Goal: Task Accomplishment & Management: Use online tool/utility

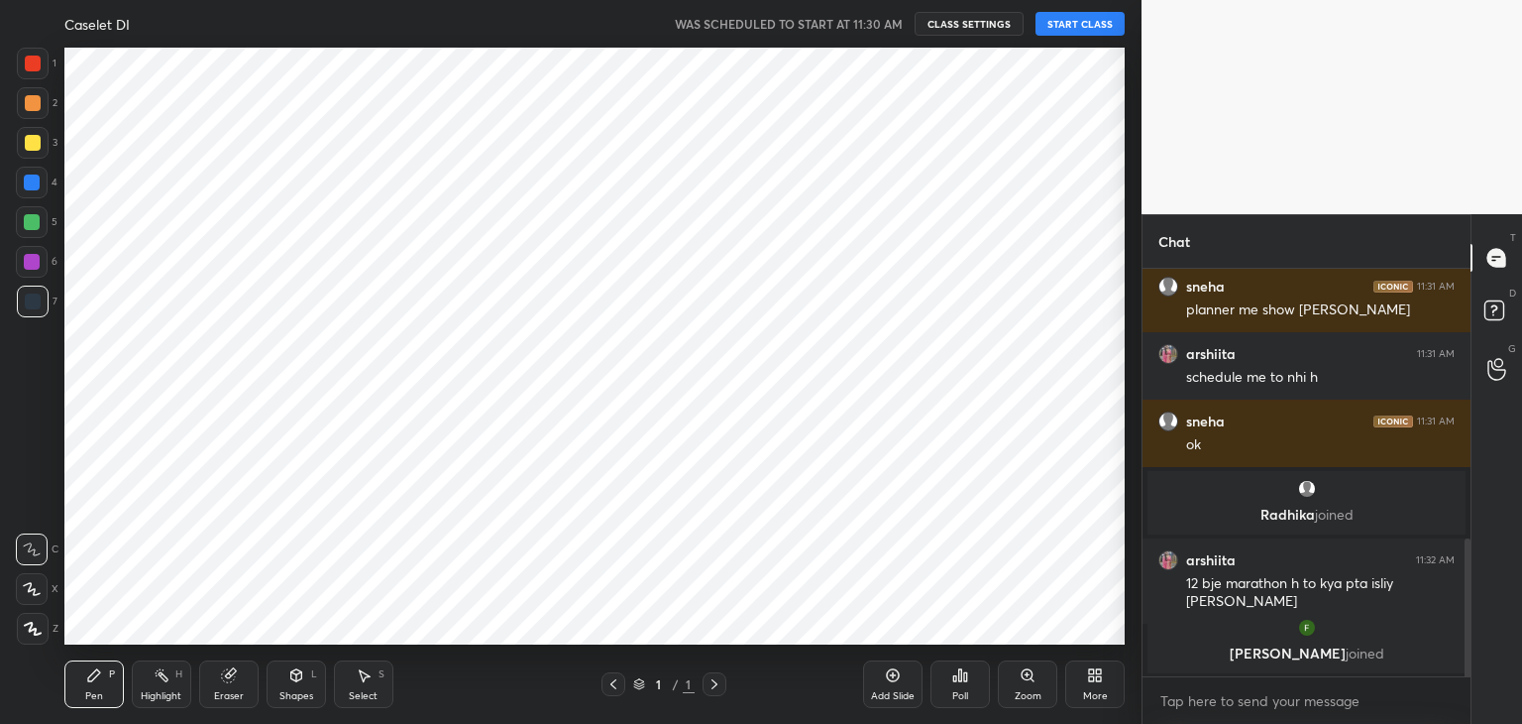
scroll to position [98516, 98051]
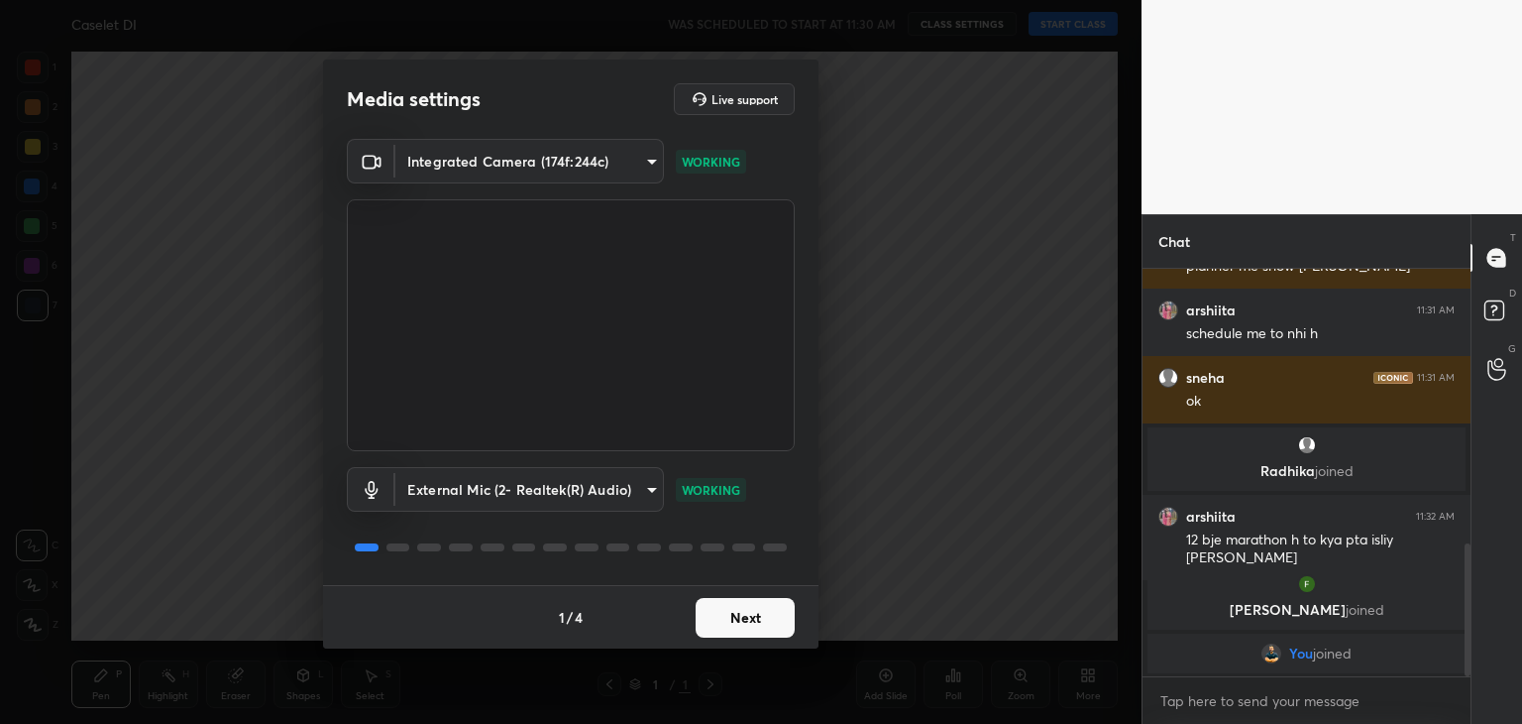
click at [736, 619] on button "Next" at bounding box center [745, 618] width 99 height 40
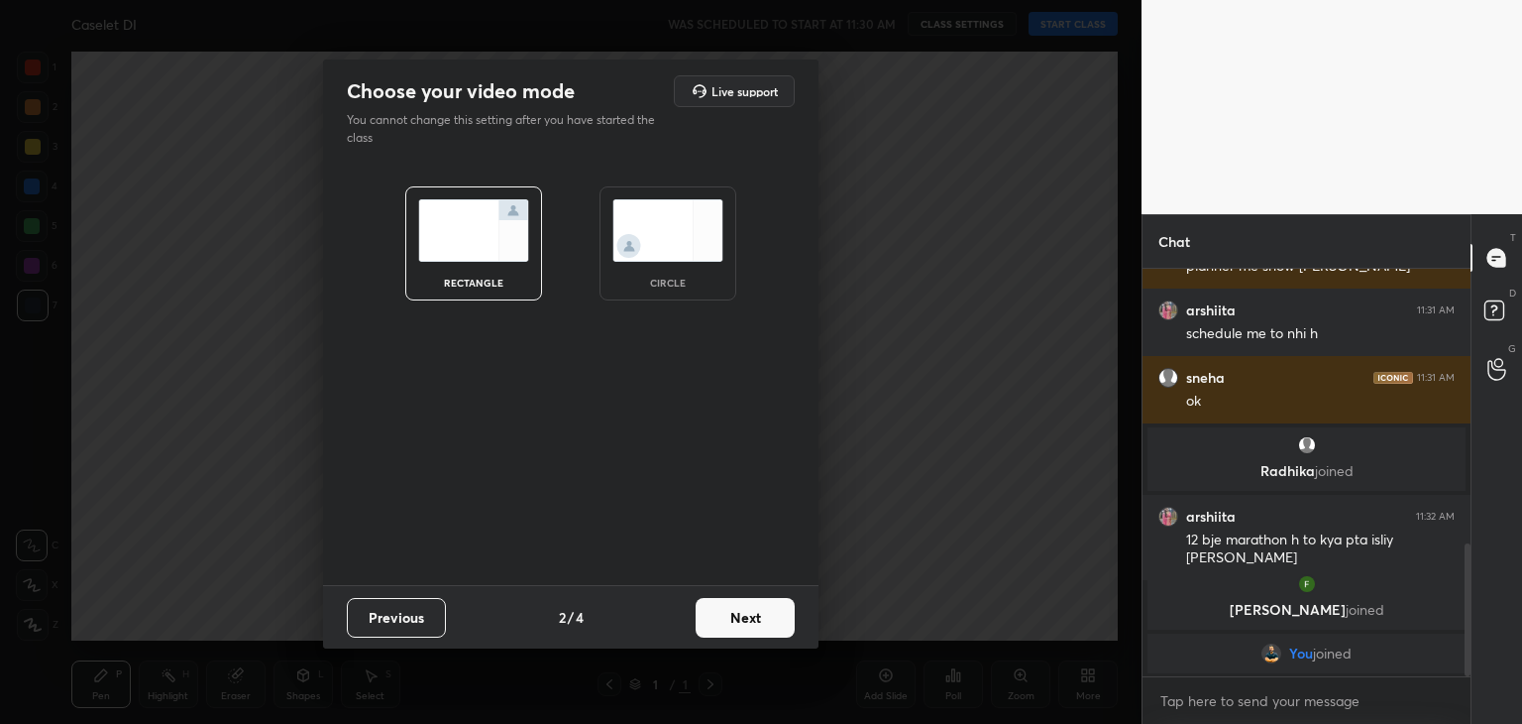
click at [736, 619] on button "Next" at bounding box center [745, 618] width 99 height 40
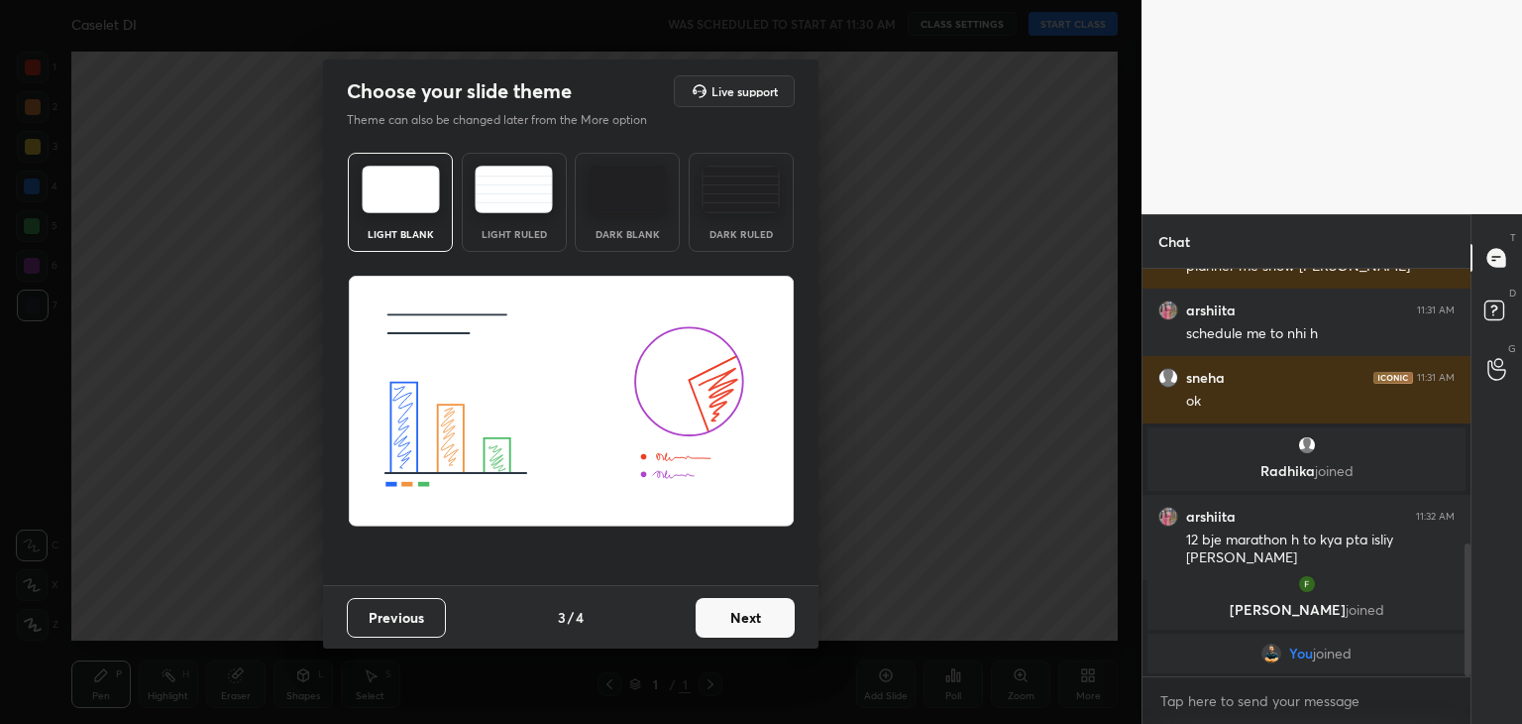
click at [736, 619] on button "Next" at bounding box center [745, 618] width 99 height 40
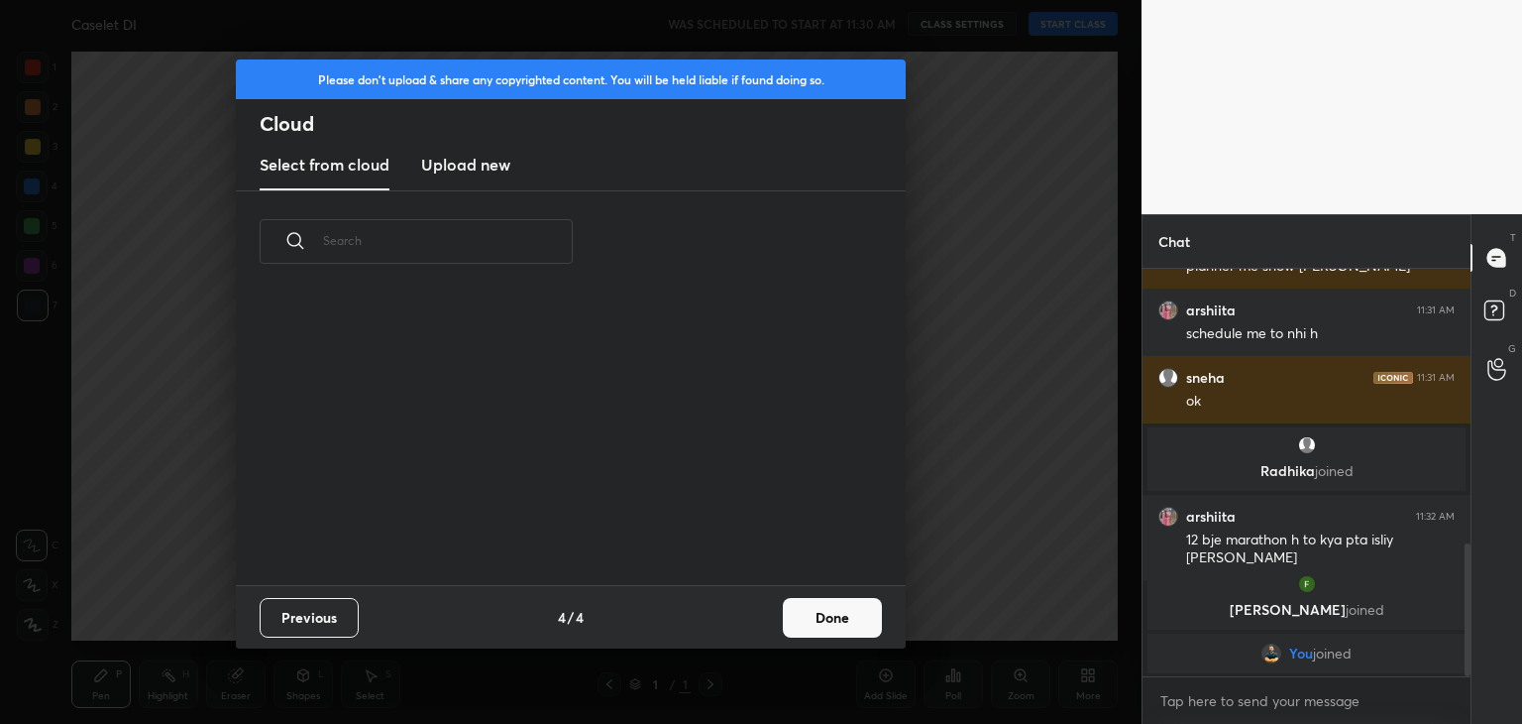
scroll to position [293, 636]
click at [500, 171] on h3 "Upload new" at bounding box center [465, 165] width 89 height 24
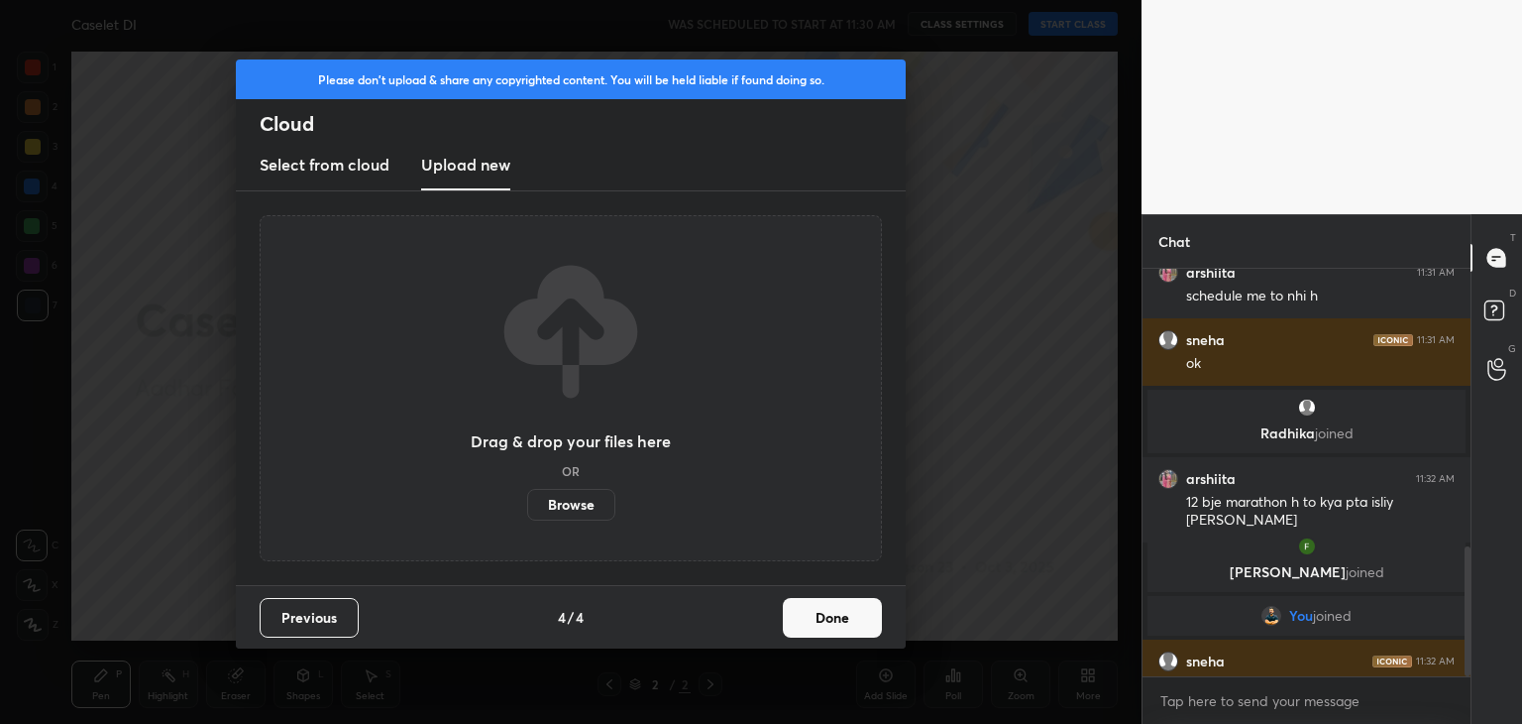
scroll to position [872, 0]
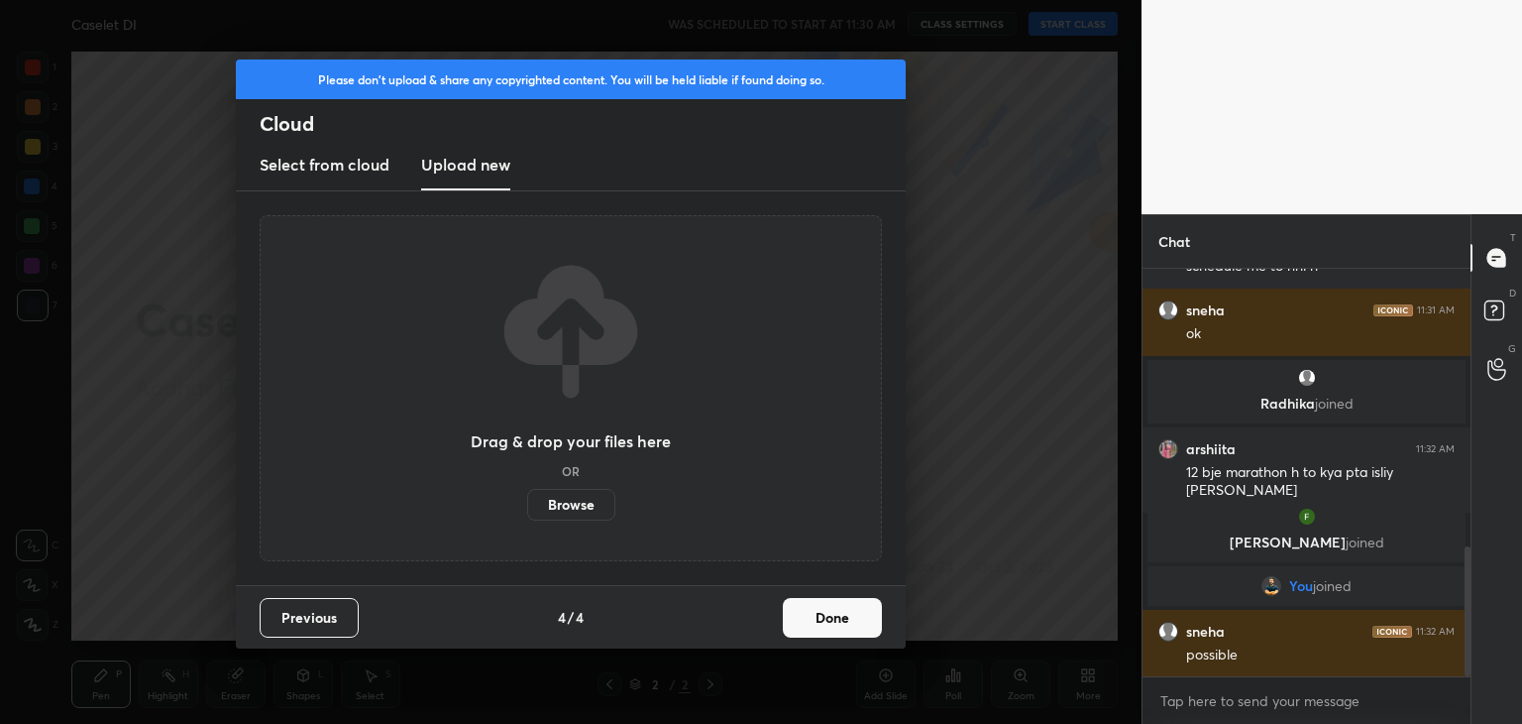
click at [580, 497] on label "Browse" at bounding box center [571, 505] width 88 height 32
click at [527, 497] on input "Browse" at bounding box center [527, 505] width 0 height 32
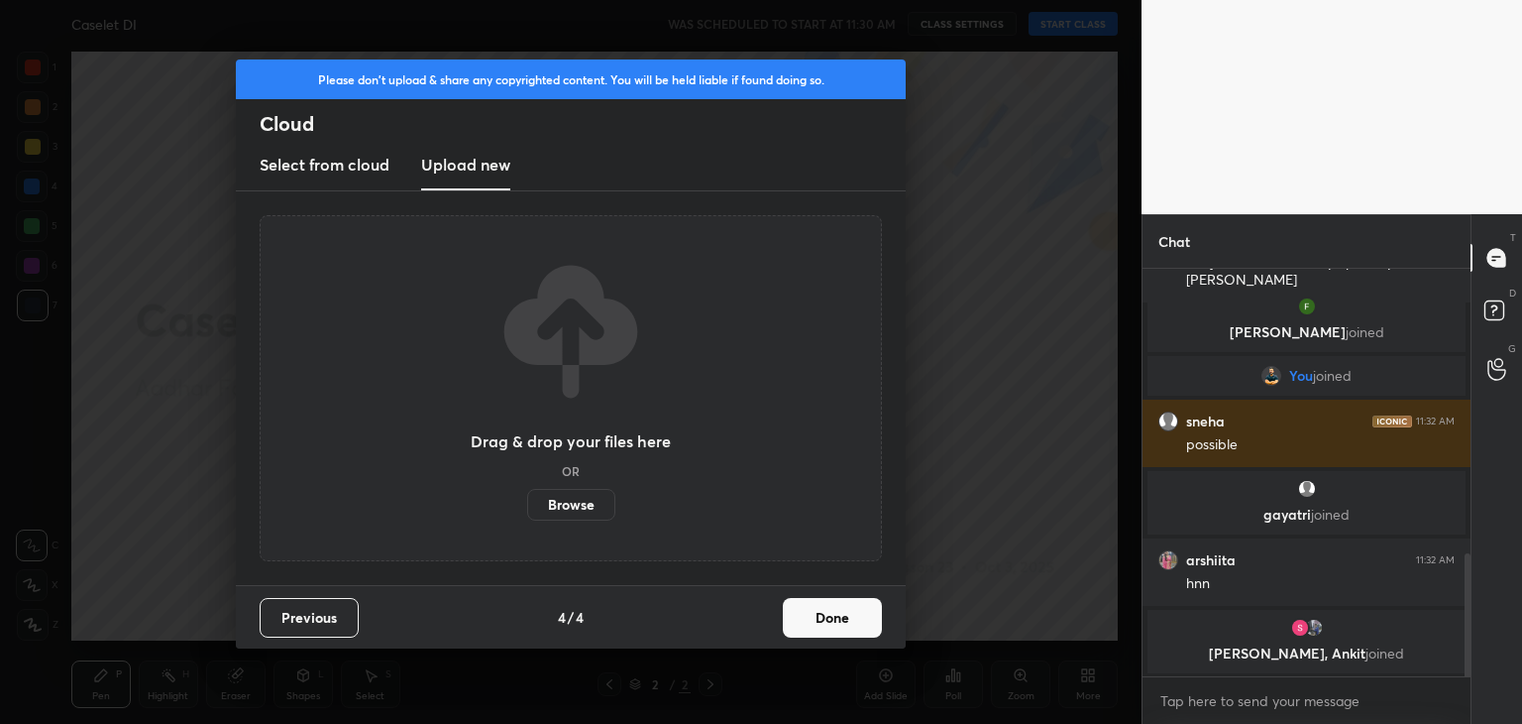
scroll to position [1043, 0]
click at [531, 503] on label "Browse" at bounding box center [571, 505] width 88 height 32
click at [527, 503] on input "Browse" at bounding box center [527, 505] width 0 height 32
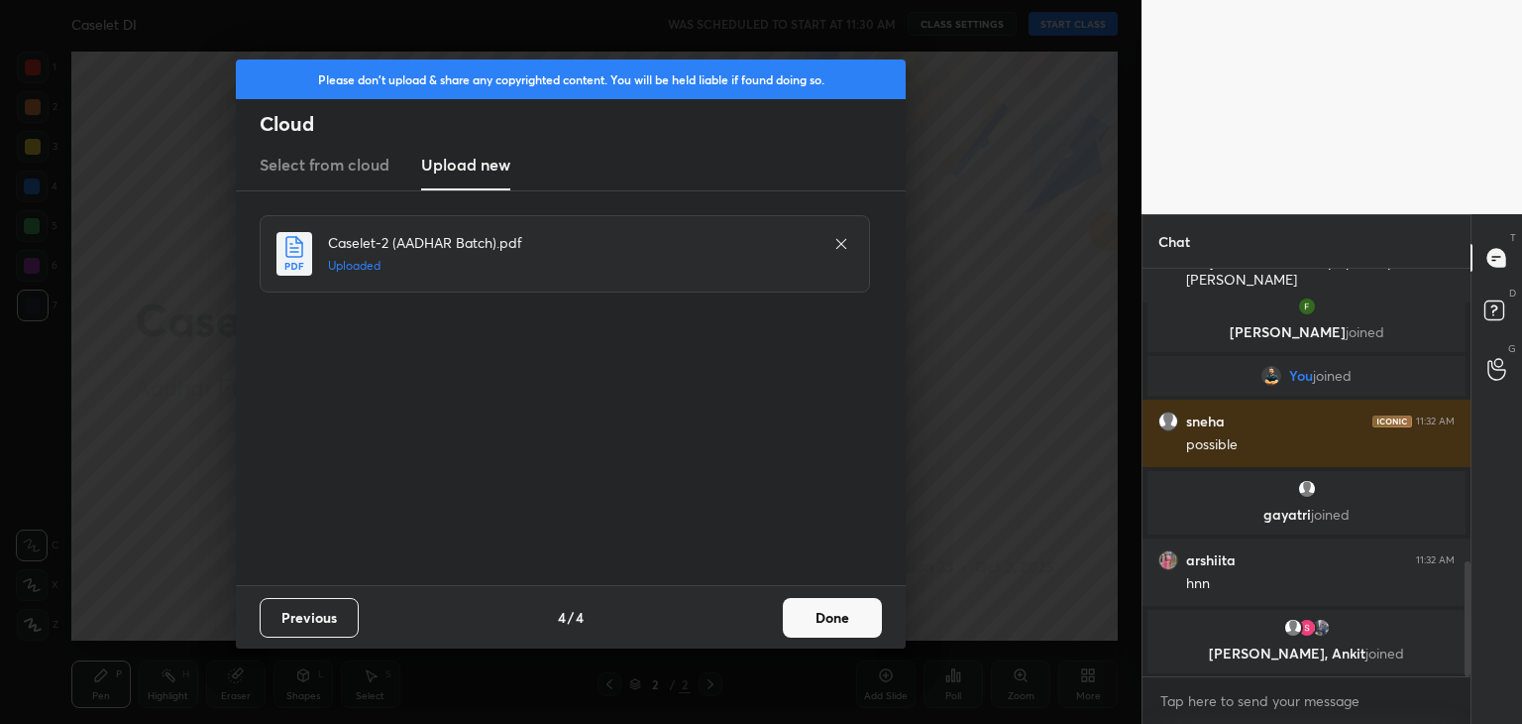
click at [841, 622] on button "Done" at bounding box center [832, 618] width 99 height 40
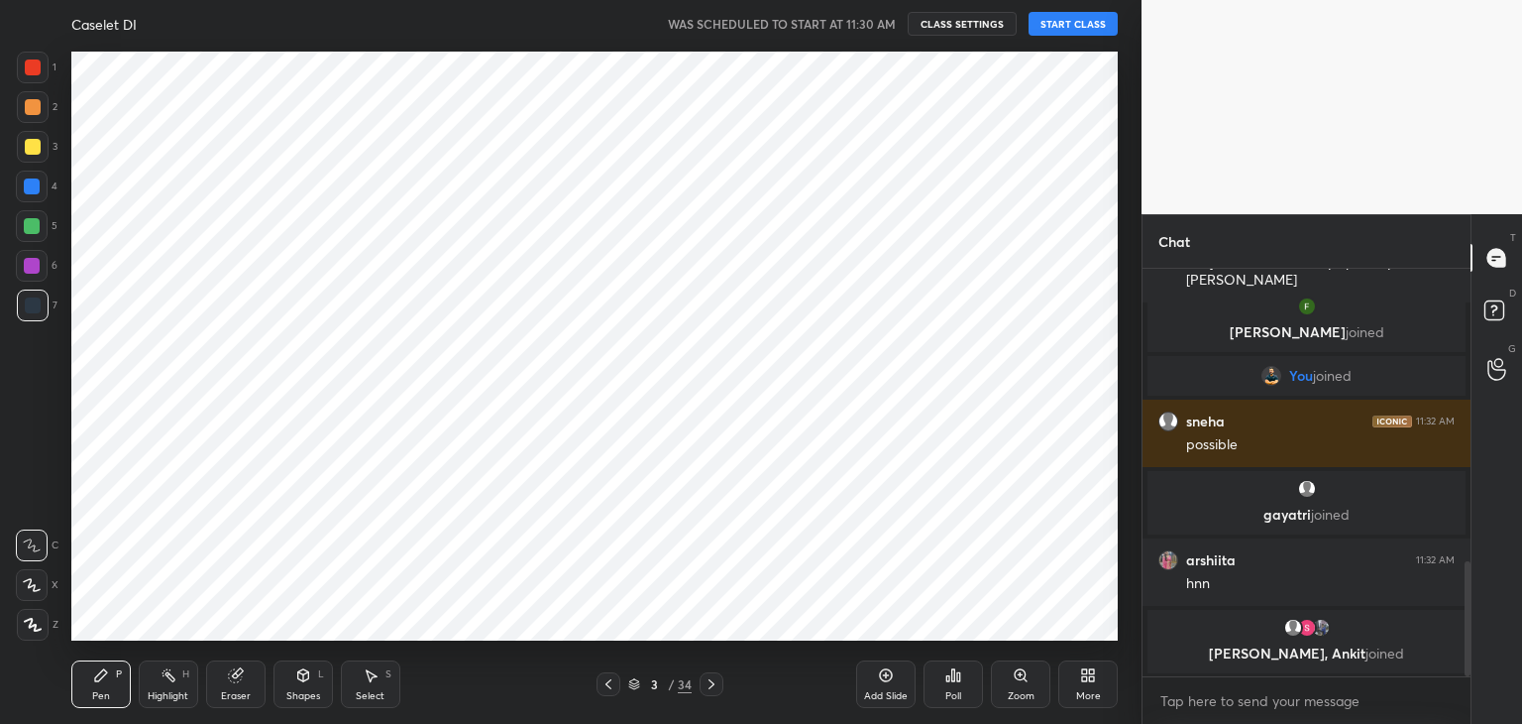
click at [1063, 18] on button "START CLASS" at bounding box center [1073, 24] width 89 height 24
click at [36, 61] on div at bounding box center [33, 67] width 16 height 16
click at [39, 579] on icon at bounding box center [32, 585] width 18 height 14
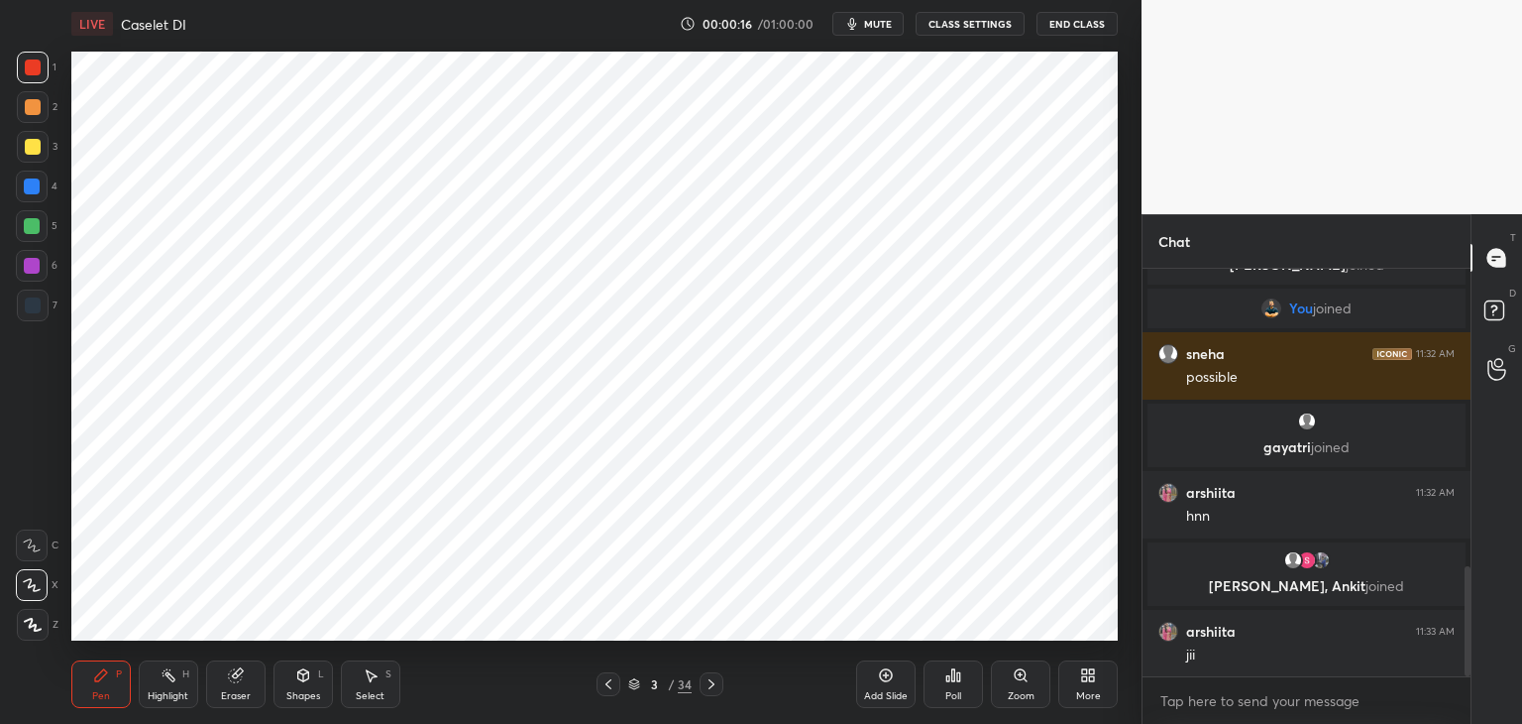
scroll to position [1177, 0]
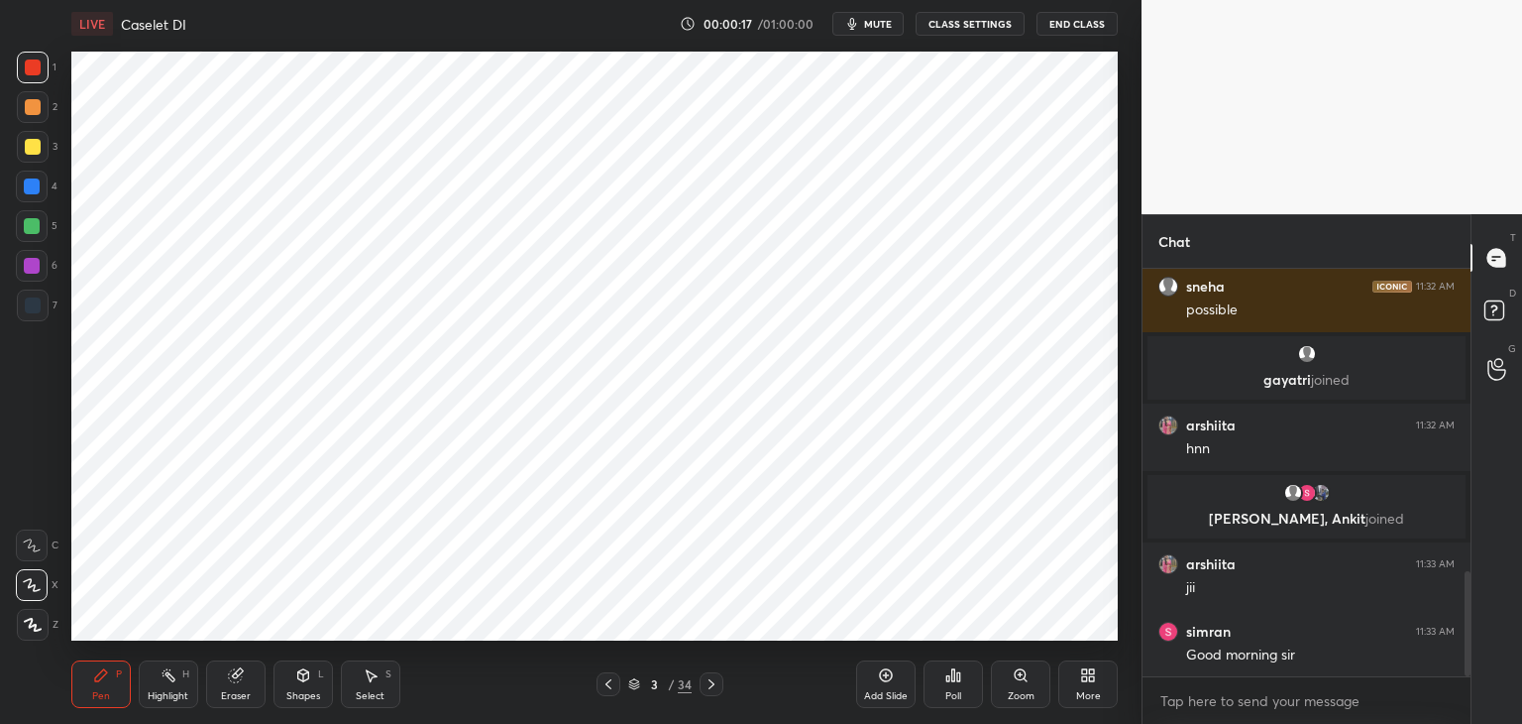
click at [714, 695] on div at bounding box center [712, 684] width 24 height 24
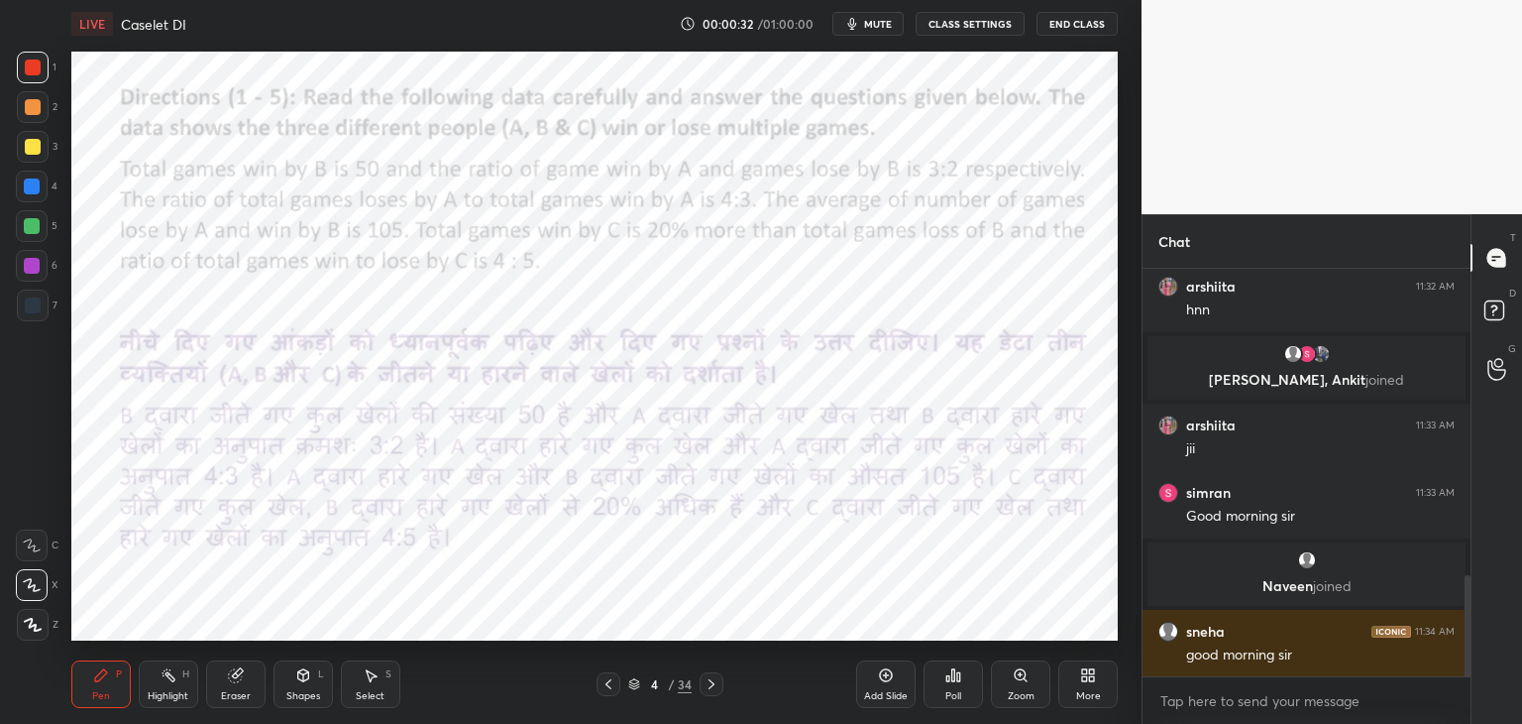
scroll to position [1308, 0]
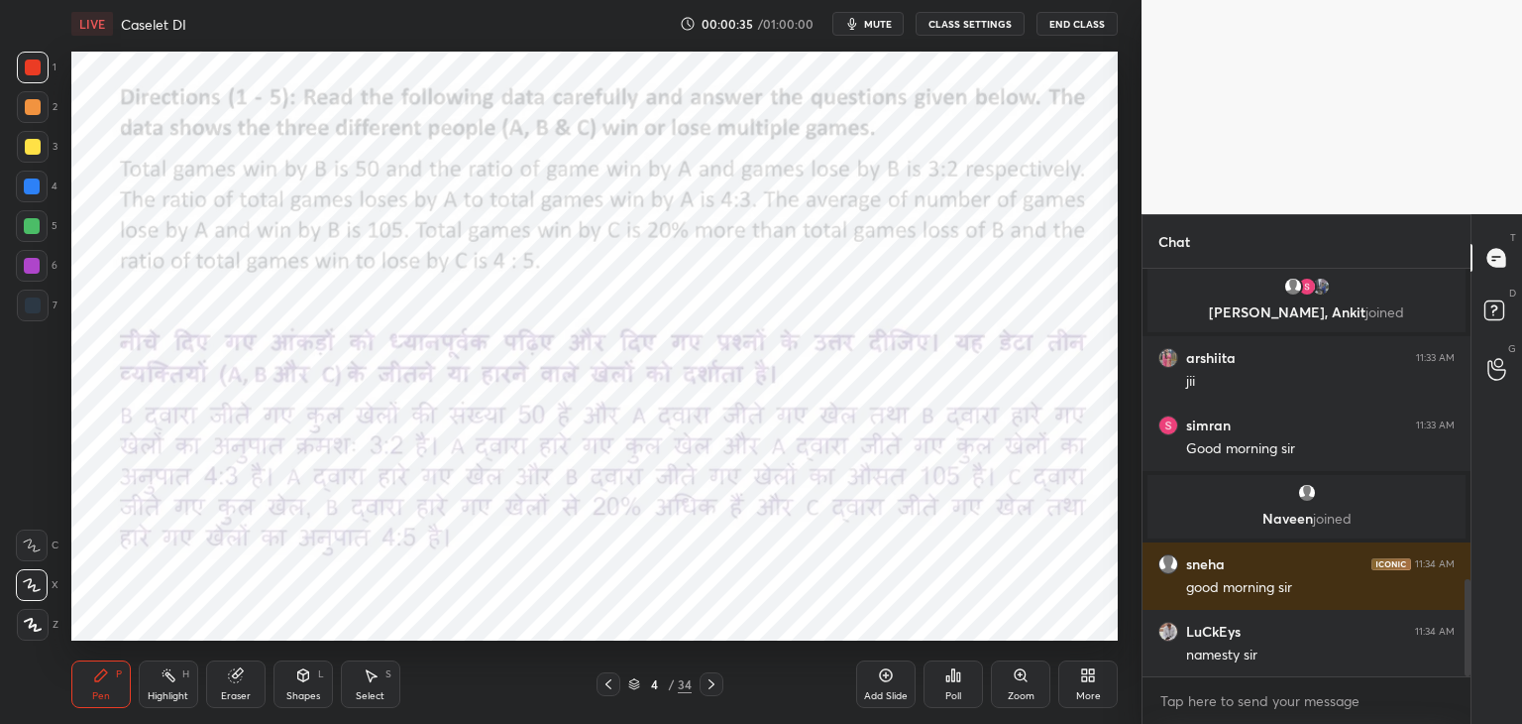
click at [710, 689] on icon at bounding box center [712, 684] width 16 height 16
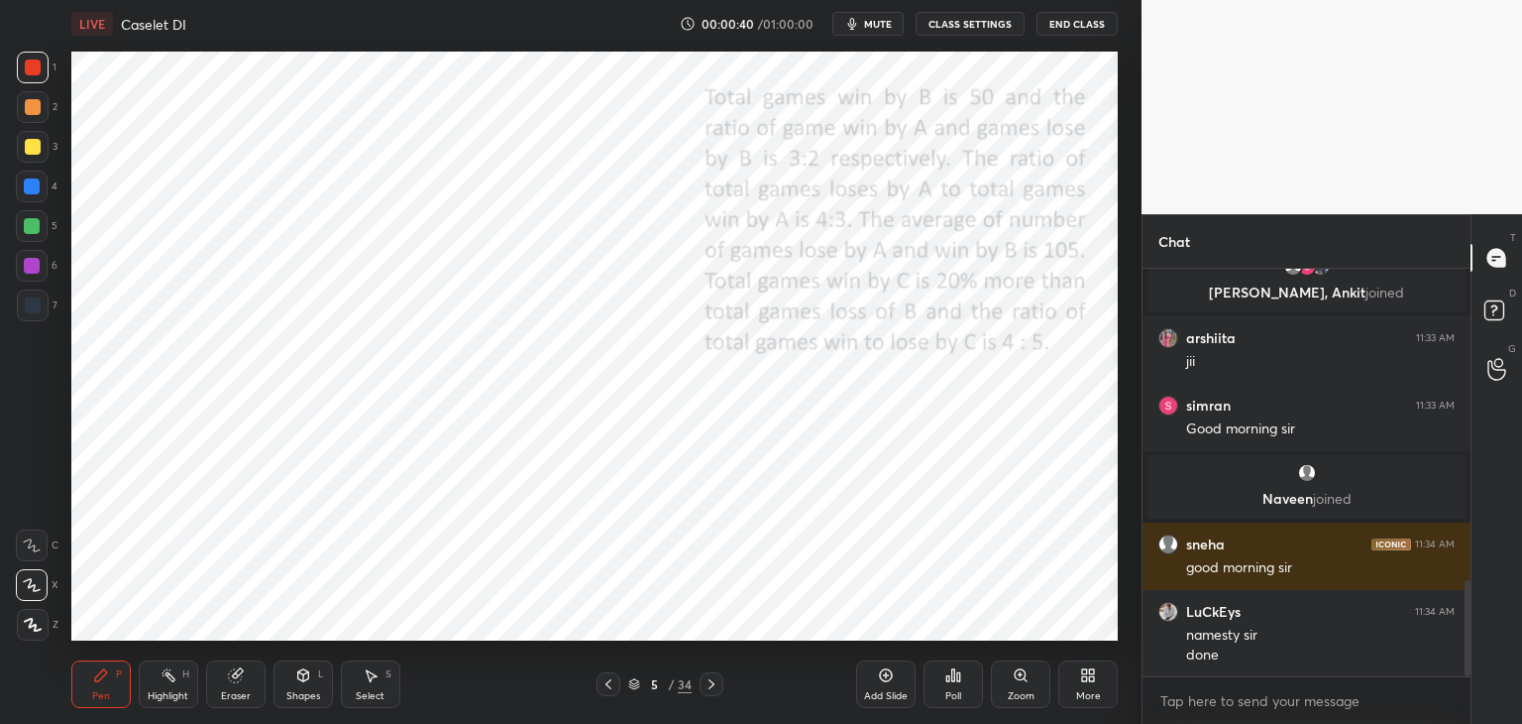
scroll to position [1399, 0]
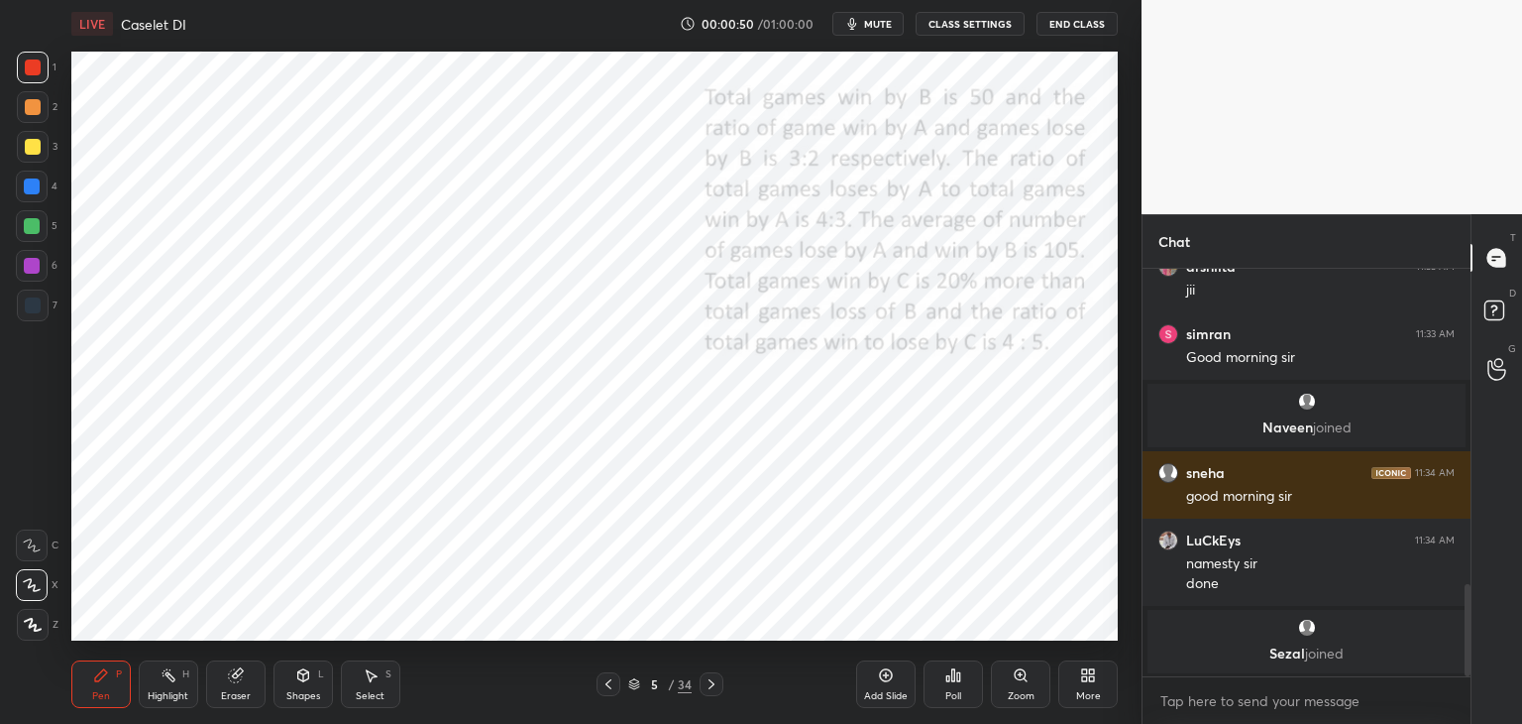
click at [297, 687] on div "Shapes L" at bounding box center [303, 684] width 59 height 48
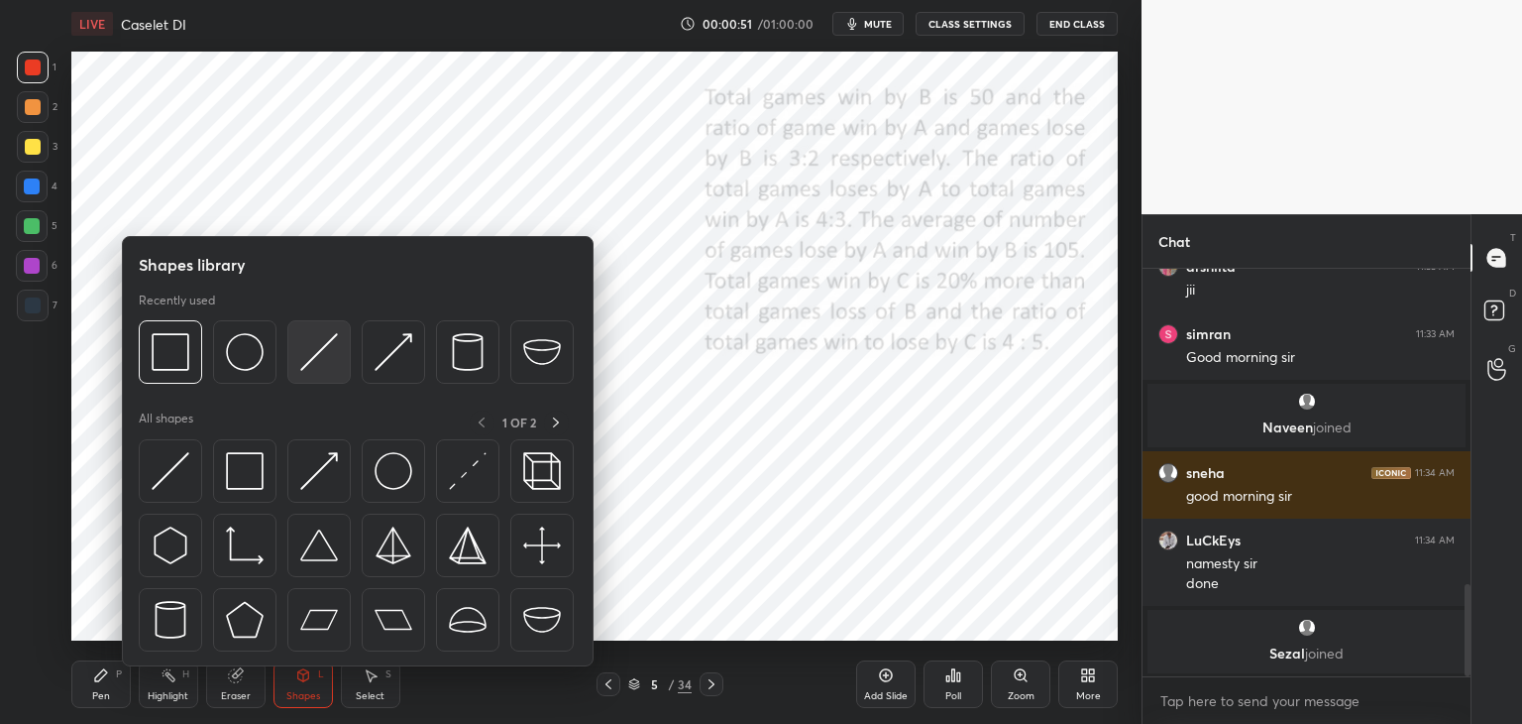
click at [308, 346] on img at bounding box center [319, 352] width 38 height 38
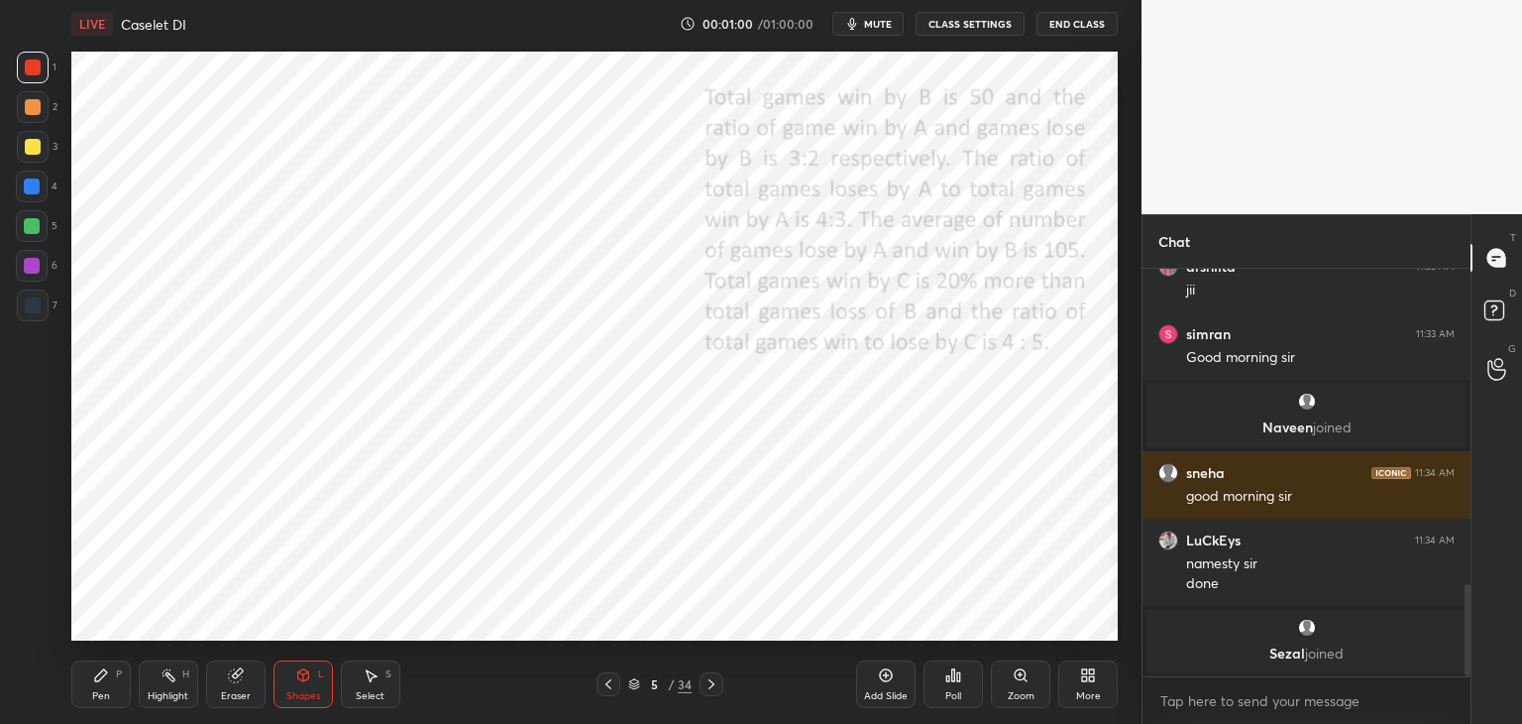
click at [105, 691] on div "Pen" at bounding box center [101, 696] width 18 height 10
click at [32, 311] on div at bounding box center [33, 305] width 16 height 16
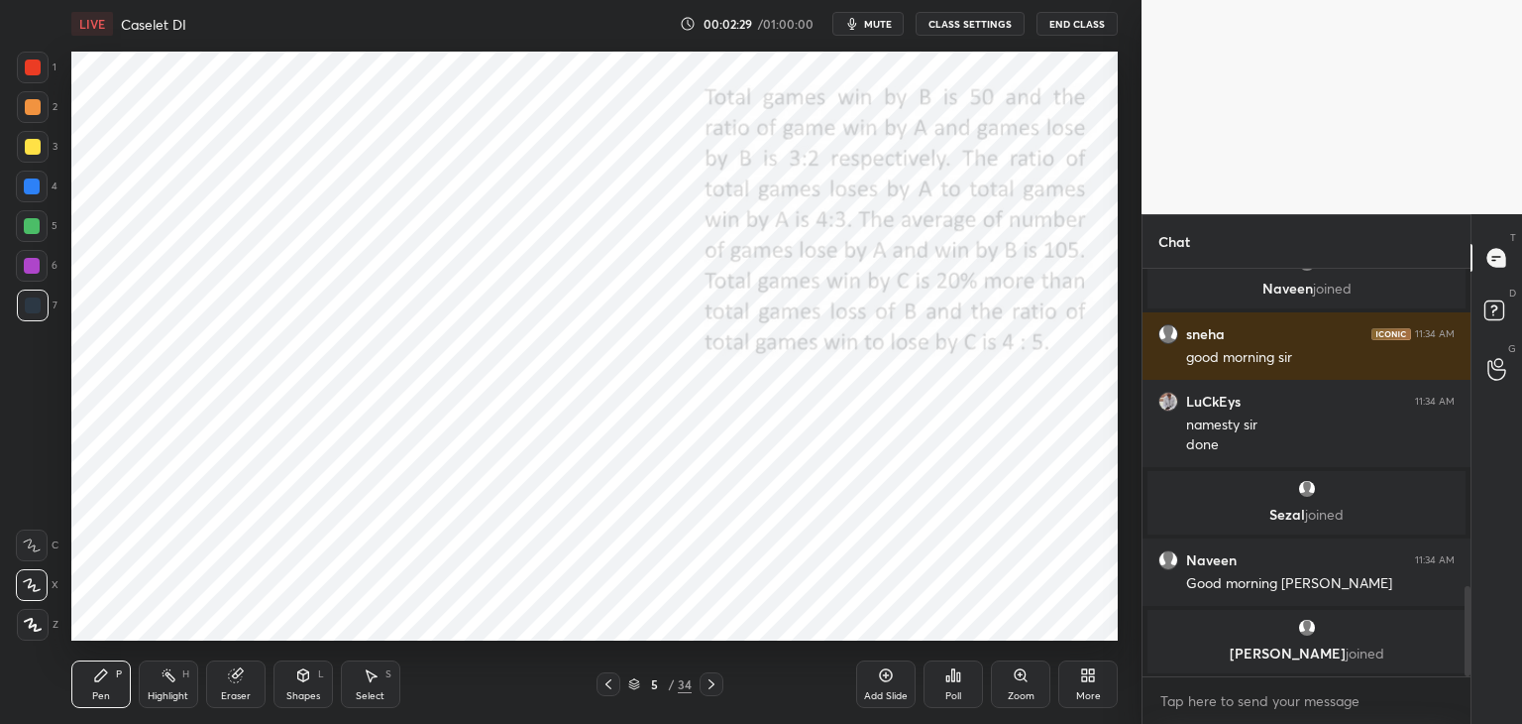
scroll to position [1491, 0]
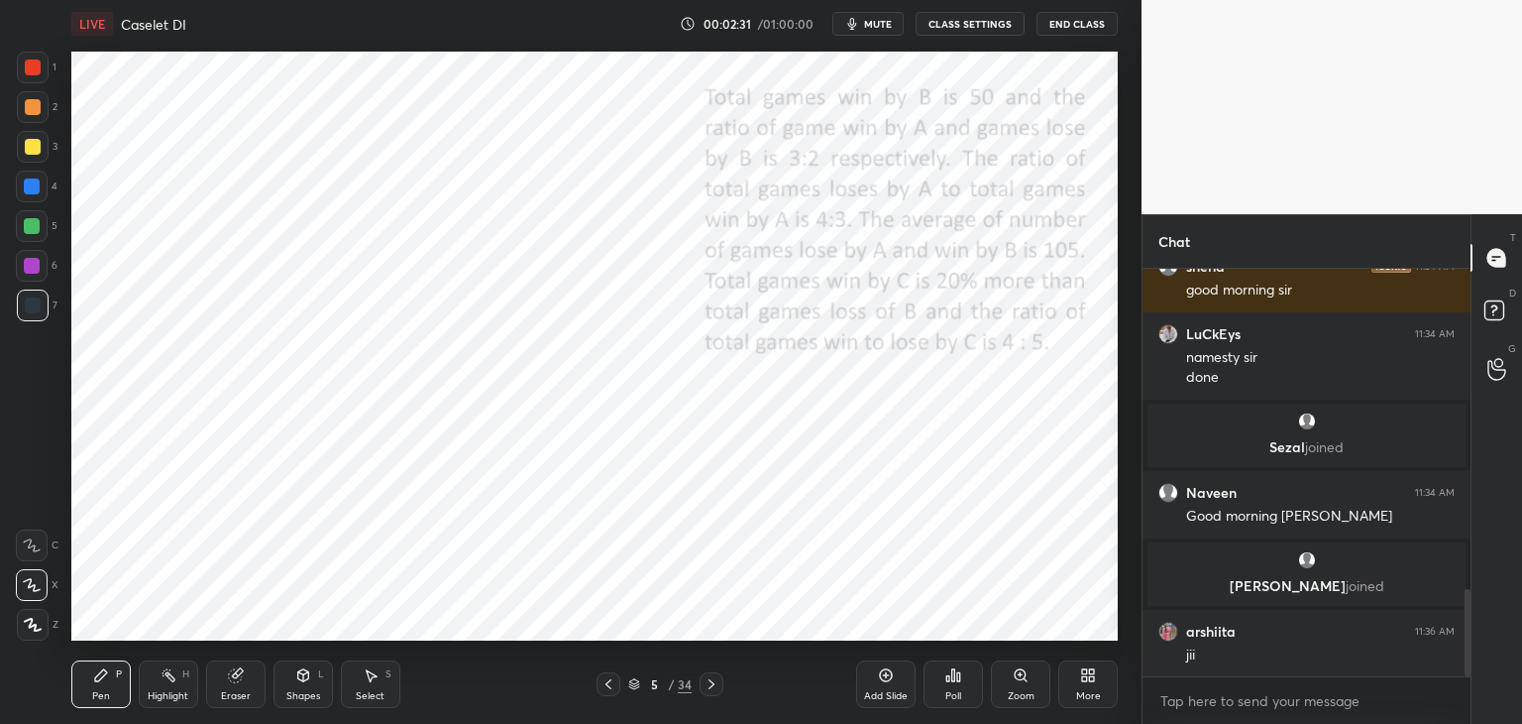
click at [715, 686] on icon at bounding box center [712, 684] width 16 height 16
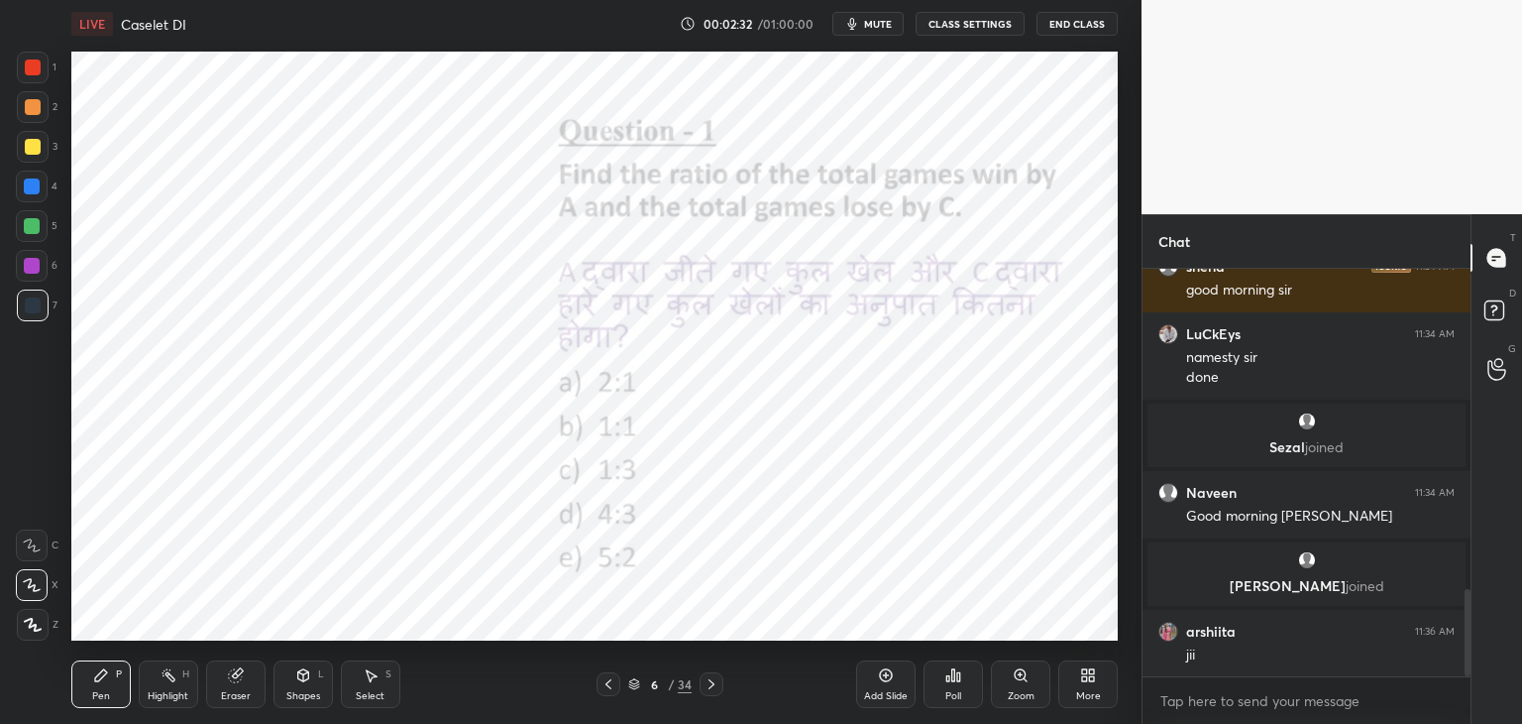
scroll to position [1562, 0]
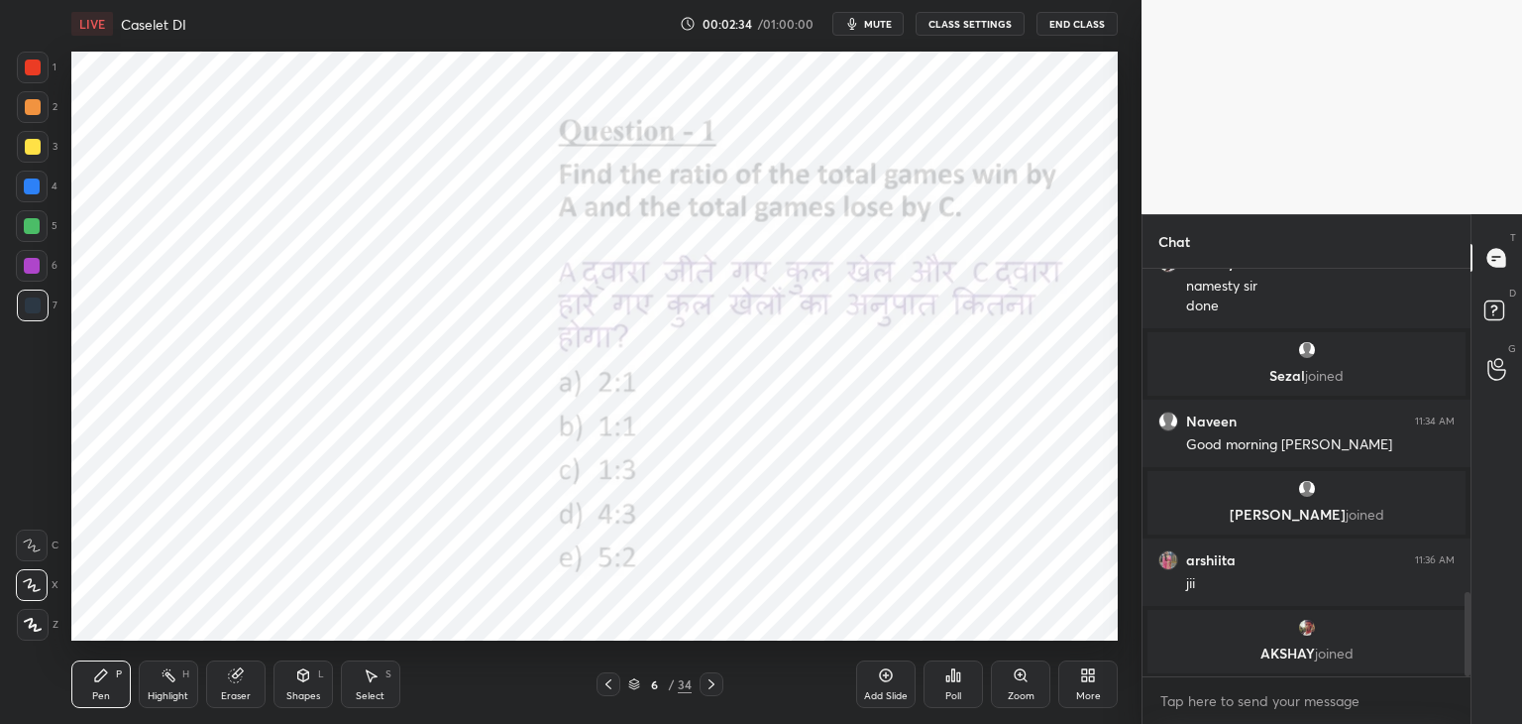
click at [36, 65] on div at bounding box center [33, 67] width 16 height 16
click at [610, 671] on div "Pen P Highlight H Eraser Shapes L Select S 6 / 34 Add Slide Poll Zoom More" at bounding box center [594, 683] width 1047 height 79
click at [607, 683] on icon at bounding box center [609, 684] width 16 height 16
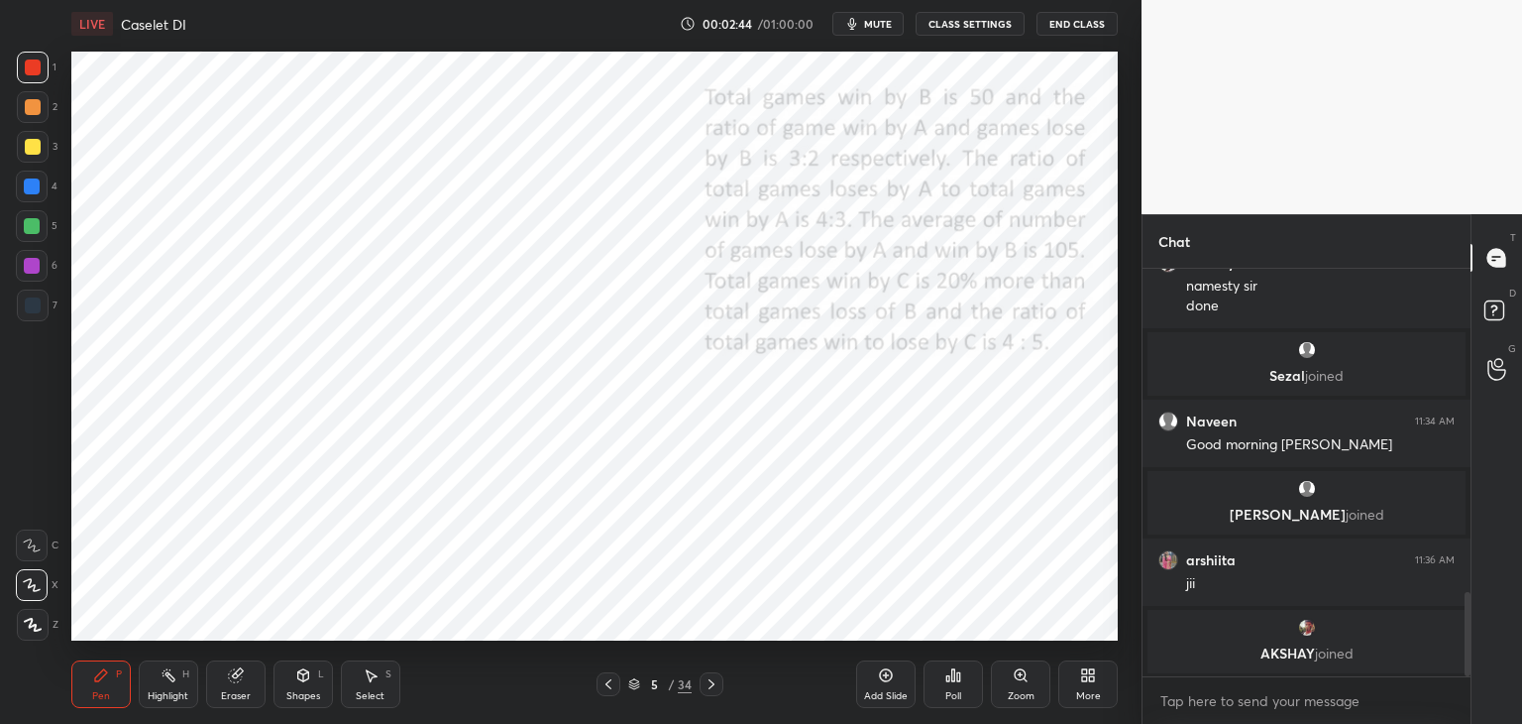
click at [711, 680] on icon at bounding box center [712, 684] width 16 height 16
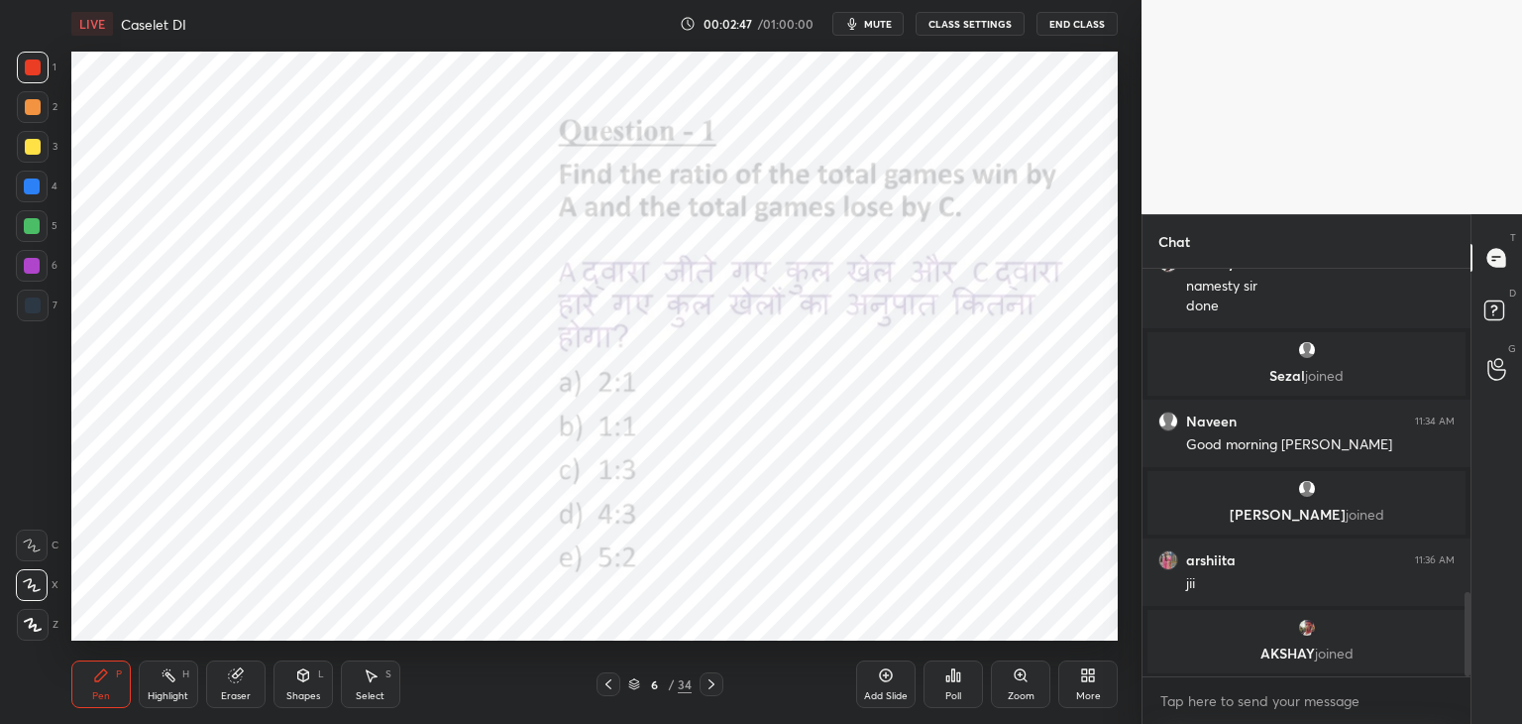
click at [710, 687] on icon at bounding box center [712, 684] width 6 height 10
click at [607, 686] on icon at bounding box center [609, 684] width 16 height 16
click at [612, 678] on icon at bounding box center [609, 684] width 16 height 16
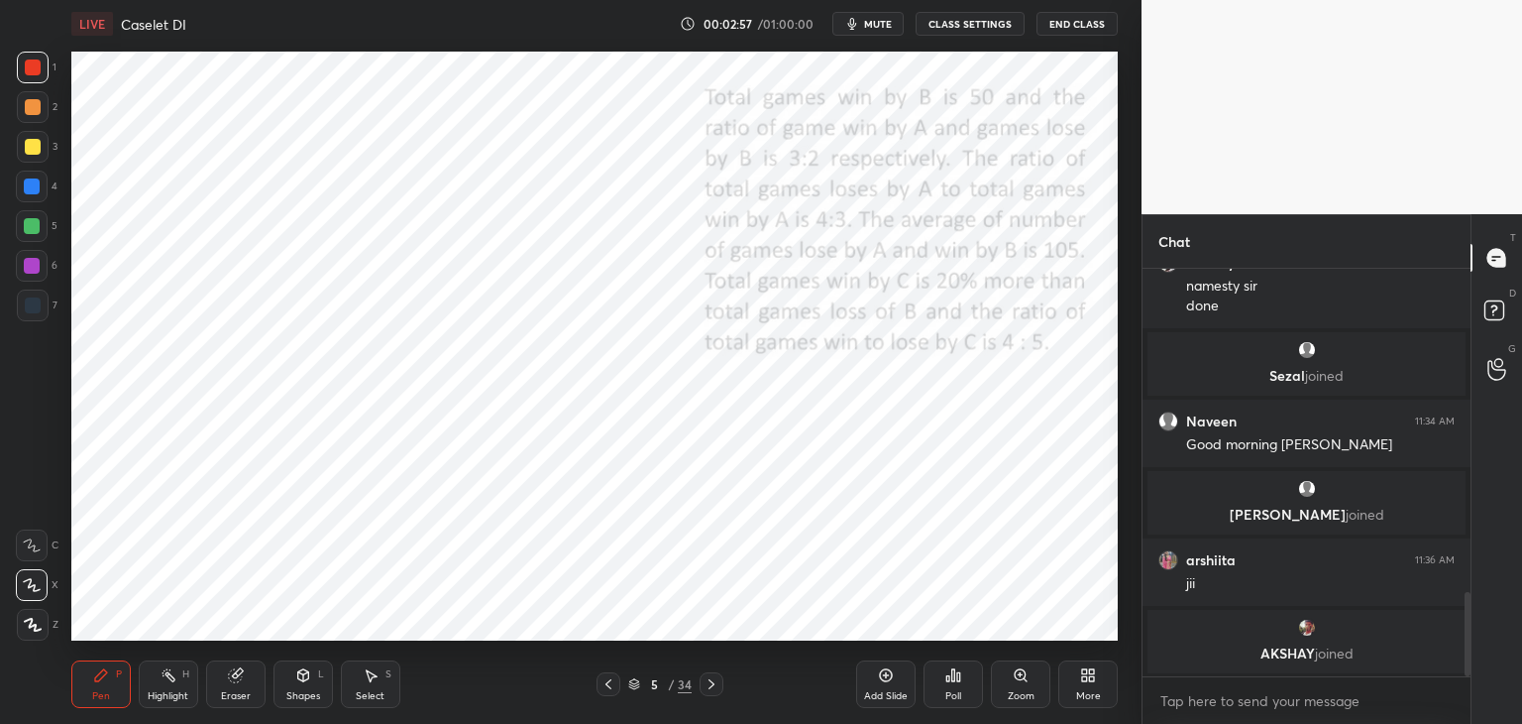
click at [719, 689] on icon at bounding box center [712, 684] width 16 height 16
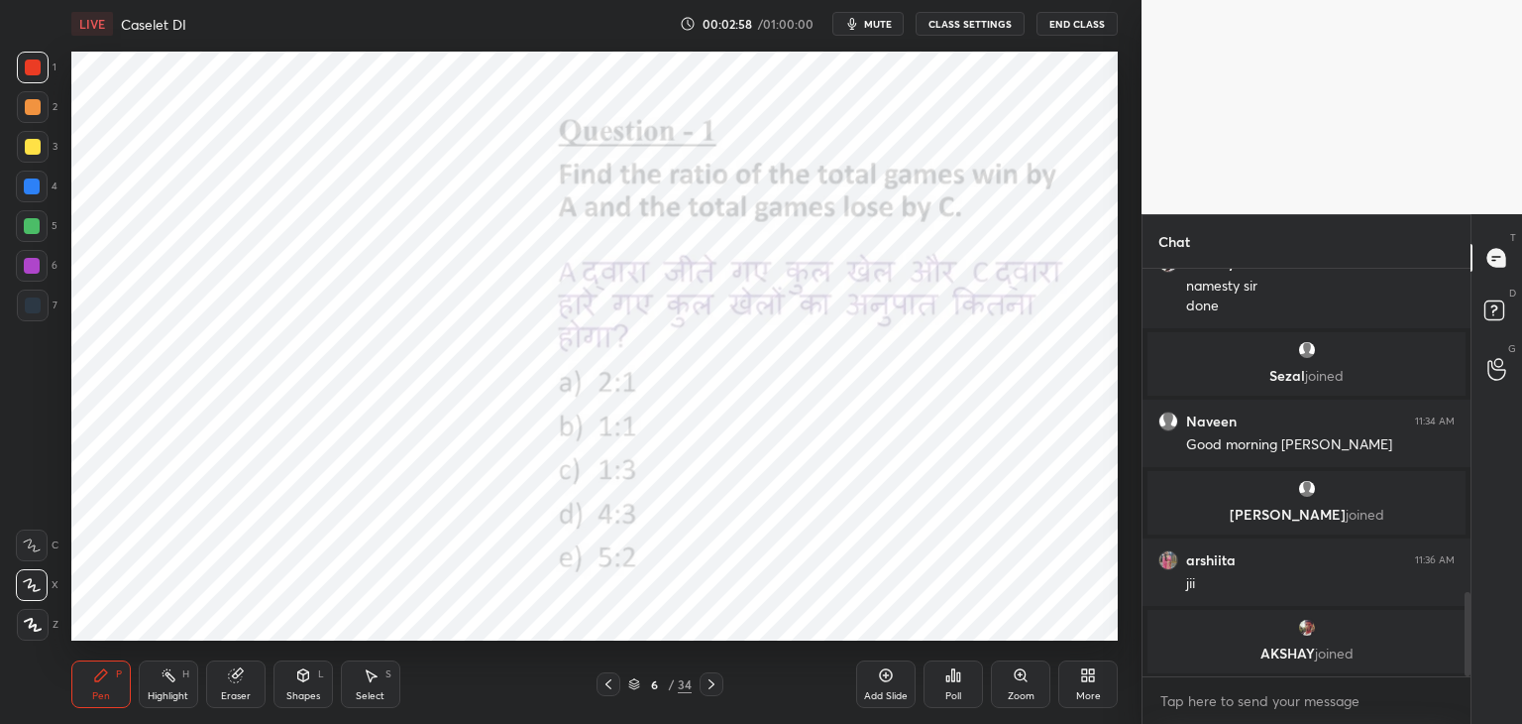
click at [719, 684] on icon at bounding box center [712, 684] width 16 height 16
click at [707, 690] on icon at bounding box center [712, 684] width 16 height 16
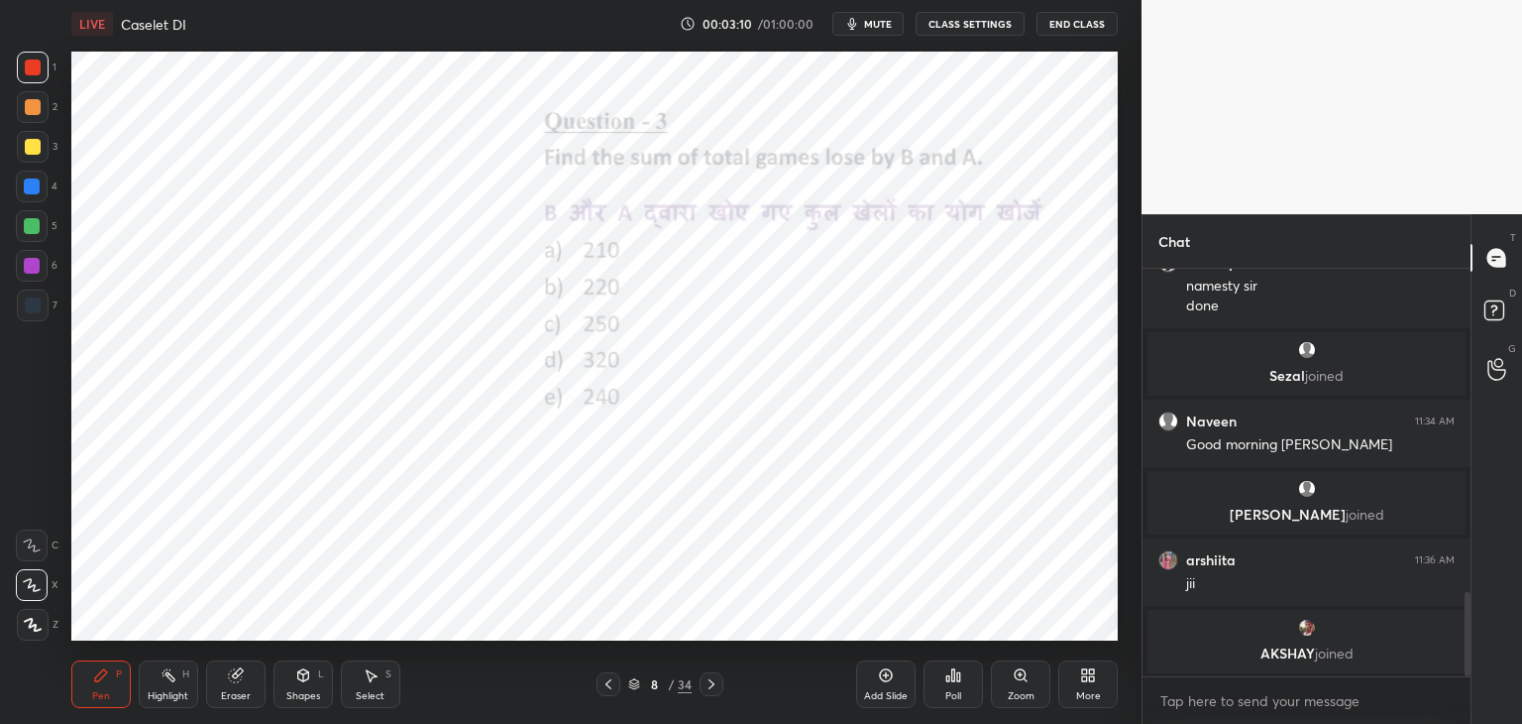
click at [615, 684] on icon at bounding box center [609, 684] width 16 height 16
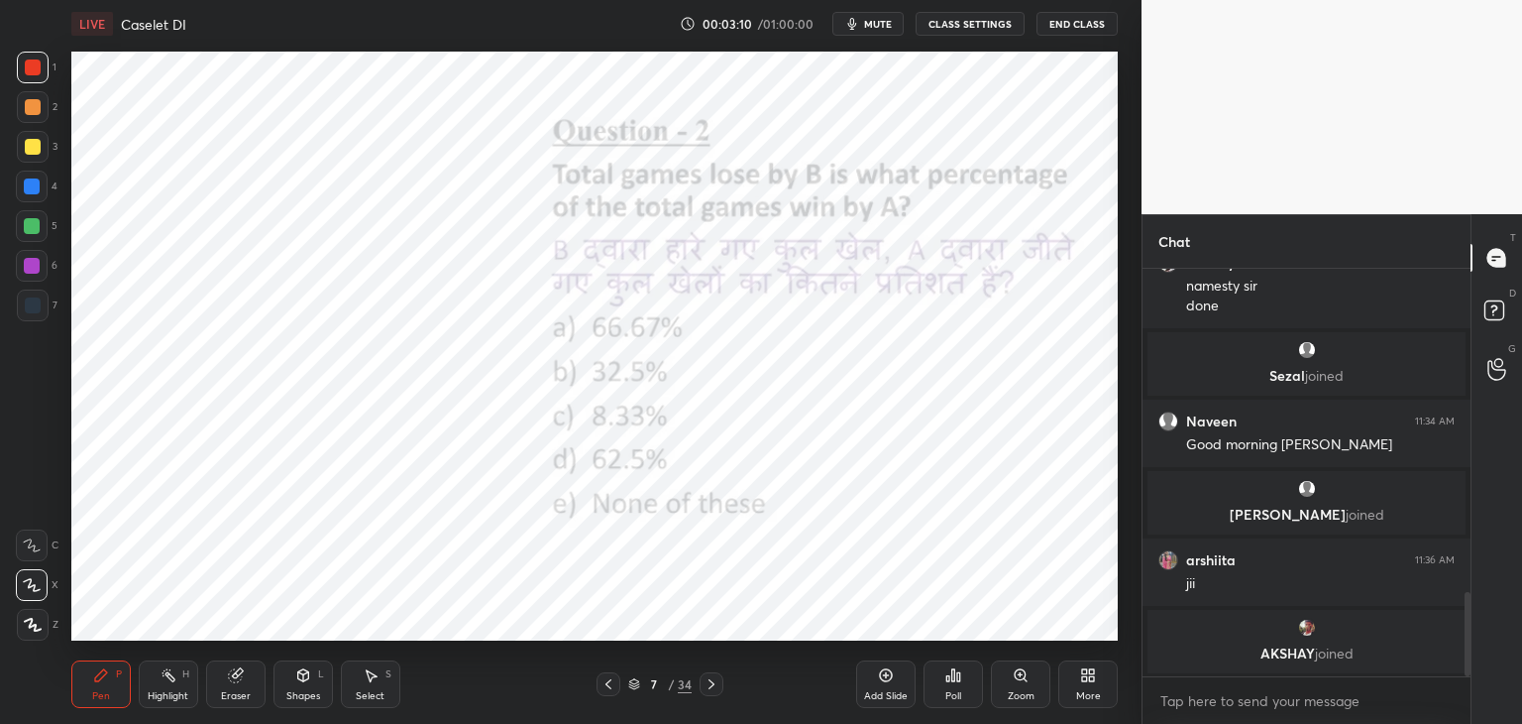
click at [617, 683] on div at bounding box center [609, 684] width 24 height 24
click at [622, 682] on div "6 / 34" at bounding box center [660, 684] width 127 height 24
click at [607, 683] on icon at bounding box center [609, 684] width 16 height 16
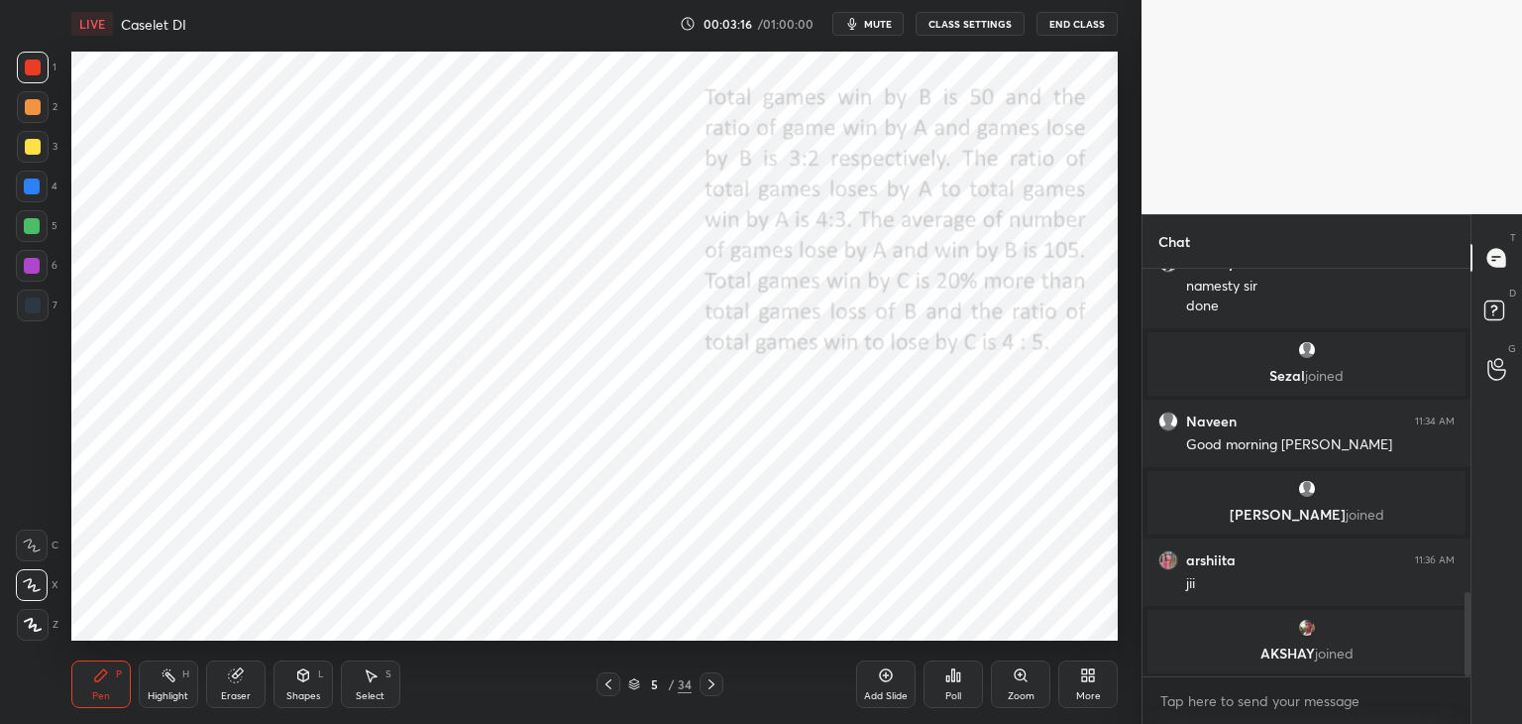
click at [716, 687] on icon at bounding box center [712, 684] width 16 height 16
click at [718, 691] on icon at bounding box center [712, 684] width 16 height 16
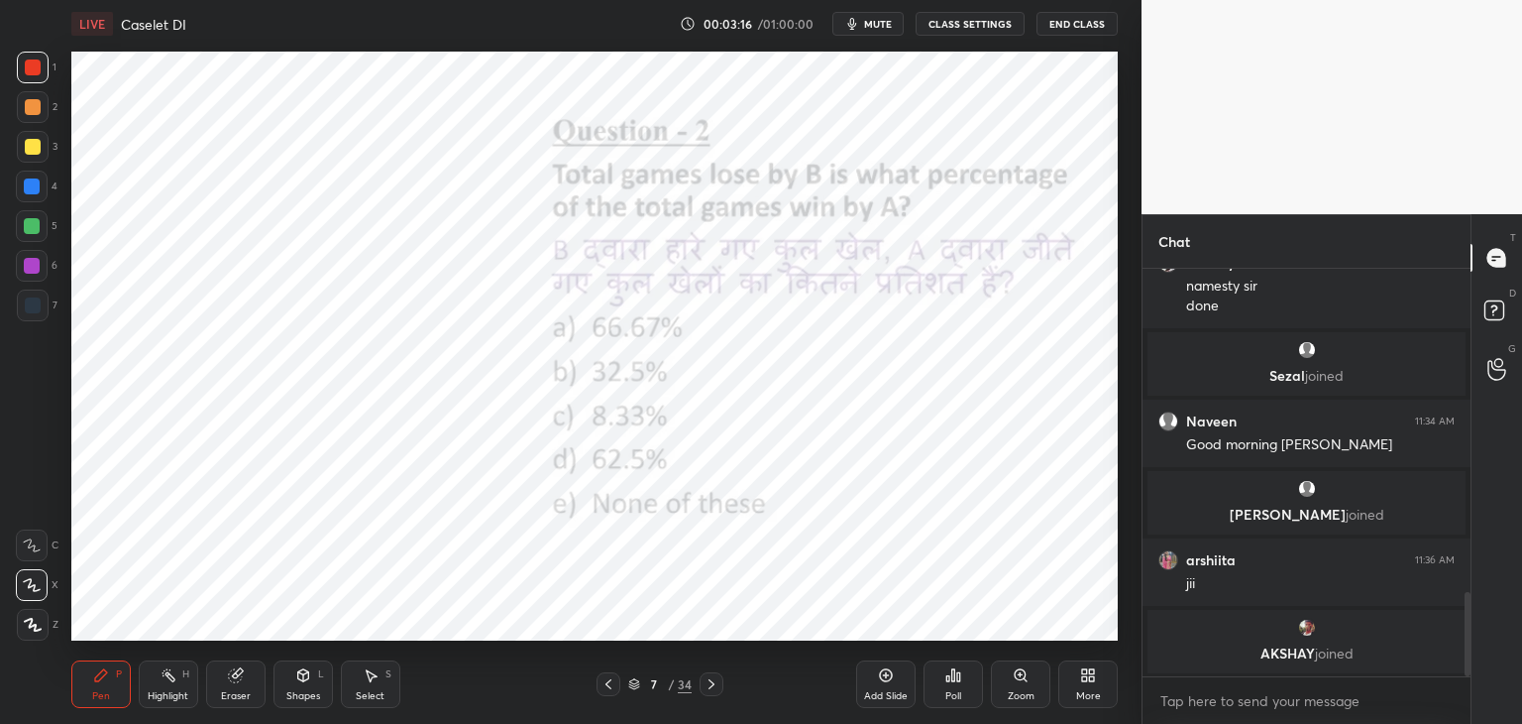
click at [718, 687] on icon at bounding box center [712, 684] width 16 height 16
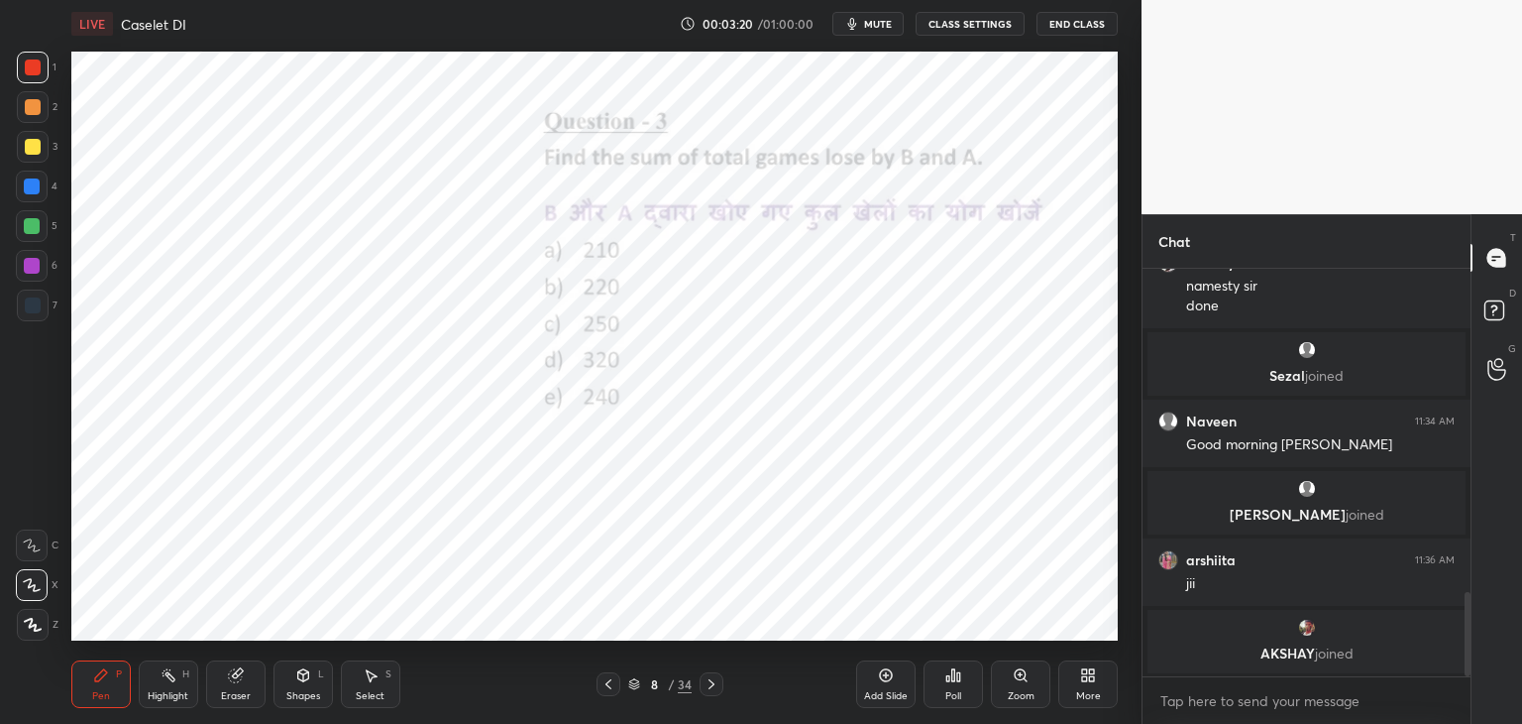
click at [714, 691] on icon at bounding box center [712, 684] width 16 height 16
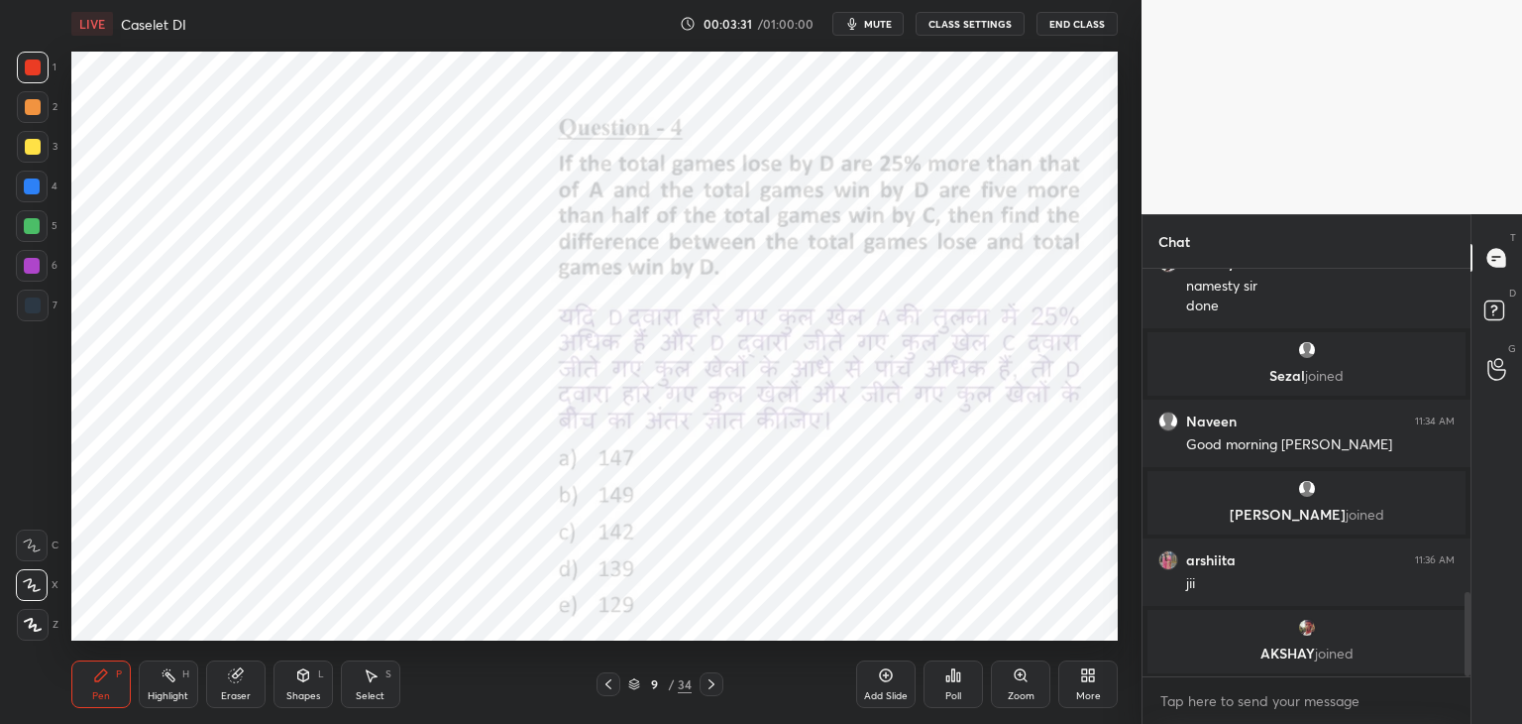
click at [704, 685] on icon at bounding box center [712, 684] width 16 height 16
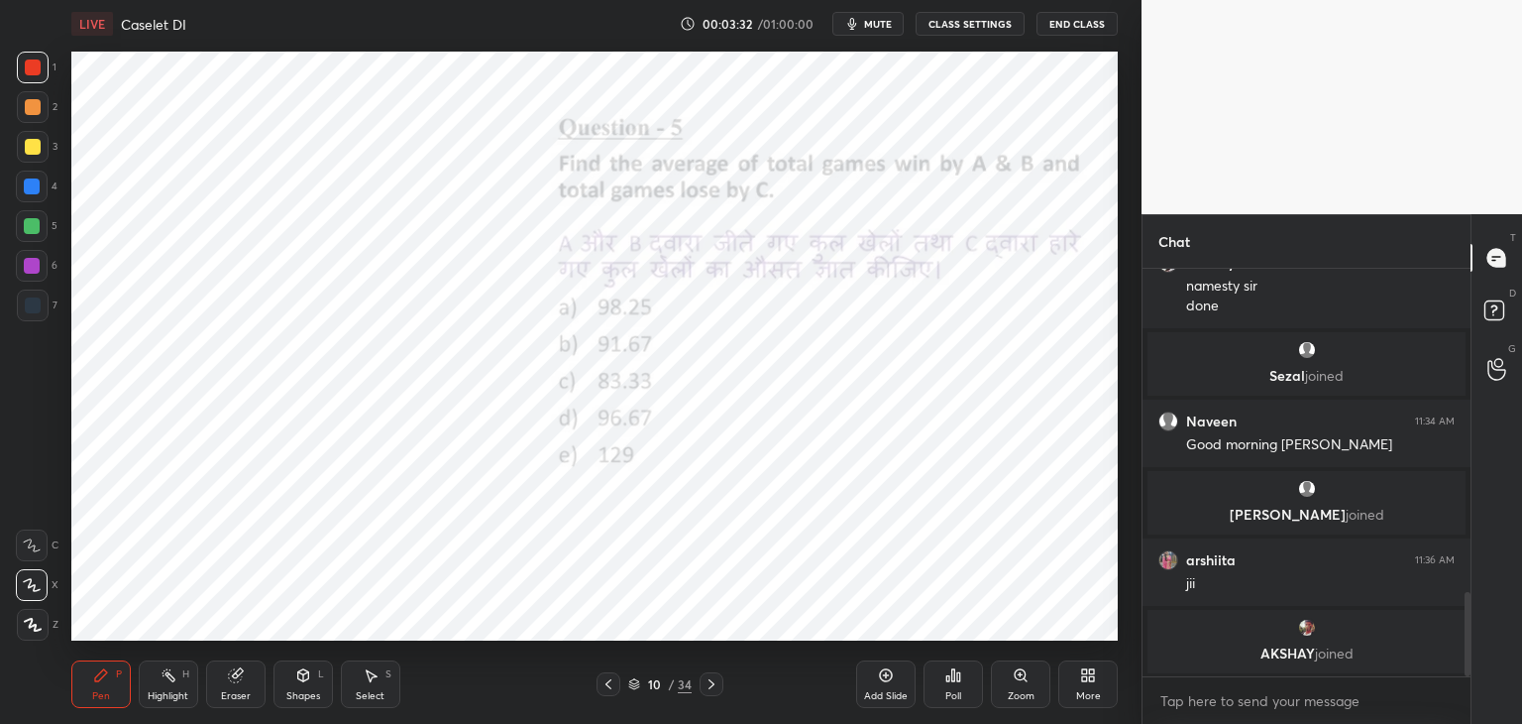
click at [704, 684] on icon at bounding box center [712, 684] width 16 height 16
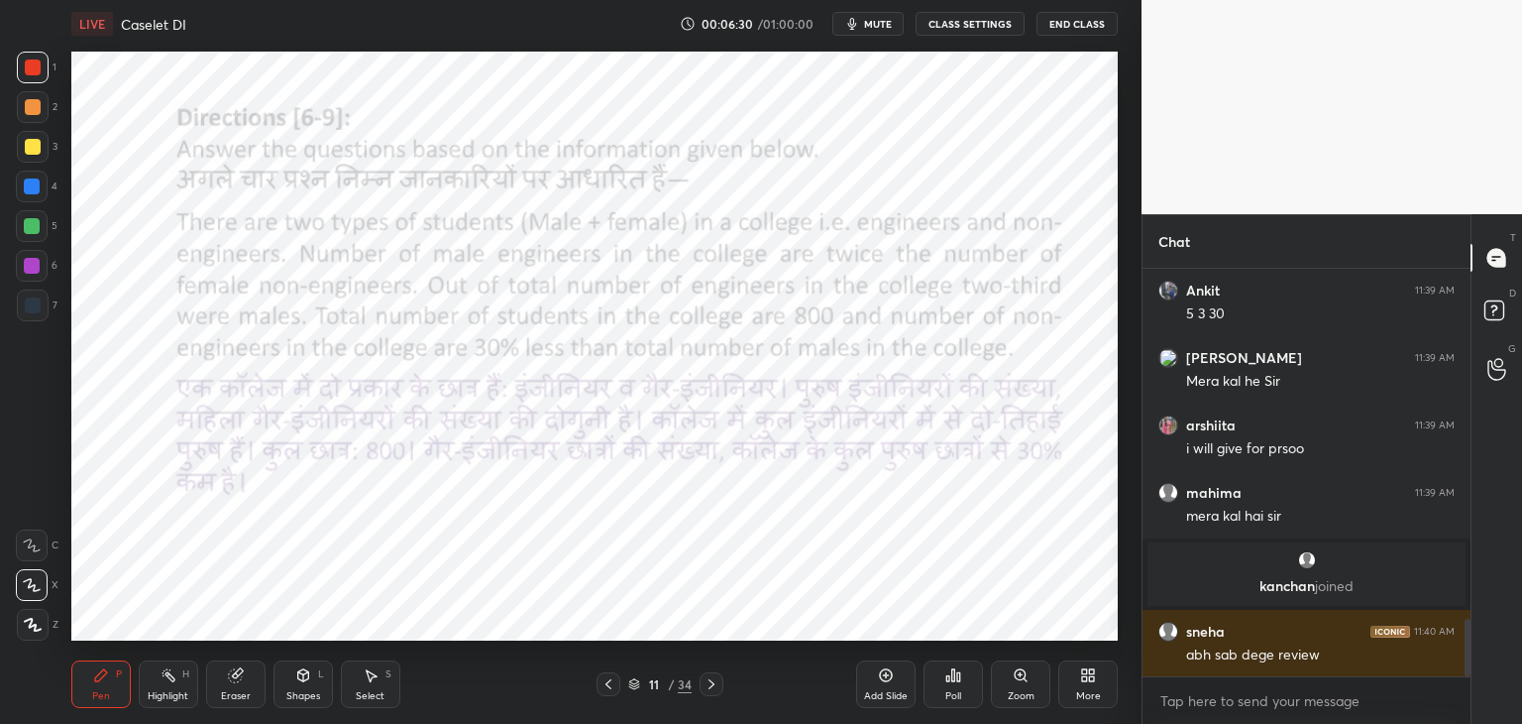
scroll to position [2494, 0]
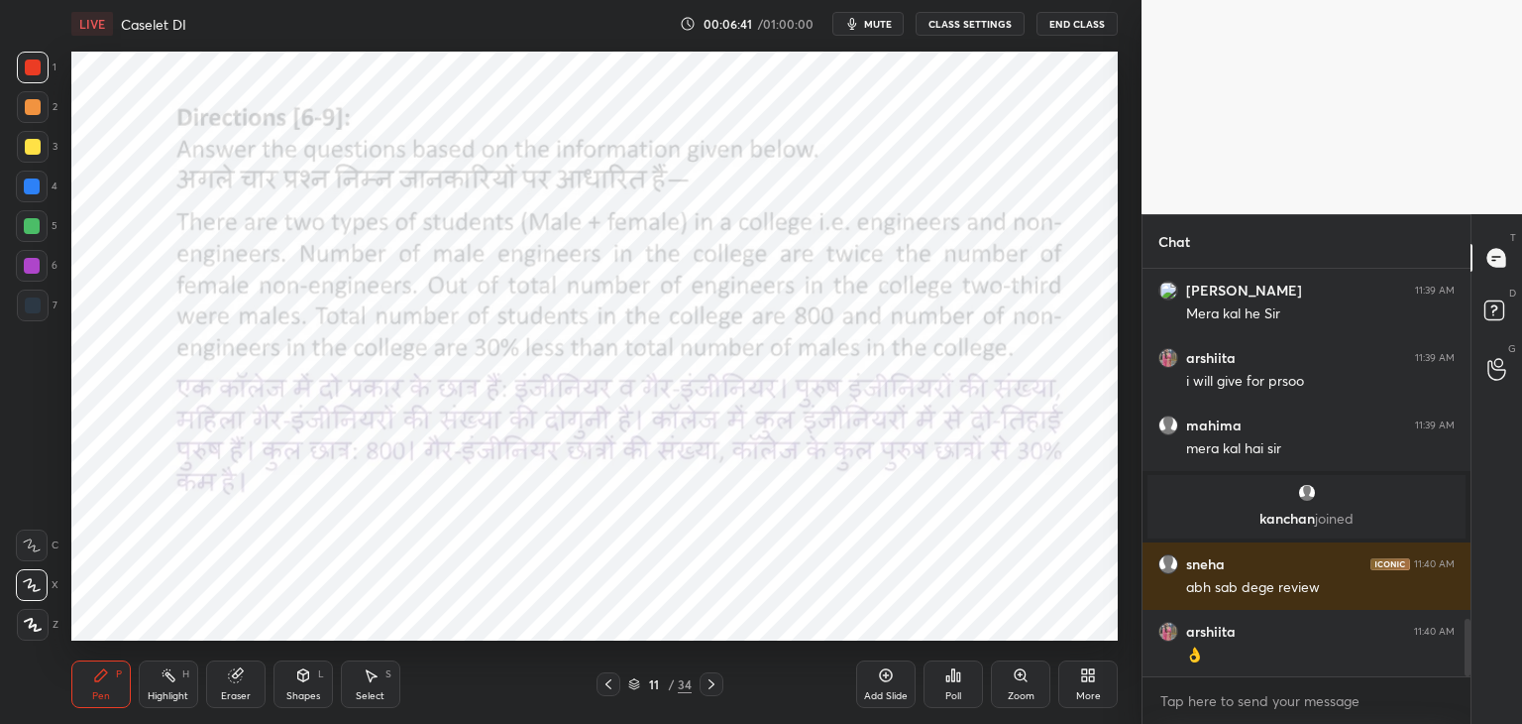
click at [244, 683] on div "Eraser" at bounding box center [235, 684] width 59 height 48
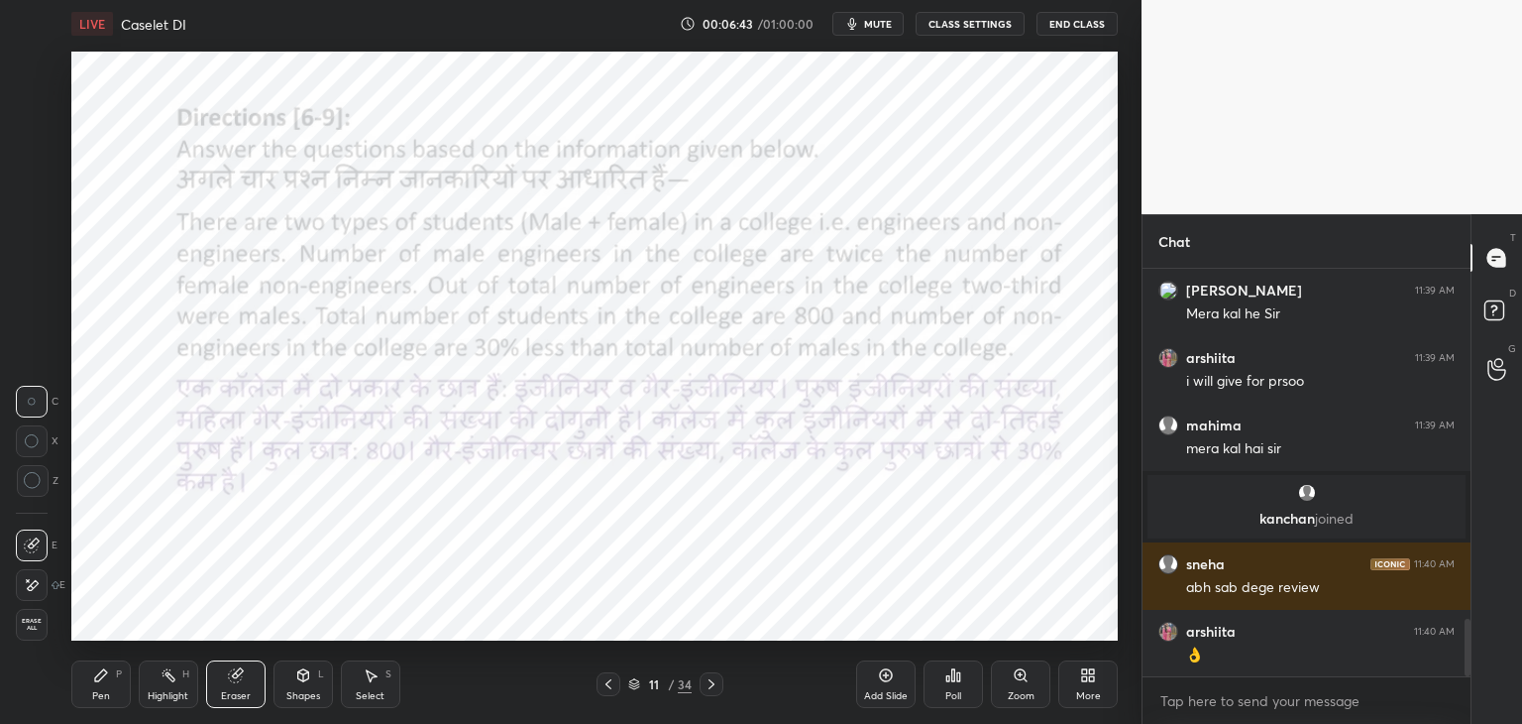
click at [29, 631] on span "Erase all" at bounding box center [32, 624] width 30 height 14
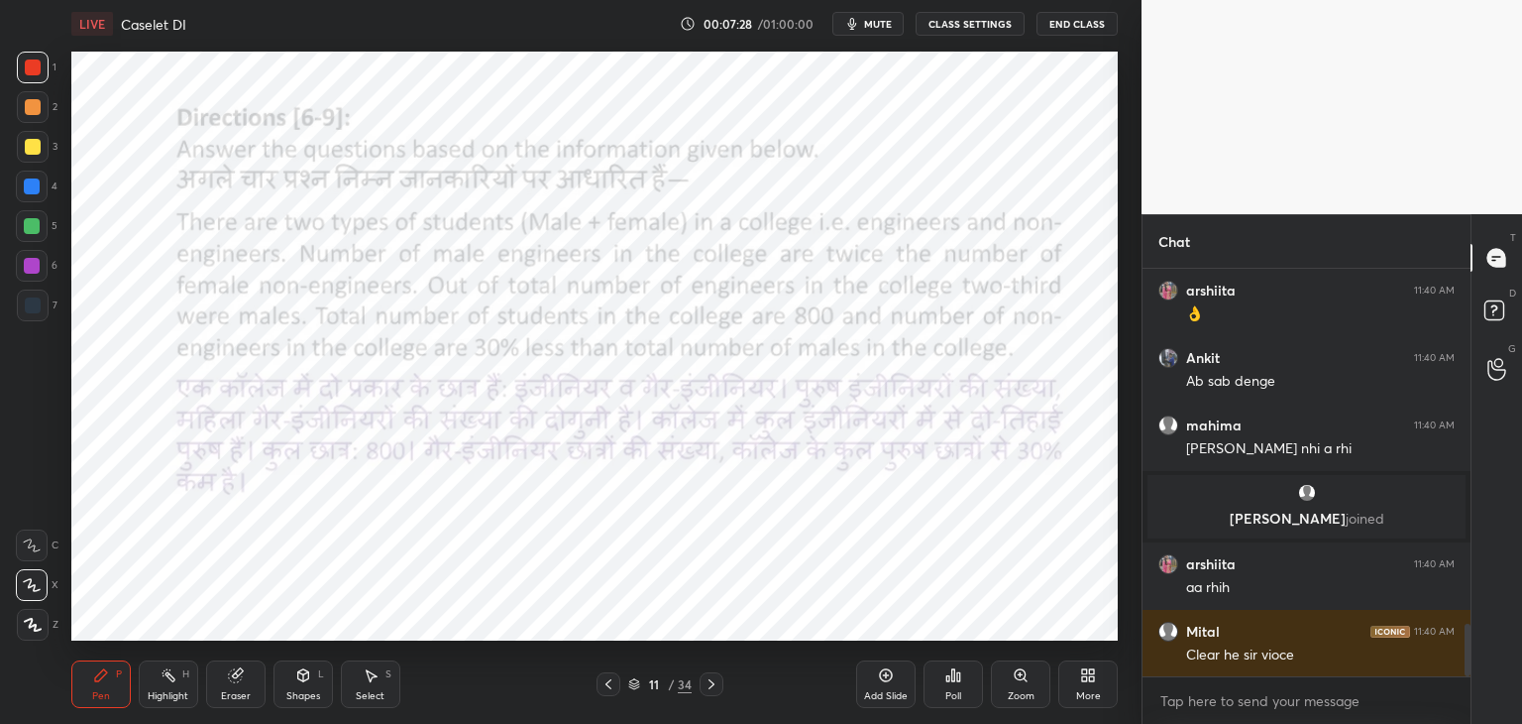
scroll to position [2849, 0]
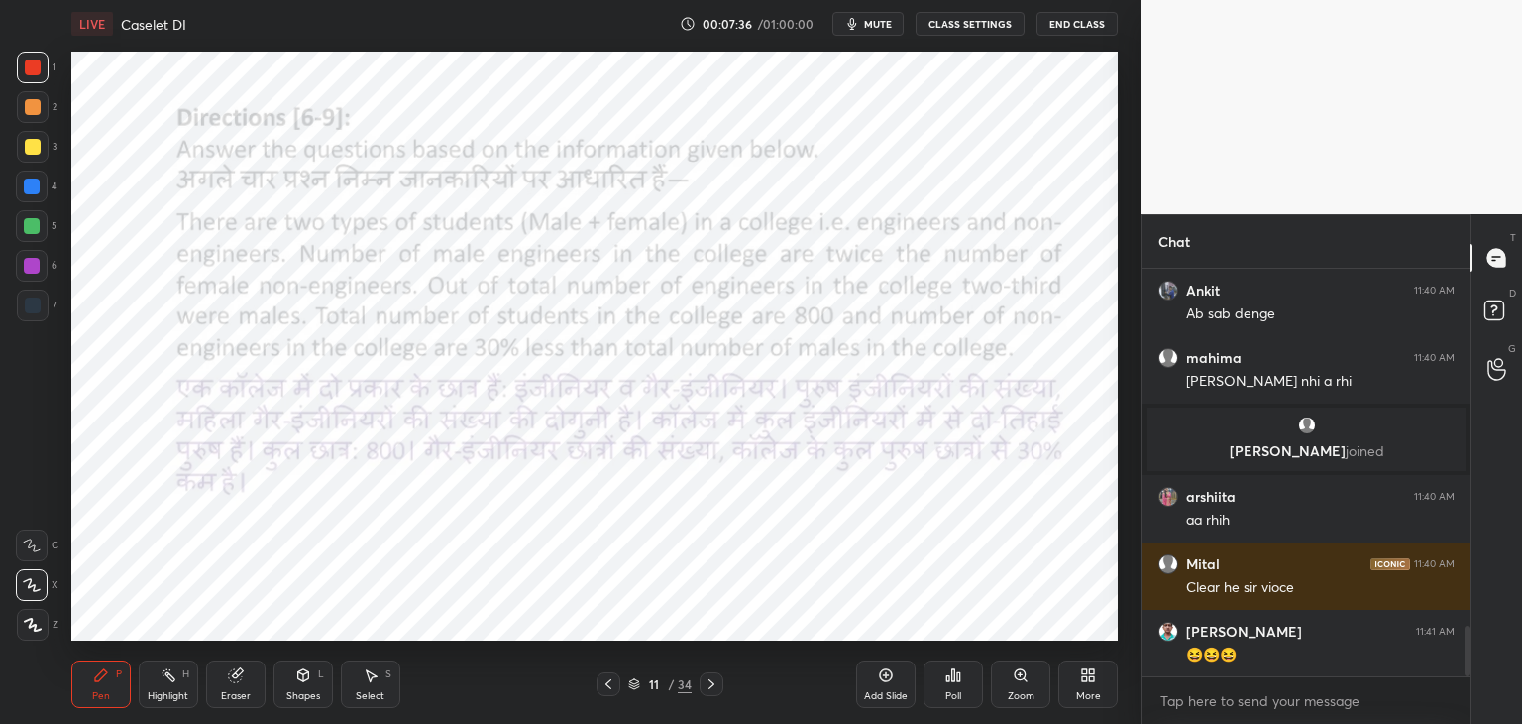
click at [710, 686] on icon at bounding box center [712, 684] width 16 height 16
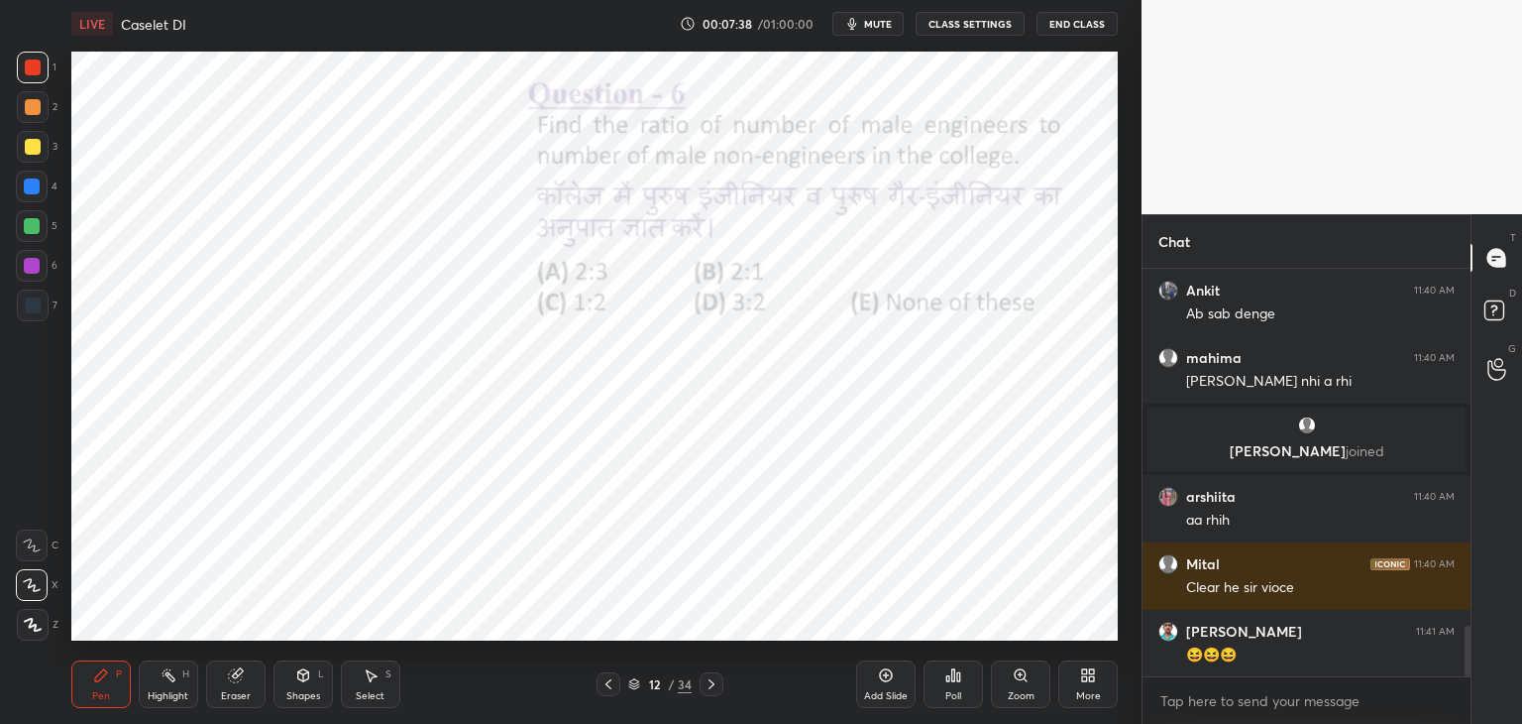
click at [611, 686] on icon at bounding box center [609, 684] width 16 height 16
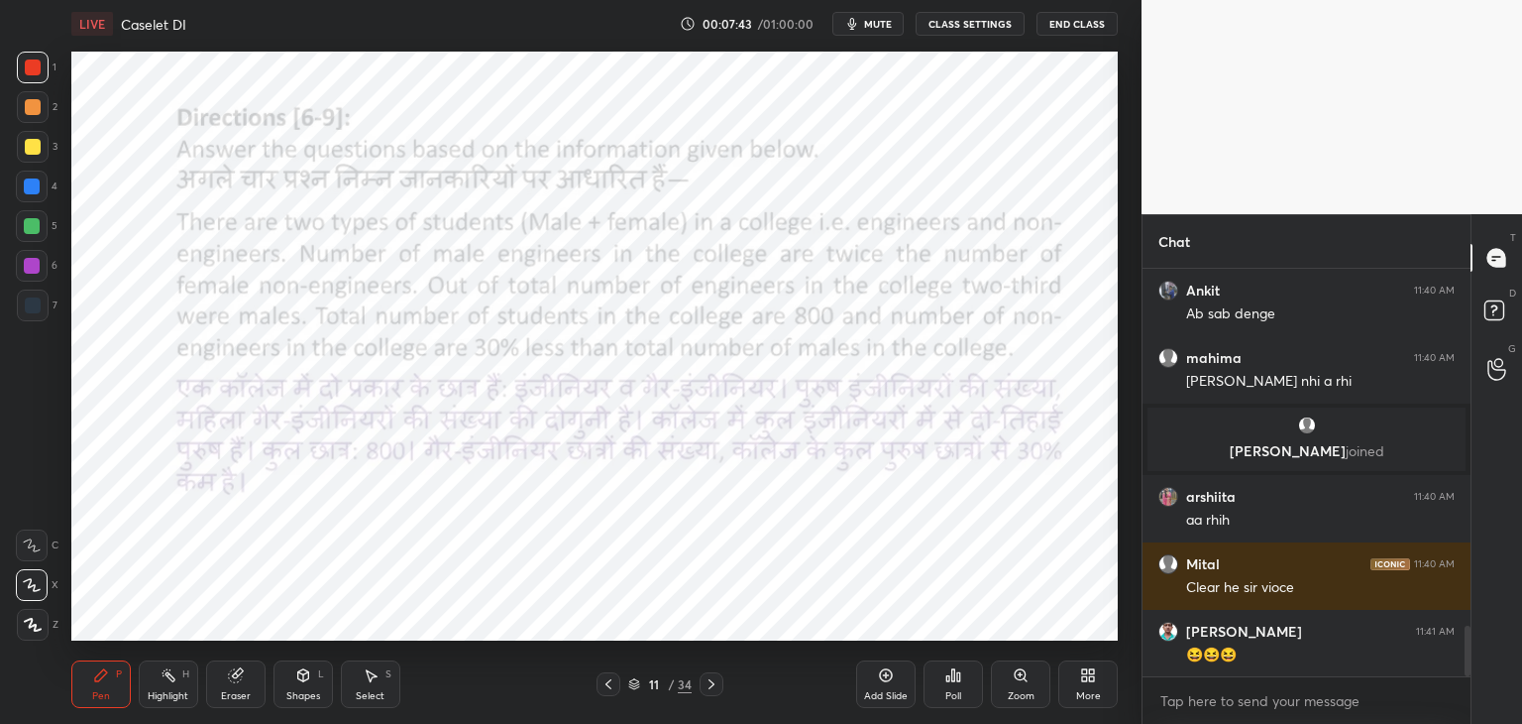
scroll to position [2920, 0]
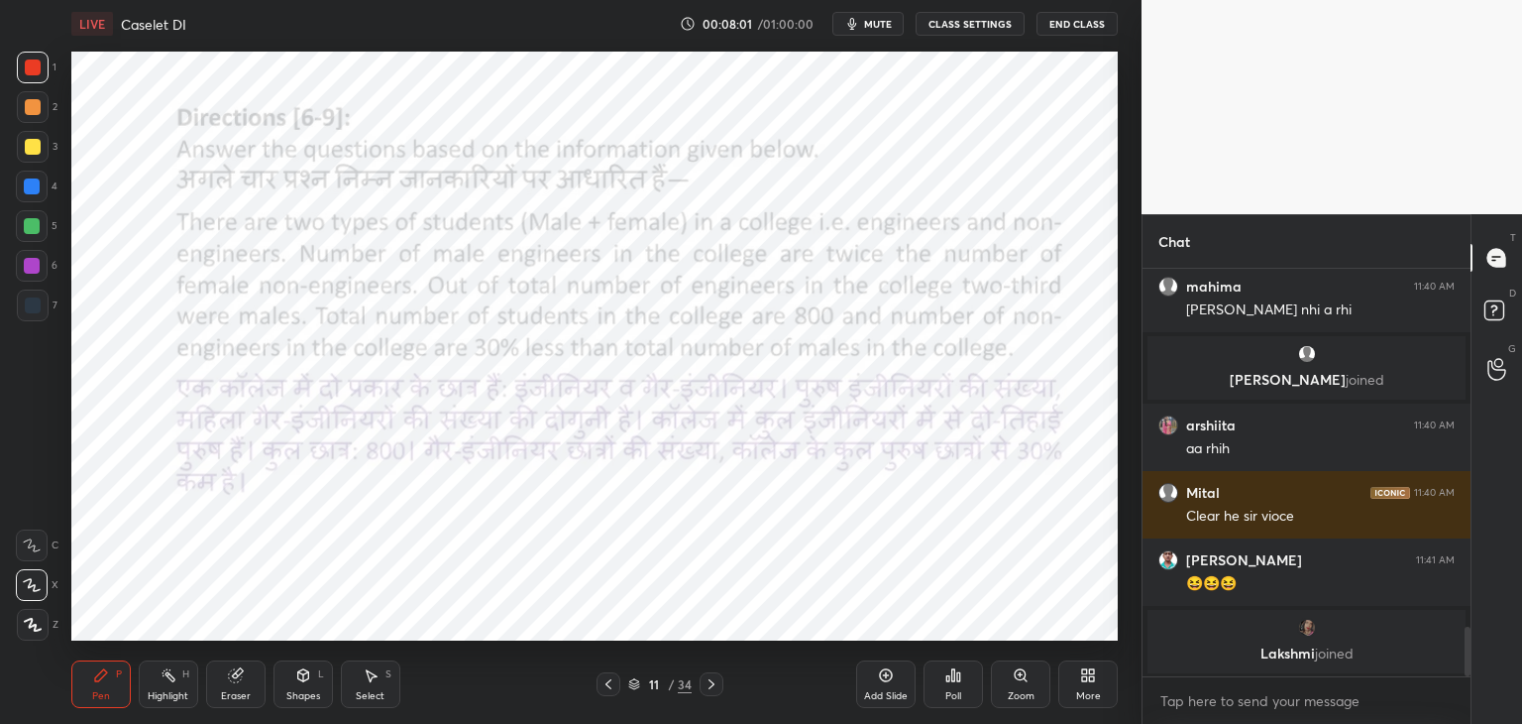
click at [33, 311] on div at bounding box center [33, 305] width 16 height 16
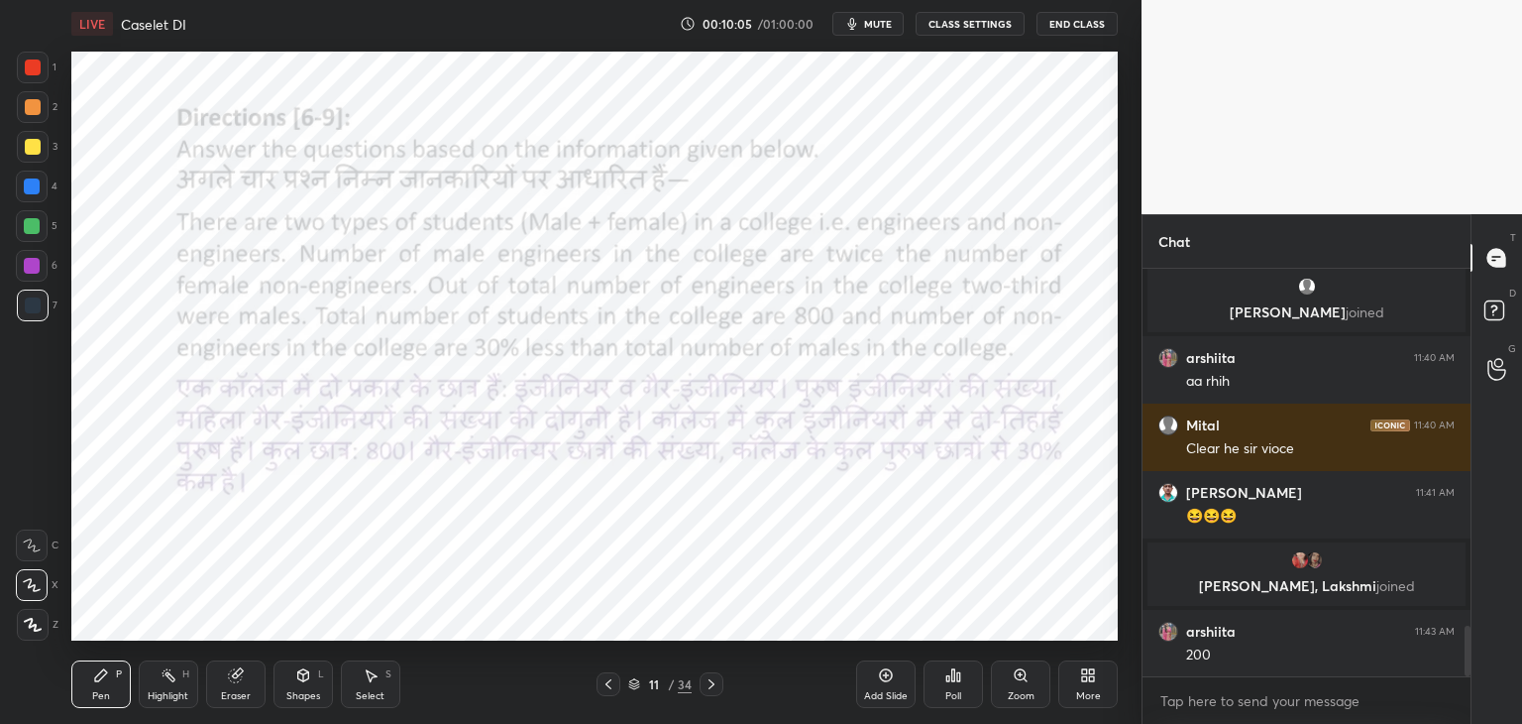
click at [713, 688] on icon at bounding box center [712, 684] width 16 height 16
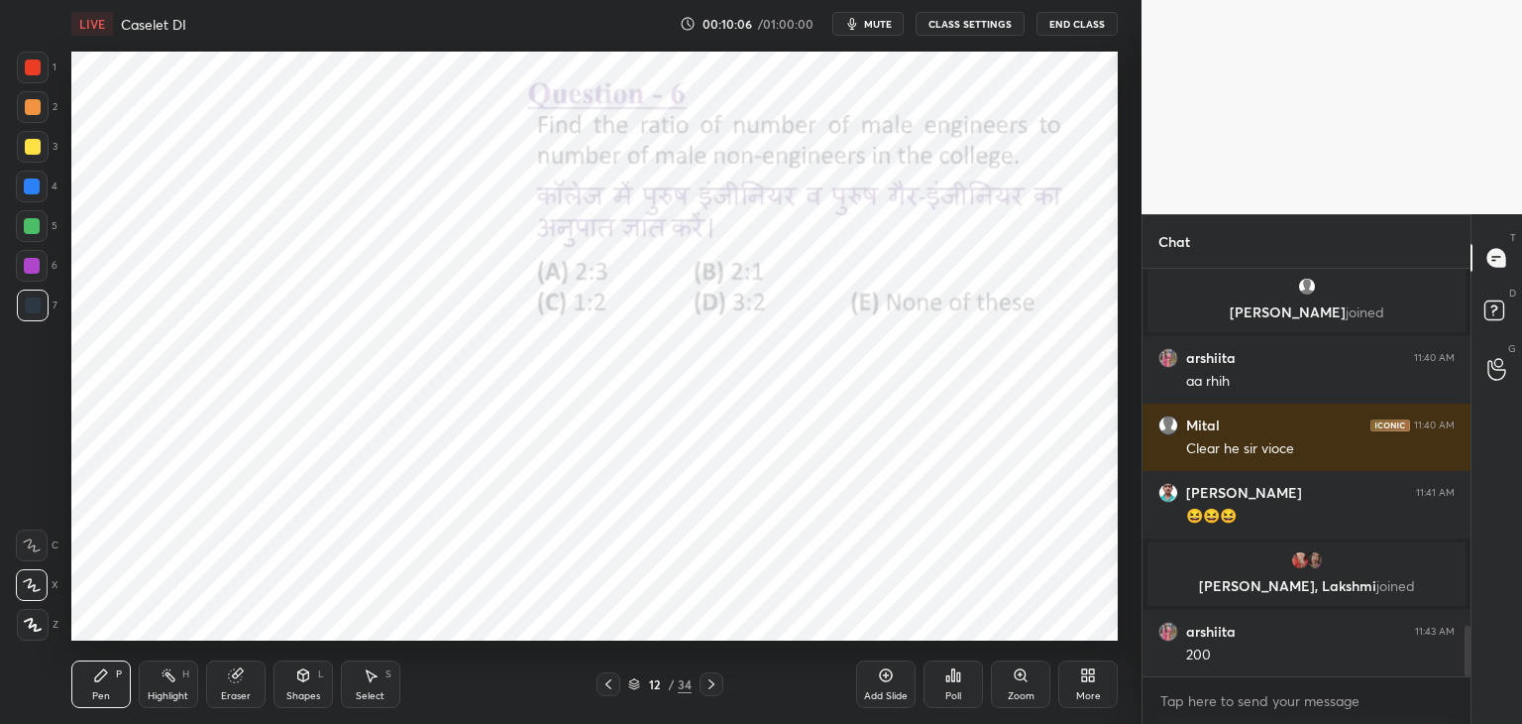
scroll to position [2900, 0]
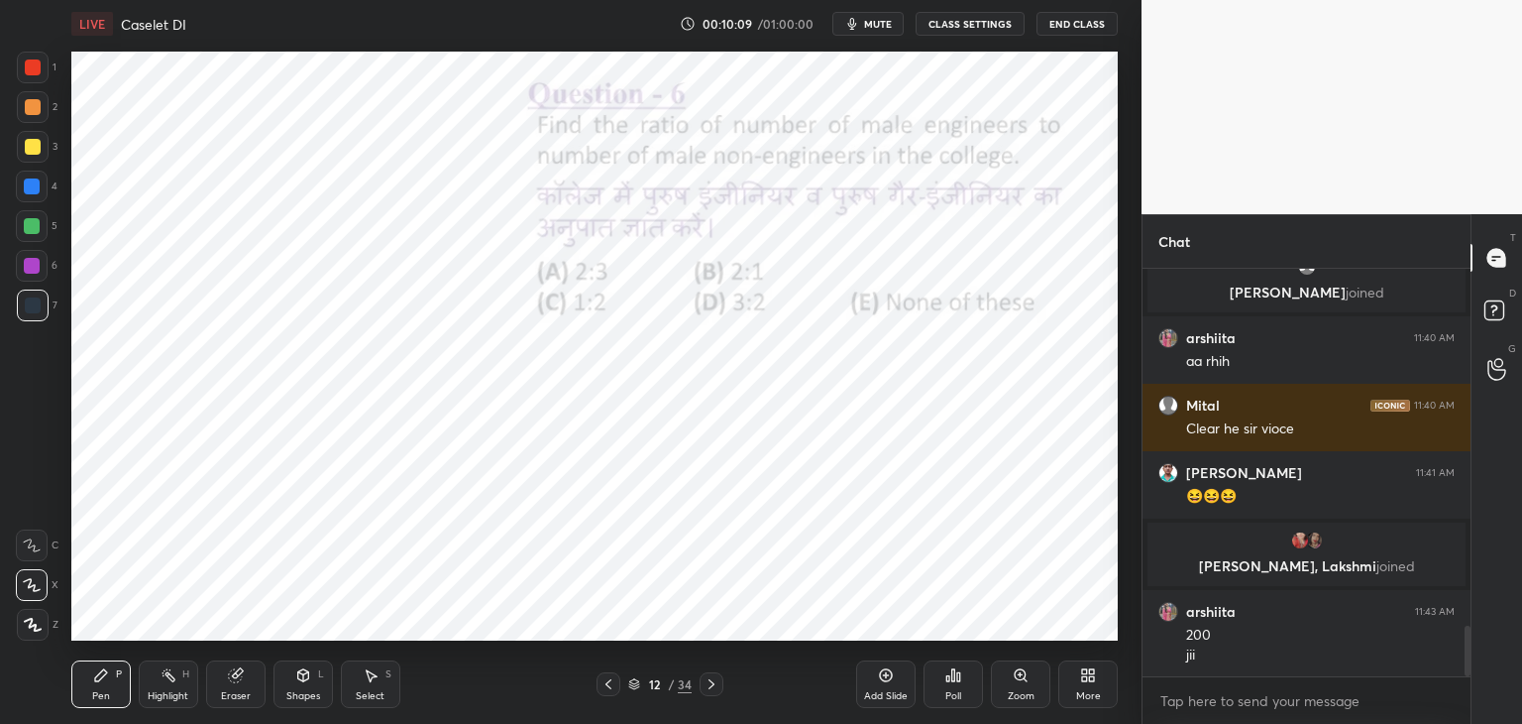
click at [613, 689] on icon at bounding box center [609, 684] width 16 height 16
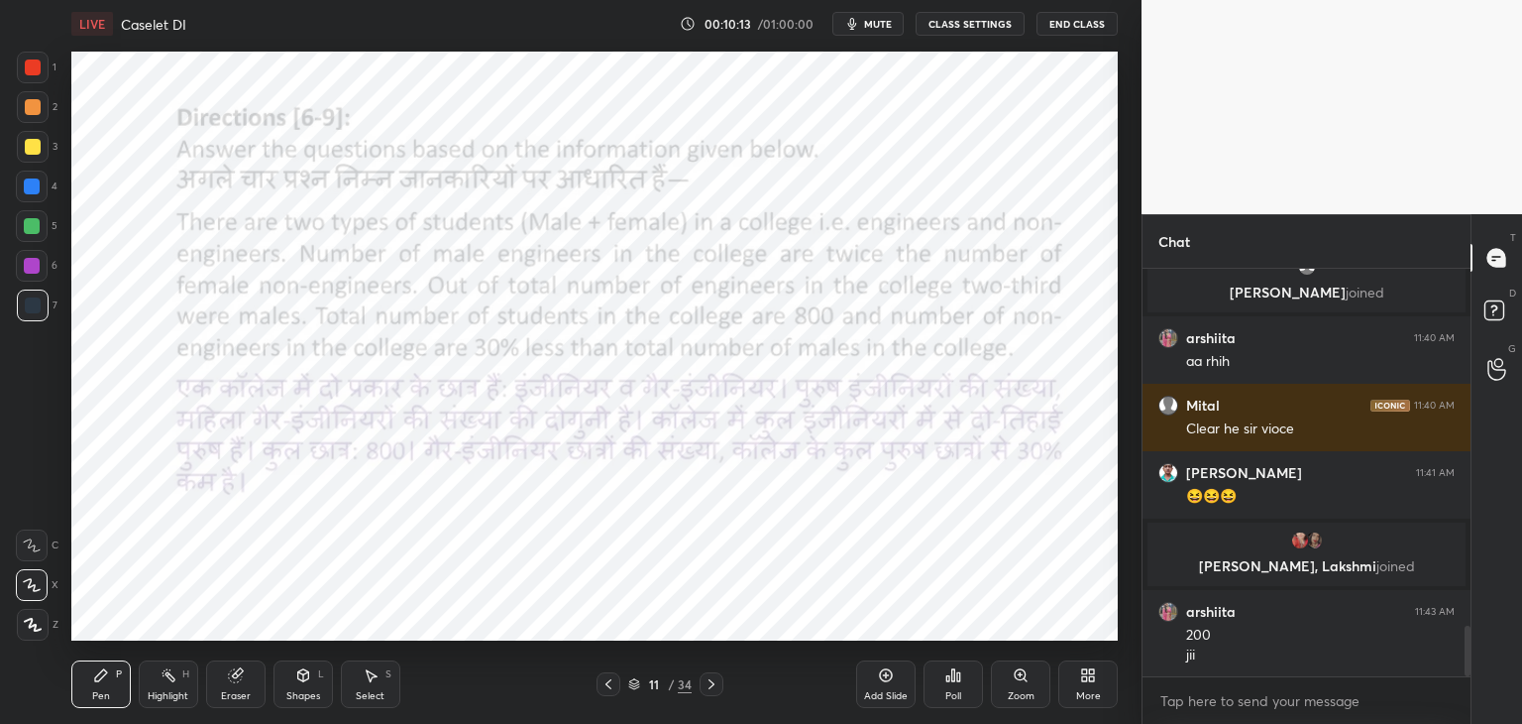
click at [722, 685] on div at bounding box center [712, 684] width 24 height 24
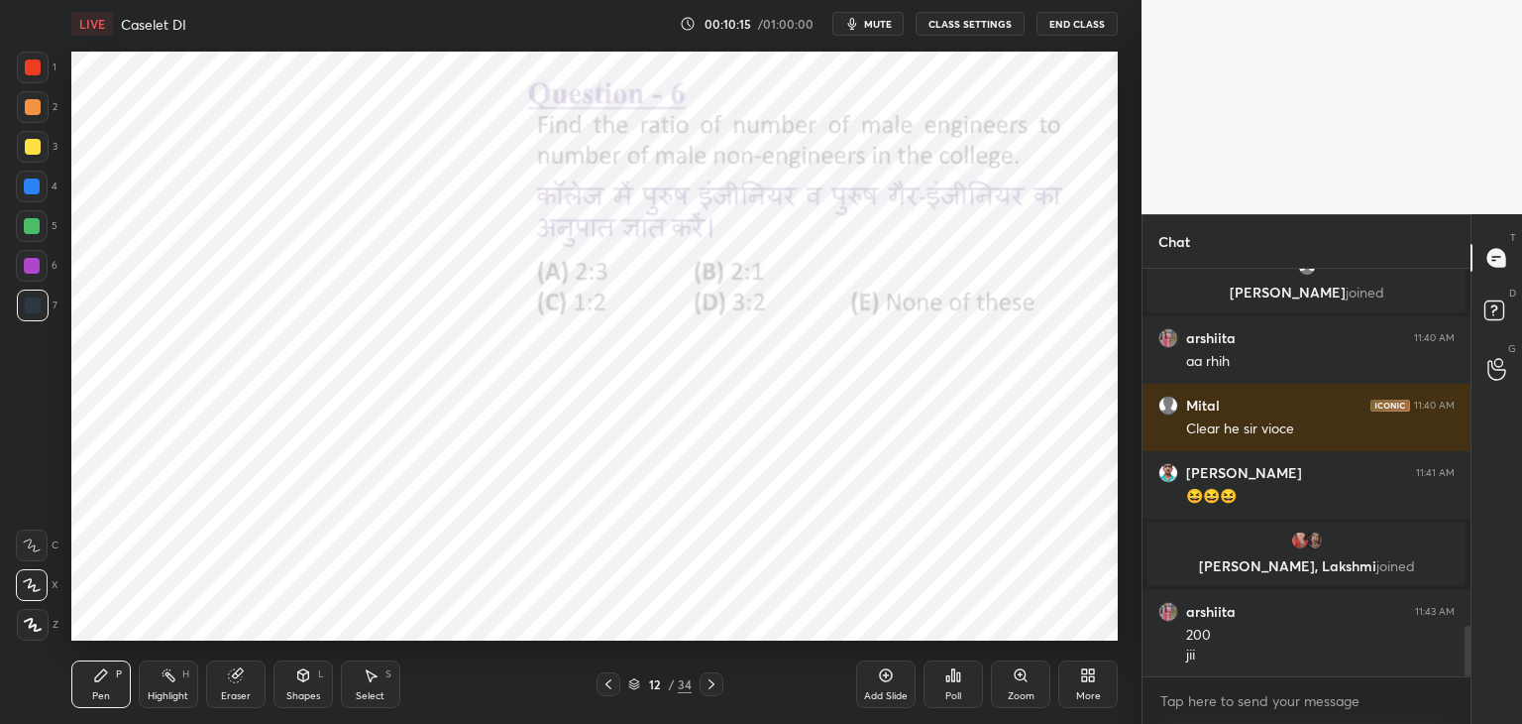
click at [721, 691] on div at bounding box center [712, 684] width 24 height 24
click at [609, 687] on icon at bounding box center [609, 684] width 16 height 16
click at [607, 682] on icon at bounding box center [609, 684] width 16 height 16
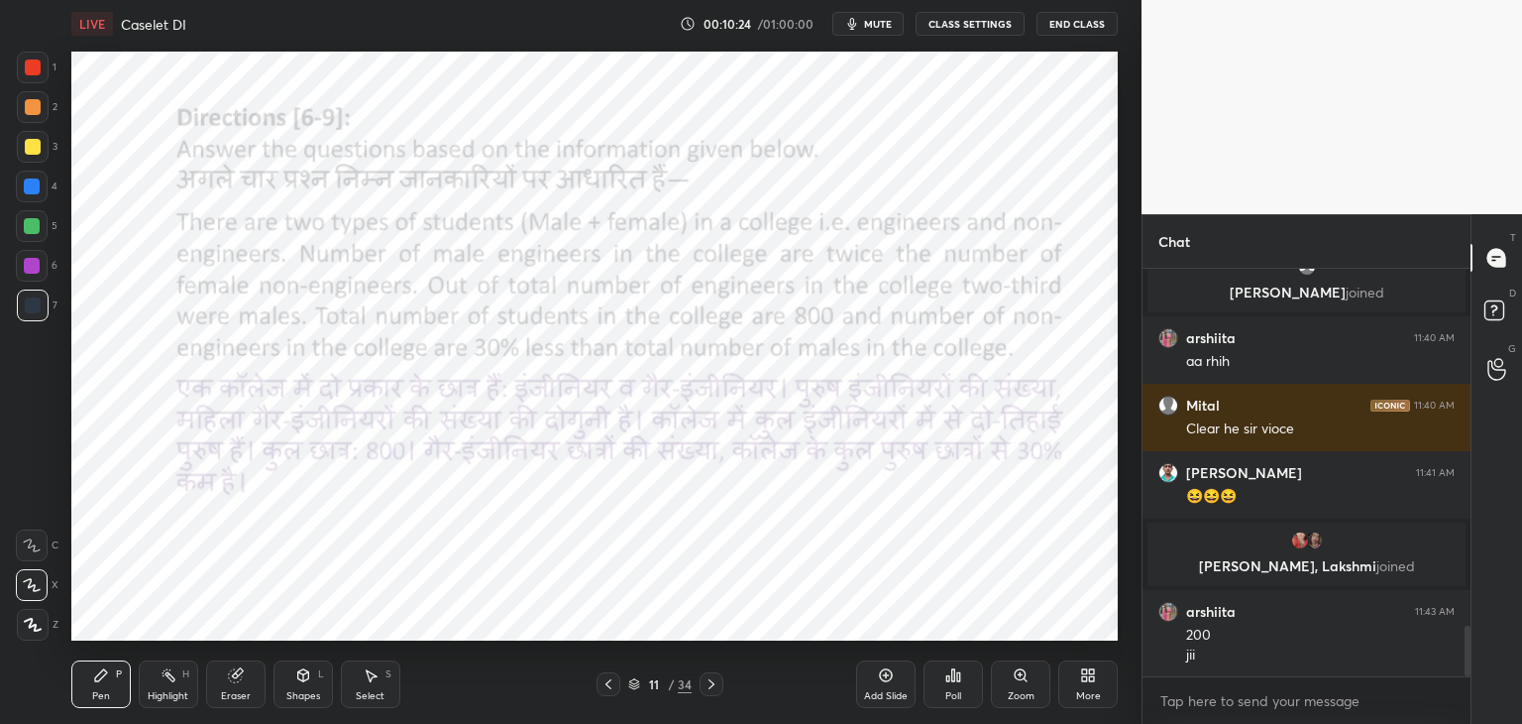
click at [718, 683] on icon at bounding box center [712, 684] width 16 height 16
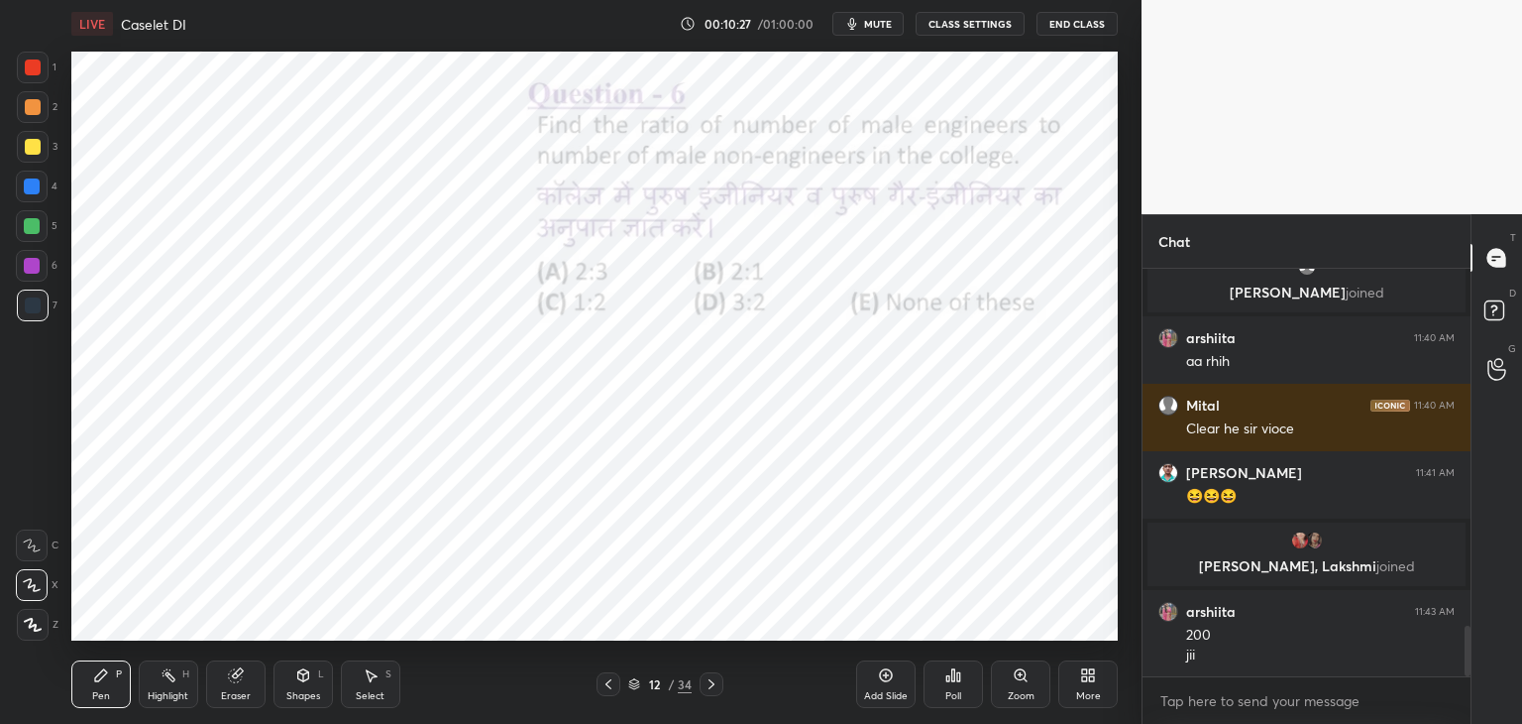
click at [714, 680] on icon at bounding box center [712, 684] width 16 height 16
click at [612, 687] on icon at bounding box center [609, 684] width 16 height 16
click at [615, 683] on icon at bounding box center [609, 684] width 16 height 16
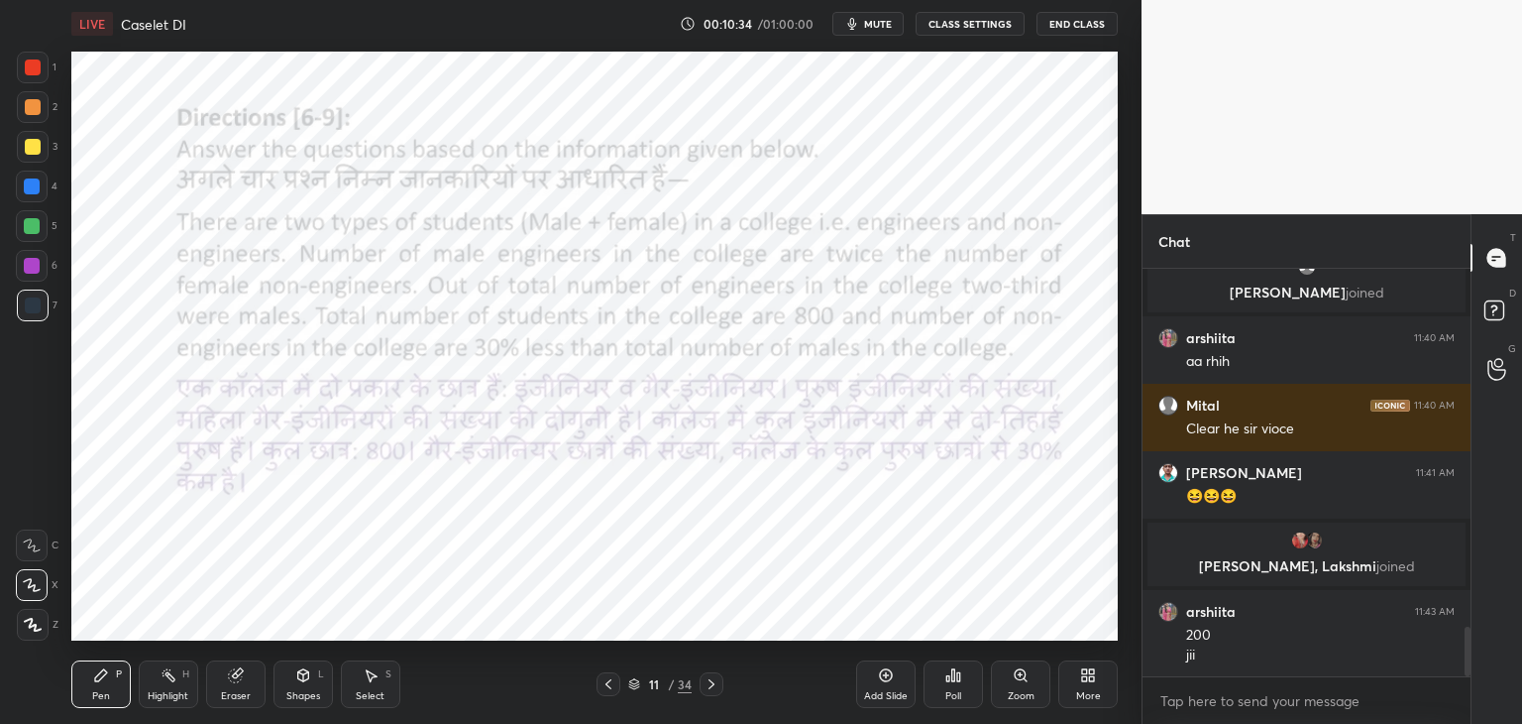
scroll to position [2967, 0]
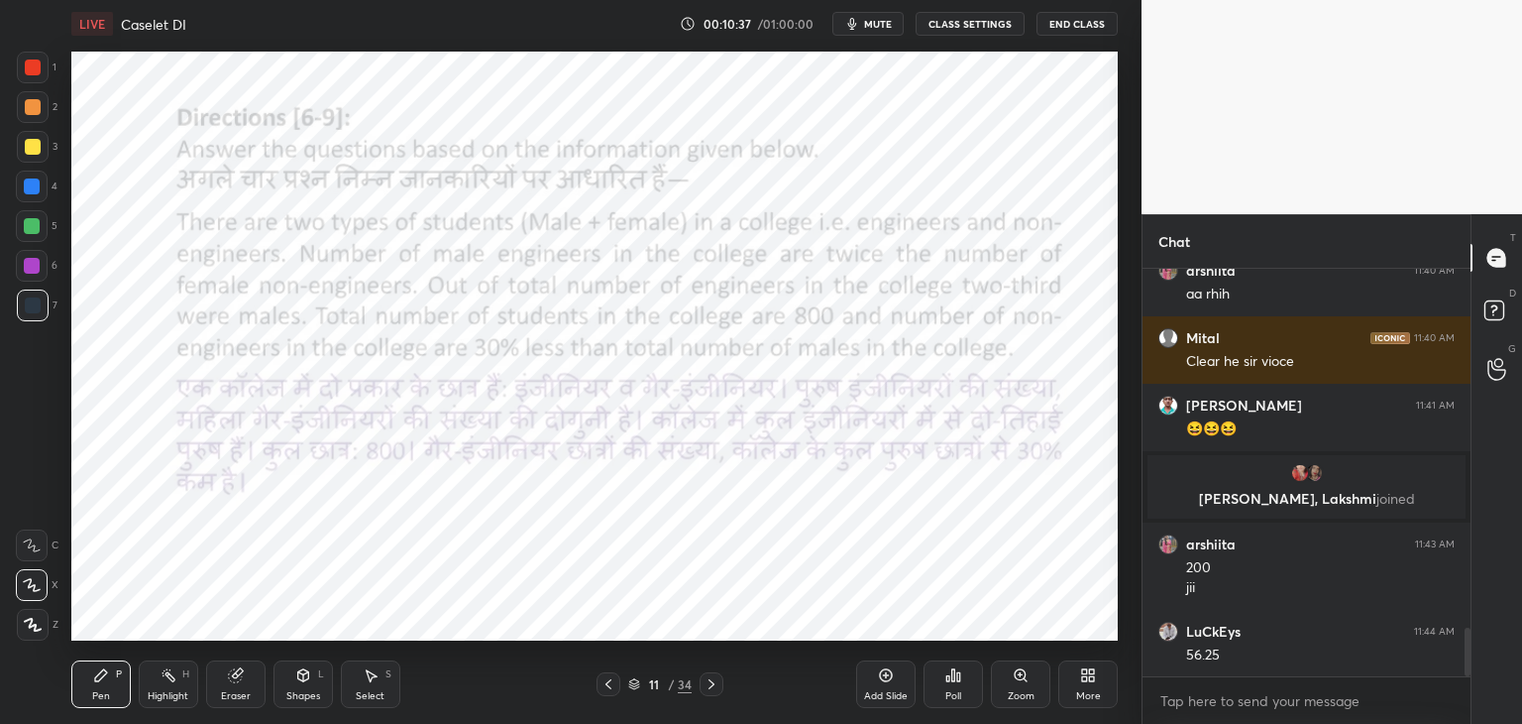
click at [712, 684] on icon at bounding box center [712, 684] width 16 height 16
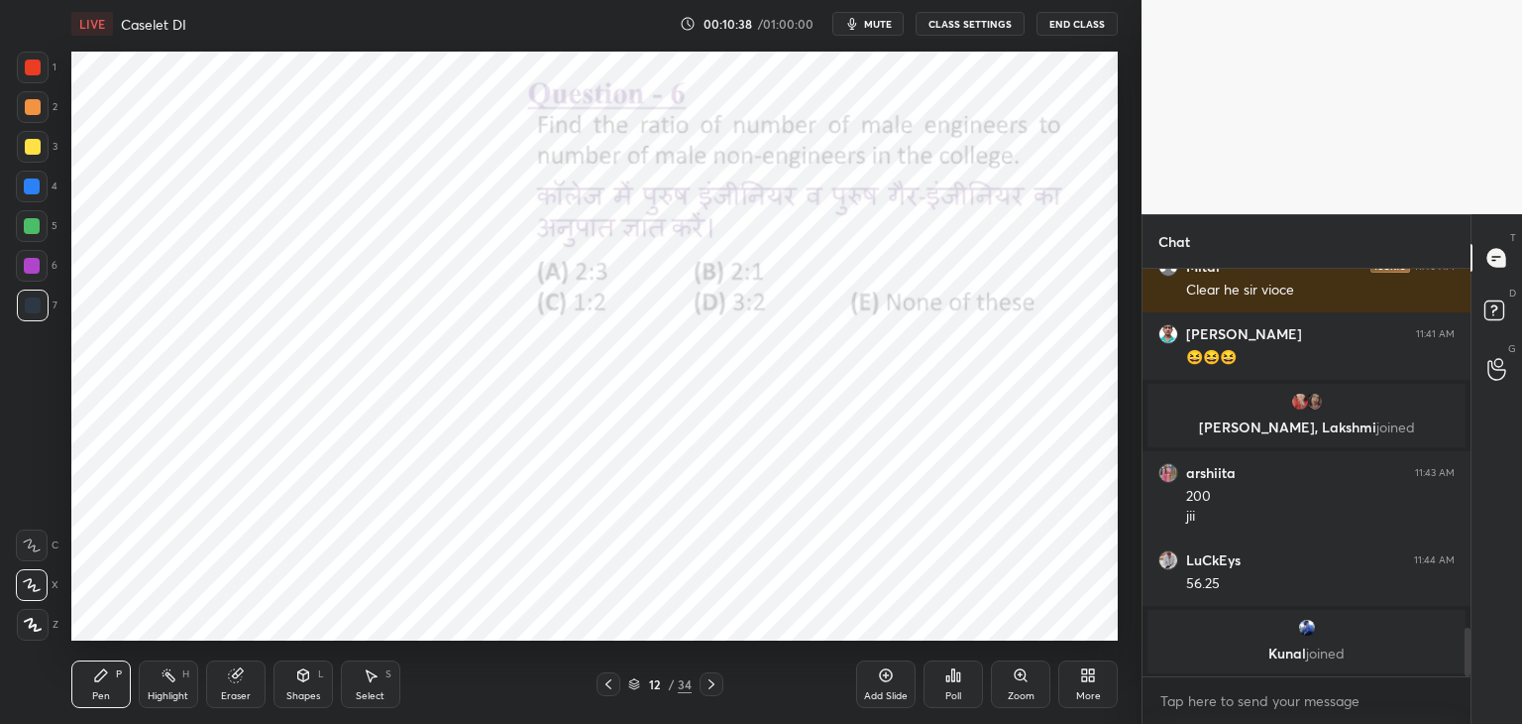
click at [714, 685] on icon at bounding box center [712, 684] width 16 height 16
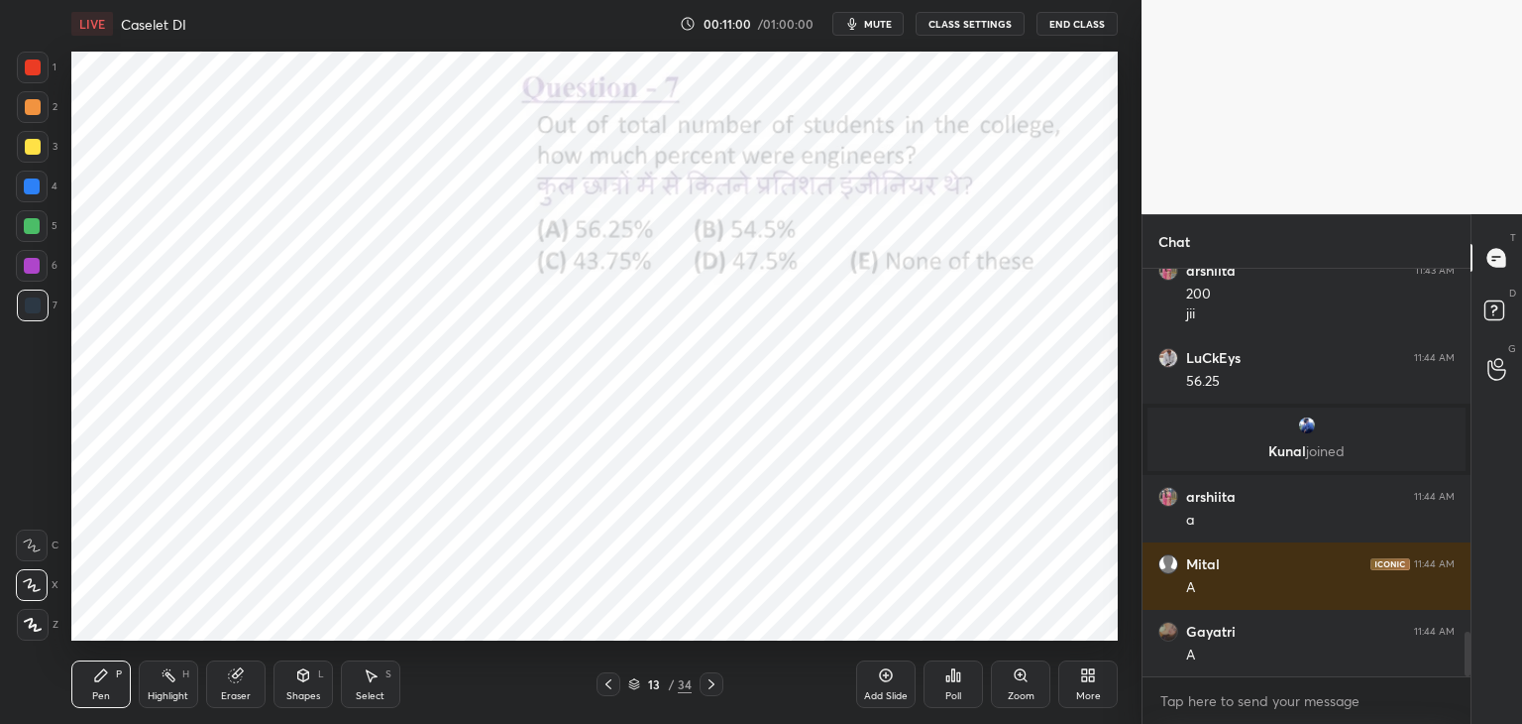
scroll to position [3291, 0]
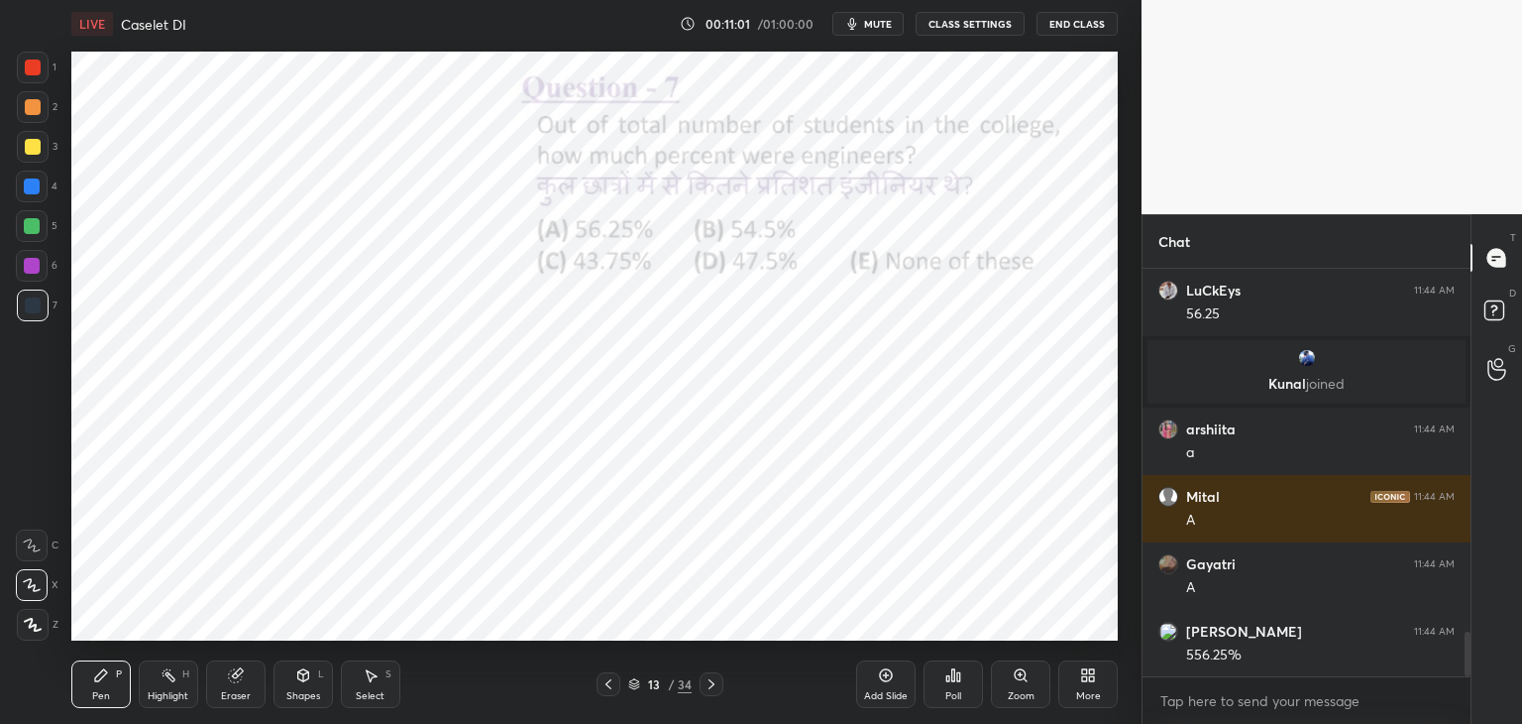
click at [706, 680] on icon at bounding box center [712, 684] width 16 height 16
click at [710, 684] on icon at bounding box center [712, 684] width 16 height 16
click at [711, 684] on icon at bounding box center [712, 684] width 16 height 16
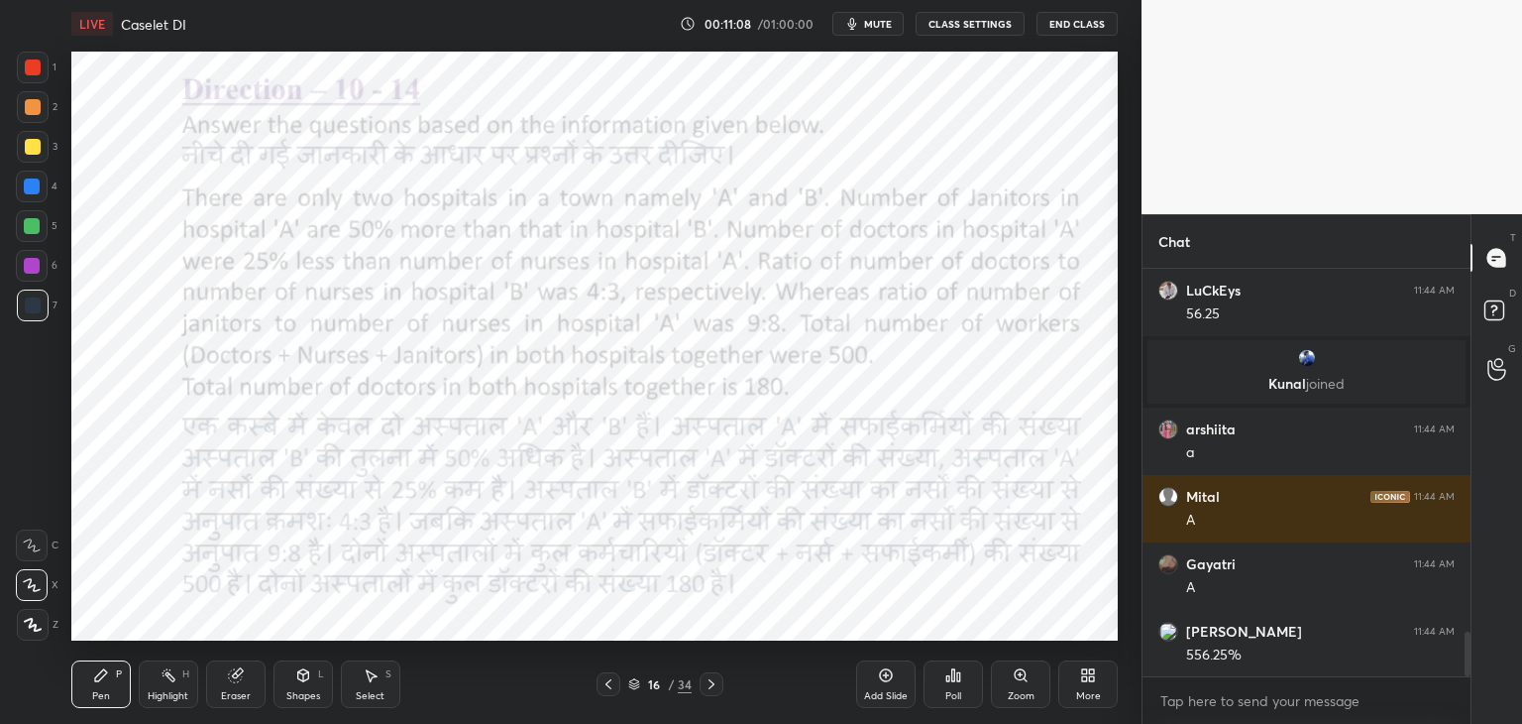
click at [602, 693] on div at bounding box center [609, 684] width 24 height 24
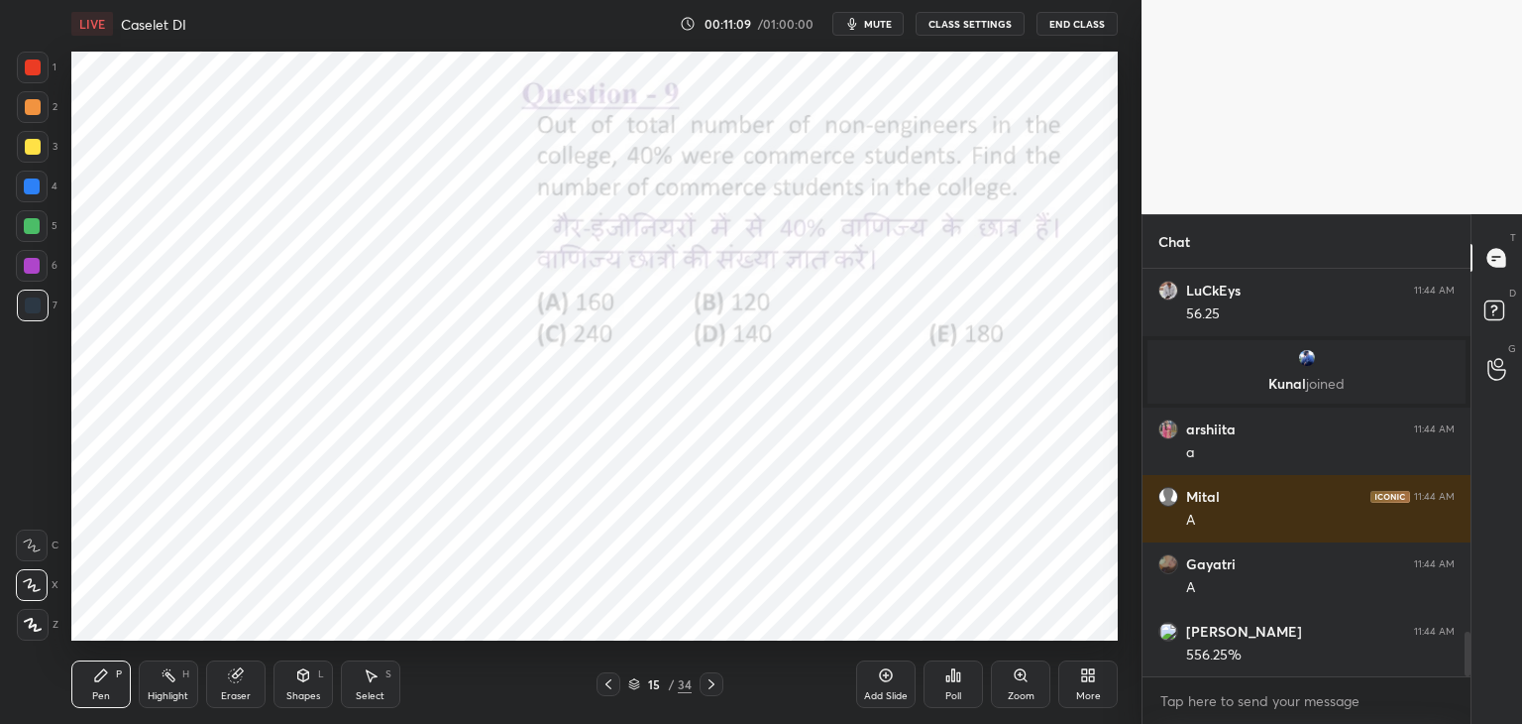
click at [716, 687] on icon at bounding box center [712, 684] width 16 height 16
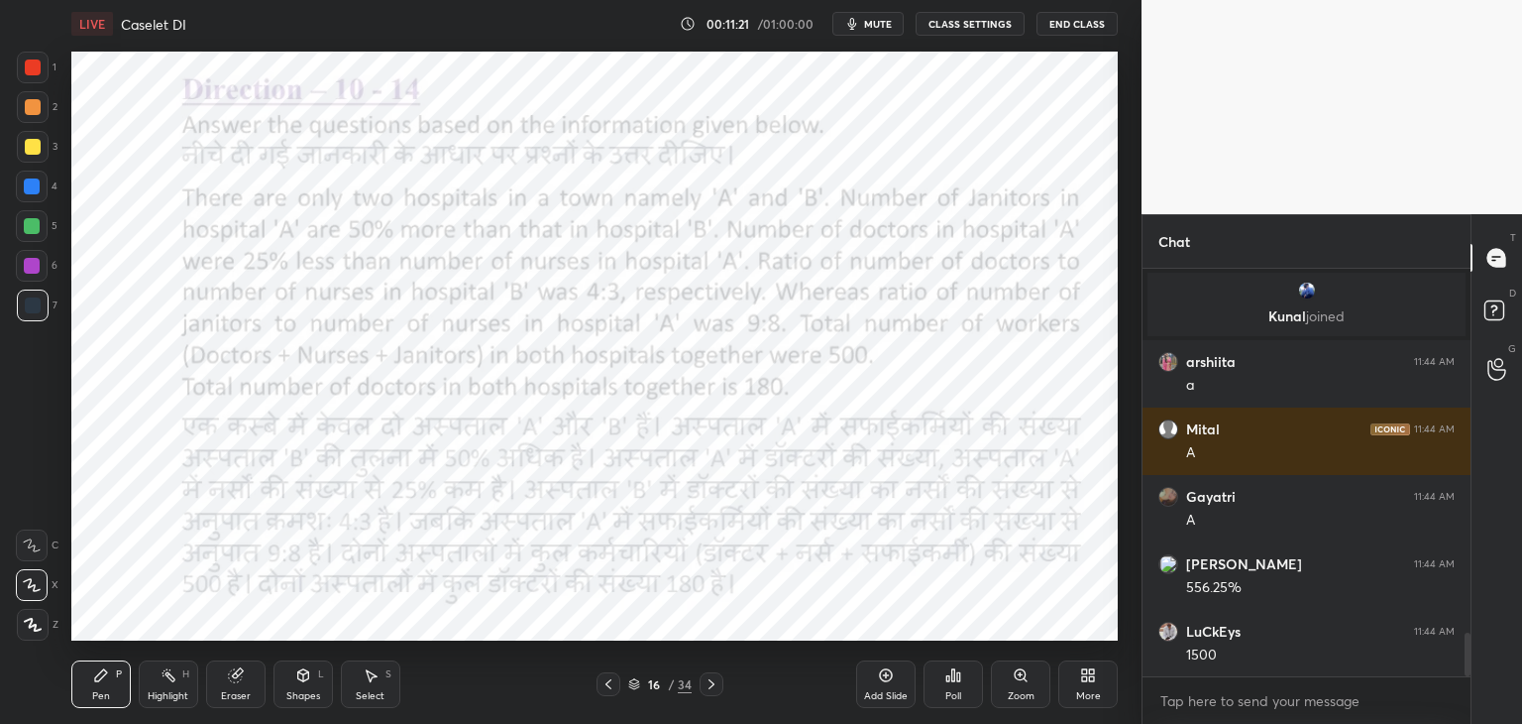
scroll to position [3429, 0]
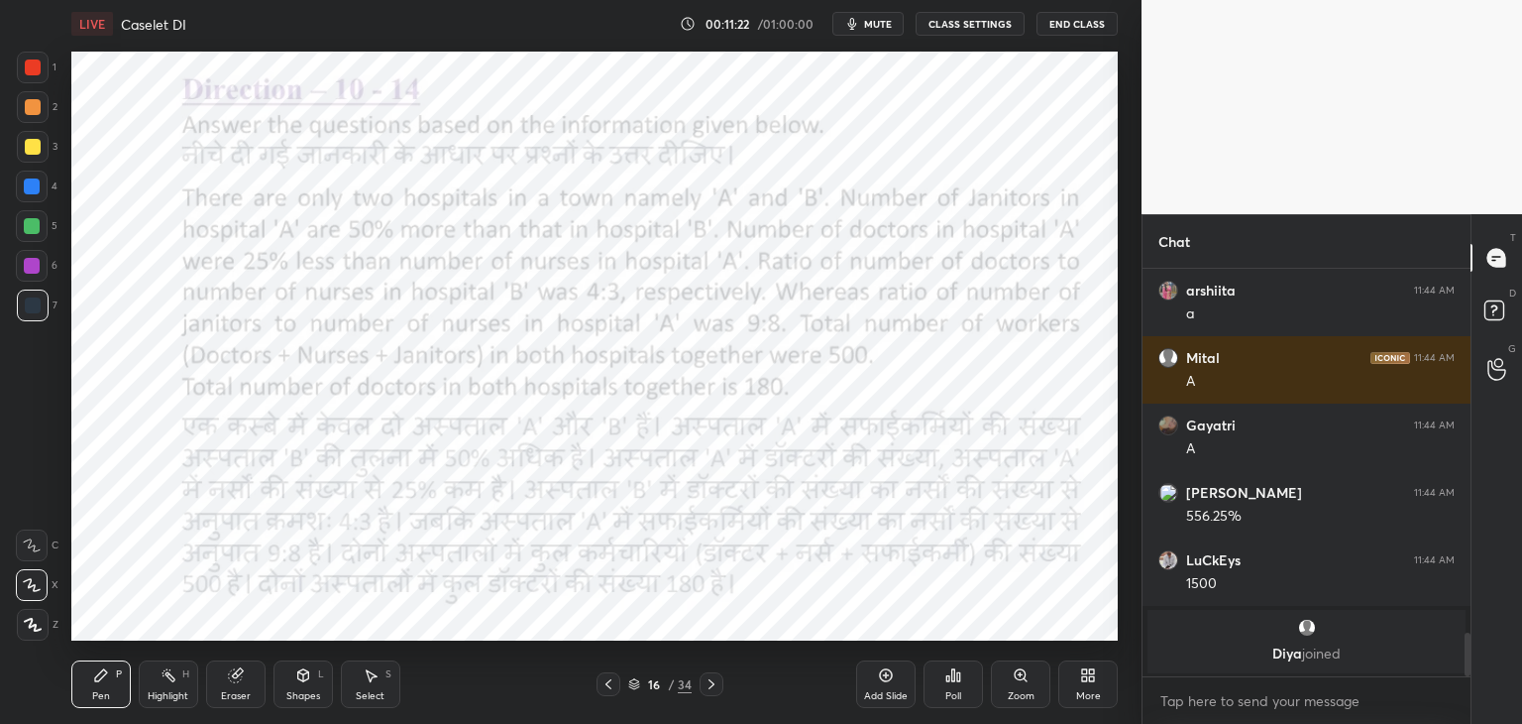
click at [877, 23] on span "mute" at bounding box center [878, 24] width 28 height 14
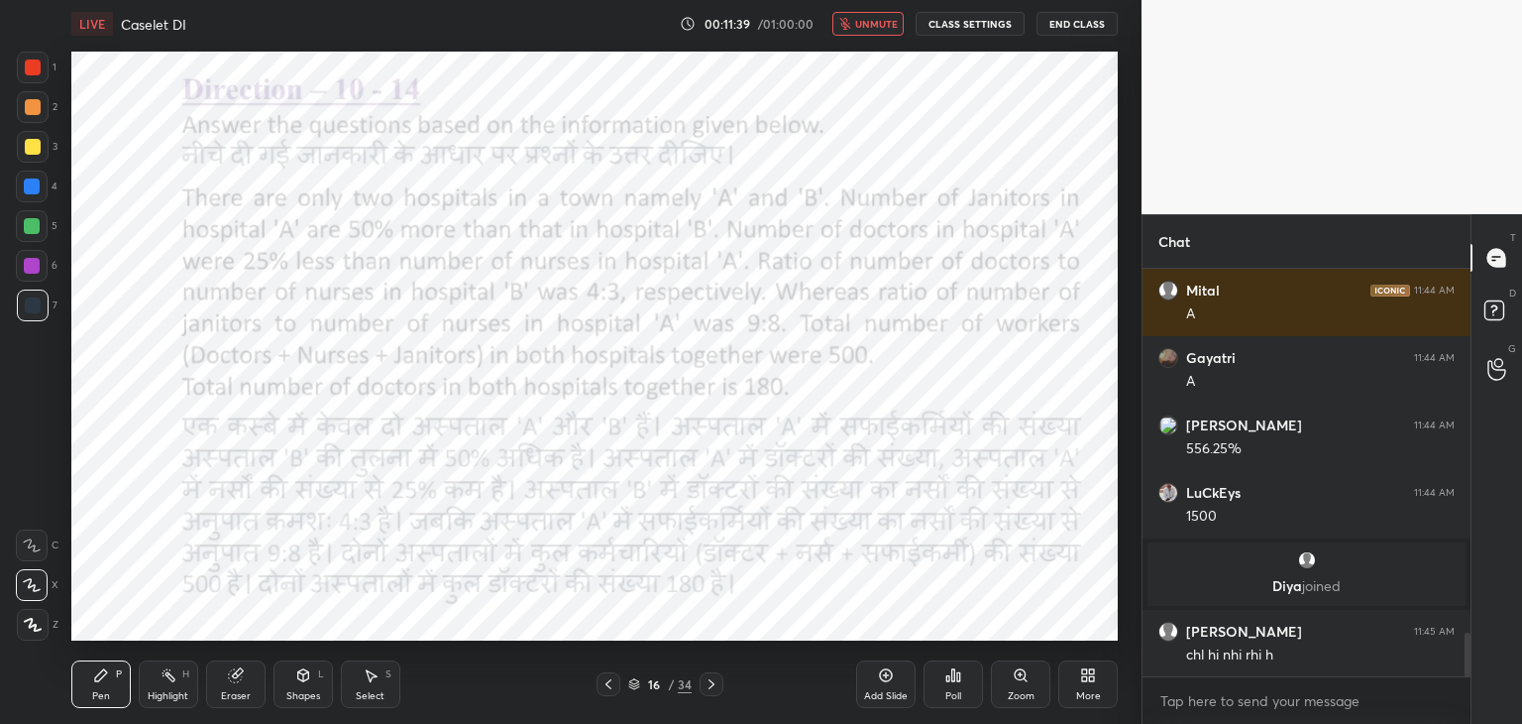
click at [866, 10] on div "LIVE Caselet DI 00:11:39 / 01:00:00 unmute CLASS SETTINGS End Class" at bounding box center [594, 24] width 1047 height 48
click at [885, 39] on div "LIVE Caselet DI 00:11:40 / 01:00:00 unmute CLASS SETTINGS End Class" at bounding box center [594, 24] width 1047 height 48
click at [875, 24] on span "unmute" at bounding box center [876, 24] width 43 height 14
click at [891, 25] on span "mute" at bounding box center [878, 24] width 28 height 14
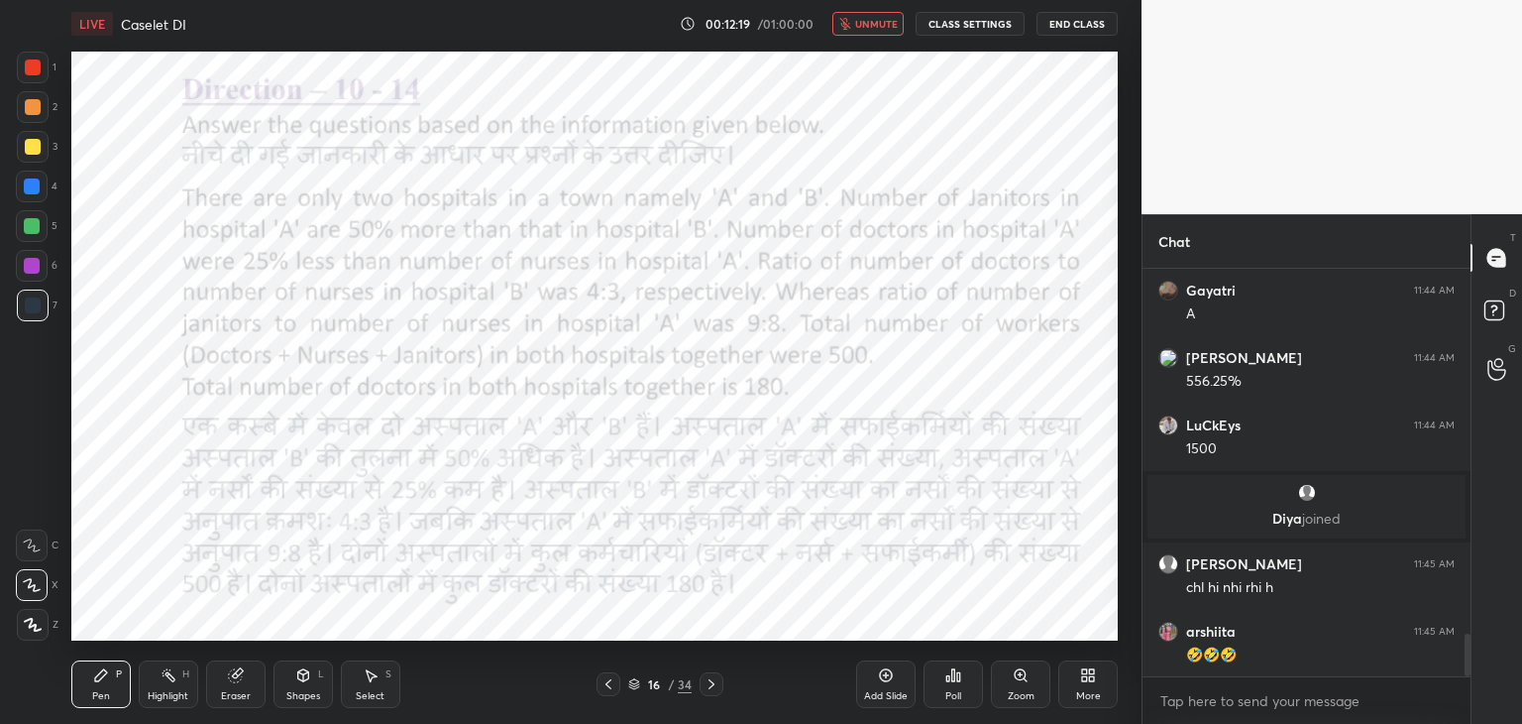
click at [863, 29] on span "unmute" at bounding box center [876, 24] width 43 height 14
type textarea "x"
click at [1178, 709] on textarea at bounding box center [1307, 701] width 296 height 32
paste textarea "[URL][DOMAIN_NAME]"
type textarea "[URL][DOMAIN_NAME]"
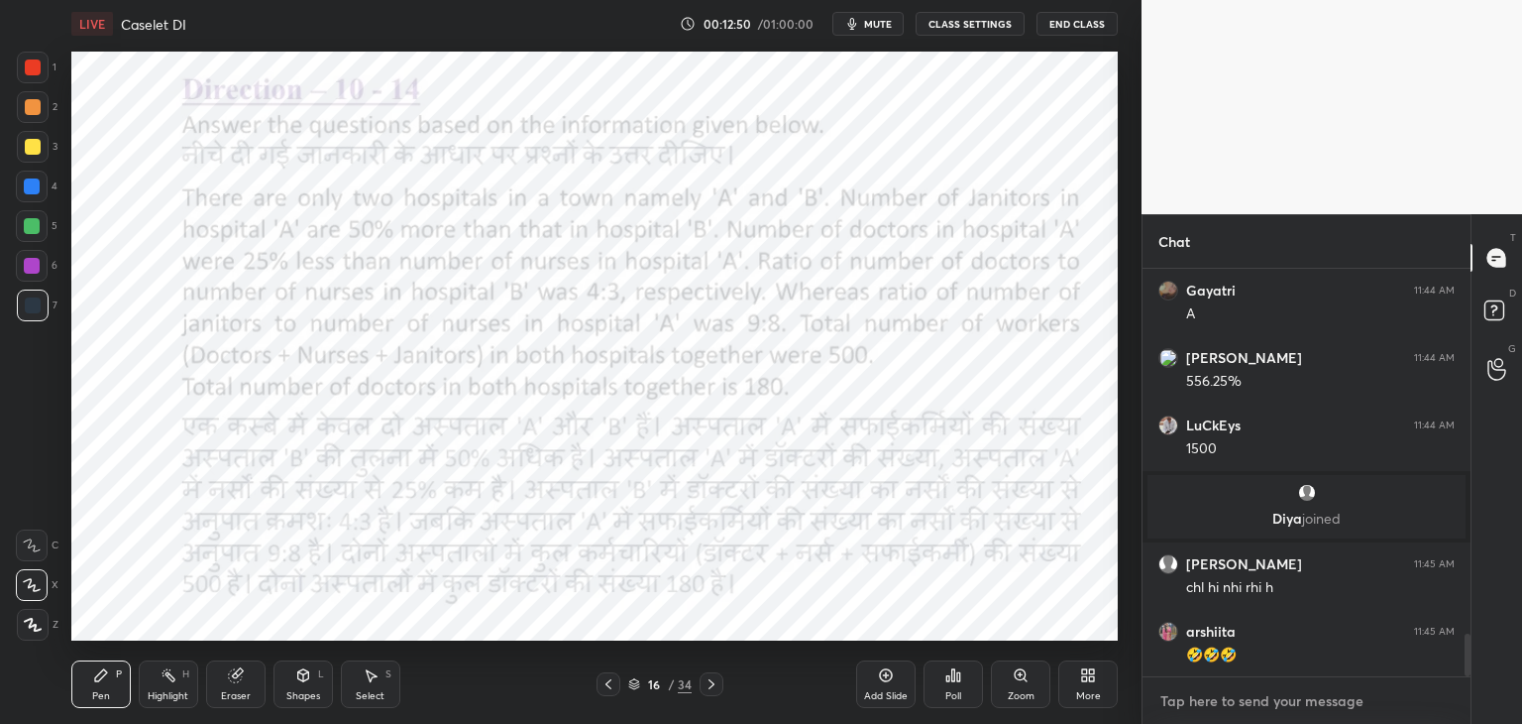
type textarea "x"
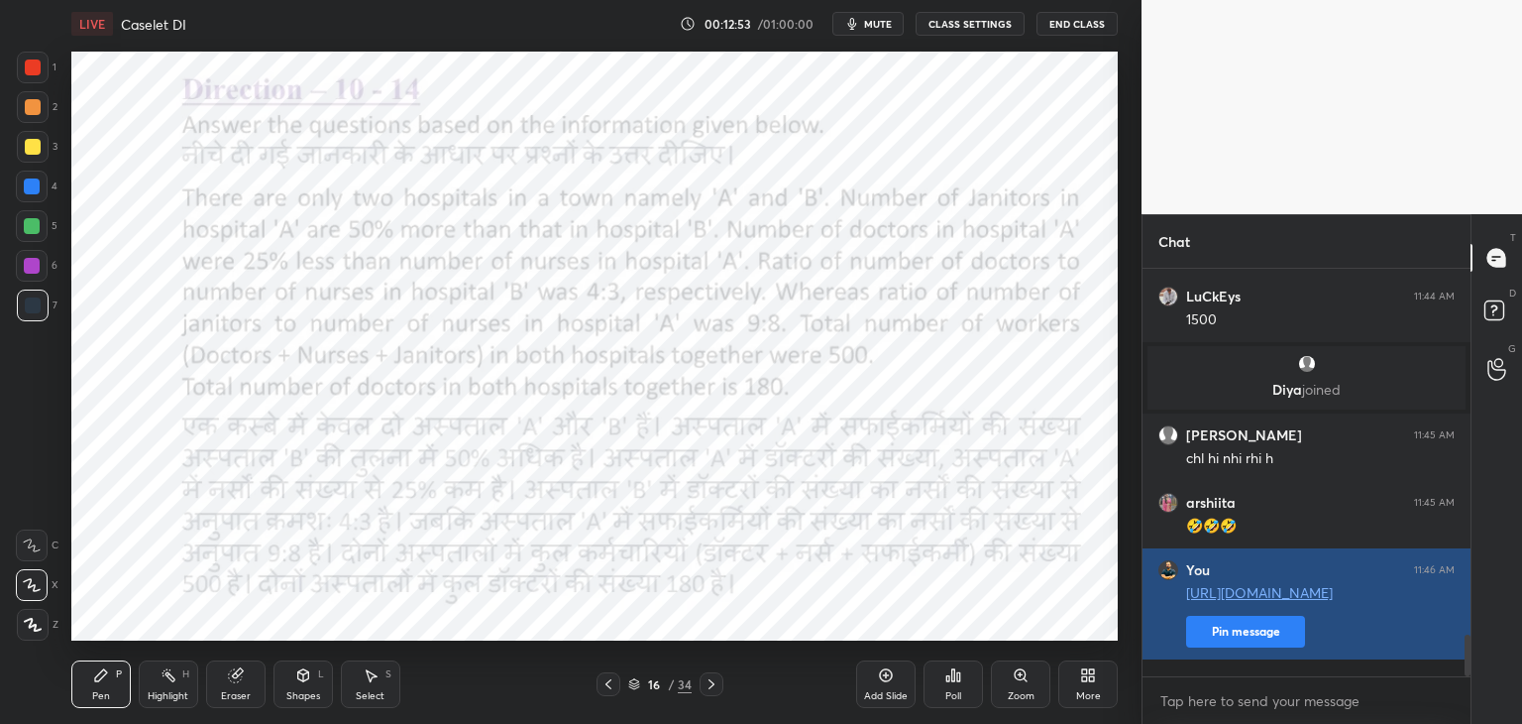
click at [1247, 647] on button "Pin message" at bounding box center [1245, 631] width 119 height 32
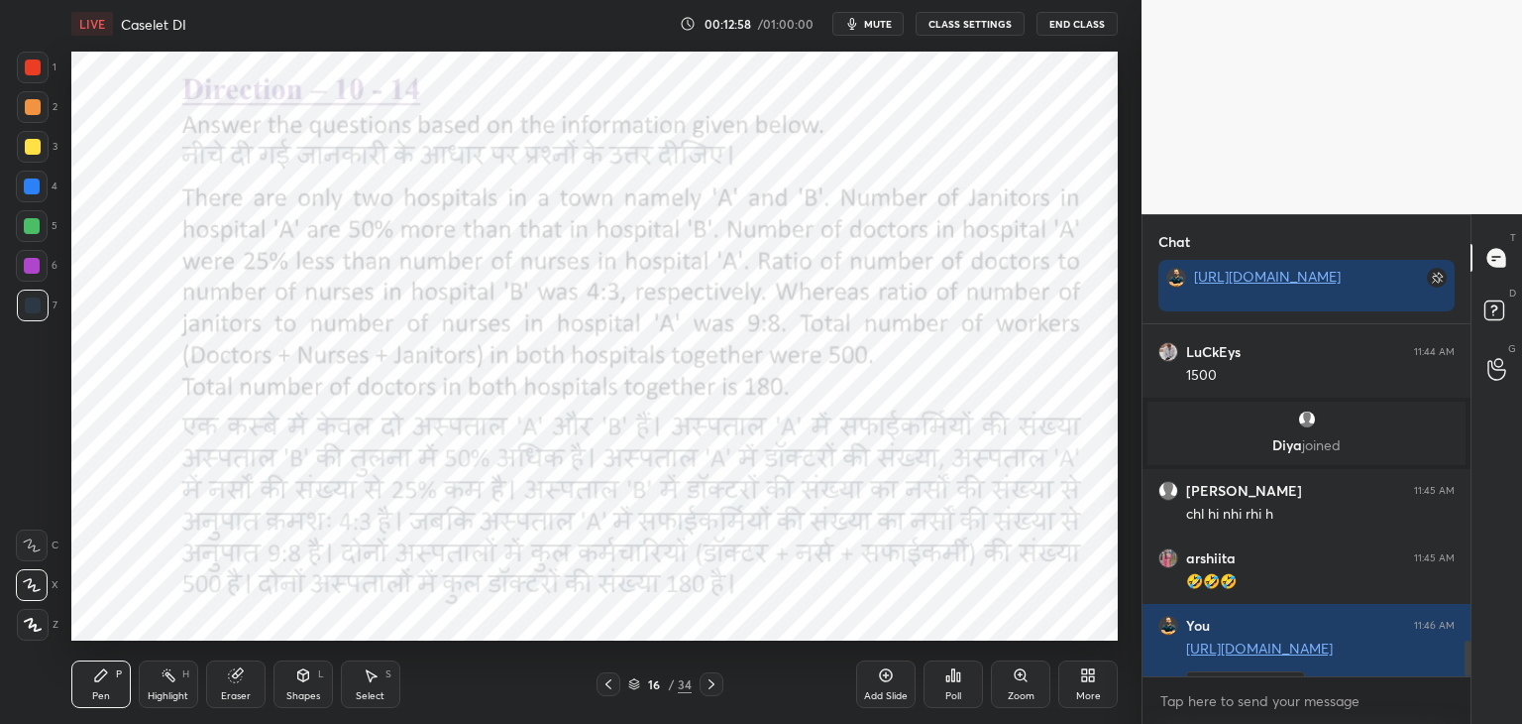
scroll to position [3705, 0]
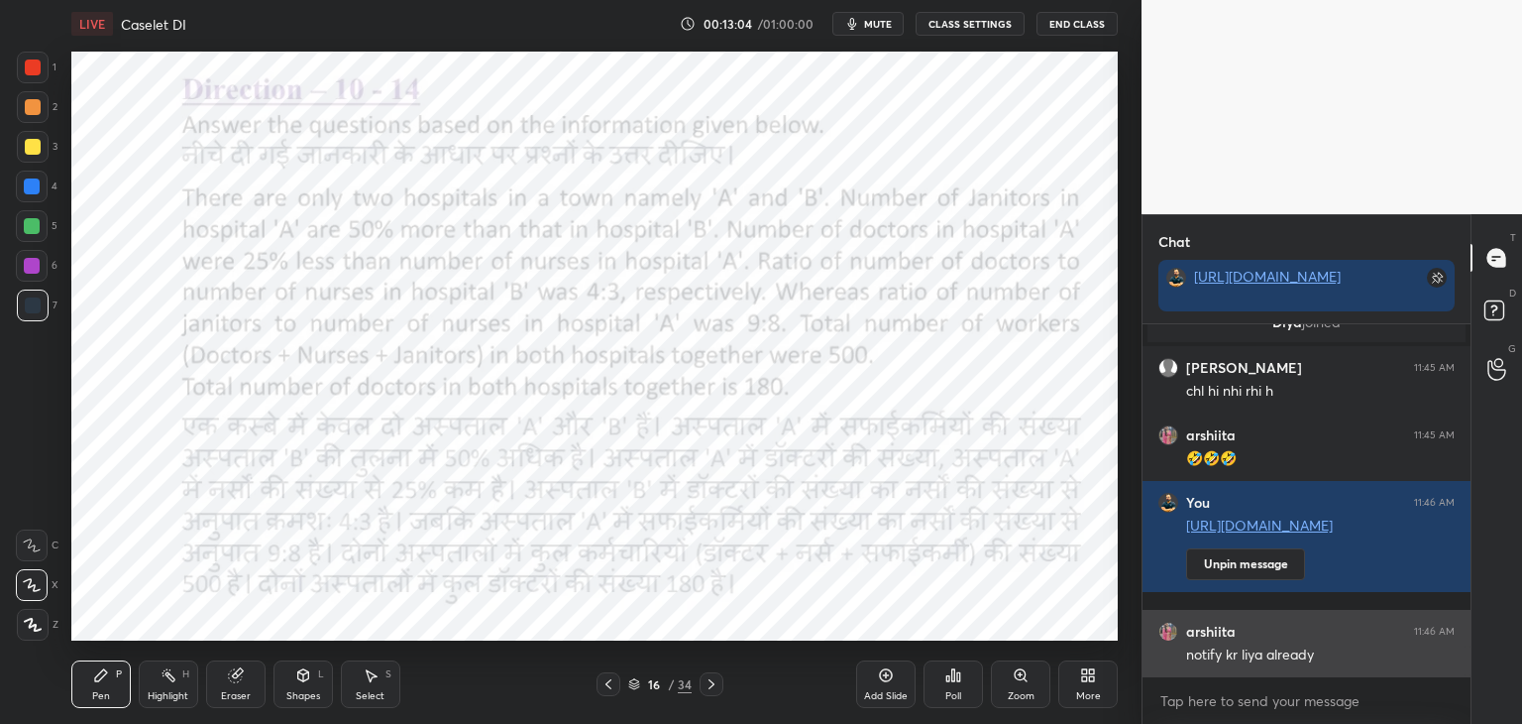
click at [1209, 624] on h6 "arshiita" at bounding box center [1211, 631] width 50 height 18
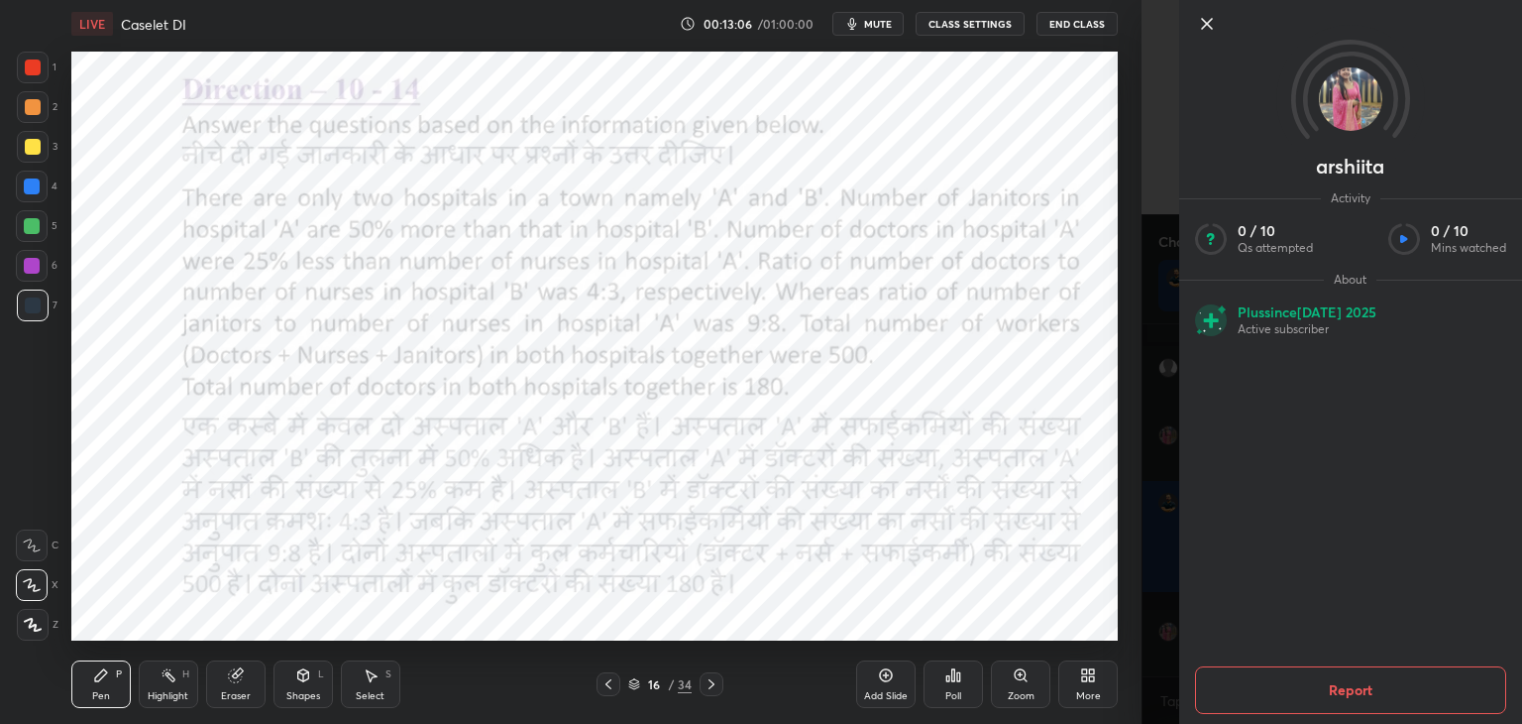
click at [1336, 73] on img at bounding box center [1350, 98] width 63 height 63
click at [1211, 25] on icon at bounding box center [1207, 24] width 24 height 24
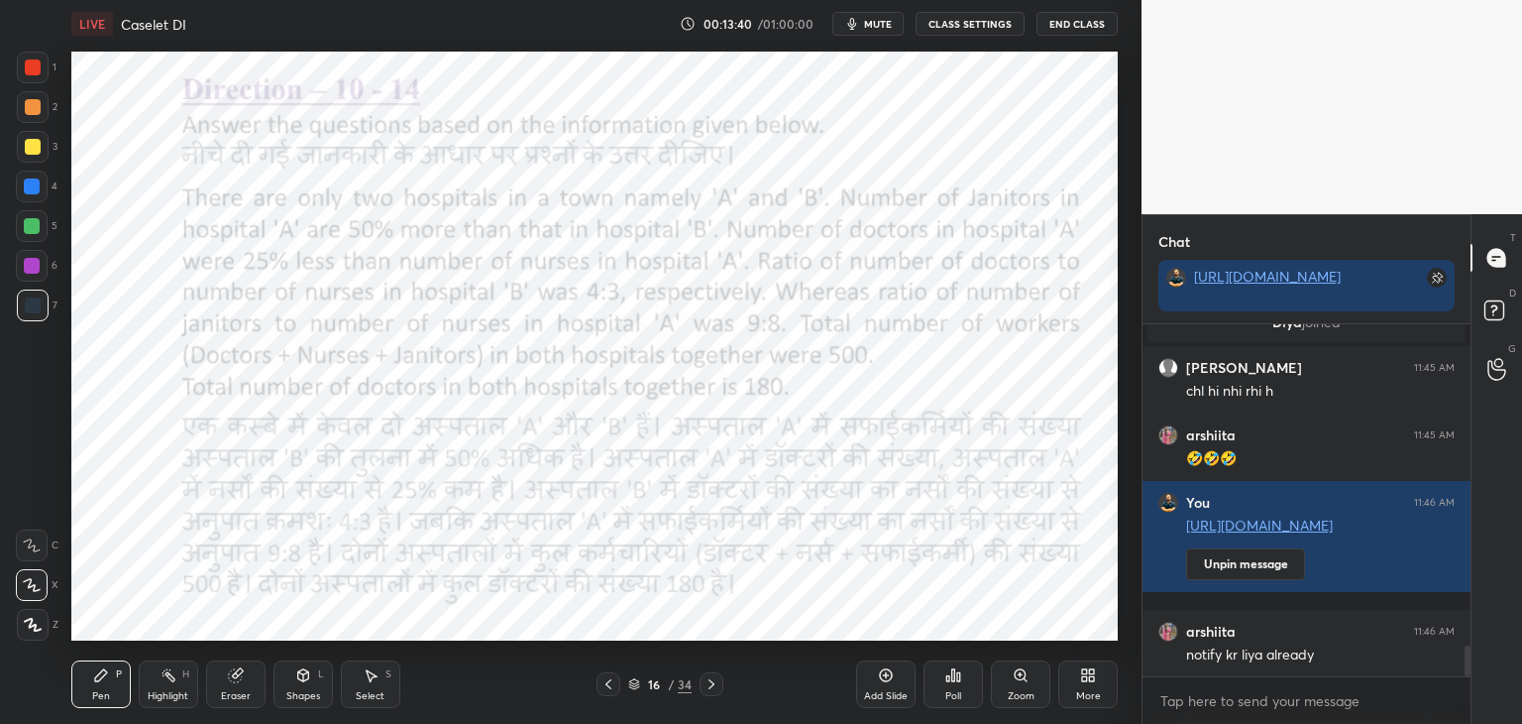
click at [714, 683] on icon at bounding box center [712, 684] width 16 height 16
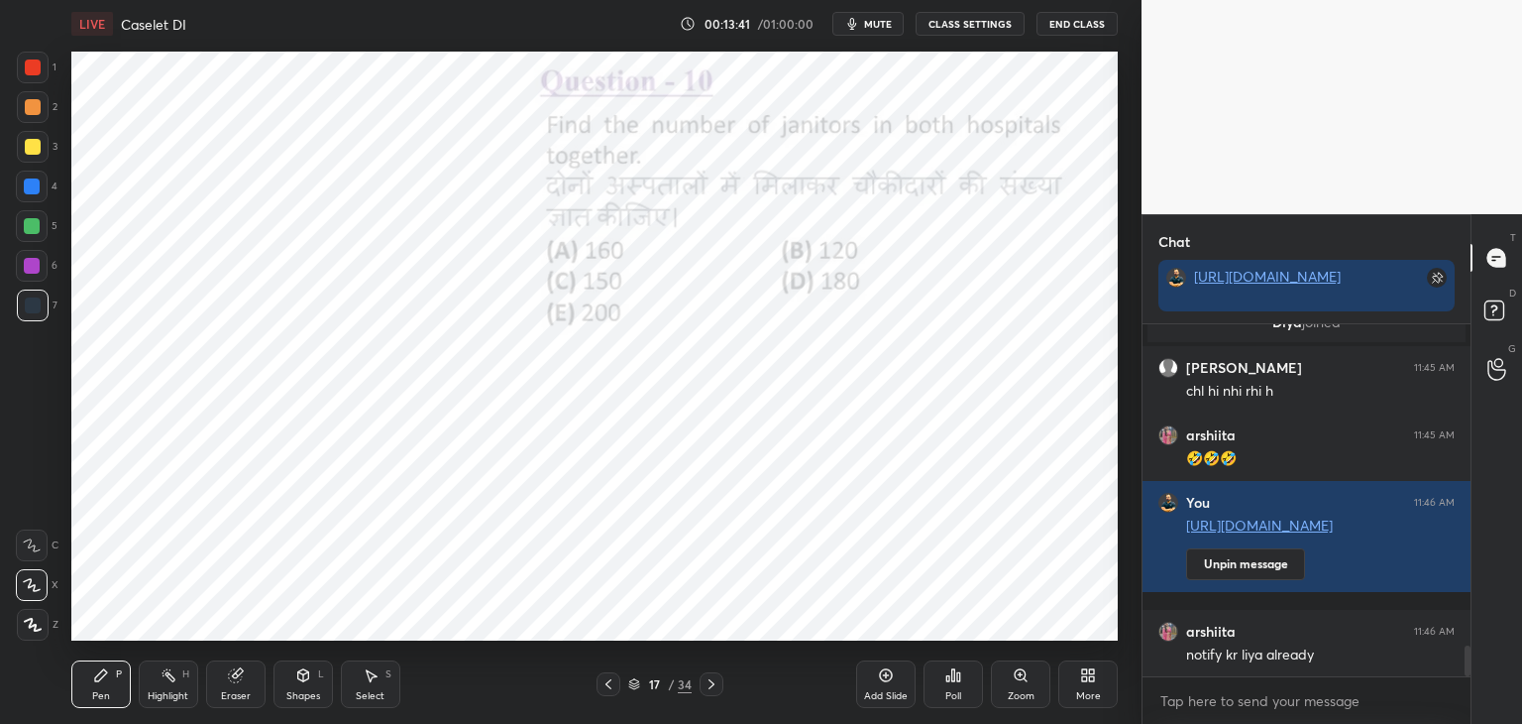
scroll to position [3772, 0]
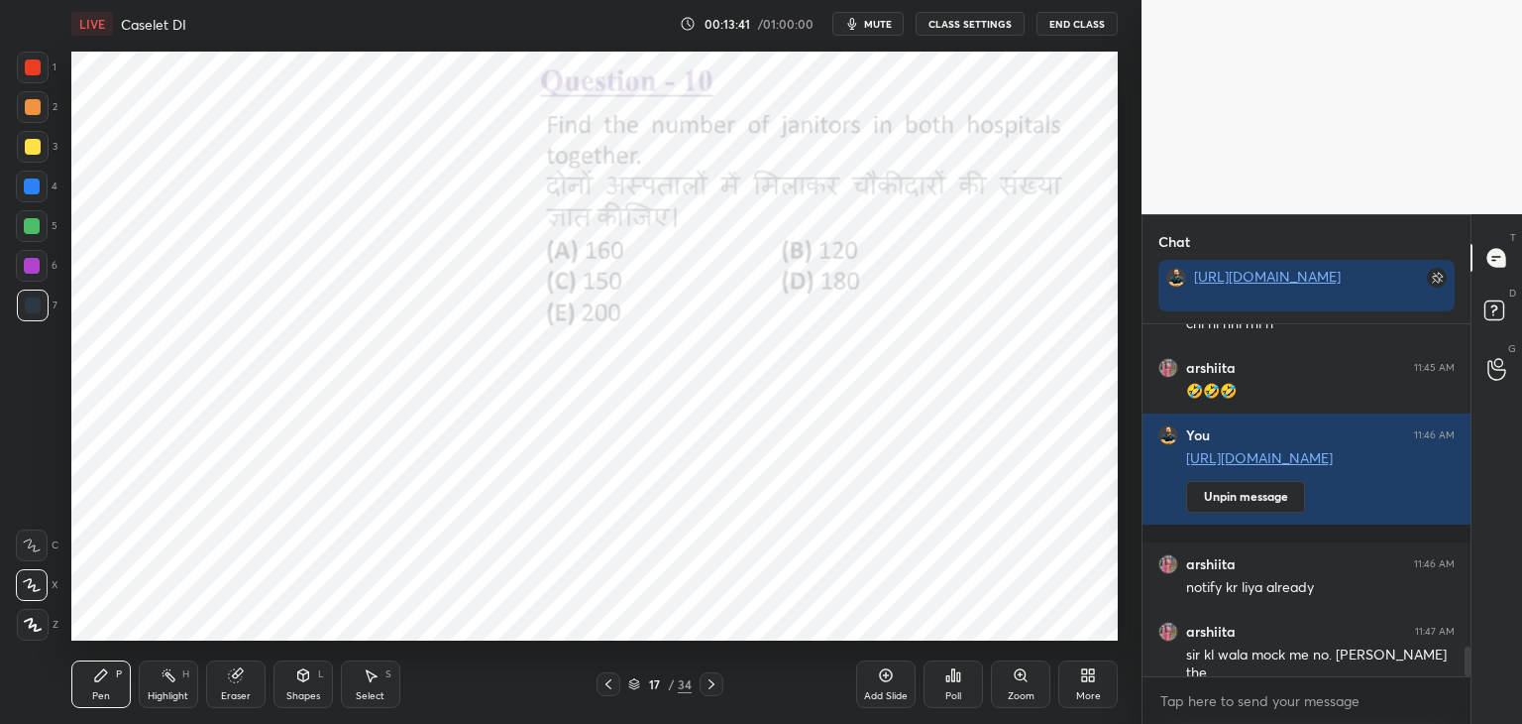
click at [611, 697] on div "Pen P Highlight H Eraser Shapes L Select S 17 / 34 Add Slide Poll Zoom More" at bounding box center [594, 683] width 1047 height 79
click at [616, 686] on div at bounding box center [609, 684] width 24 height 24
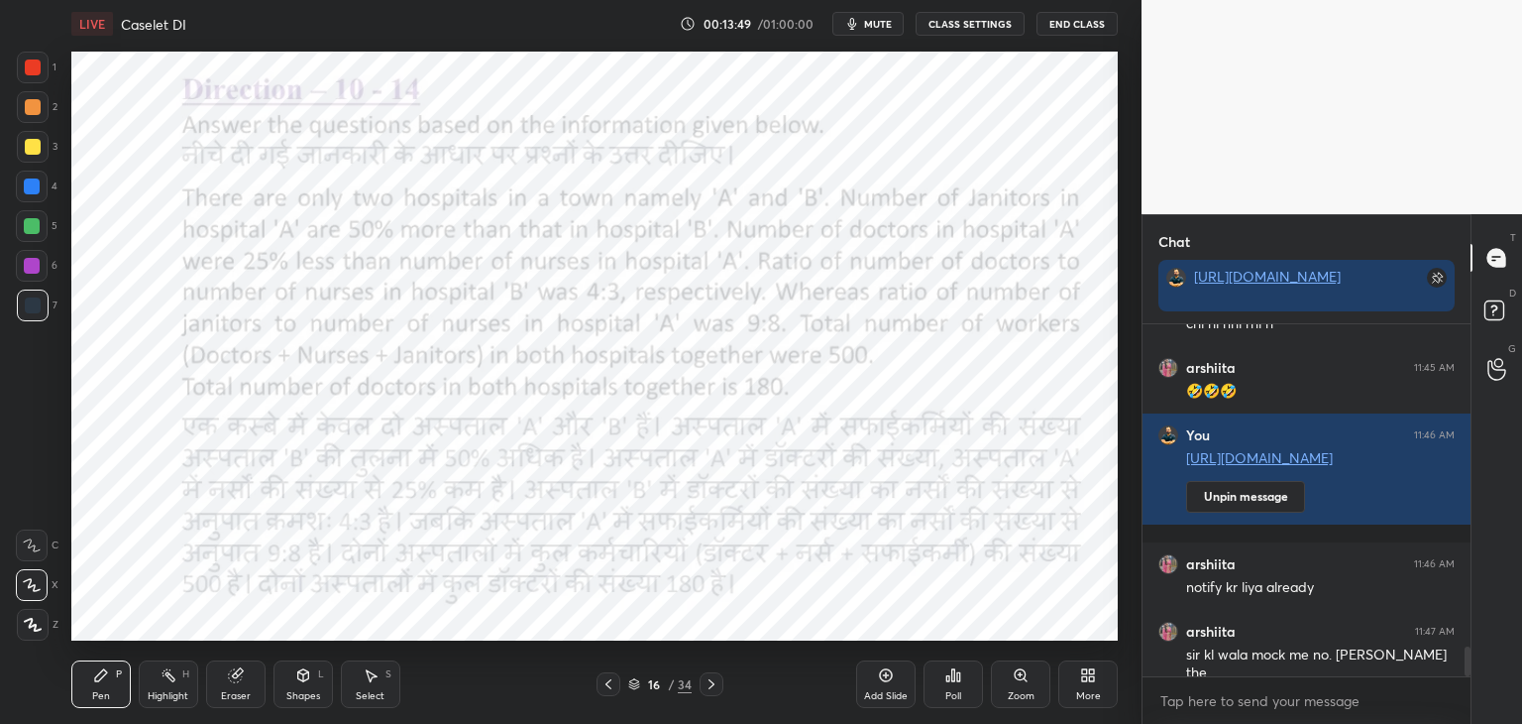
click at [880, 683] on div "Add Slide" at bounding box center [885, 684] width 59 height 48
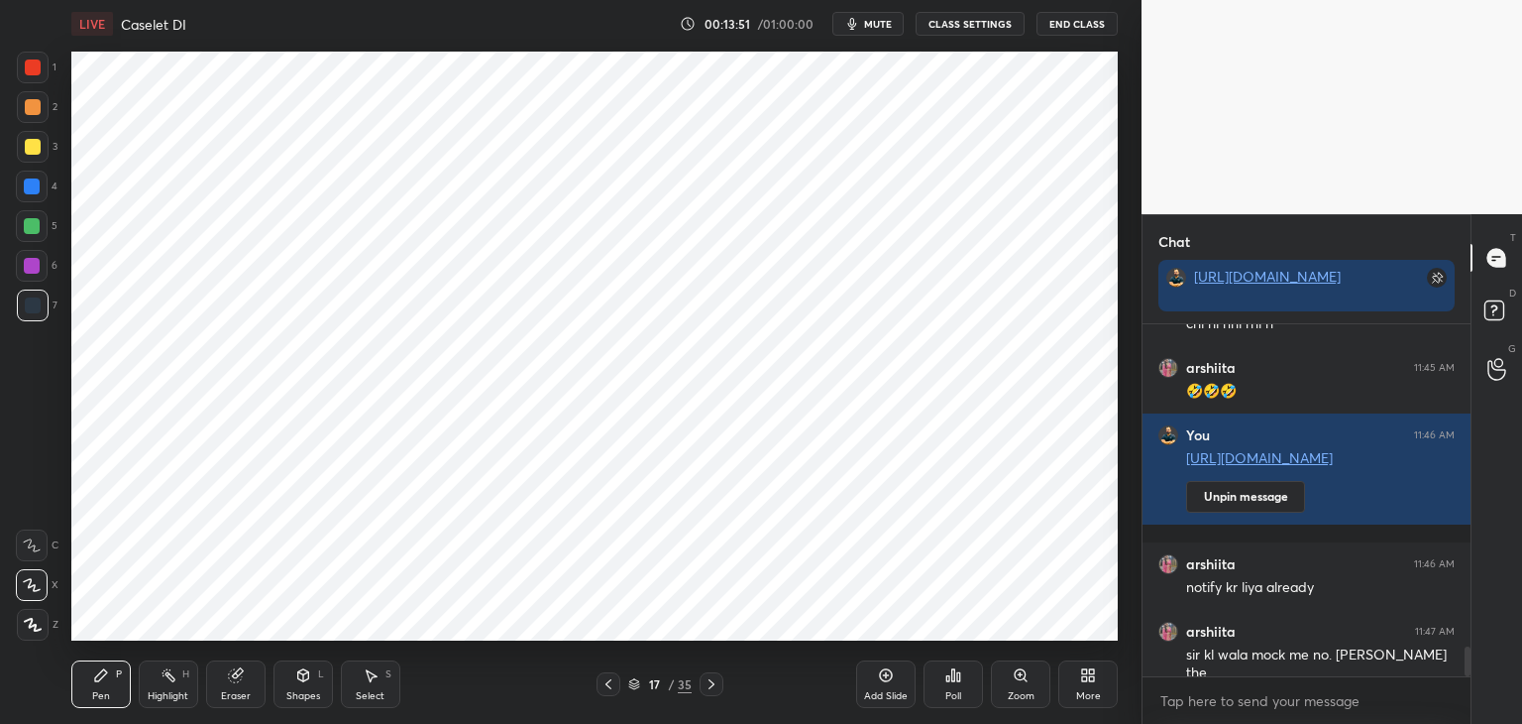
click at [611, 686] on icon at bounding box center [609, 684] width 16 height 16
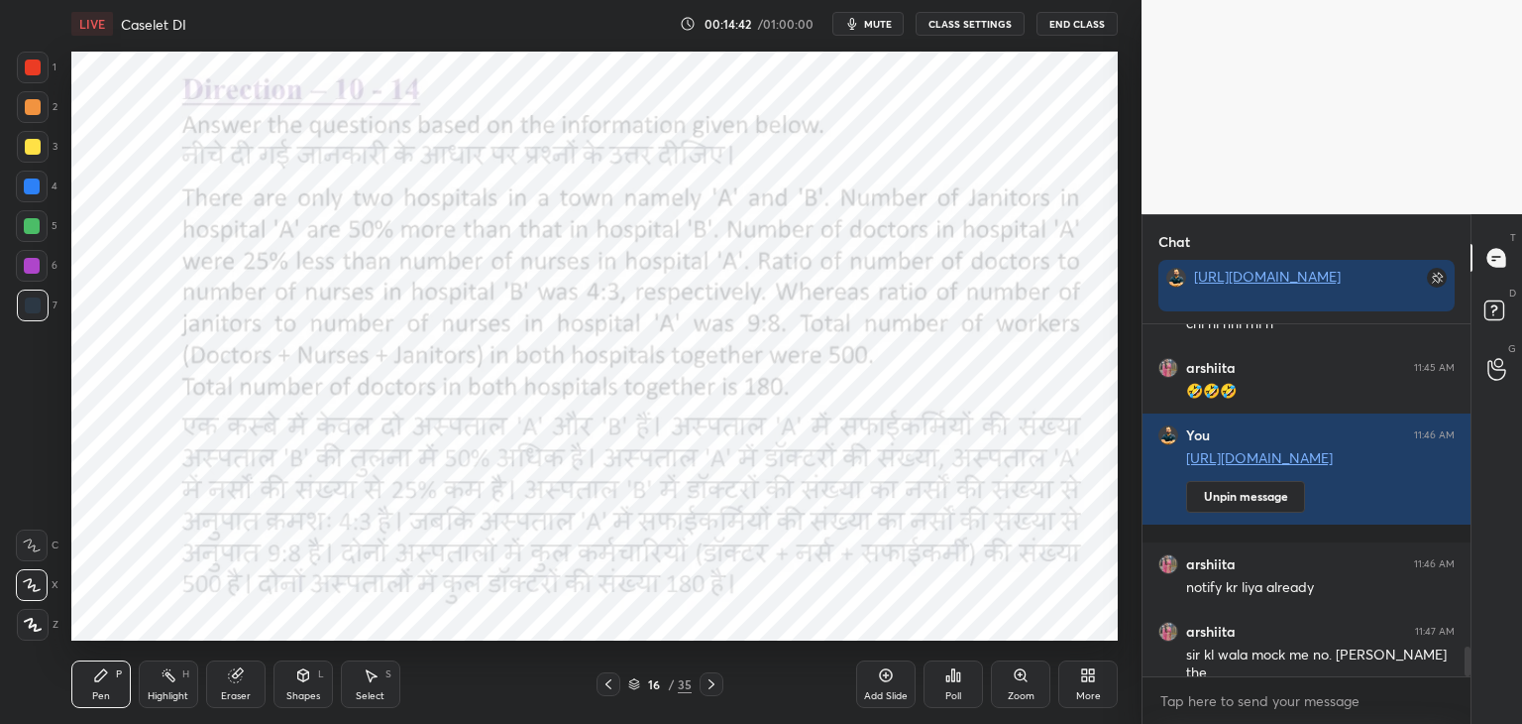
click at [702, 683] on div at bounding box center [712, 684] width 24 height 24
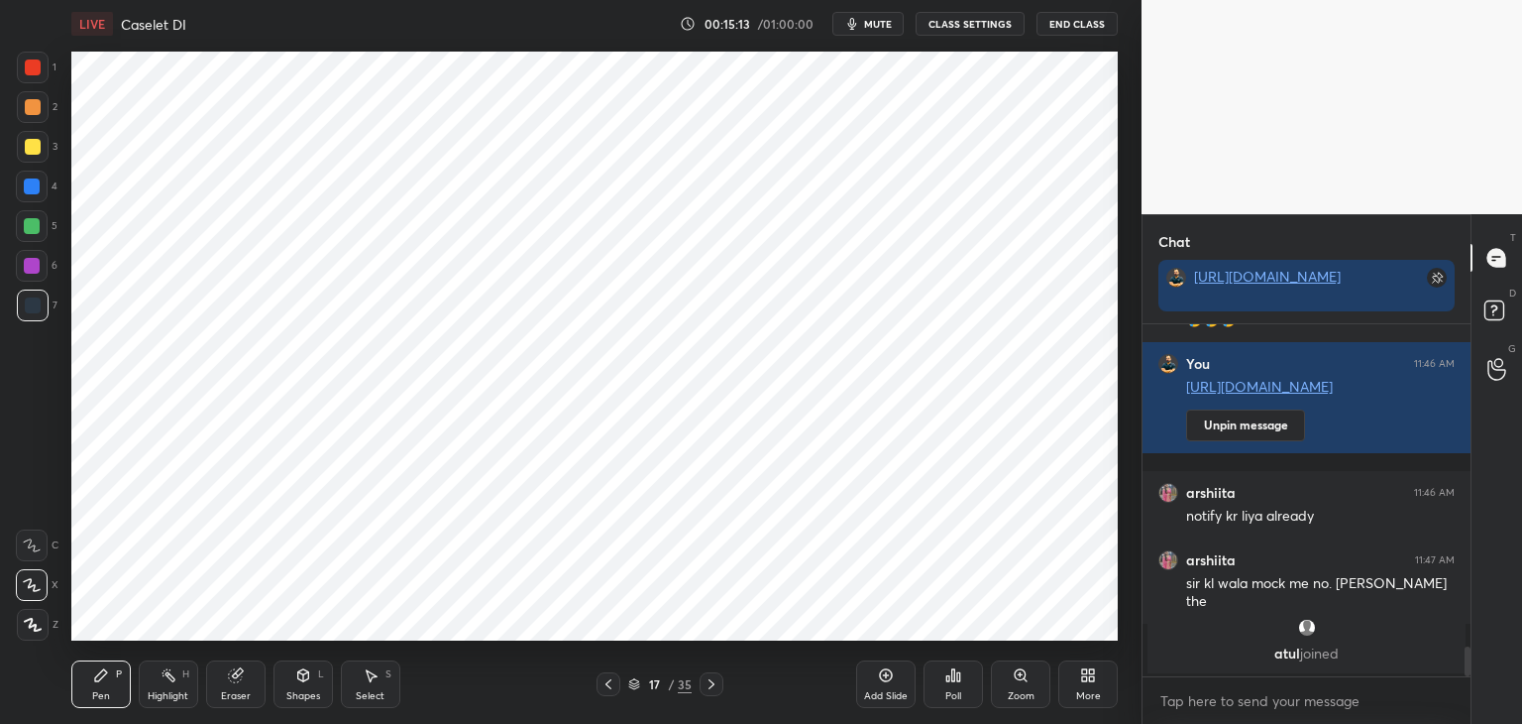
scroll to position [3782, 0]
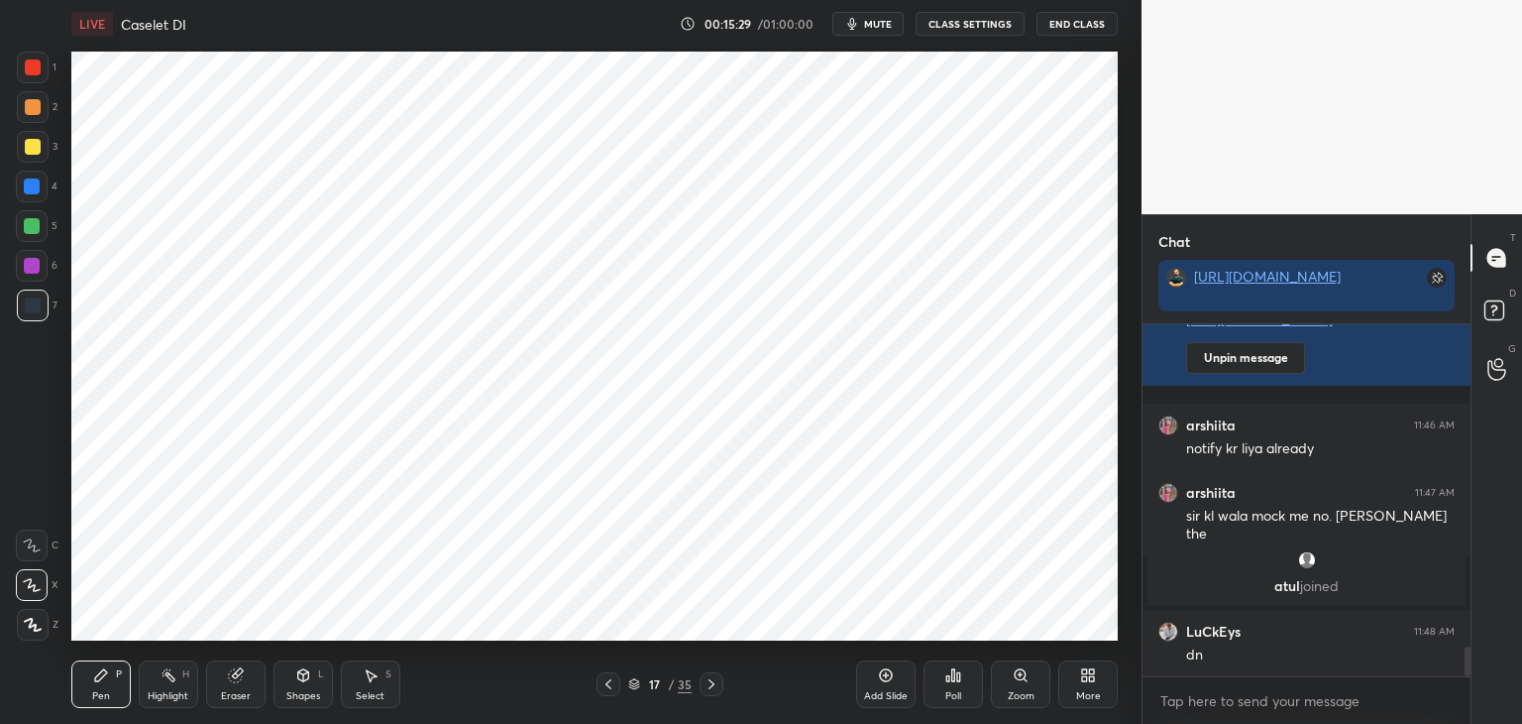
click at [319, 693] on div "Shapes" at bounding box center [303, 696] width 34 height 10
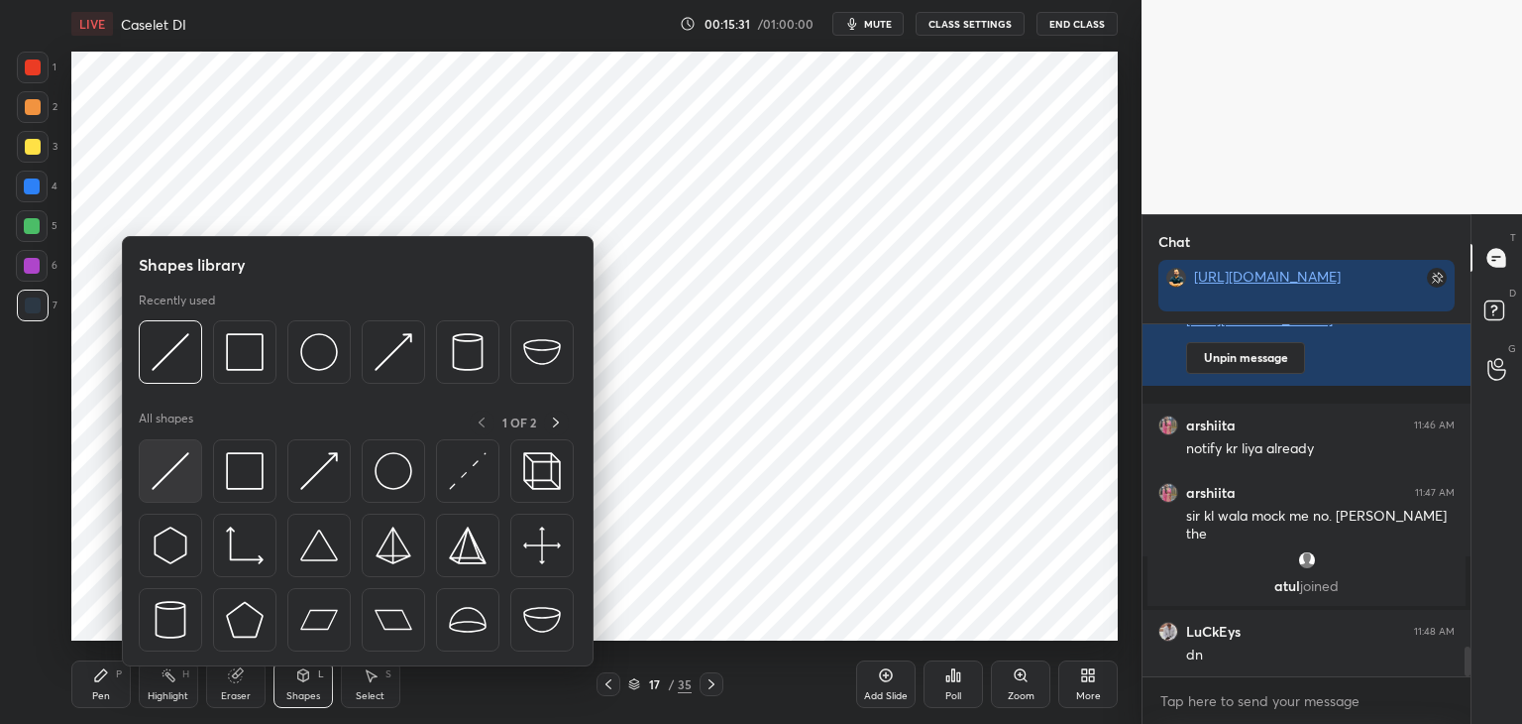
click at [170, 461] on img at bounding box center [171, 471] width 38 height 38
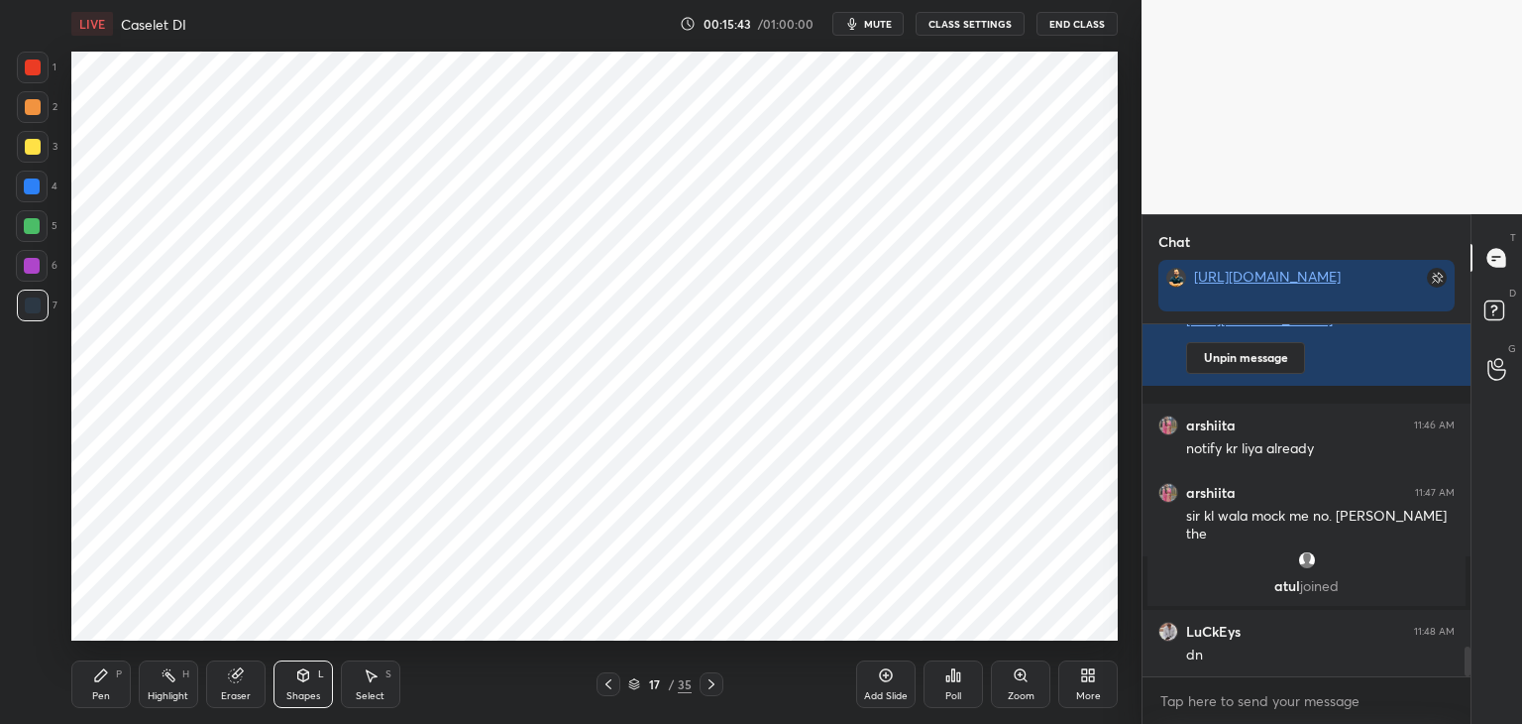
click at [34, 66] on div at bounding box center [33, 67] width 16 height 16
click at [121, 683] on div "Pen P" at bounding box center [100, 684] width 59 height 48
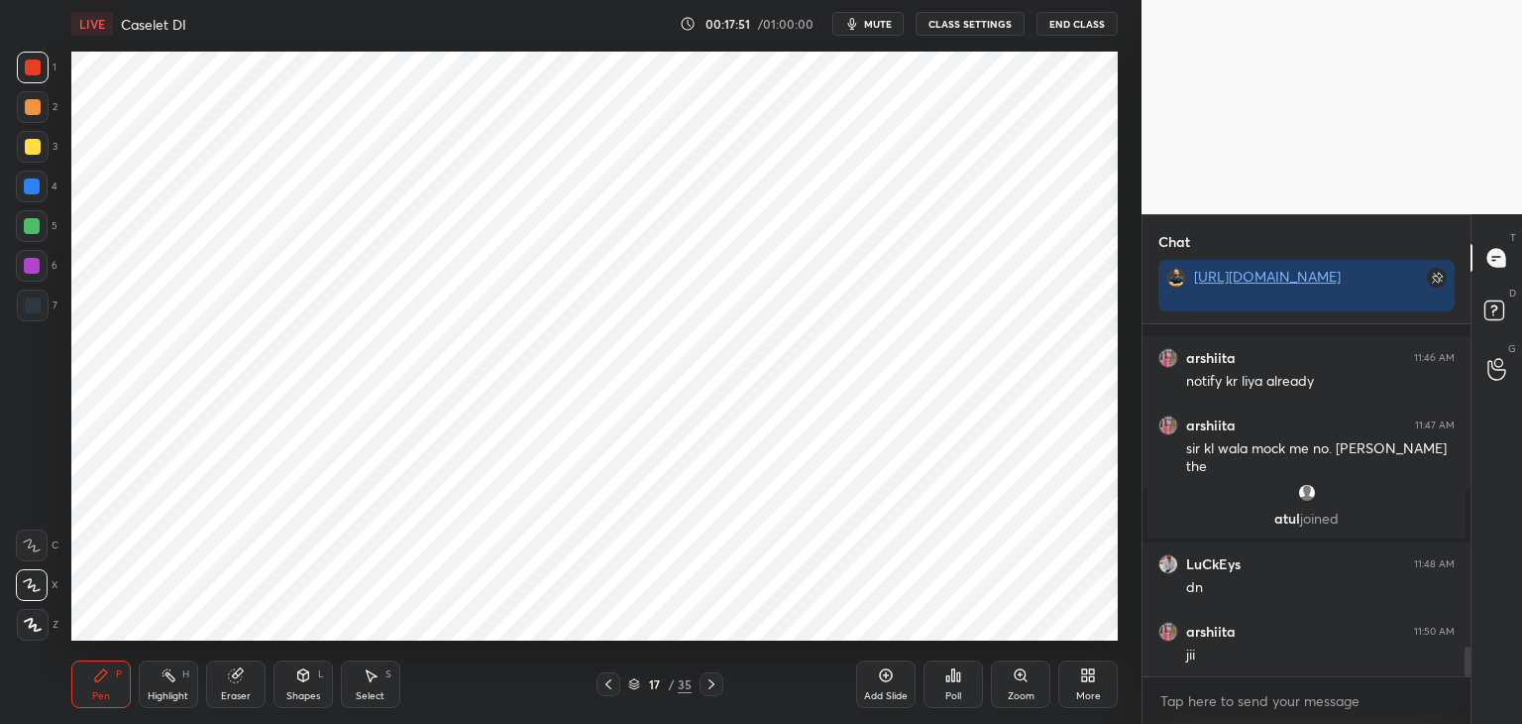
scroll to position [3921, 0]
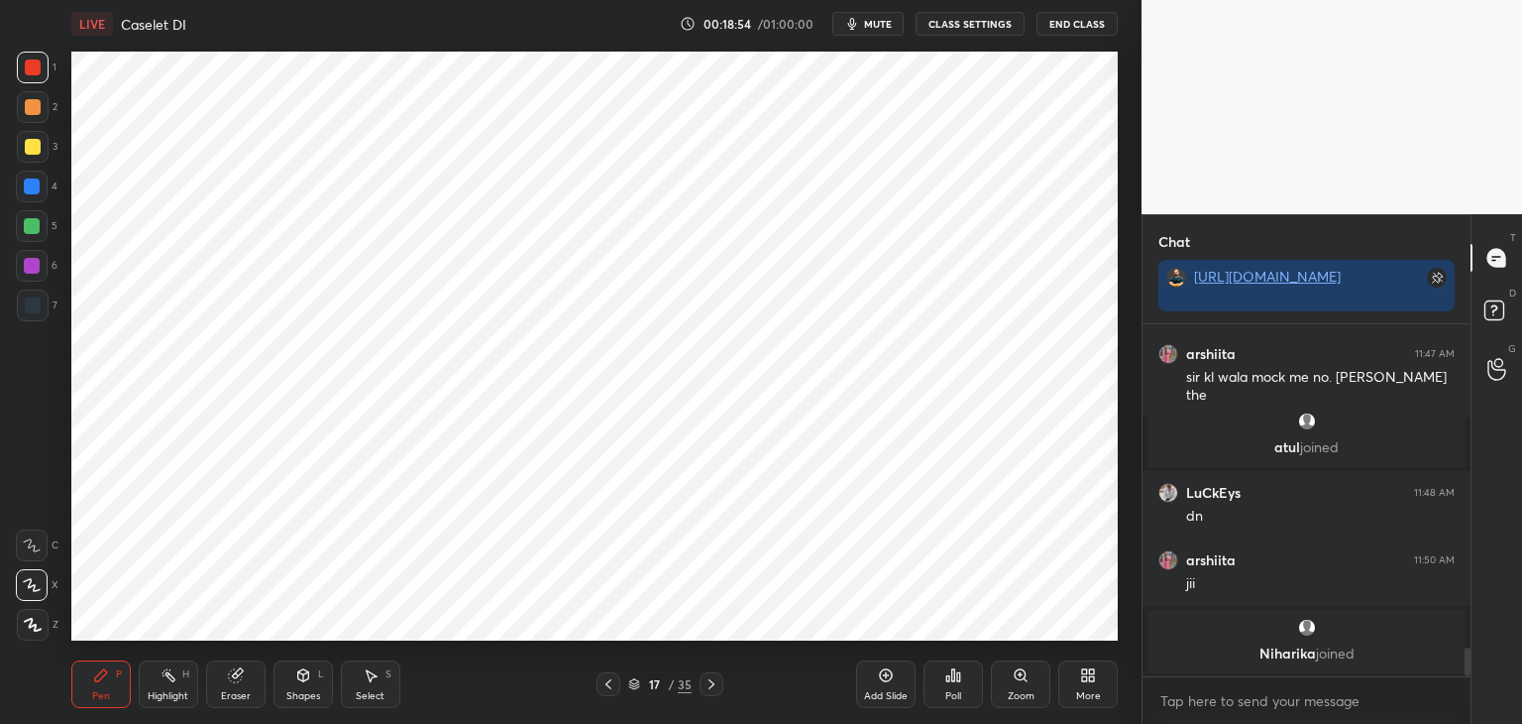
click at [246, 696] on div "Eraser" at bounding box center [236, 696] width 30 height 10
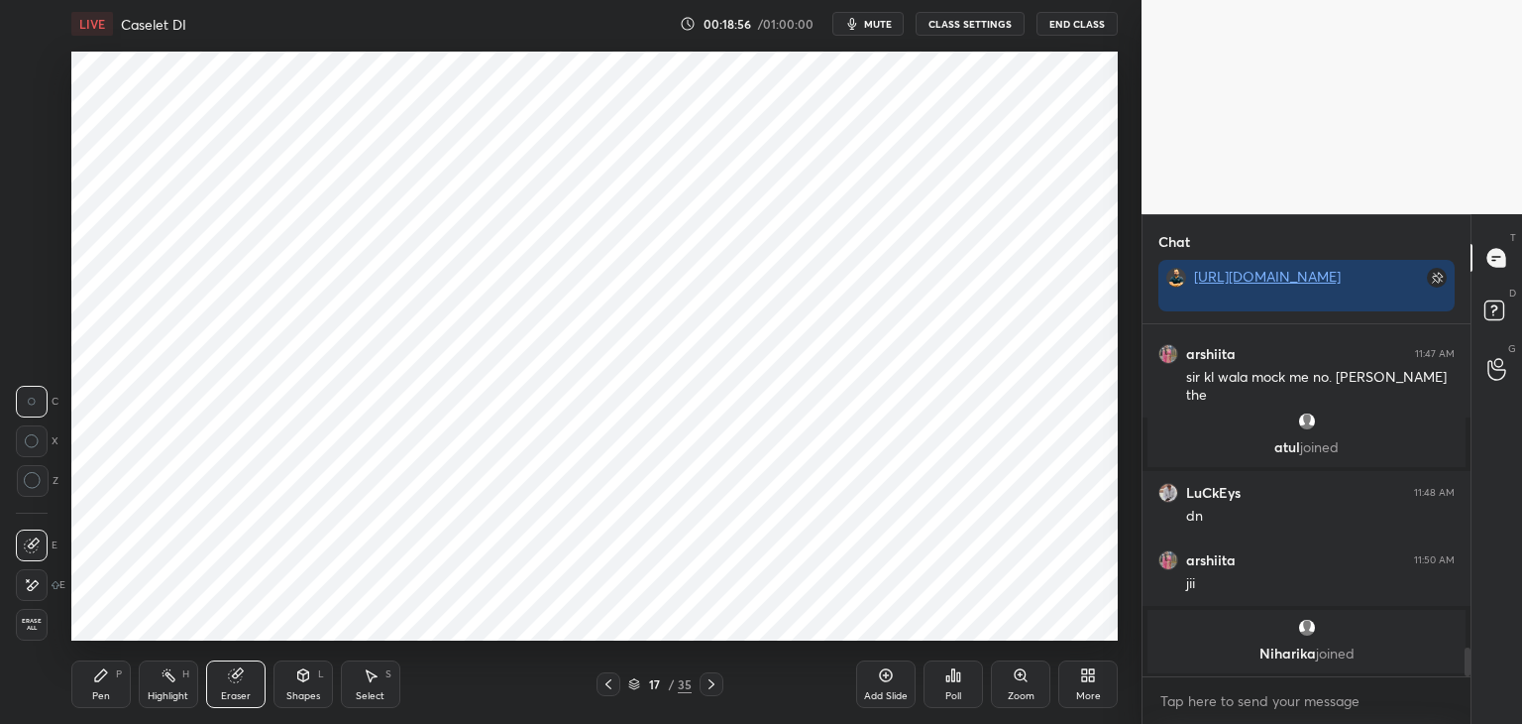
click at [103, 679] on icon at bounding box center [101, 675] width 16 height 16
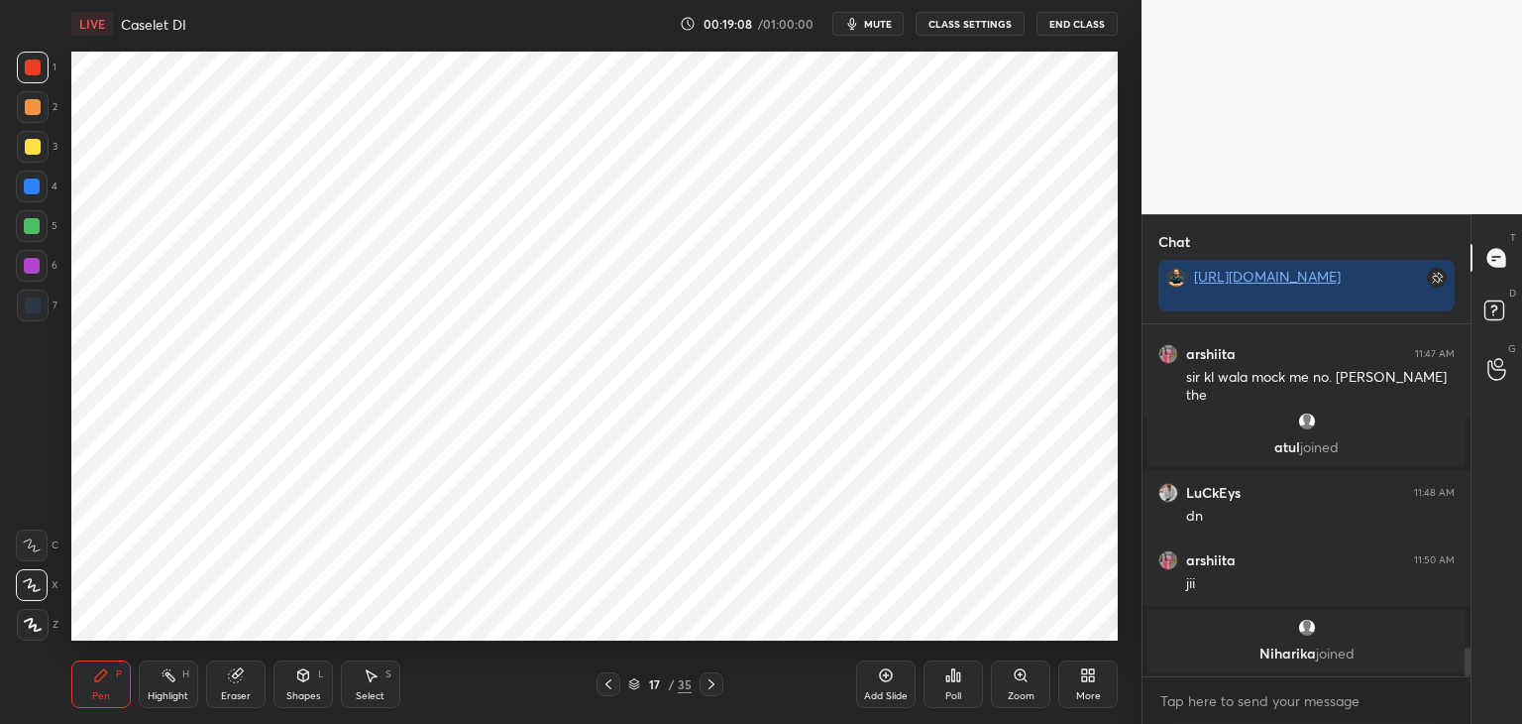
scroll to position [3911, 0]
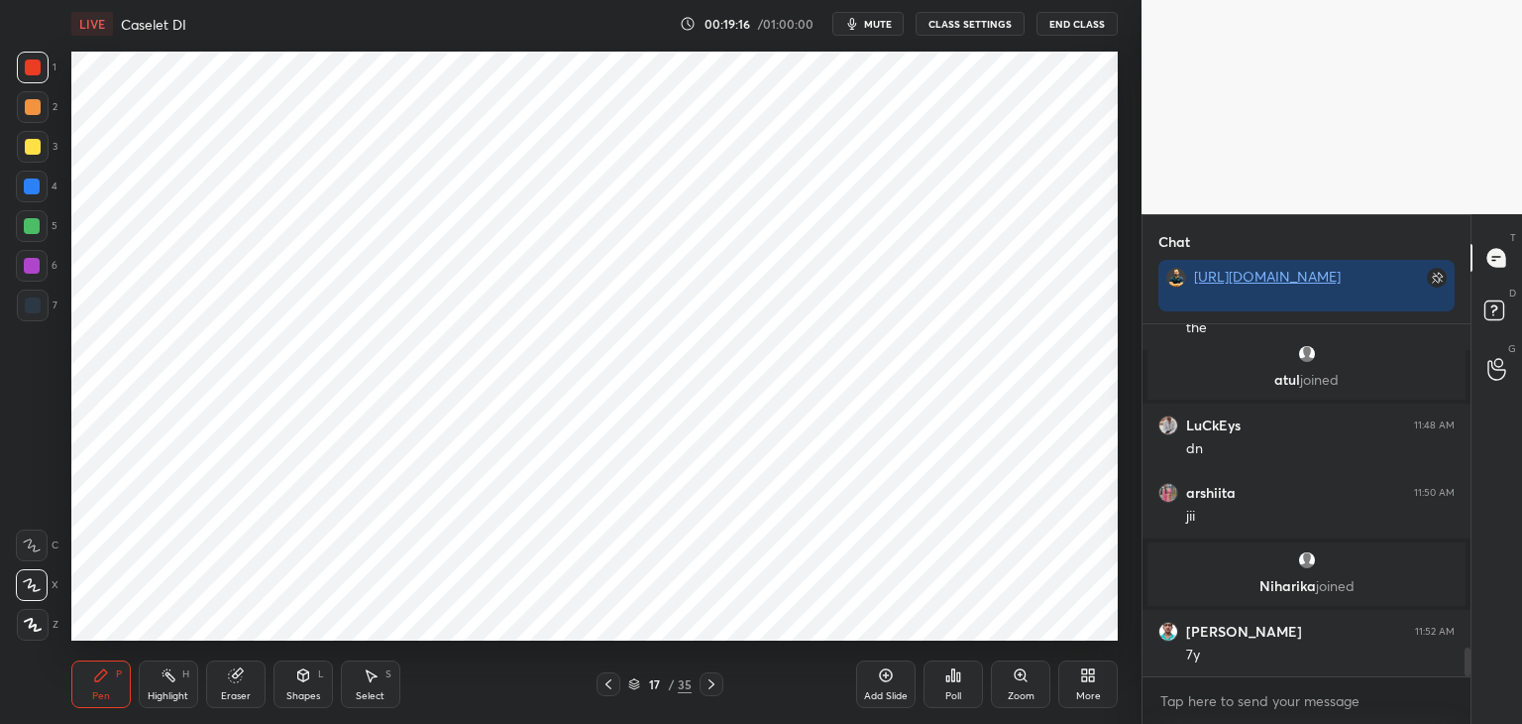
click at [34, 183] on div at bounding box center [32, 186] width 16 height 16
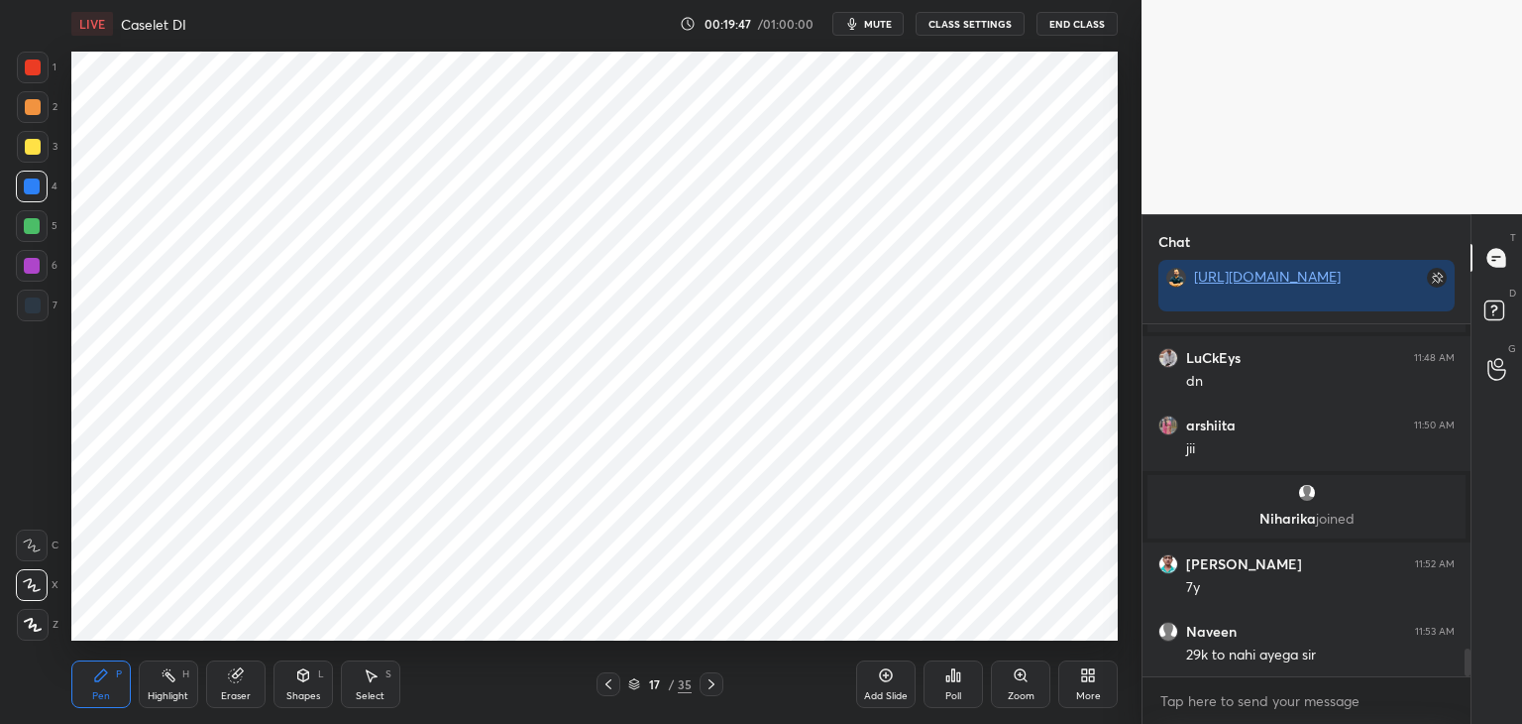
scroll to position [4046, 0]
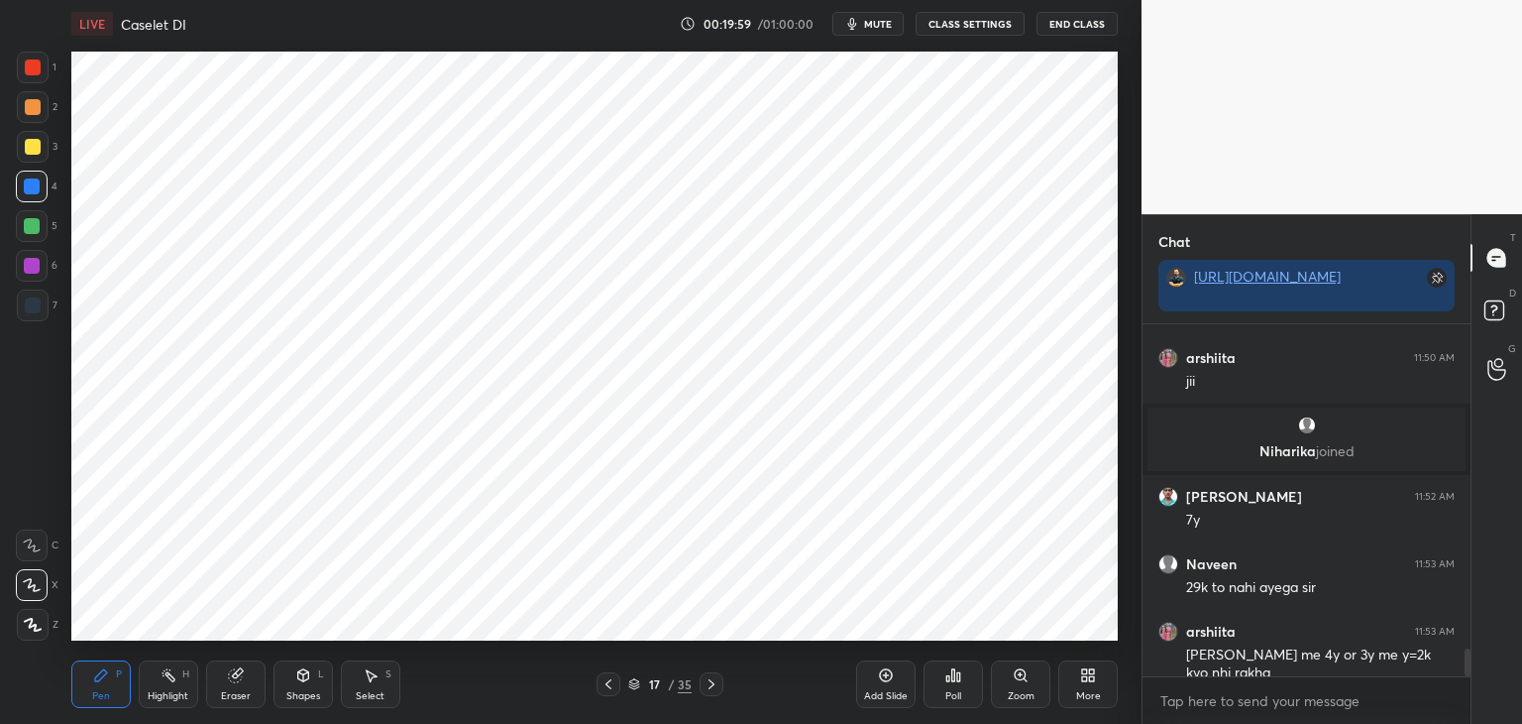
click at [242, 685] on div "Eraser" at bounding box center [235, 684] width 59 height 48
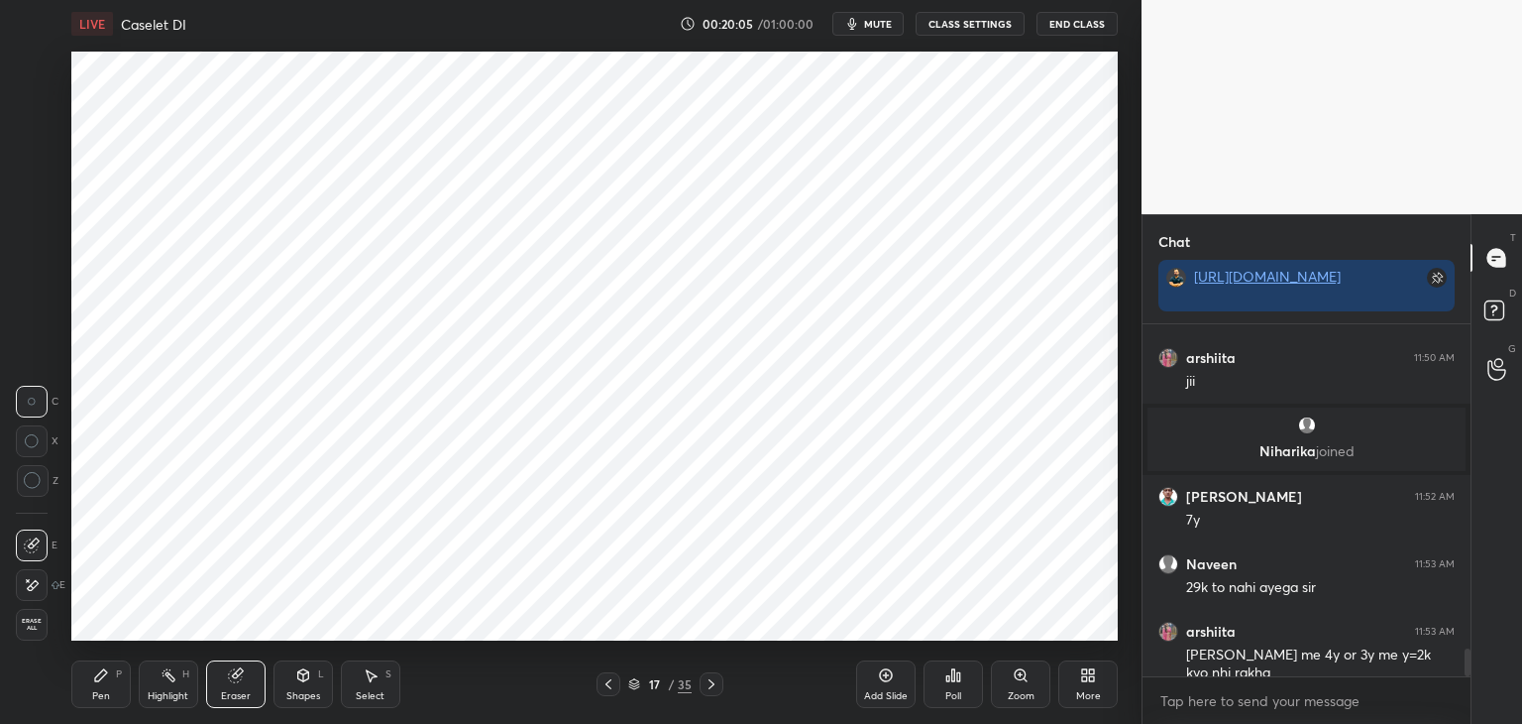
click at [100, 691] on div "Pen" at bounding box center [101, 696] width 18 height 10
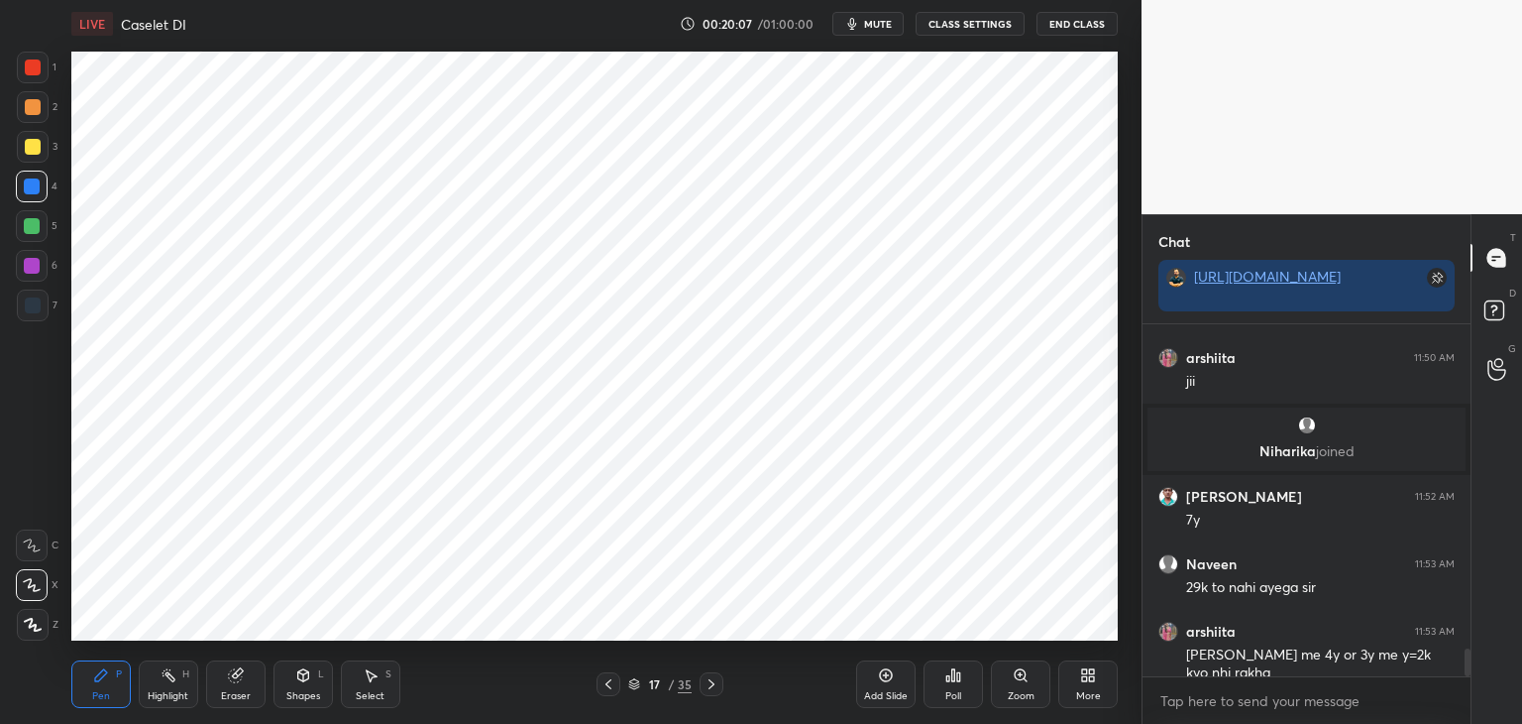
scroll to position [4066, 0]
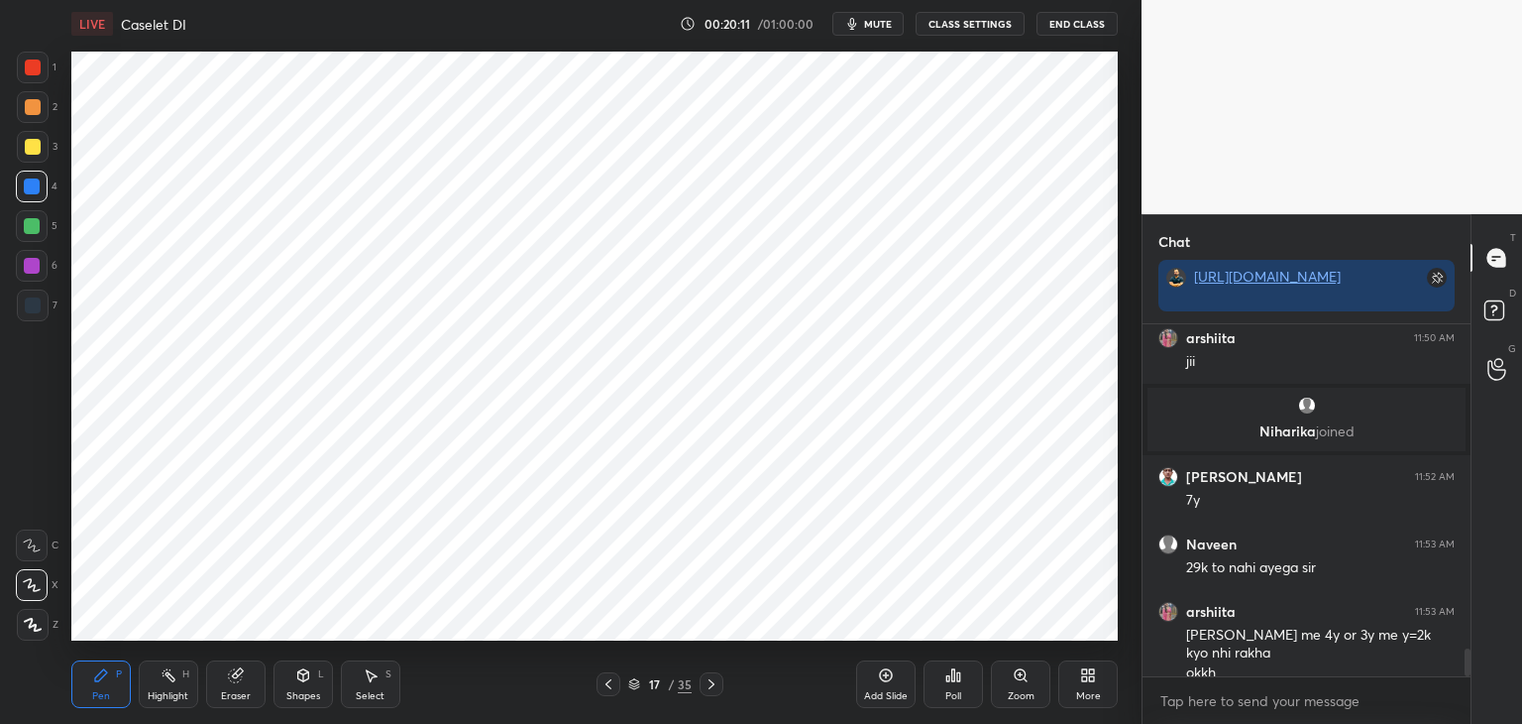
click at [40, 68] on div at bounding box center [33, 67] width 16 height 16
click at [244, 679] on div "Eraser" at bounding box center [235, 684] width 59 height 48
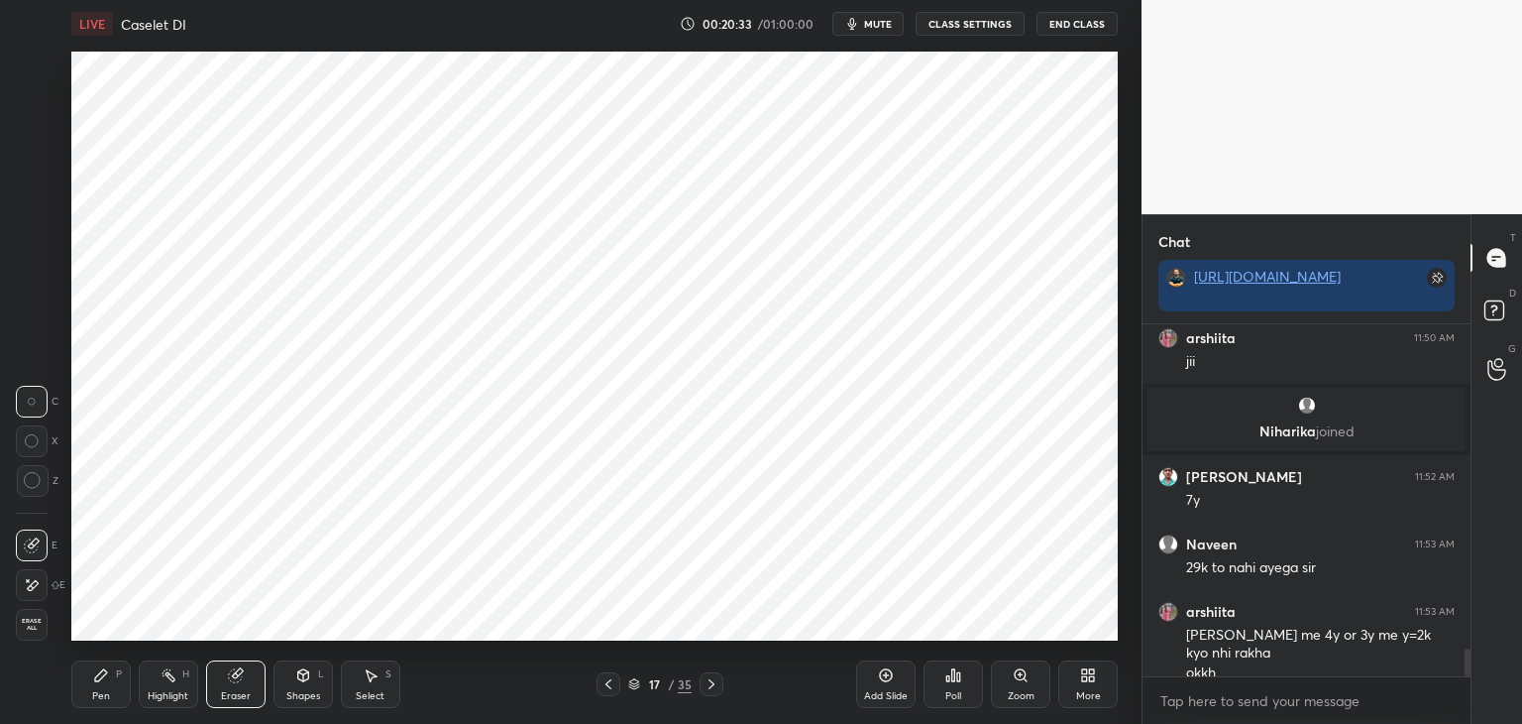
click at [100, 685] on div "Pen P" at bounding box center [100, 684] width 59 height 48
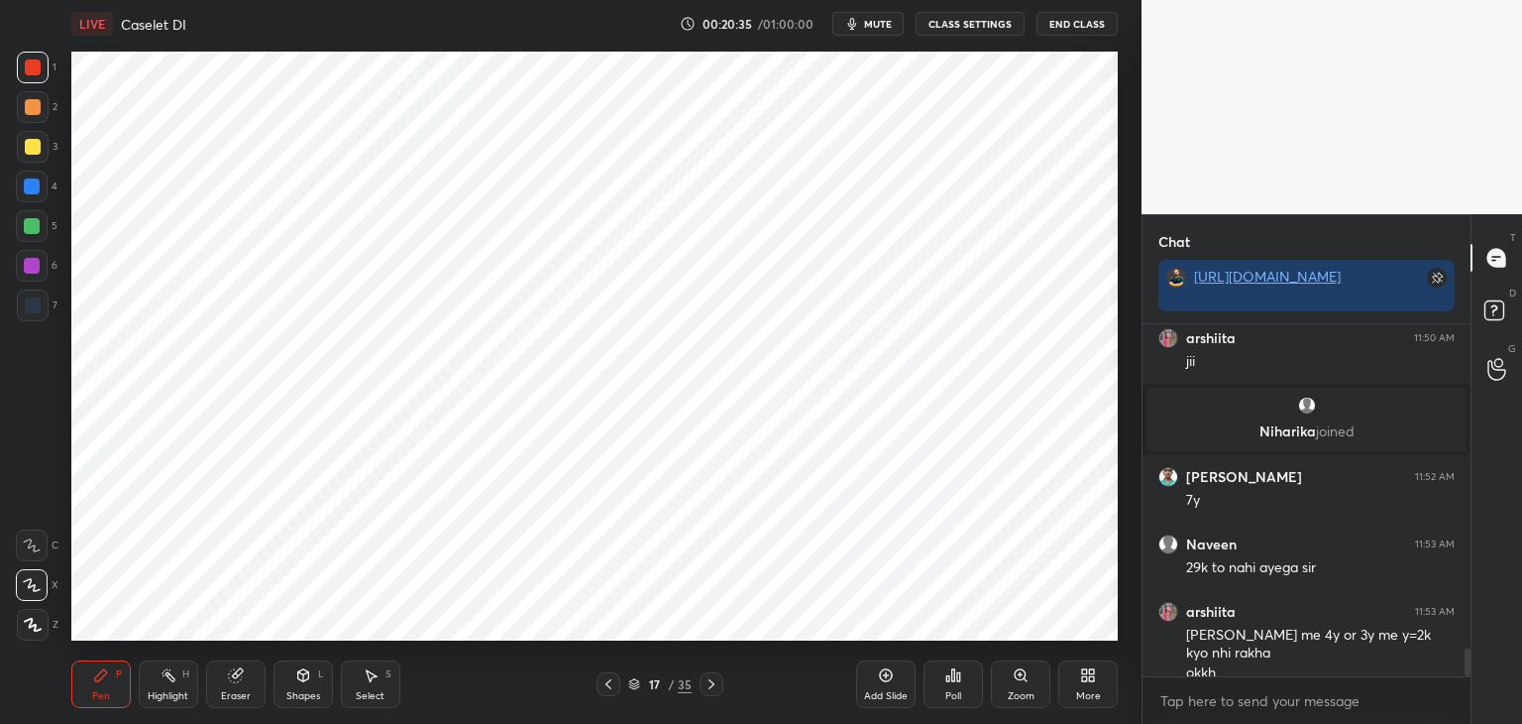
click at [41, 74] on div at bounding box center [33, 68] width 32 height 32
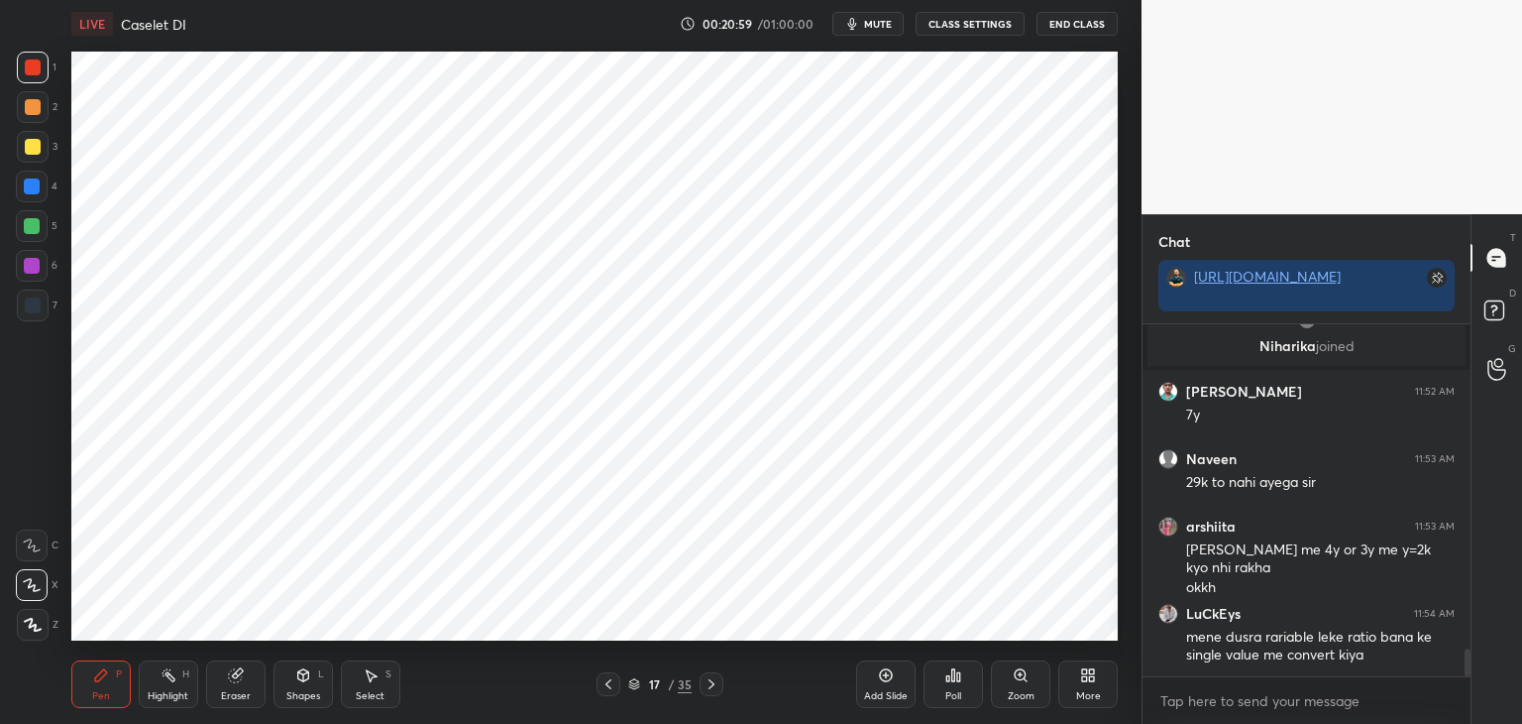
click at [242, 684] on div "Eraser" at bounding box center [235, 684] width 59 height 48
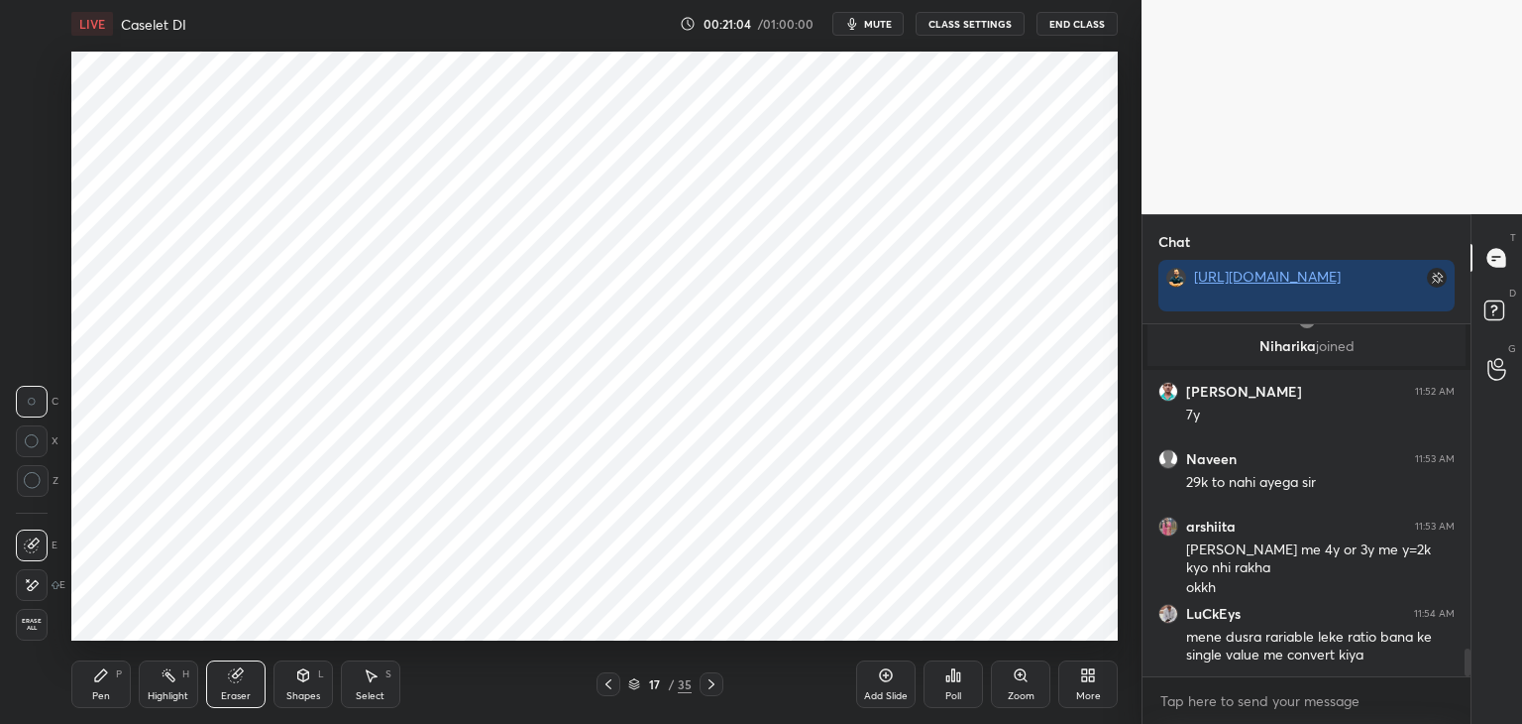
click at [108, 682] on icon at bounding box center [101, 675] width 16 height 16
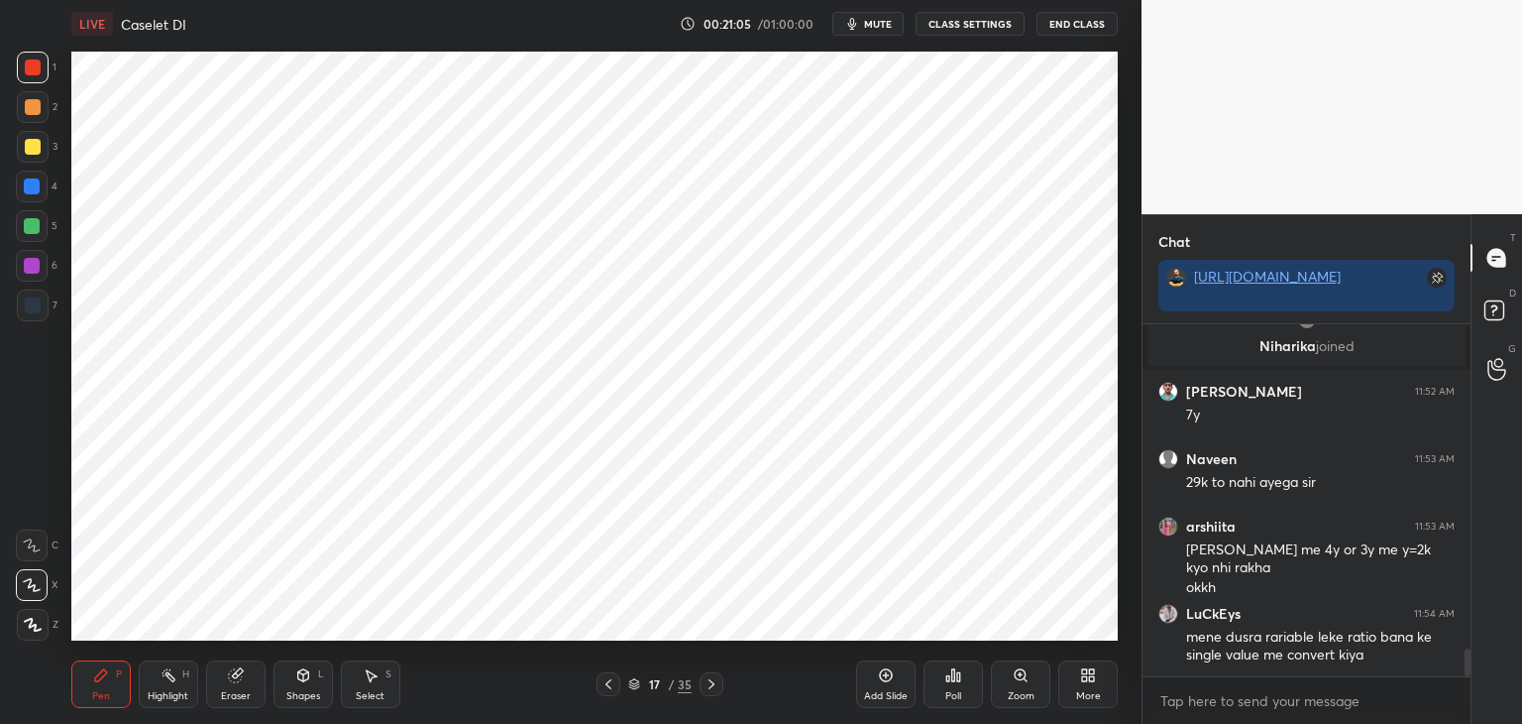
click at [44, 71] on div at bounding box center [33, 68] width 32 height 32
click at [106, 691] on div "Pen" at bounding box center [101, 696] width 18 height 10
click at [34, 184] on div at bounding box center [32, 186] width 16 height 16
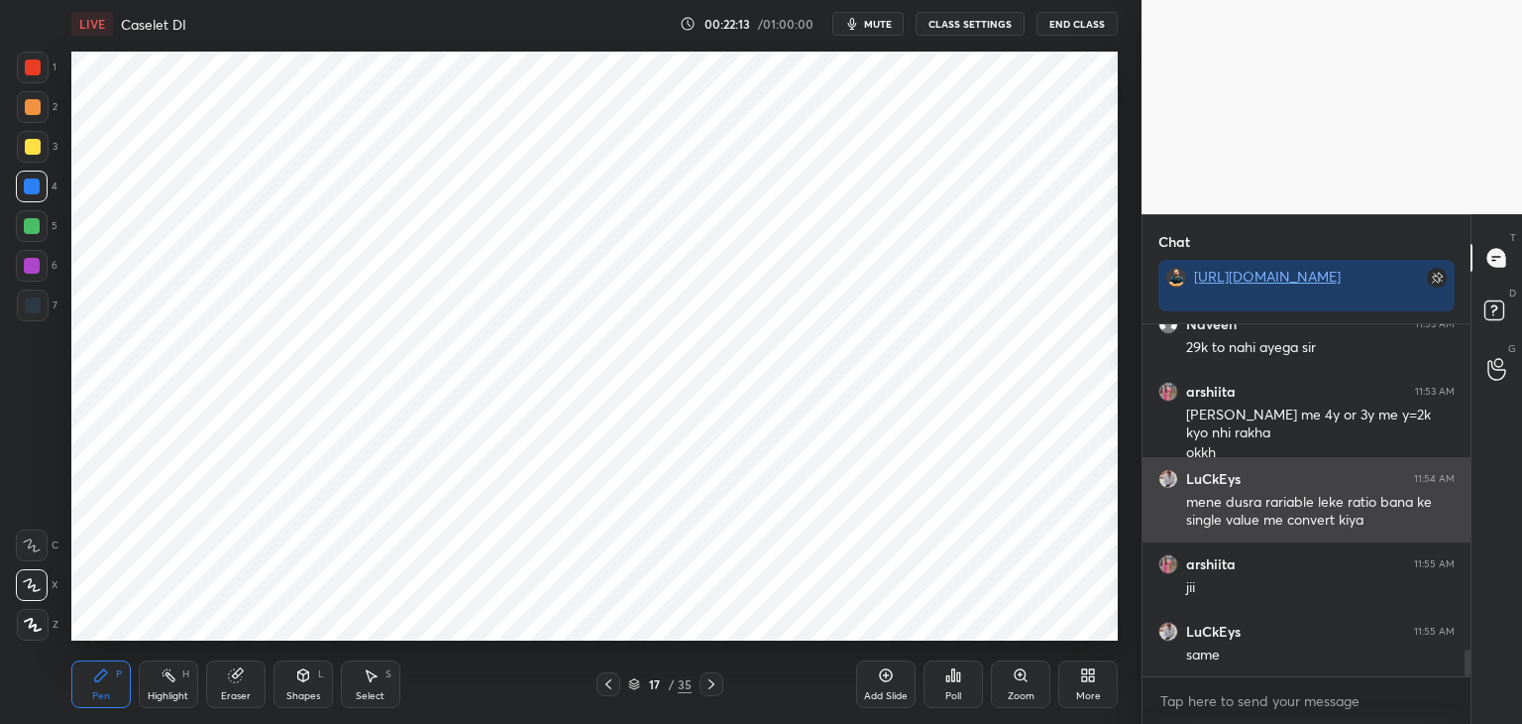
scroll to position [6, 6]
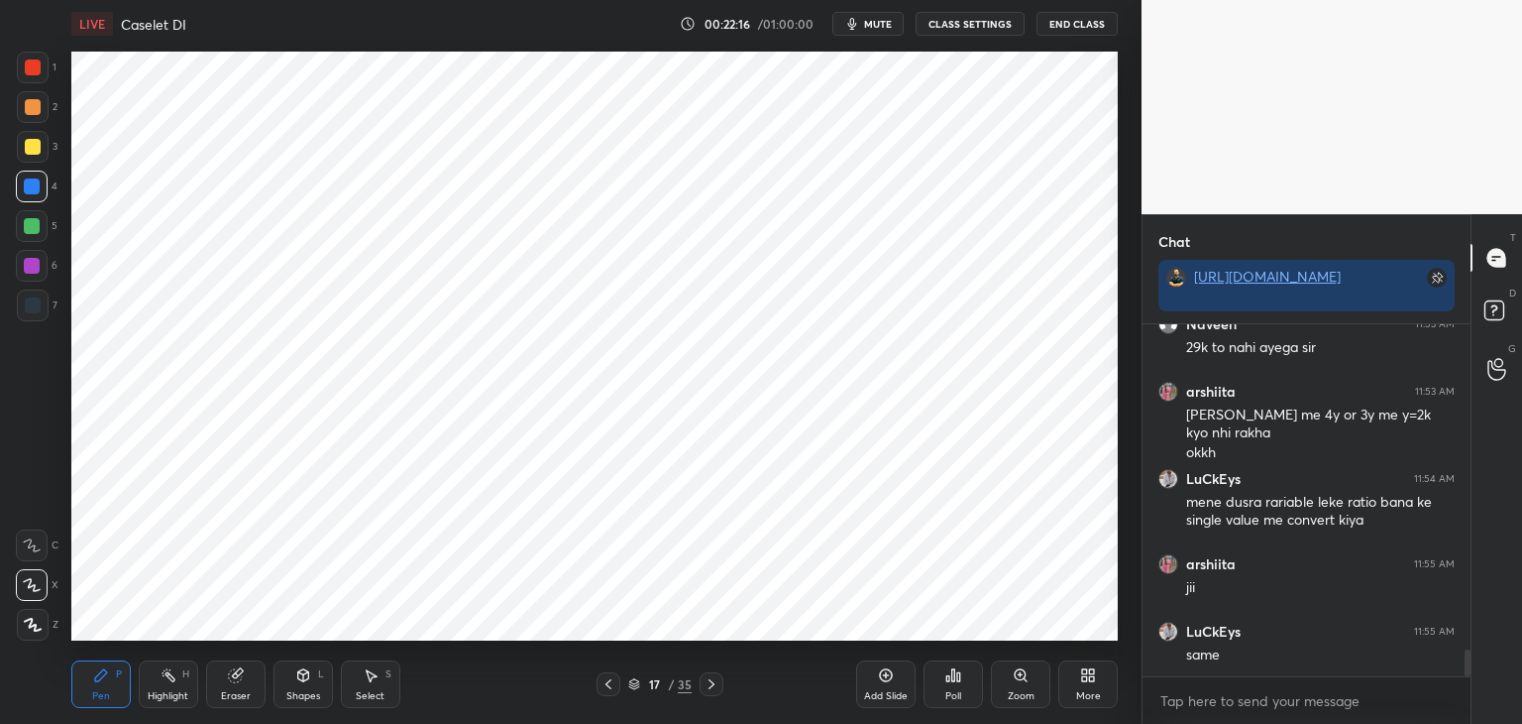
click at [723, 677] on div at bounding box center [712, 684] width 24 height 24
click at [727, 670] on div "Pen P Highlight H Eraser Shapes L Select S 18 / 35 Add Slide Poll Zoom More" at bounding box center [594, 683] width 1047 height 79
click at [719, 687] on icon at bounding box center [712, 684] width 16 height 16
click at [718, 684] on icon at bounding box center [712, 684] width 16 height 16
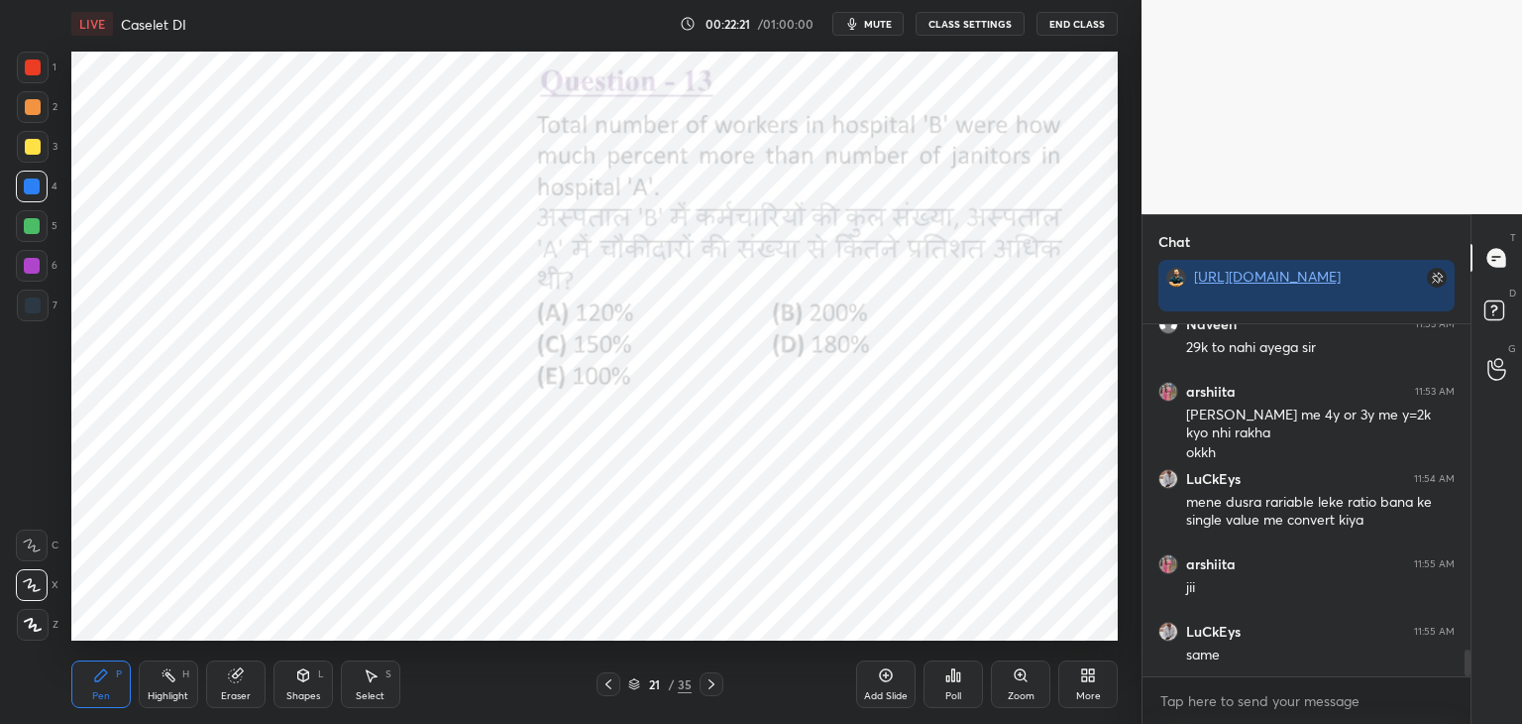
click at [716, 689] on icon at bounding box center [712, 684] width 16 height 16
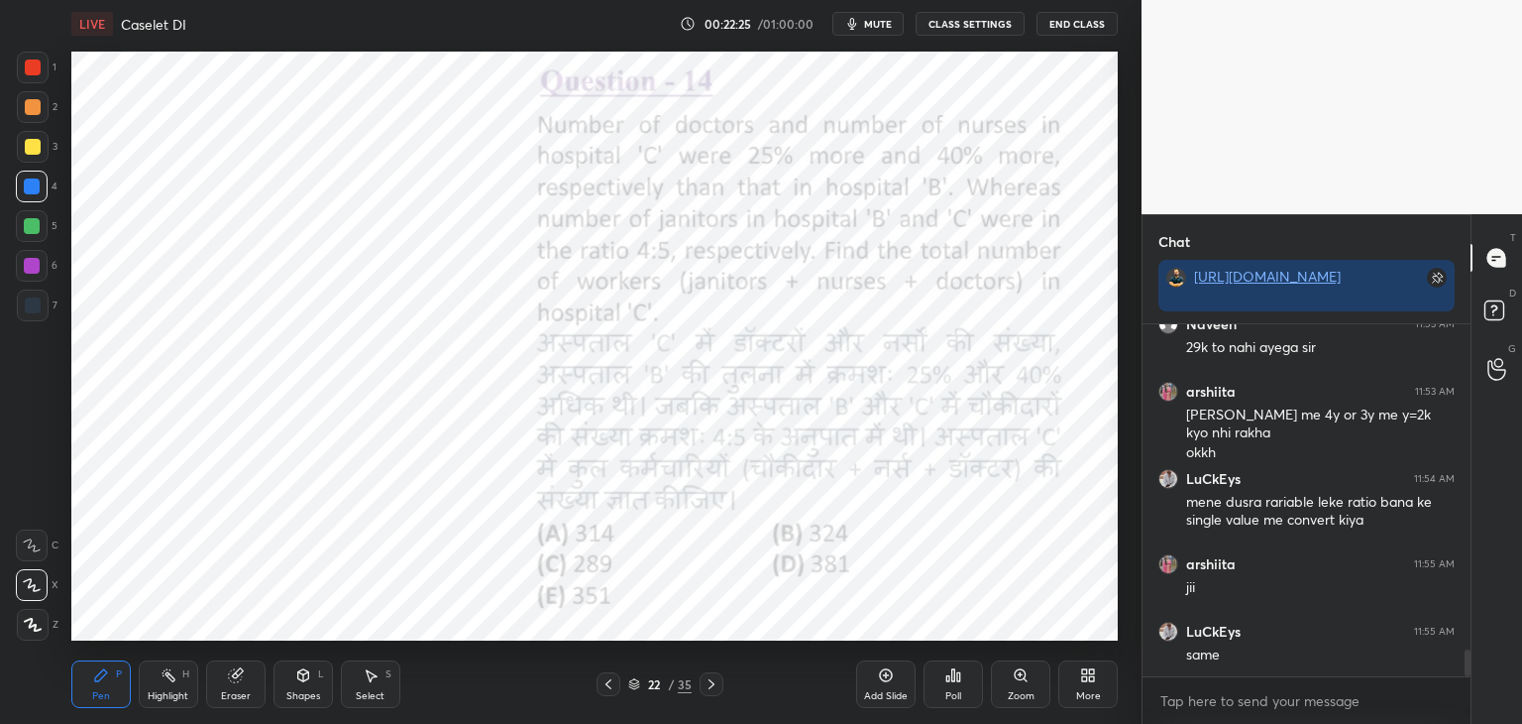
click at [712, 677] on icon at bounding box center [712, 684] width 16 height 16
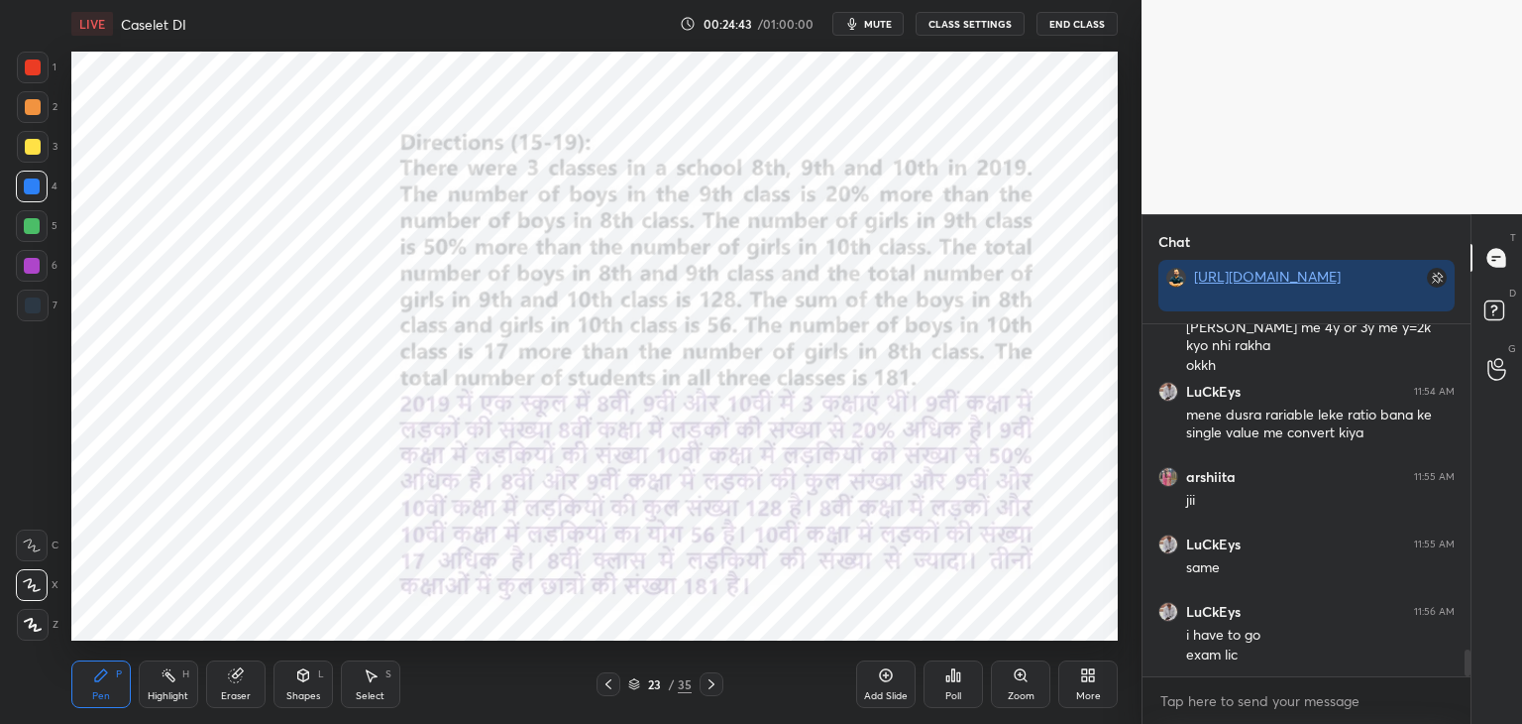
scroll to position [4440, 0]
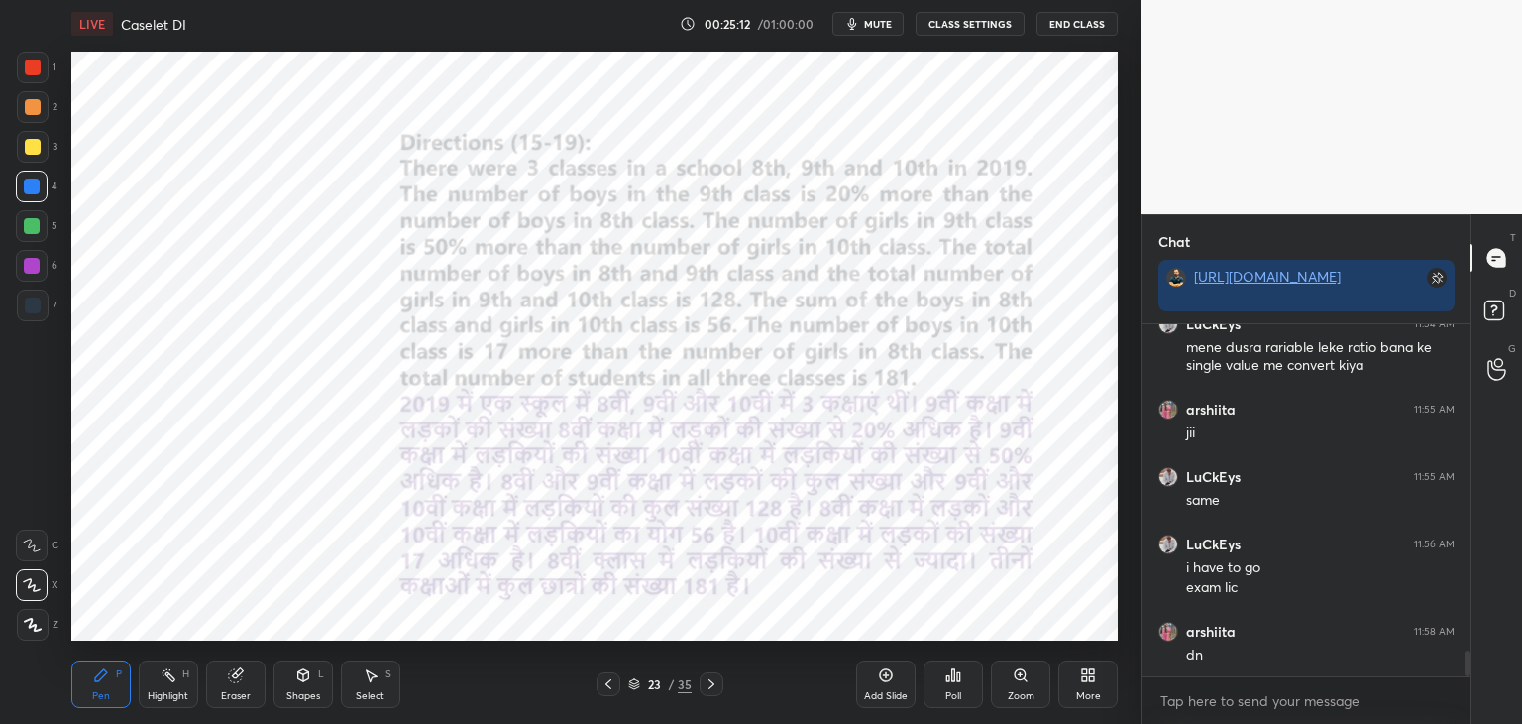
click at [32, 72] on div at bounding box center [33, 67] width 16 height 16
click at [707, 677] on icon at bounding box center [712, 684] width 16 height 16
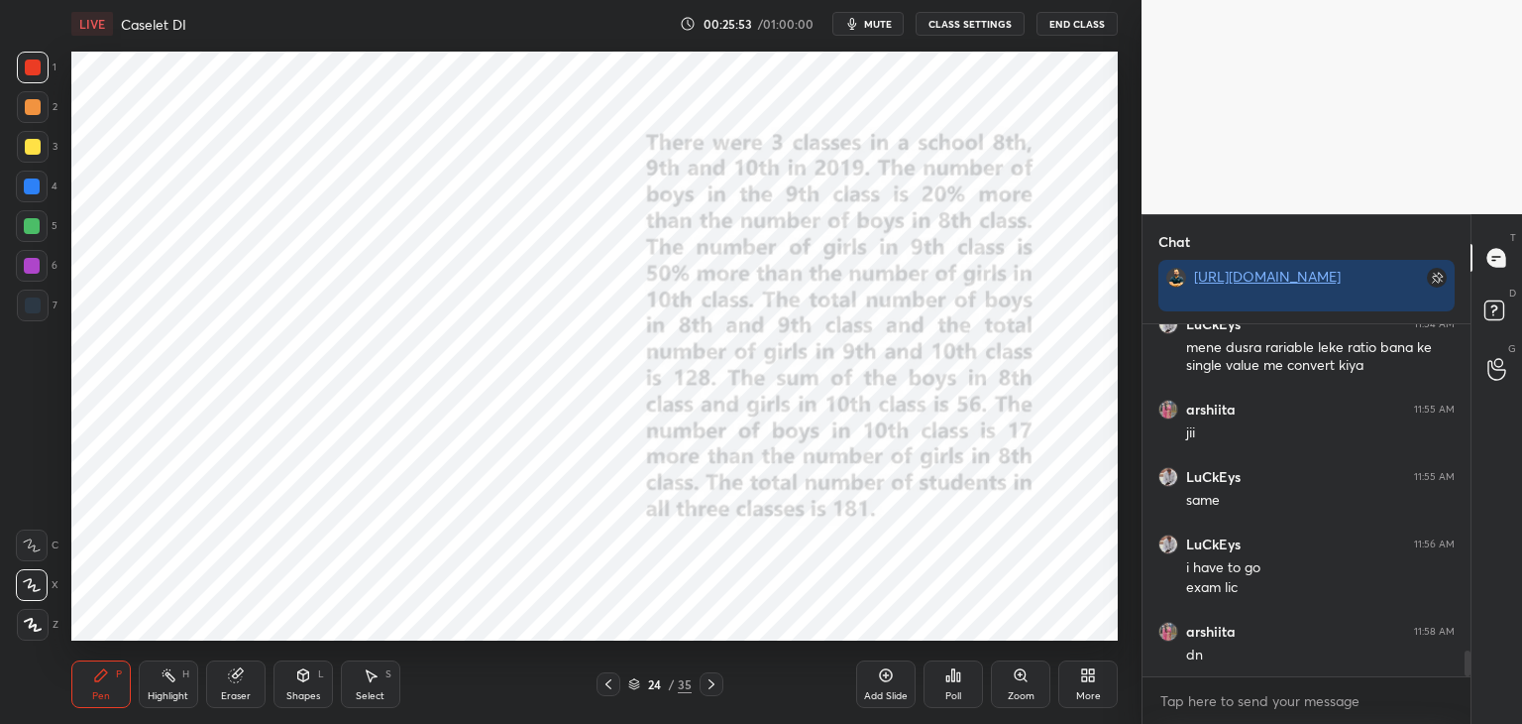
click at [295, 683] on icon at bounding box center [303, 675] width 16 height 16
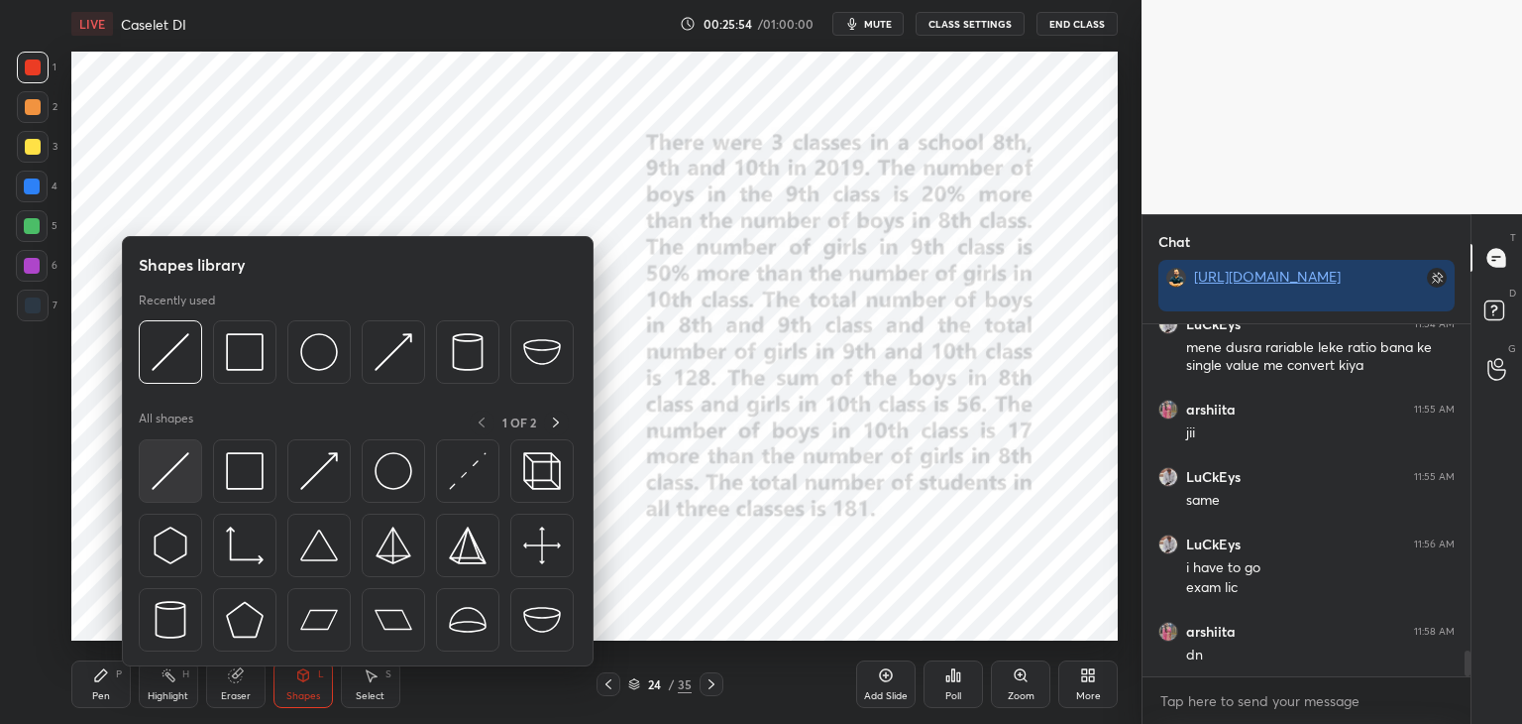
click at [186, 465] on img at bounding box center [171, 471] width 38 height 38
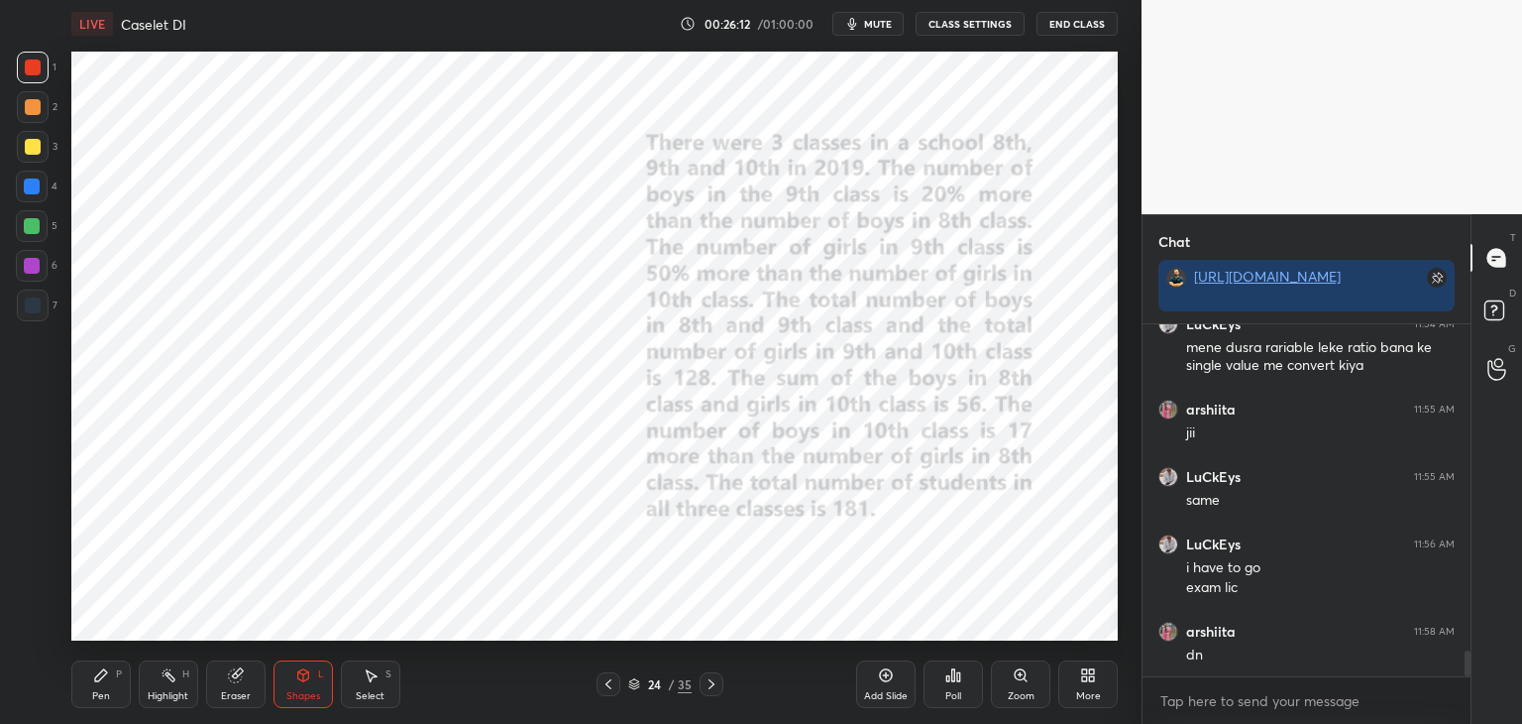
click at [36, 311] on div at bounding box center [33, 305] width 16 height 16
click at [108, 677] on icon at bounding box center [101, 675] width 16 height 16
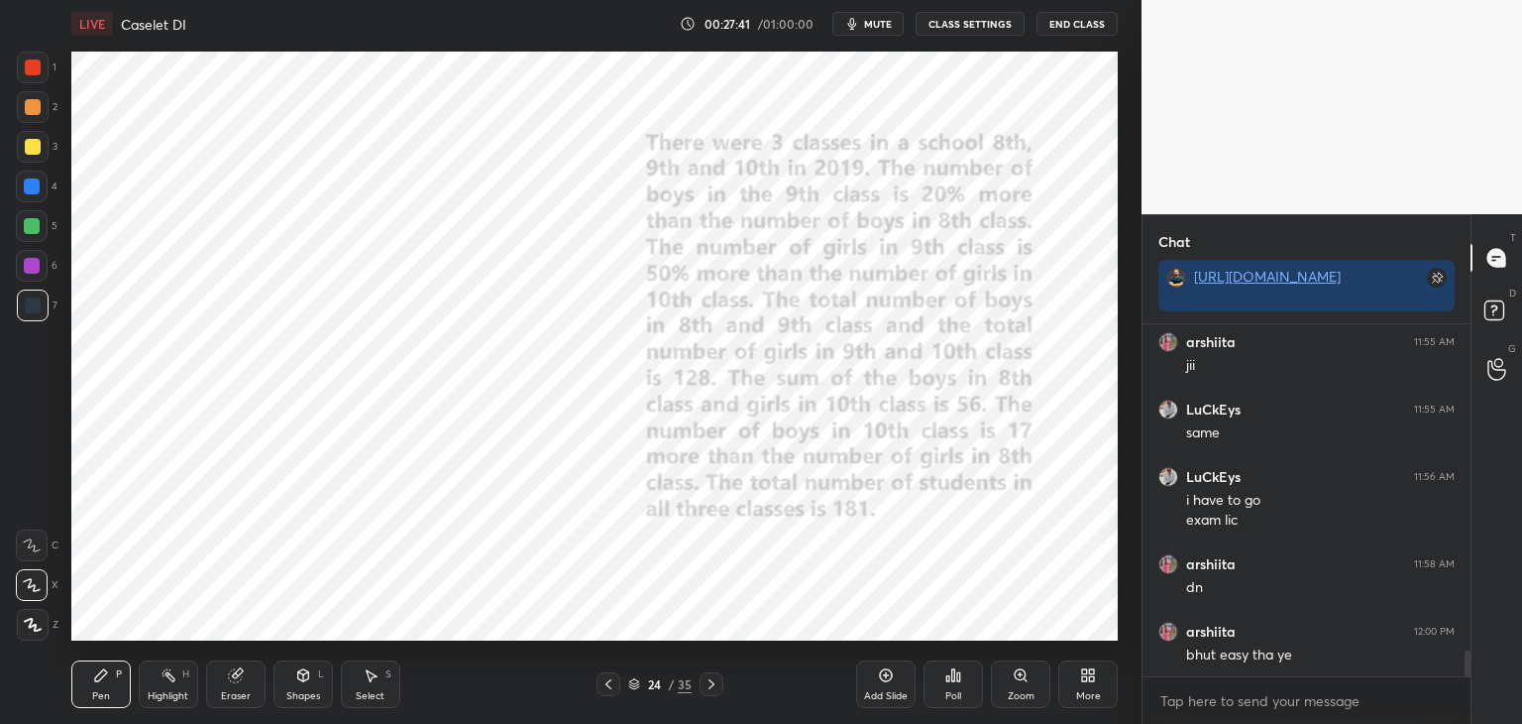
click at [308, 683] on icon at bounding box center [303, 675] width 16 height 16
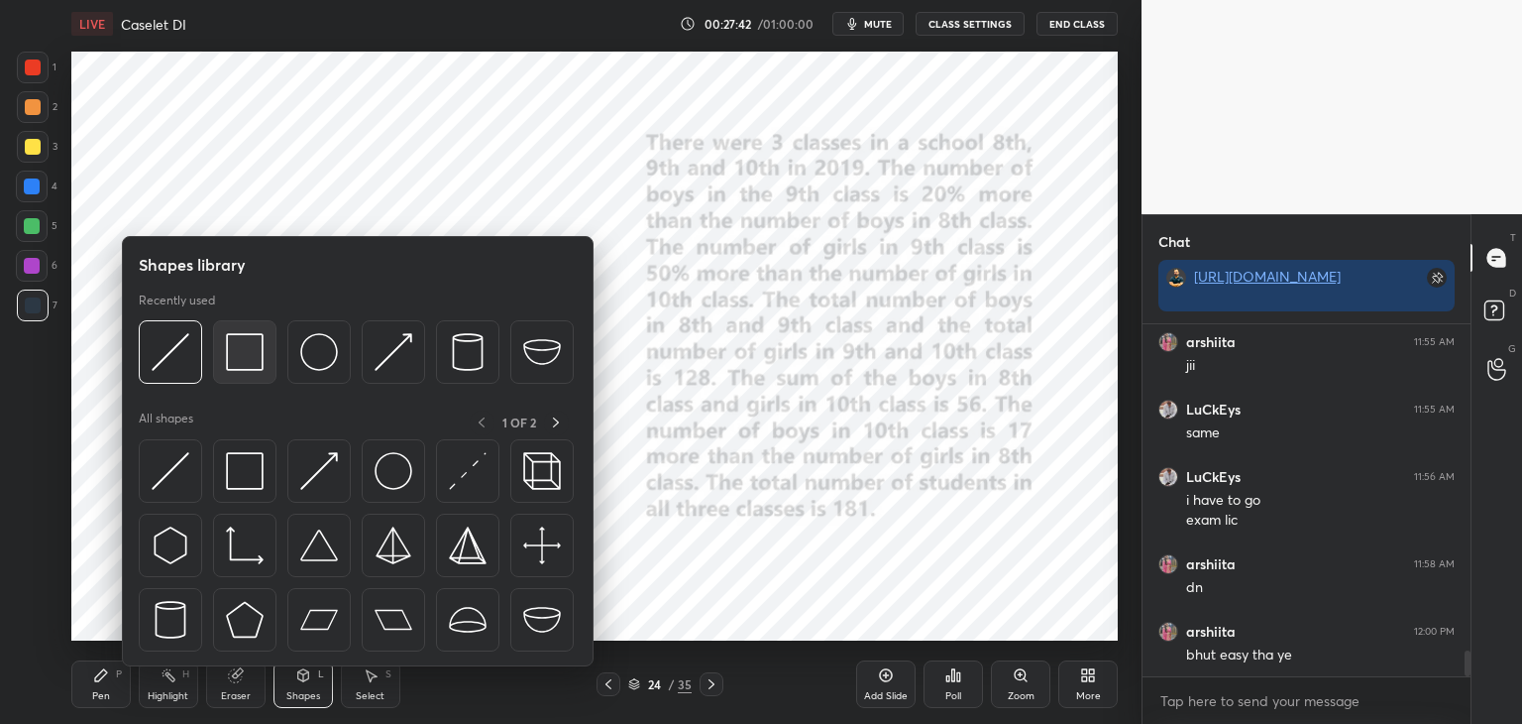
click at [252, 370] on img at bounding box center [245, 352] width 38 height 38
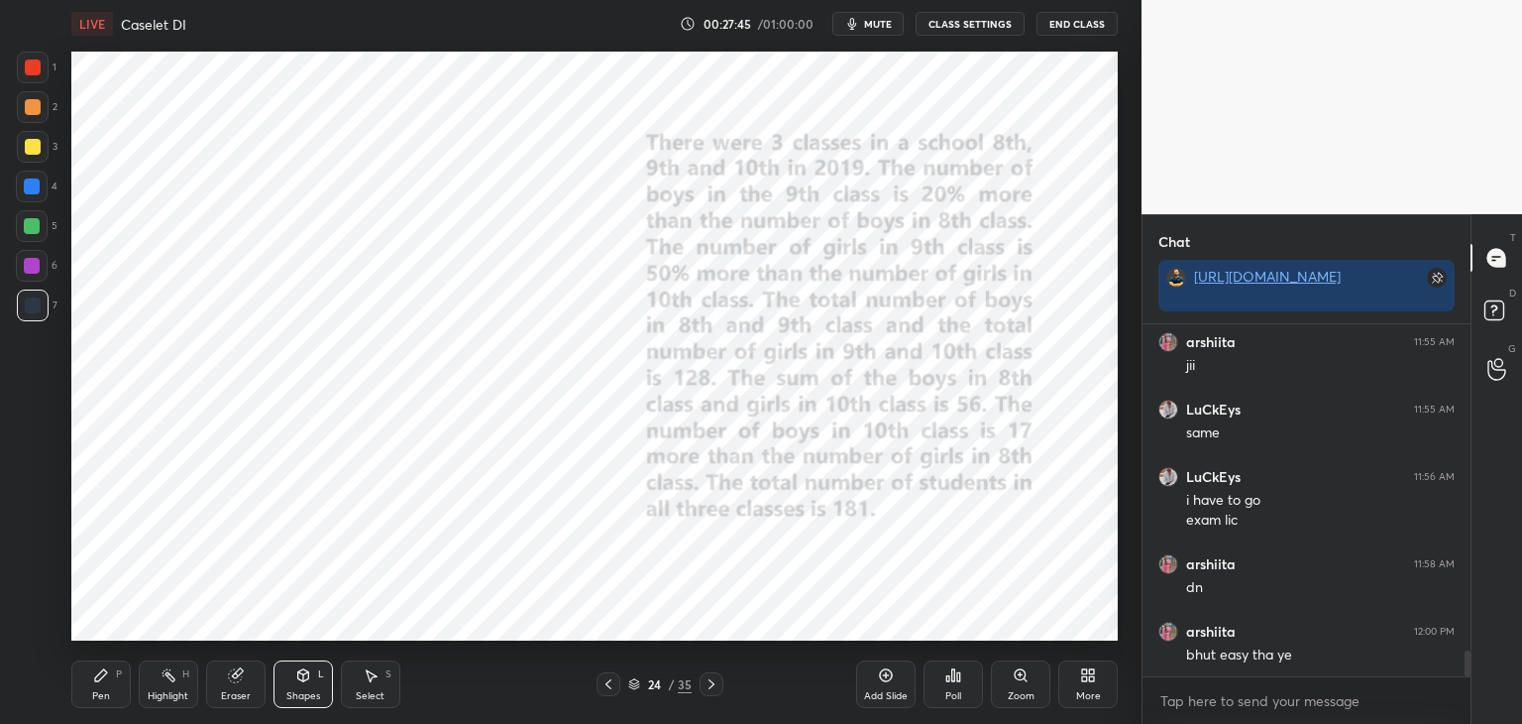
click at [95, 687] on div "Pen P" at bounding box center [100, 684] width 59 height 48
click at [714, 690] on icon at bounding box center [712, 684] width 16 height 16
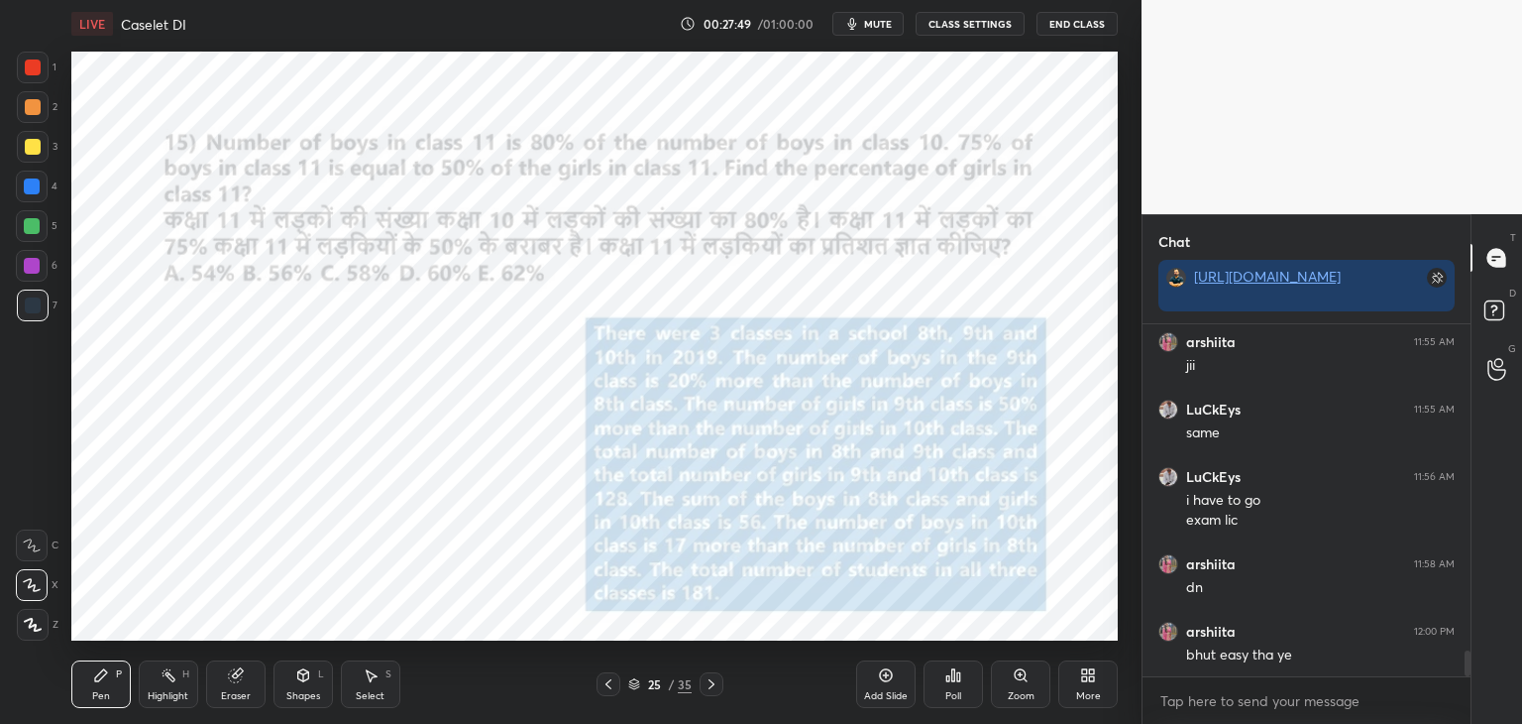
click at [709, 691] on icon at bounding box center [712, 684] width 16 height 16
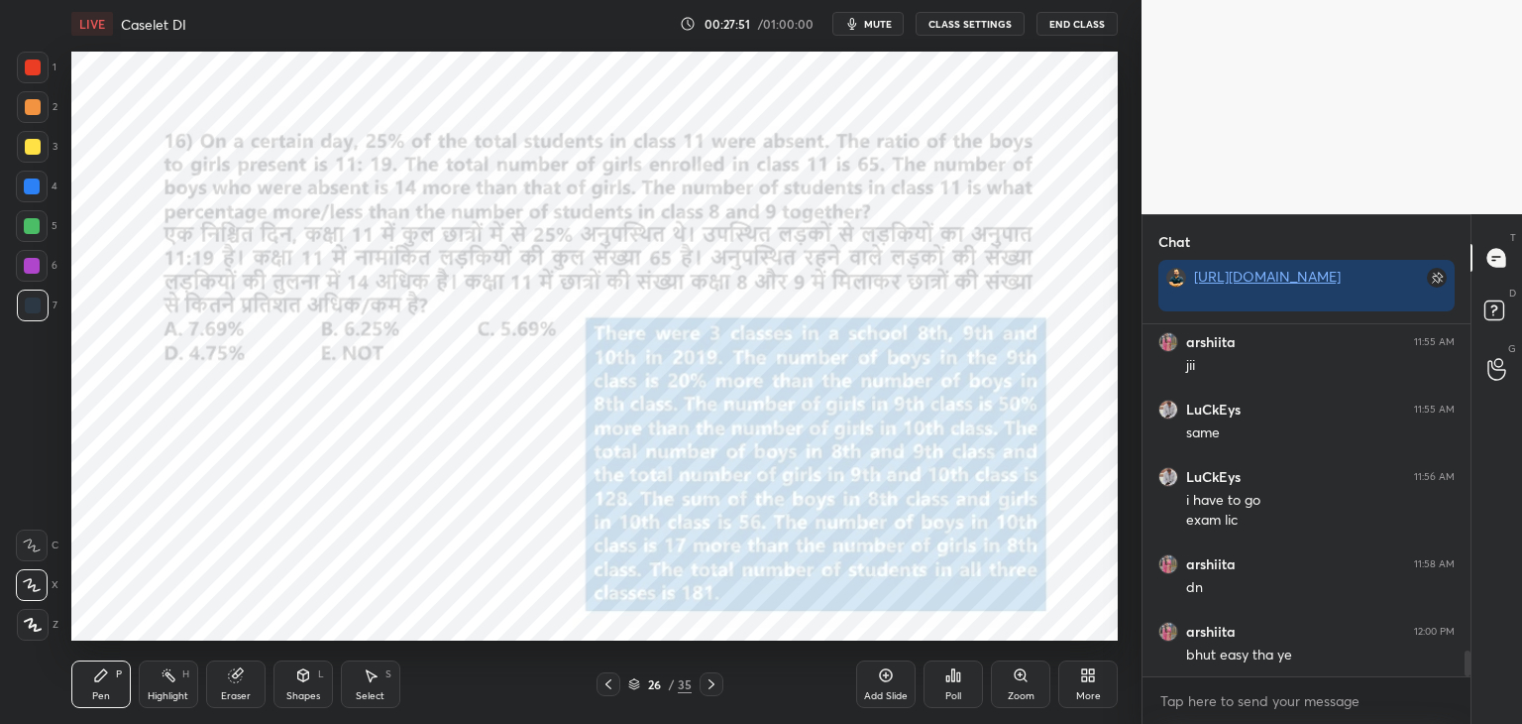
click at [713, 688] on icon at bounding box center [712, 684] width 16 height 16
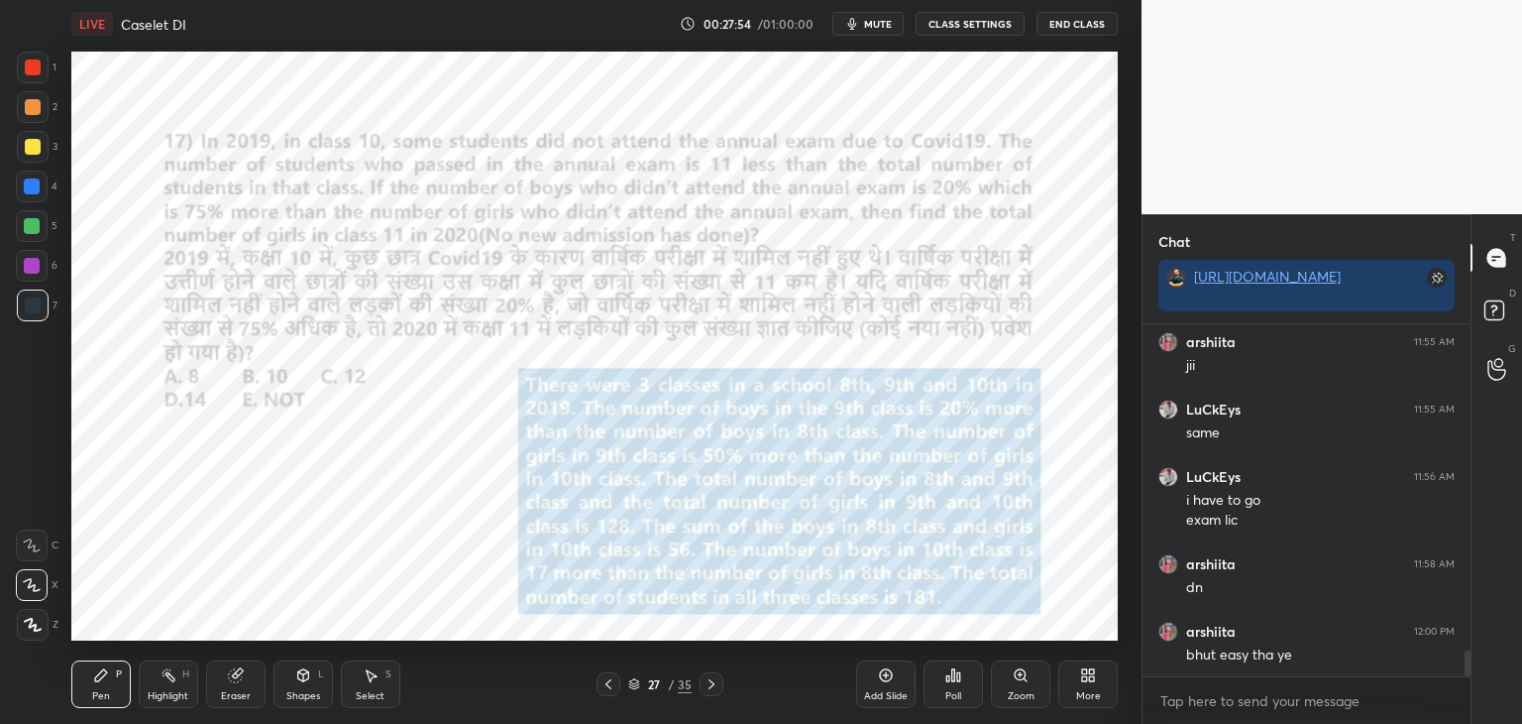
click at [718, 695] on div at bounding box center [712, 684] width 24 height 24
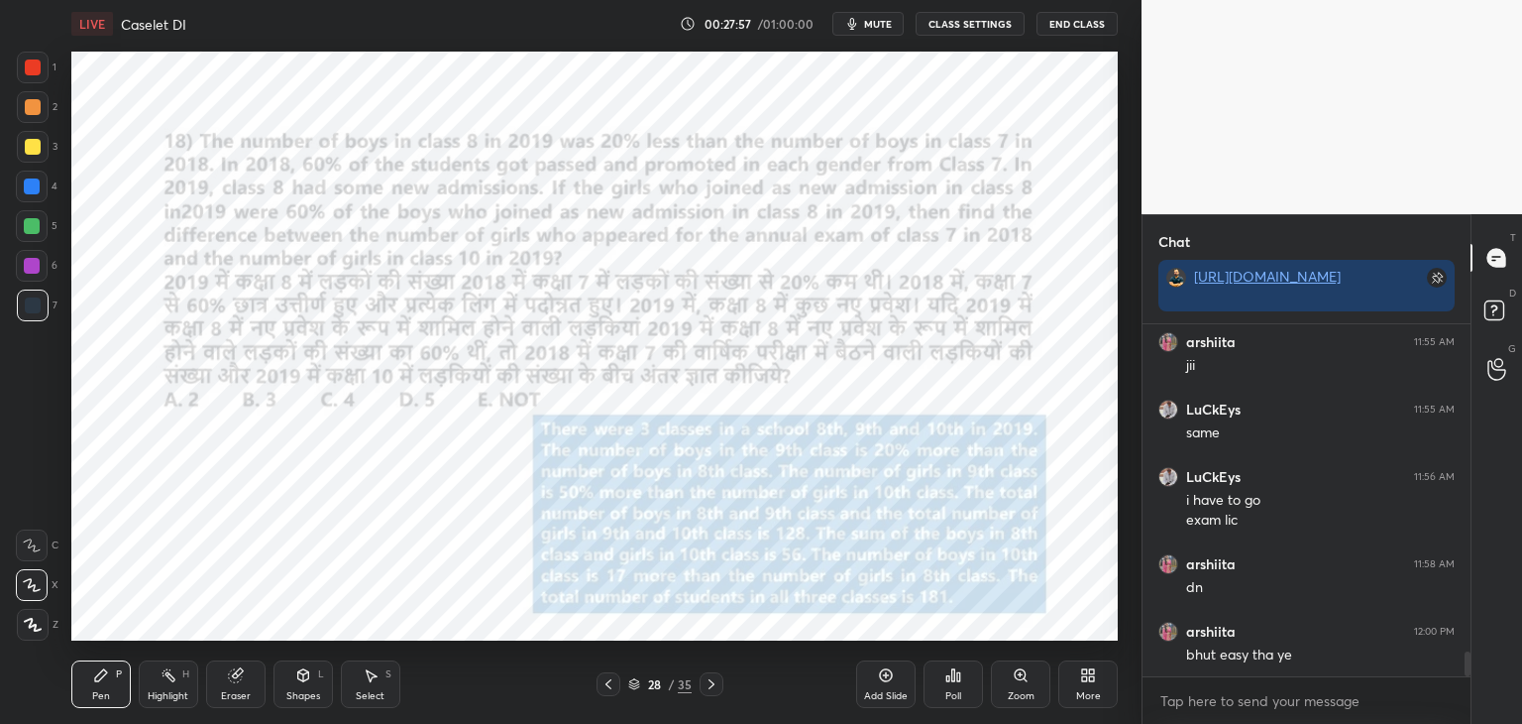
scroll to position [4575, 0]
click at [607, 690] on icon at bounding box center [609, 684] width 16 height 16
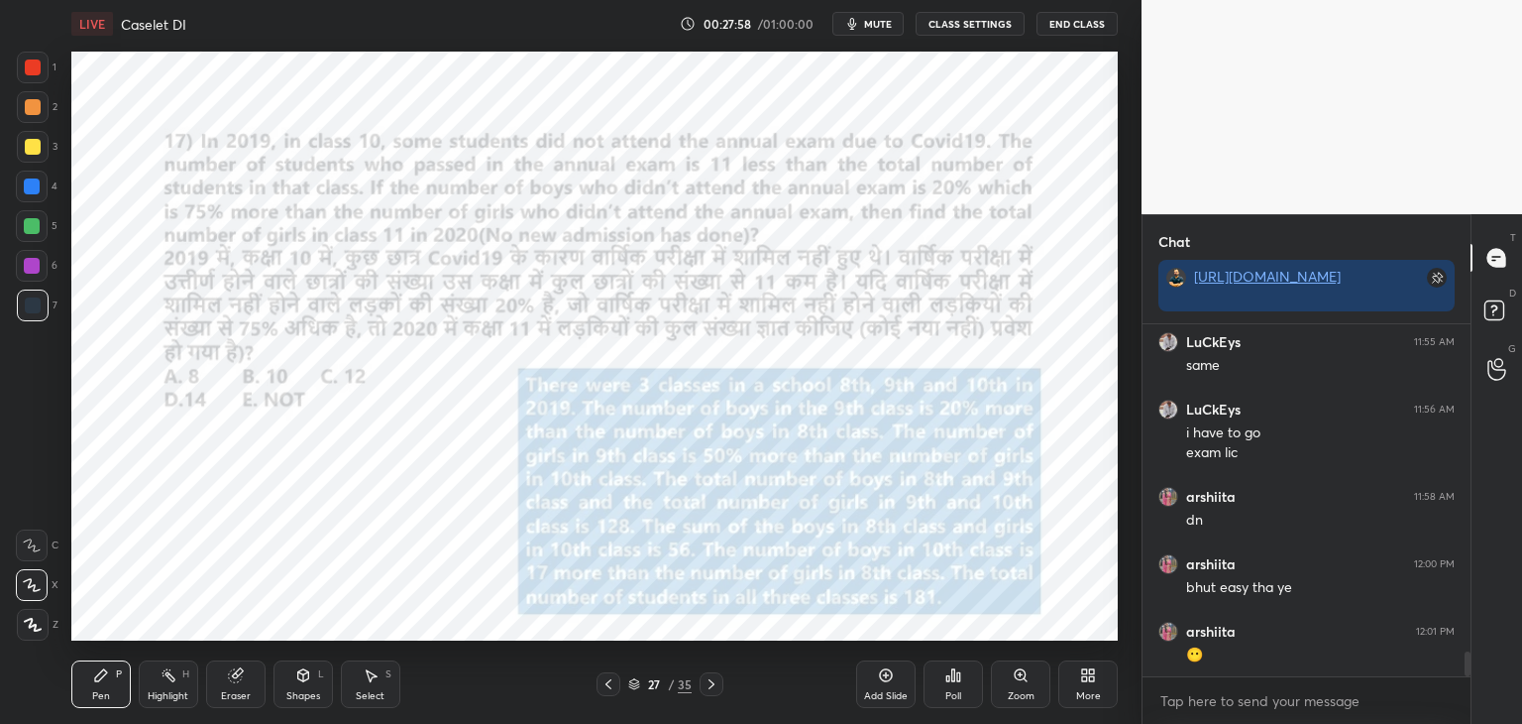
click at [607, 696] on div "Pen P Highlight H Eraser Shapes L Select S 27 / 35 Add Slide Poll Zoom More" at bounding box center [594, 683] width 1047 height 79
click at [611, 691] on icon at bounding box center [609, 684] width 16 height 16
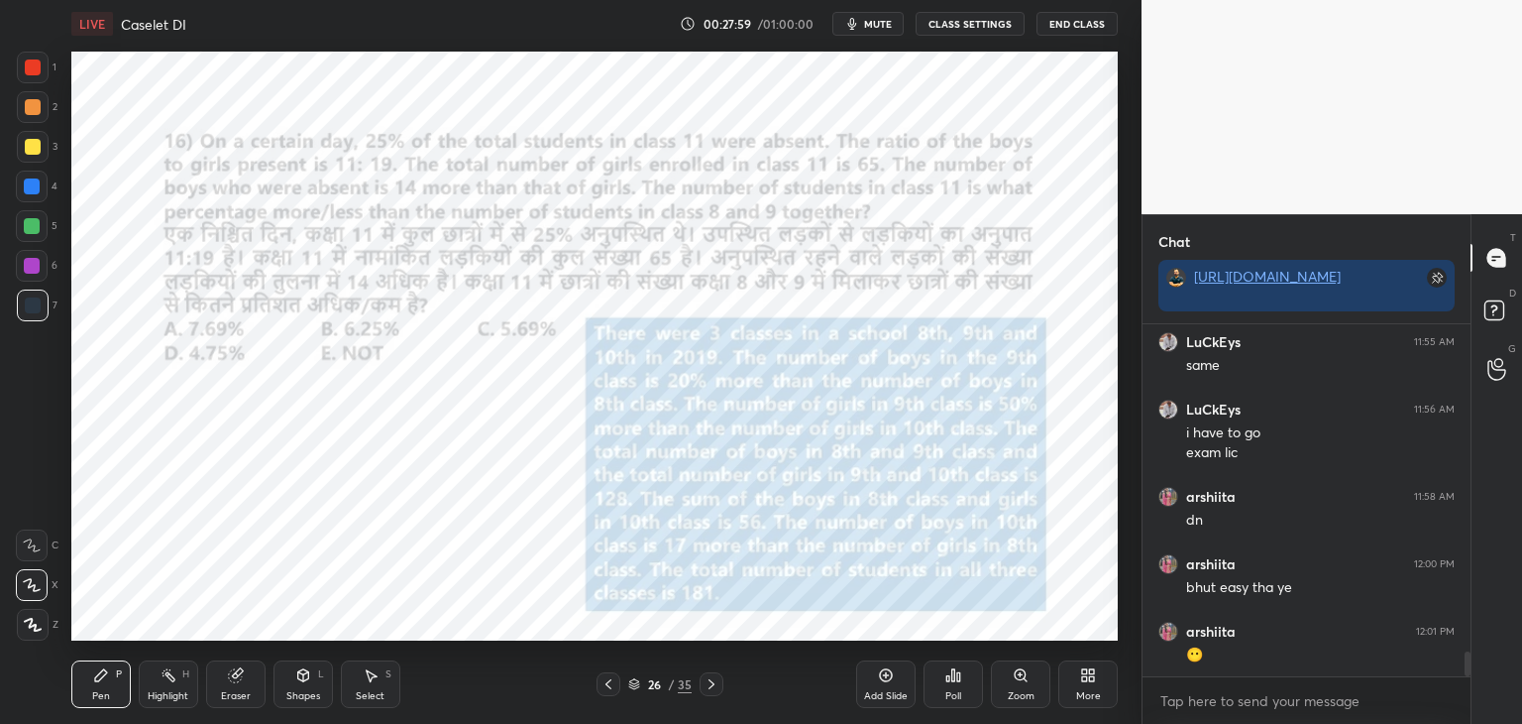
click at [612, 684] on icon at bounding box center [609, 684] width 16 height 16
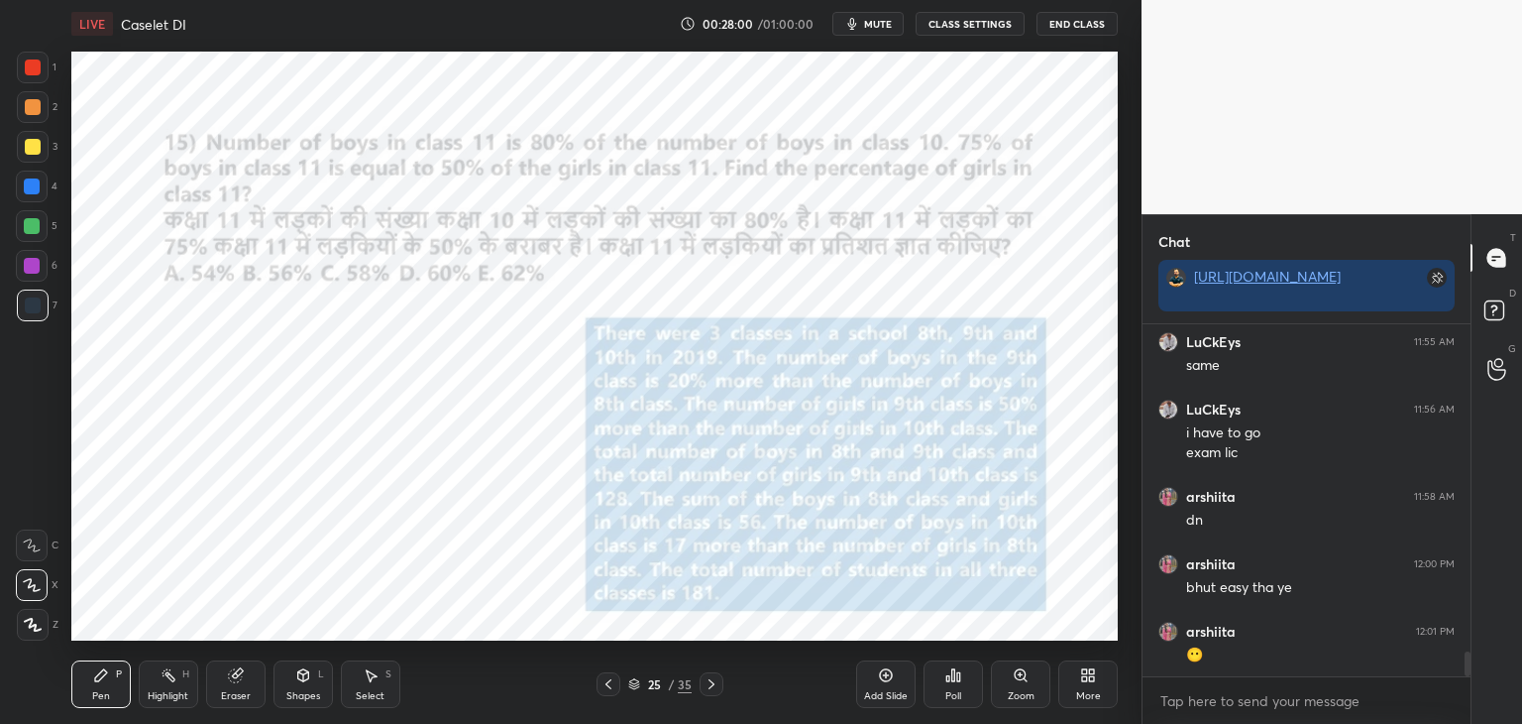
click at [611, 684] on icon at bounding box center [609, 684] width 16 height 16
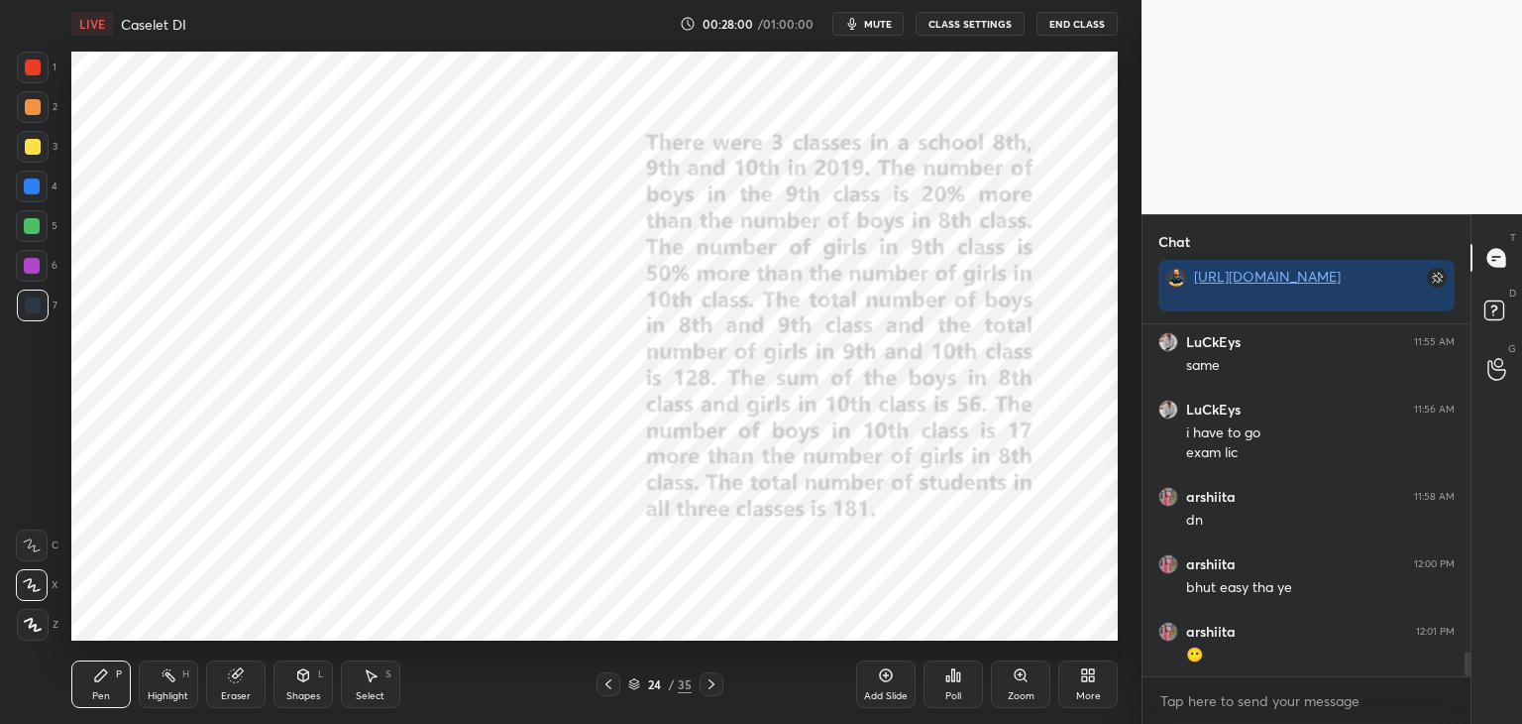
scroll to position [4642, 0]
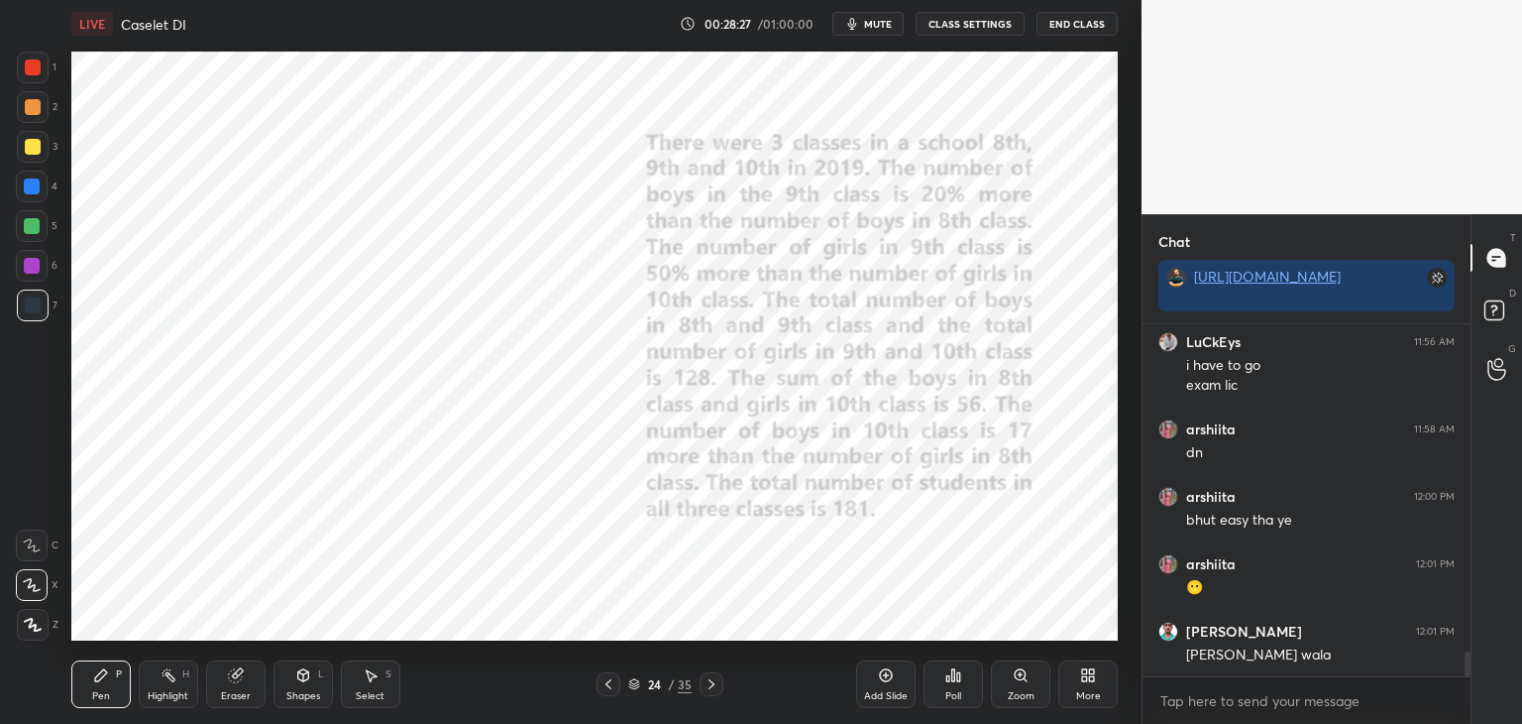
click at [34, 193] on div at bounding box center [32, 186] width 16 height 16
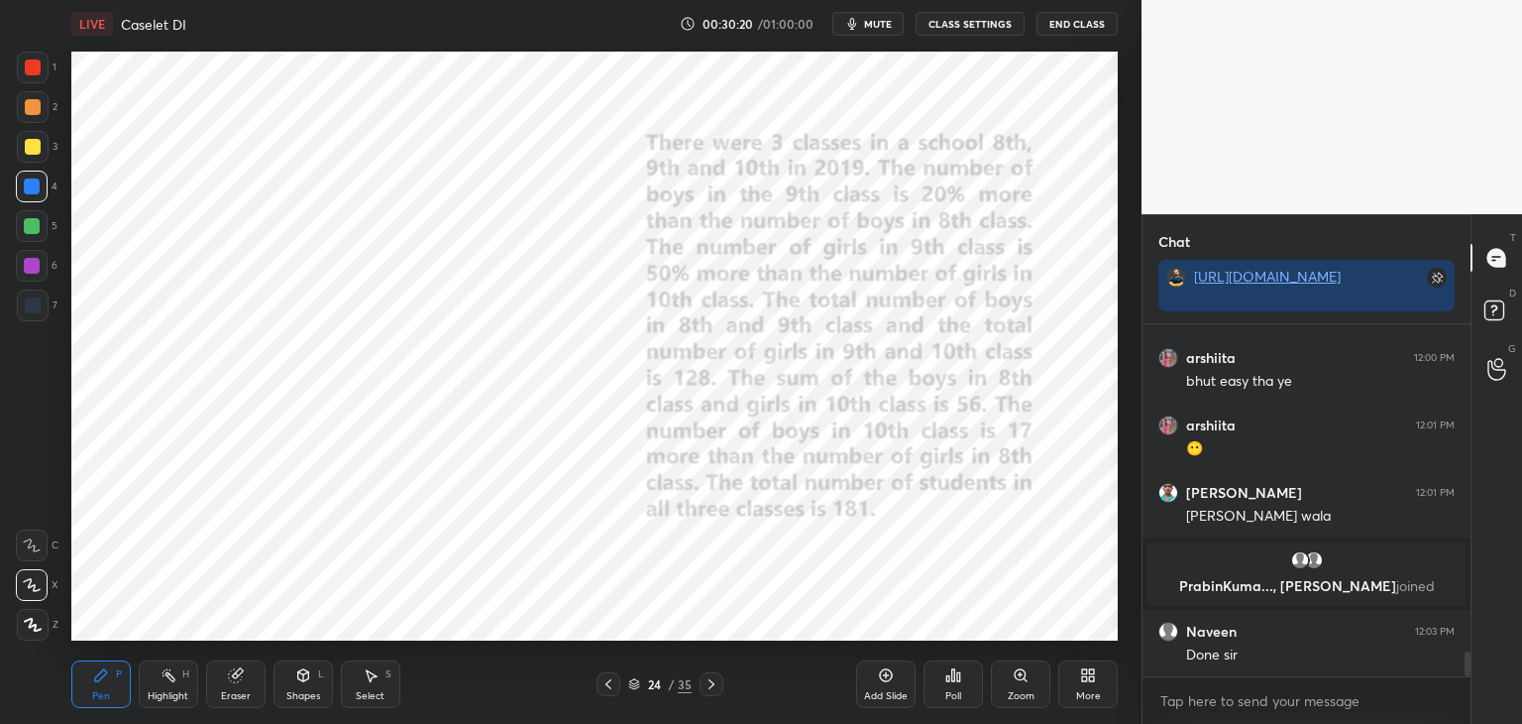
scroll to position [4587, 0]
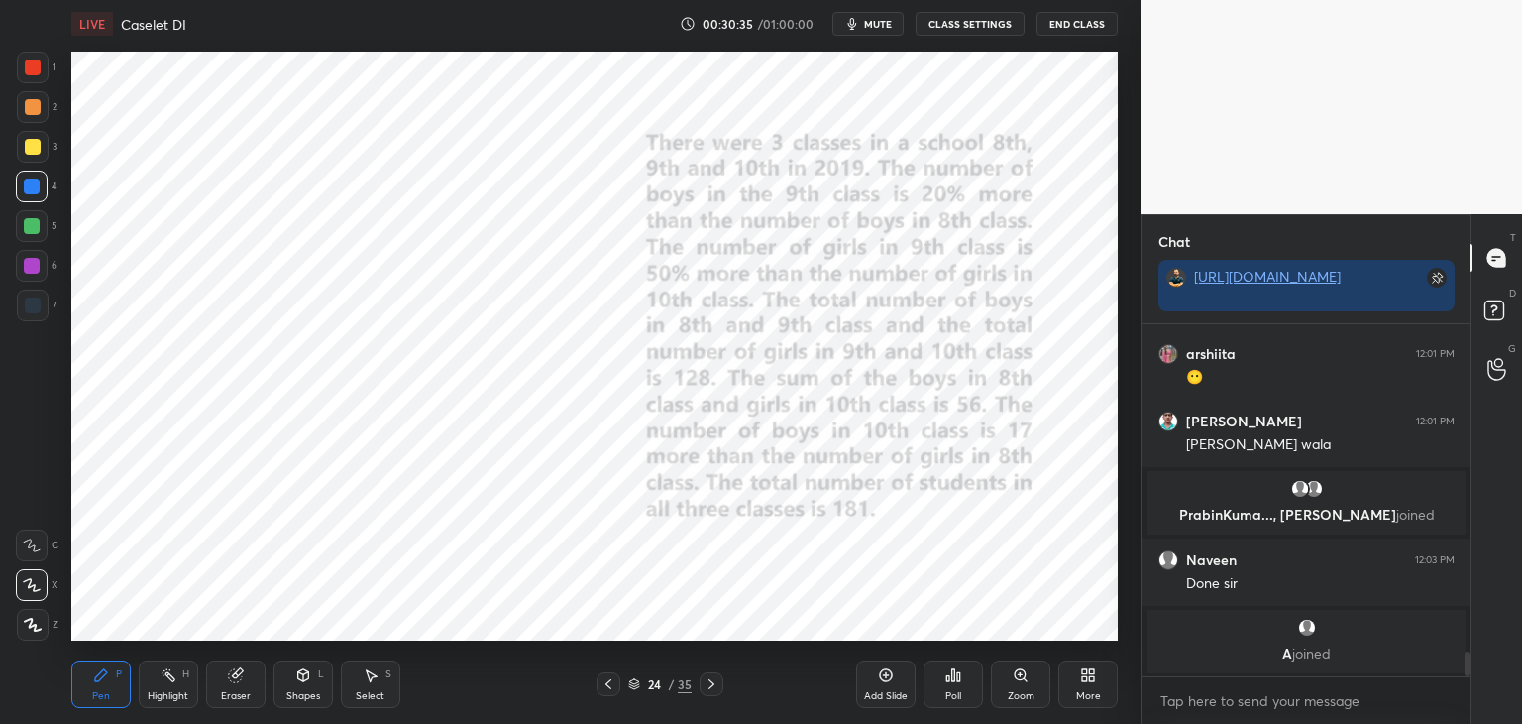
click at [316, 691] on div "Shapes" at bounding box center [303, 696] width 34 height 10
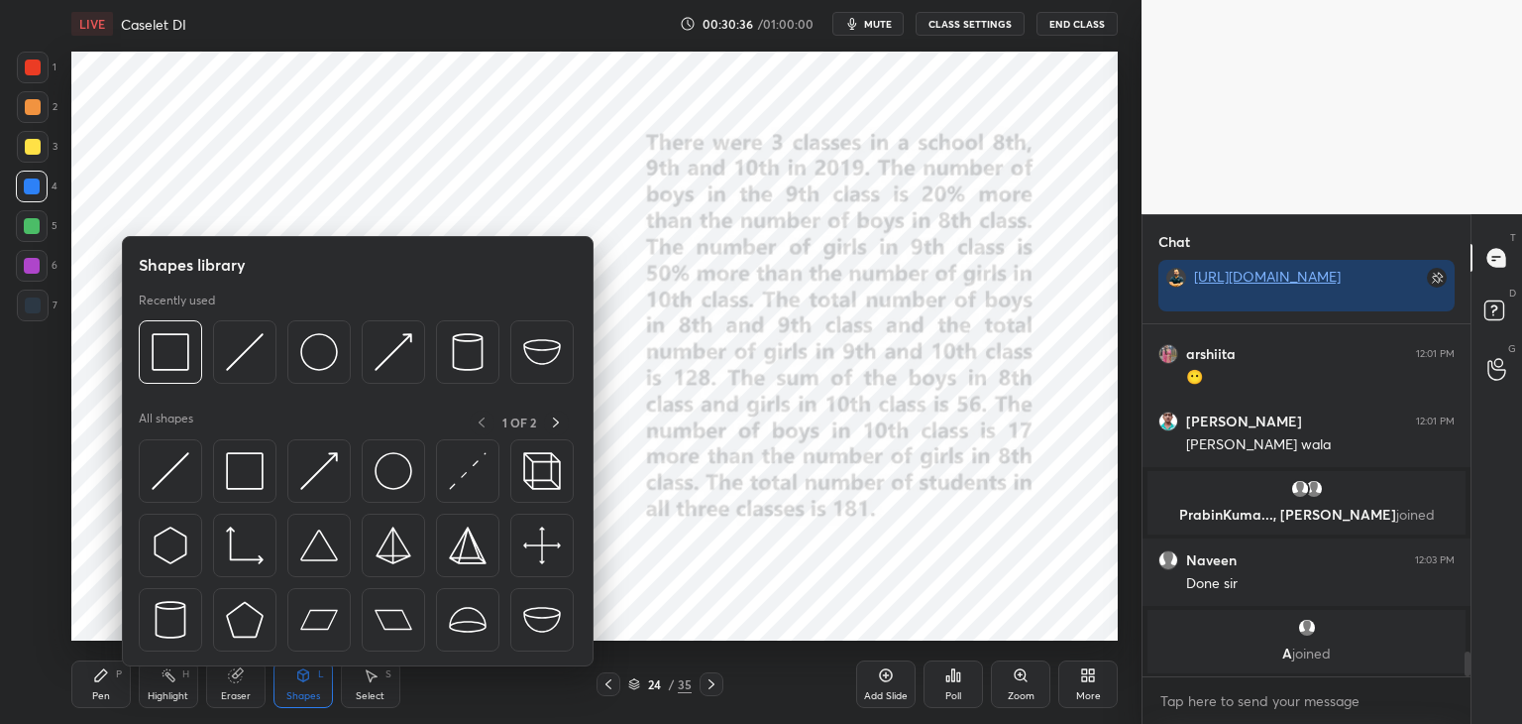
click at [235, 698] on div "Eraser" at bounding box center [236, 696] width 30 height 10
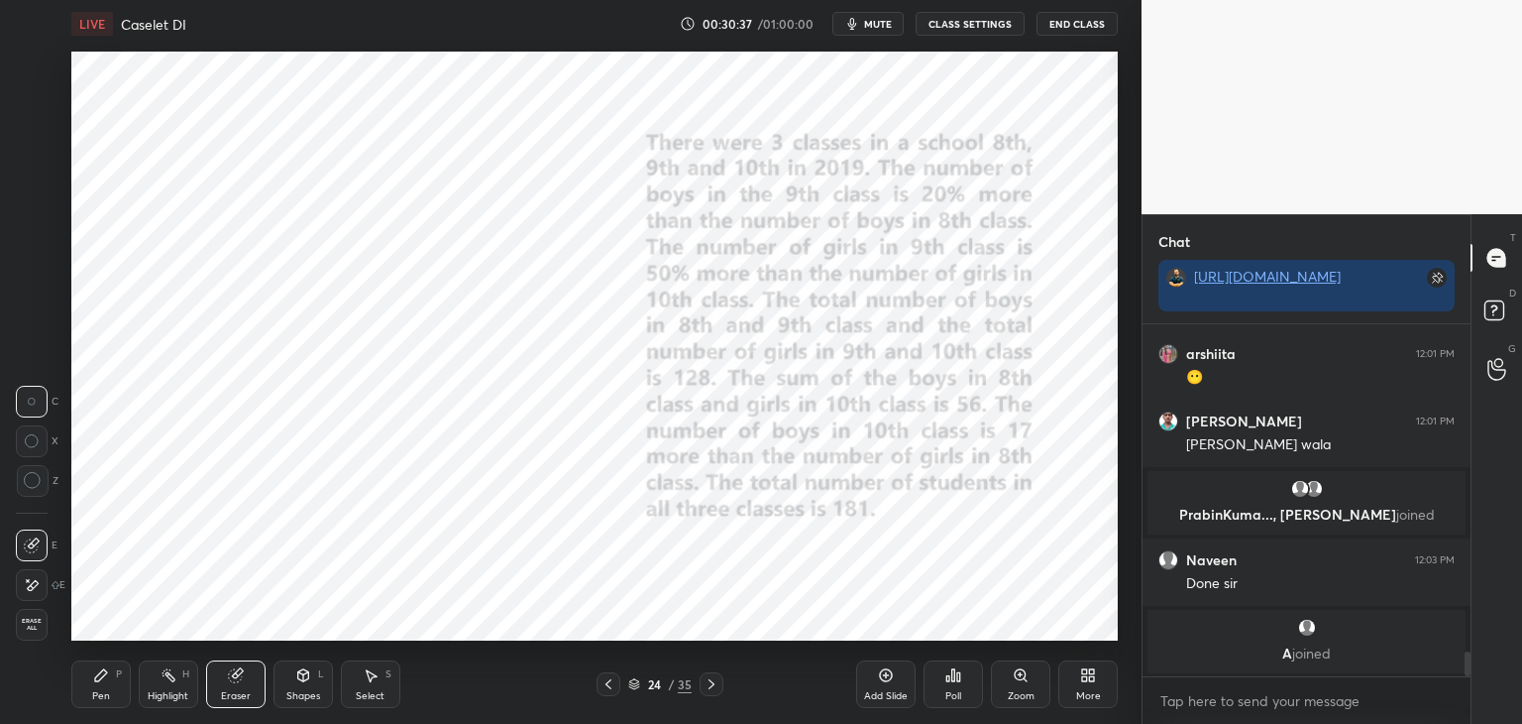
click at [30, 484] on icon at bounding box center [33, 481] width 18 height 18
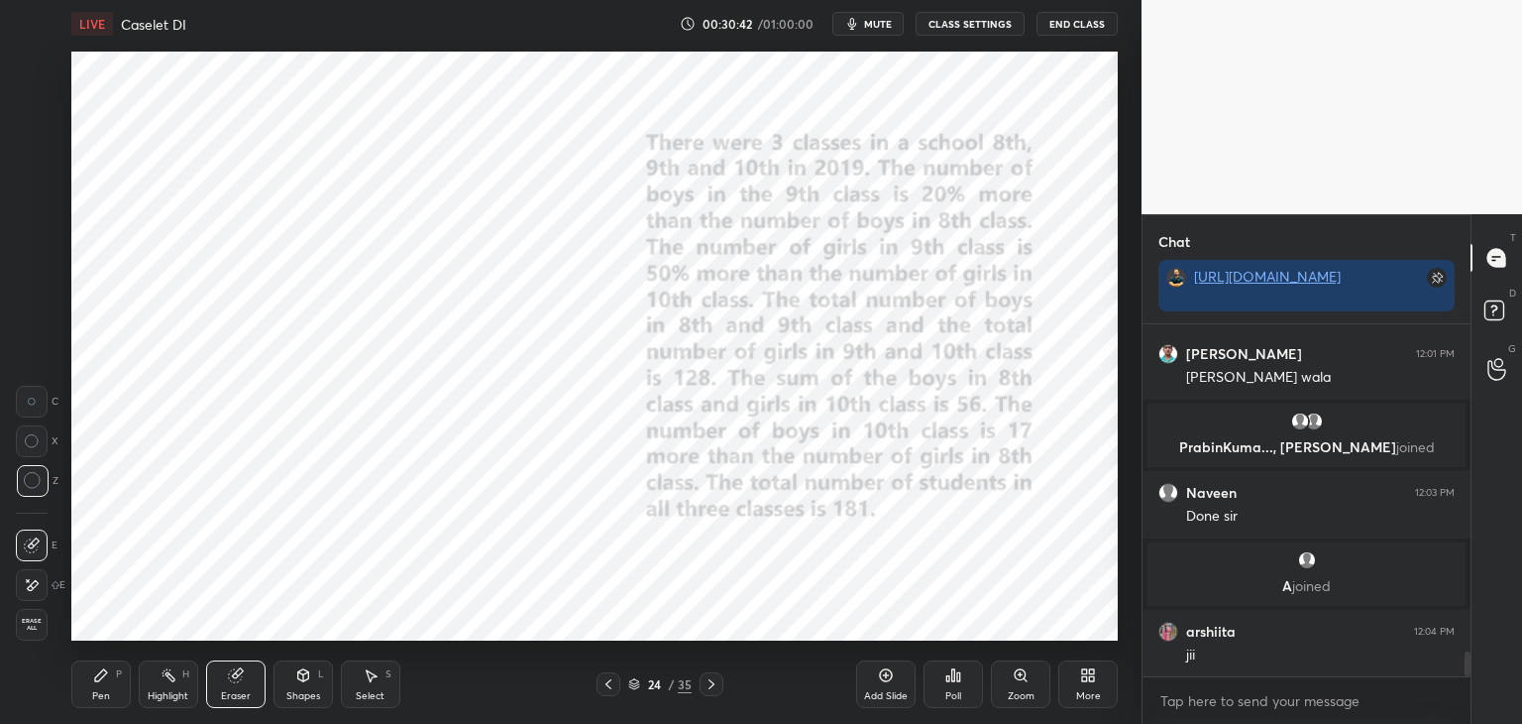
click at [363, 680] on icon at bounding box center [371, 675] width 16 height 16
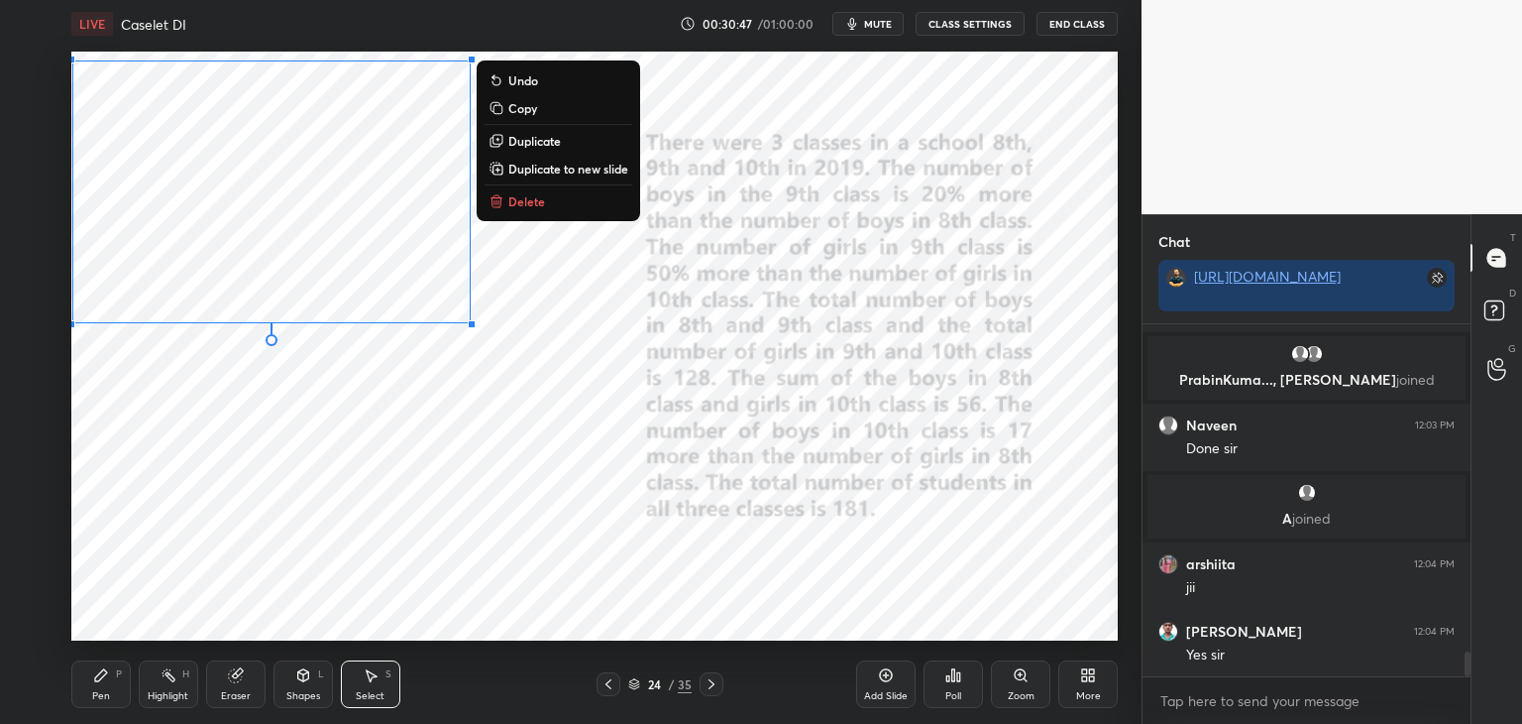
click at [526, 104] on p "Copy" at bounding box center [522, 108] width 29 height 16
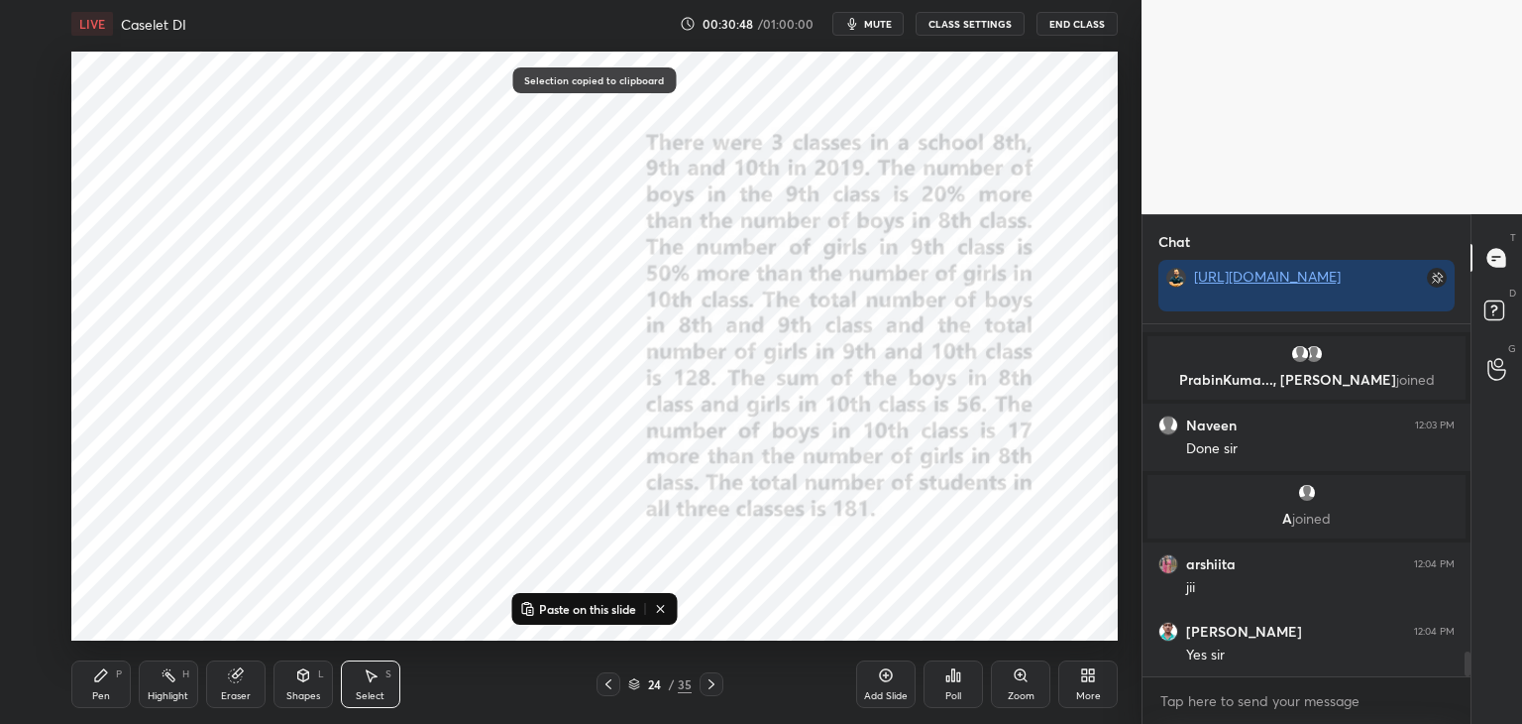
click at [719, 683] on icon at bounding box center [712, 684] width 16 height 16
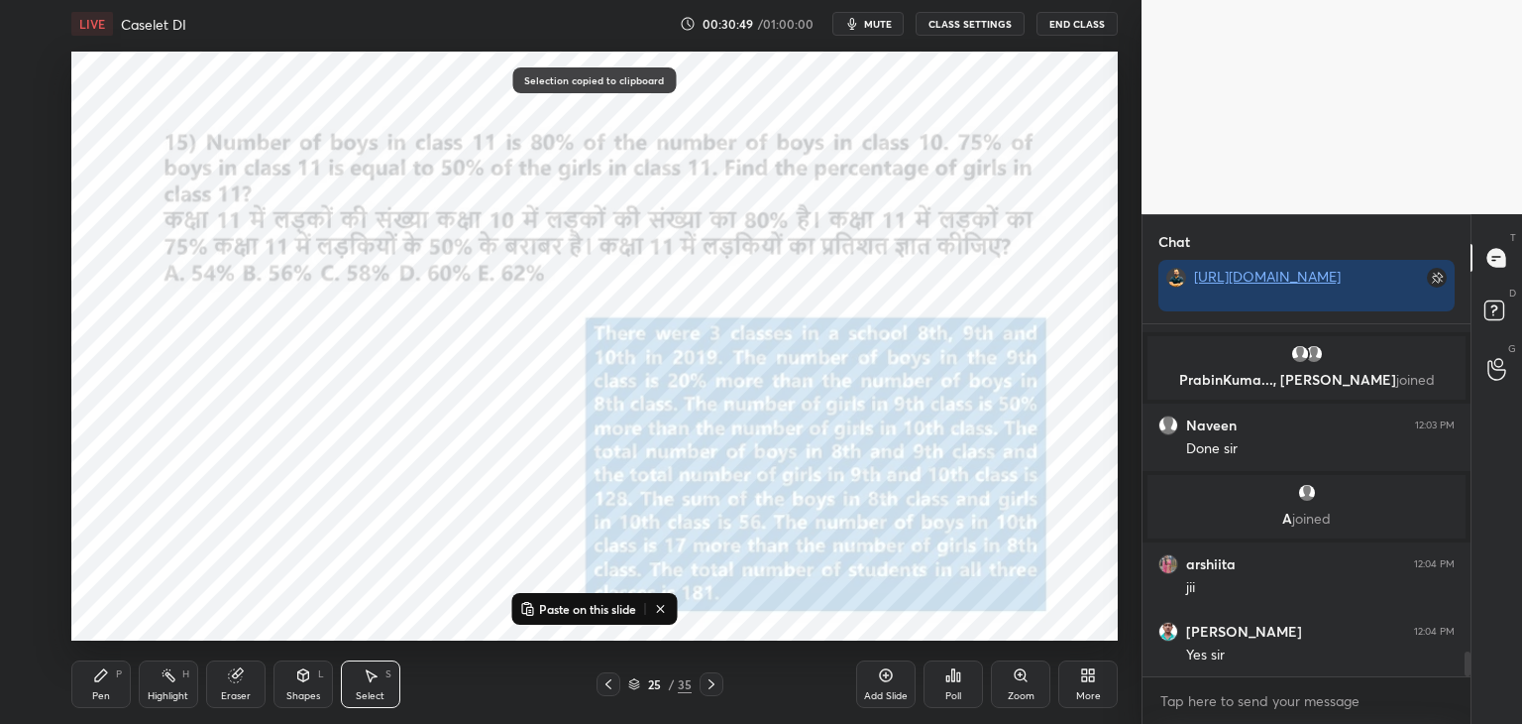
click at [602, 608] on p "Paste on this slide" at bounding box center [587, 609] width 97 height 16
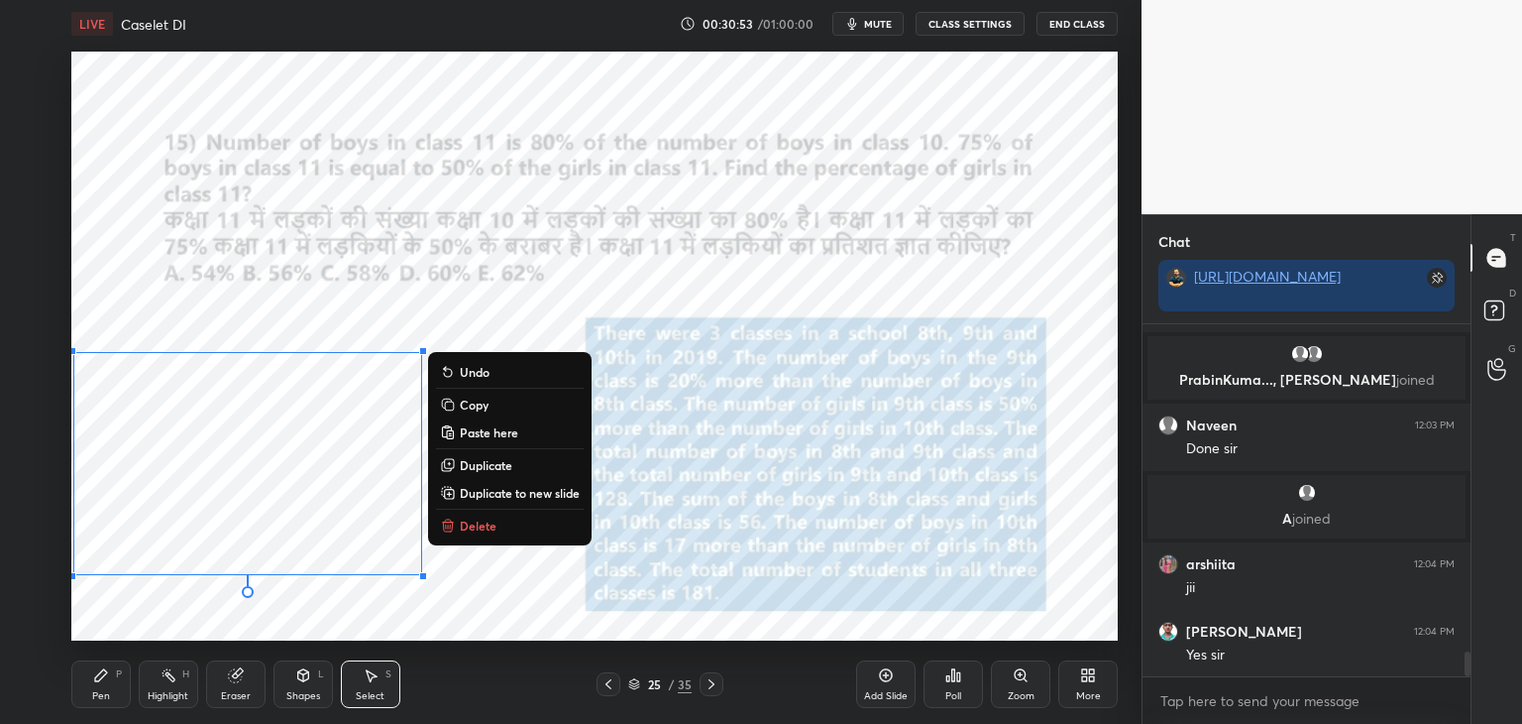
click at [357, 603] on div "0 ° Undo Copy Paste here Duplicate Duplicate to new slide Delete" at bounding box center [594, 346] width 1047 height 589
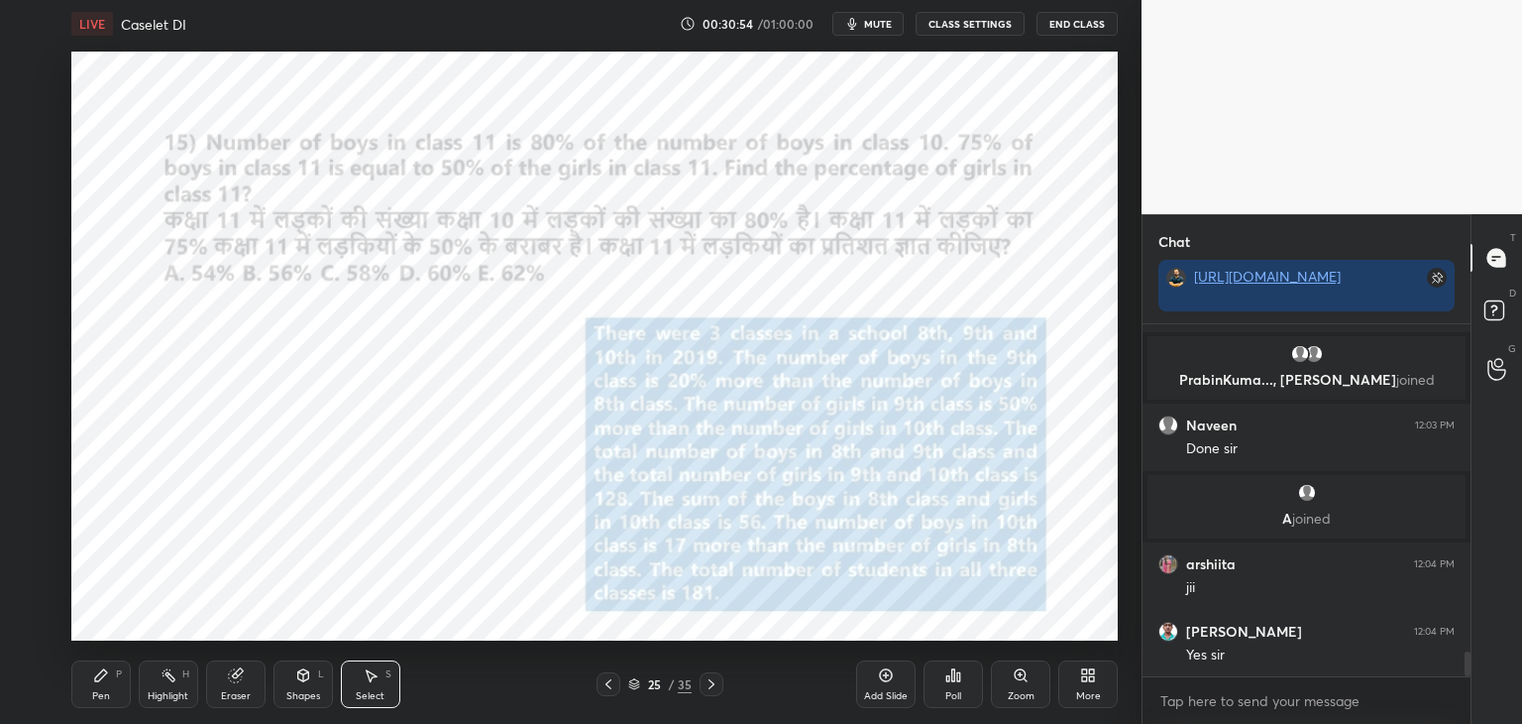
click at [99, 691] on div "Pen" at bounding box center [101, 696] width 18 height 10
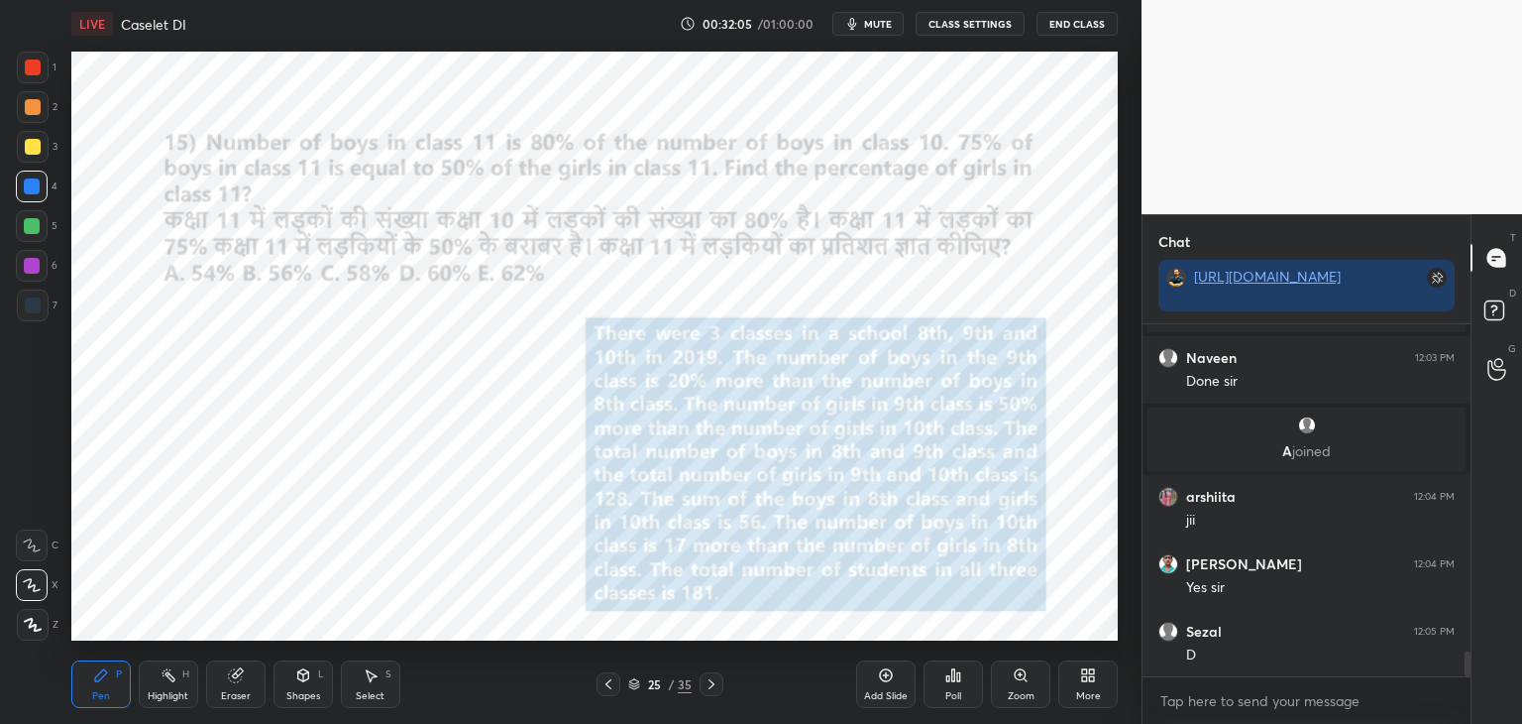
click at [32, 72] on div at bounding box center [33, 67] width 16 height 16
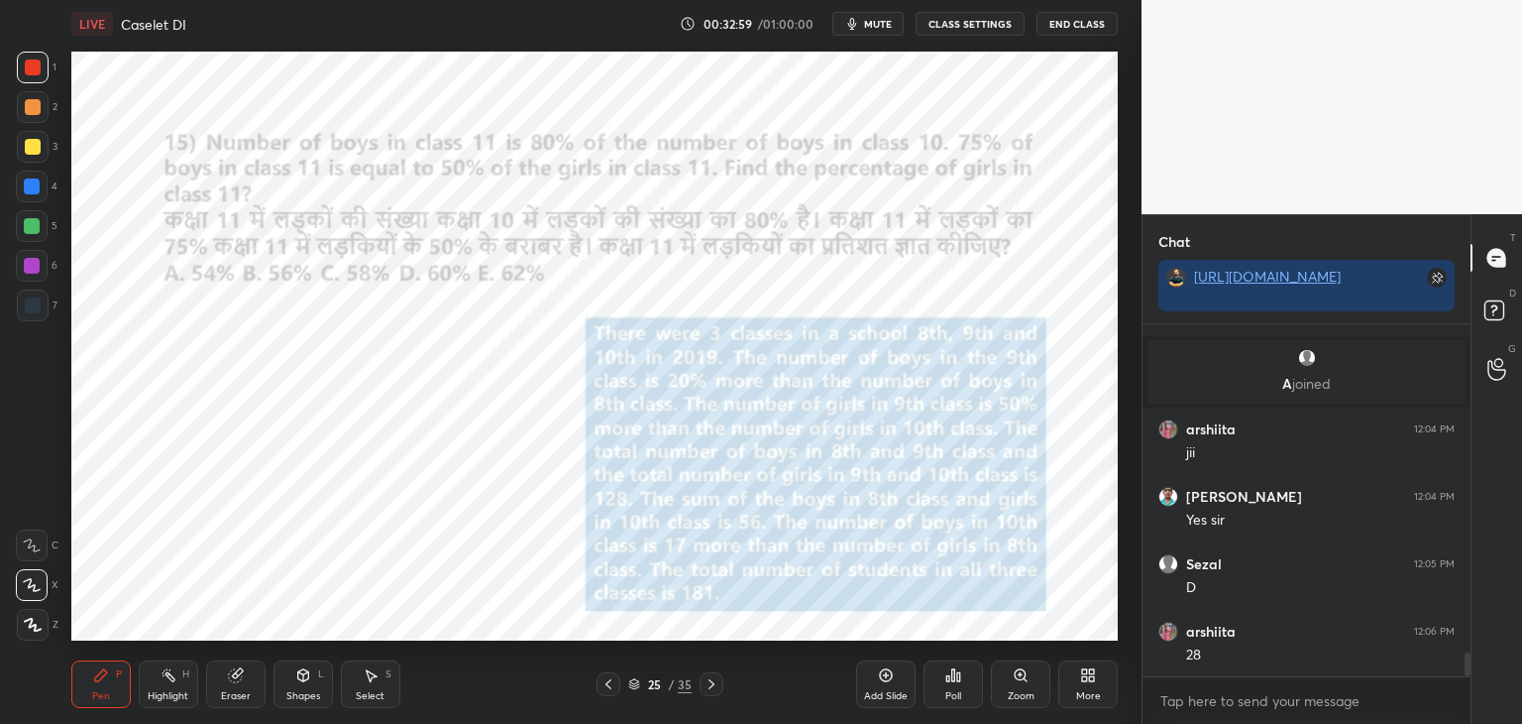
scroll to position [4888, 0]
click at [236, 677] on icon at bounding box center [235, 675] width 13 height 13
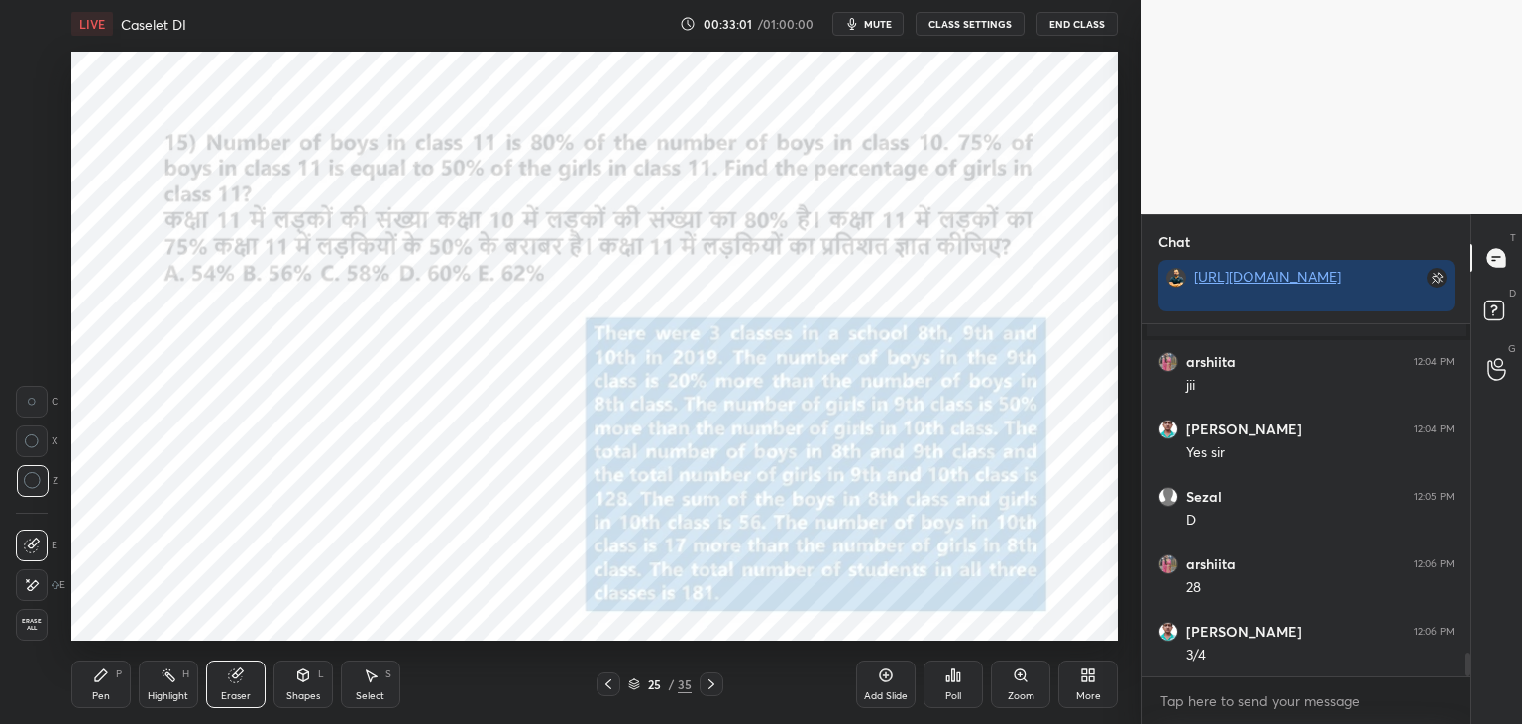
click at [99, 685] on div "Pen P" at bounding box center [100, 684] width 59 height 48
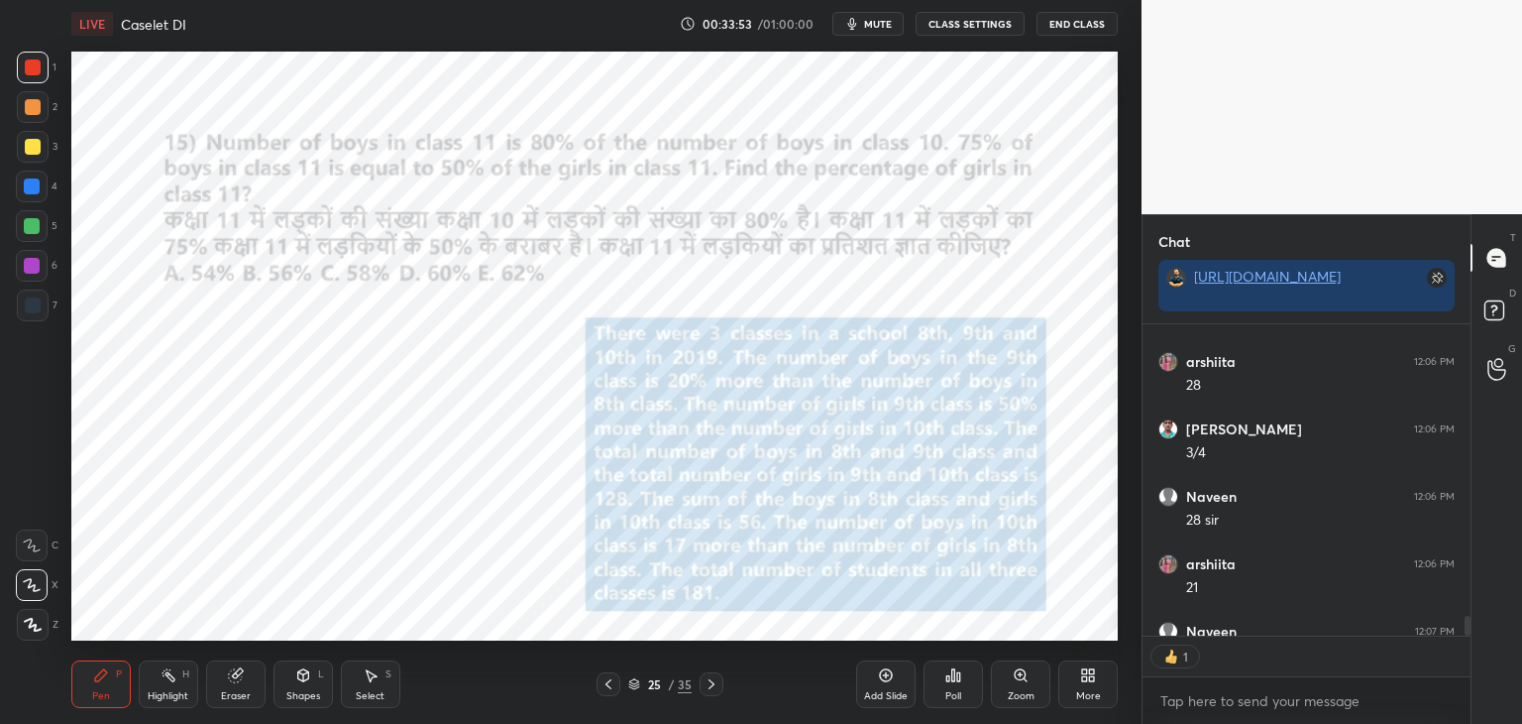
scroll to position [7, 6]
click at [371, 679] on icon at bounding box center [372, 676] width 11 height 12
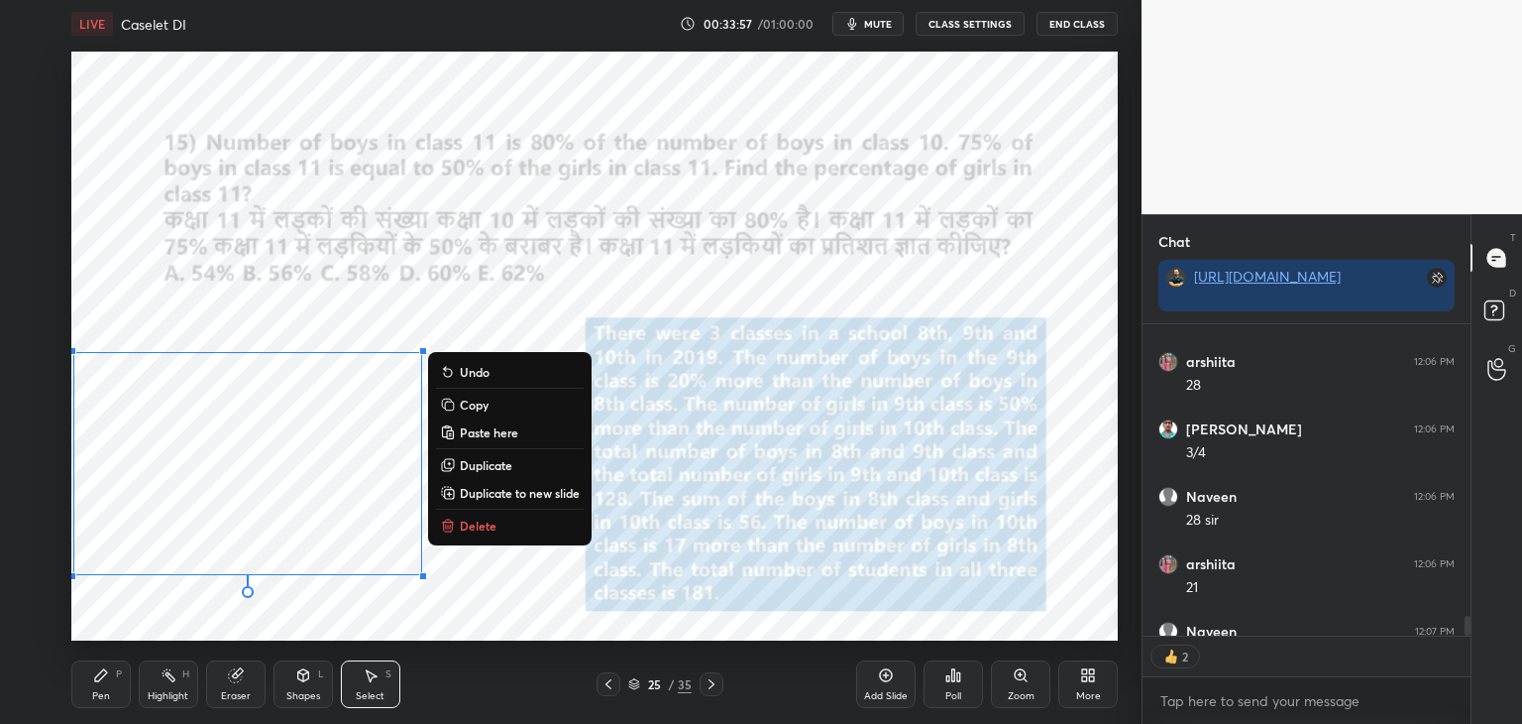
click at [484, 409] on p "Copy" at bounding box center [474, 404] width 29 height 16
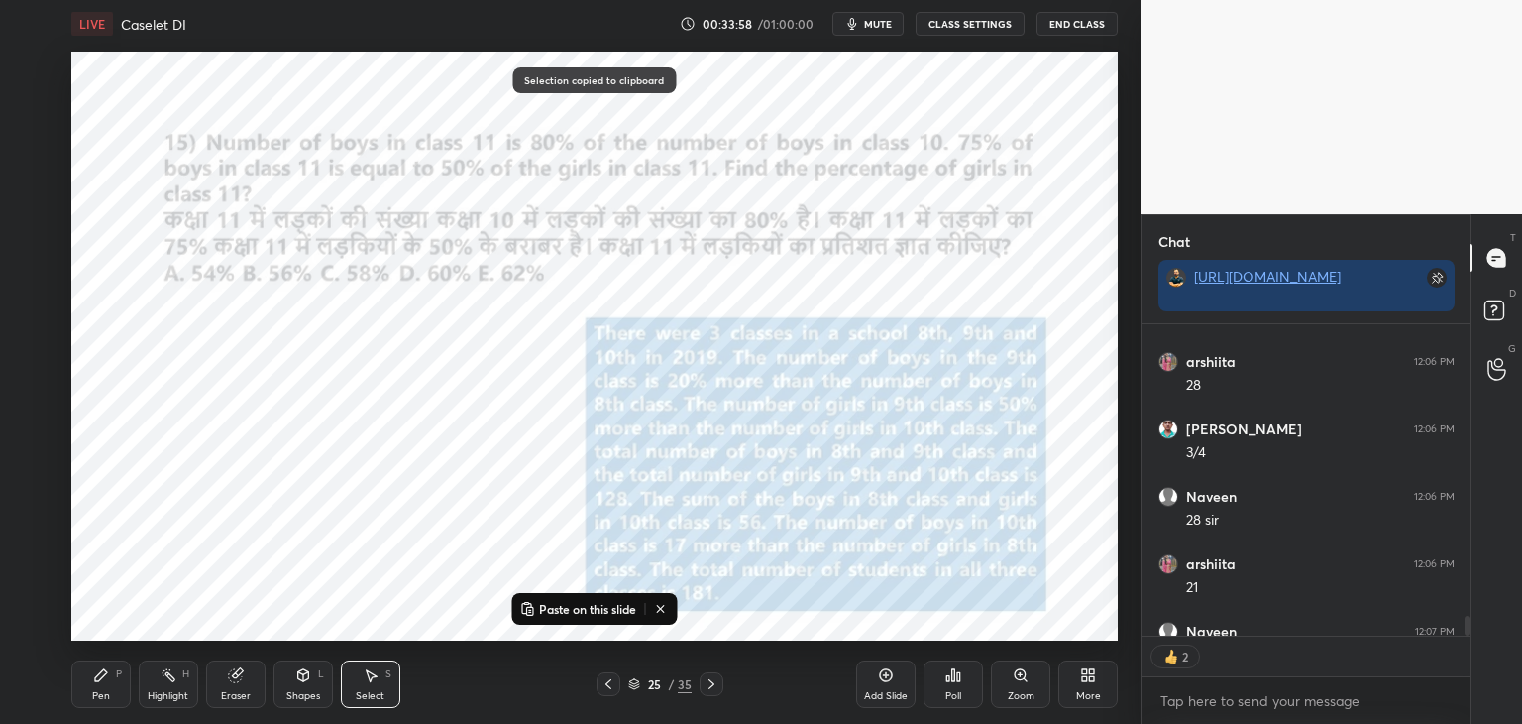
click at [710, 688] on icon at bounding box center [712, 684] width 6 height 10
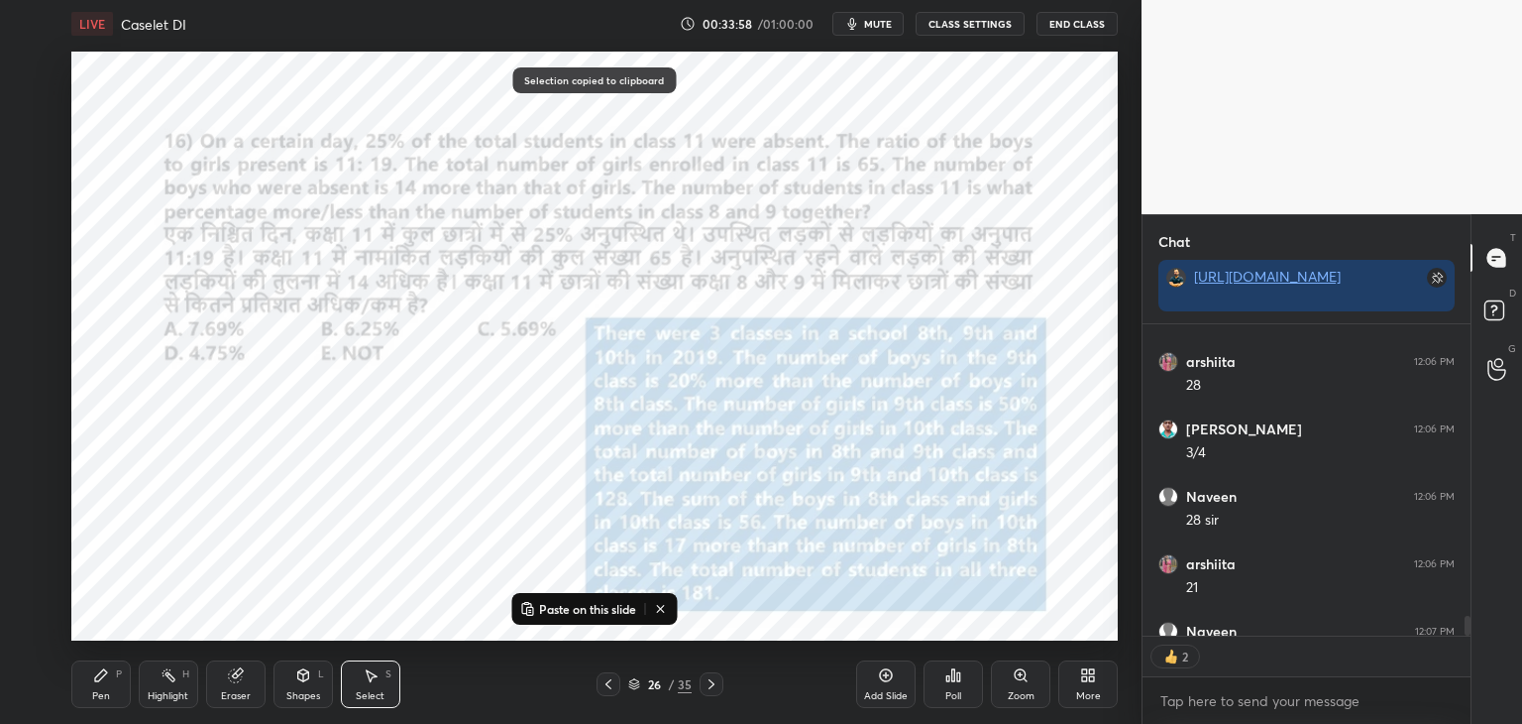
click at [593, 605] on p "Paste on this slide" at bounding box center [587, 609] width 97 height 16
click at [737, 616] on div "0 ° Undo Copy Paste here Duplicate Duplicate to new slide Delete" at bounding box center [594, 346] width 1047 height 589
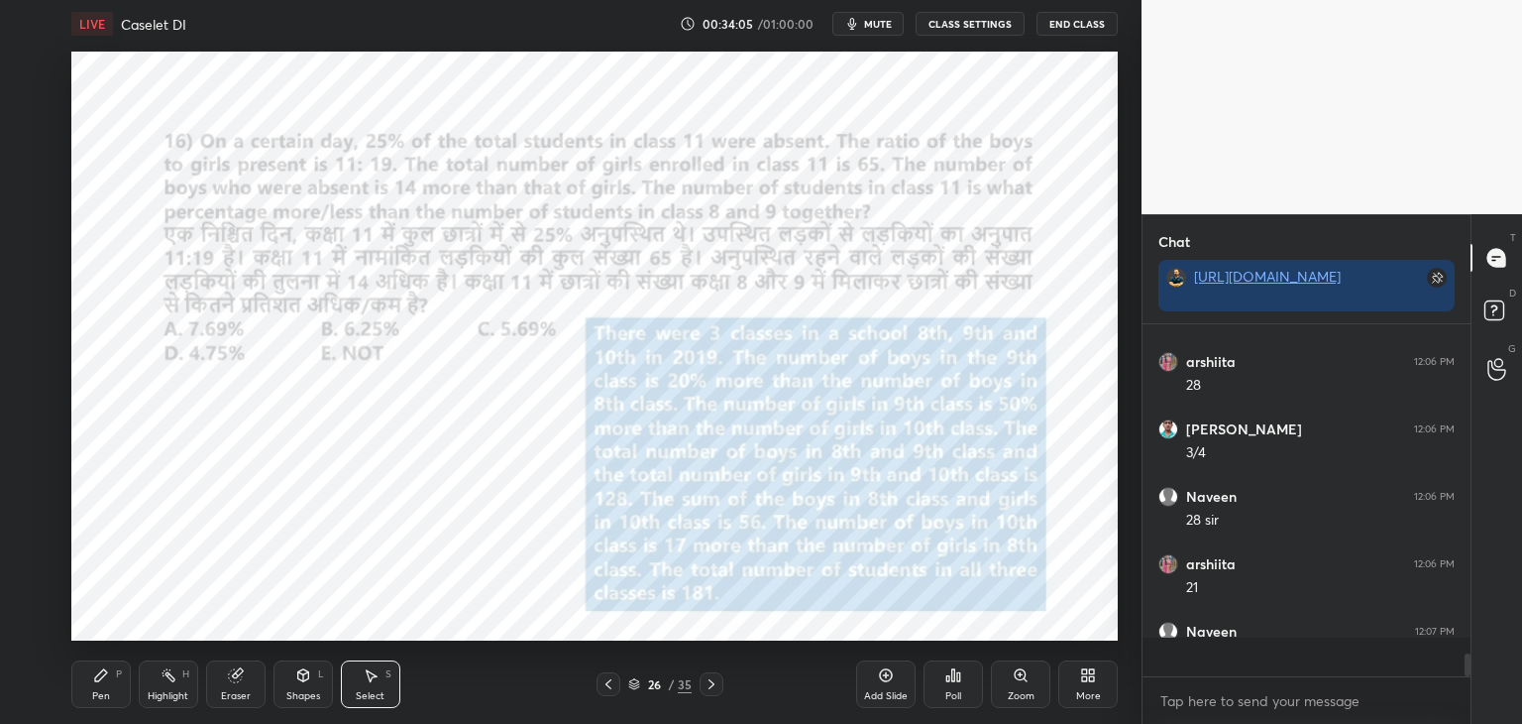
scroll to position [5090, 0]
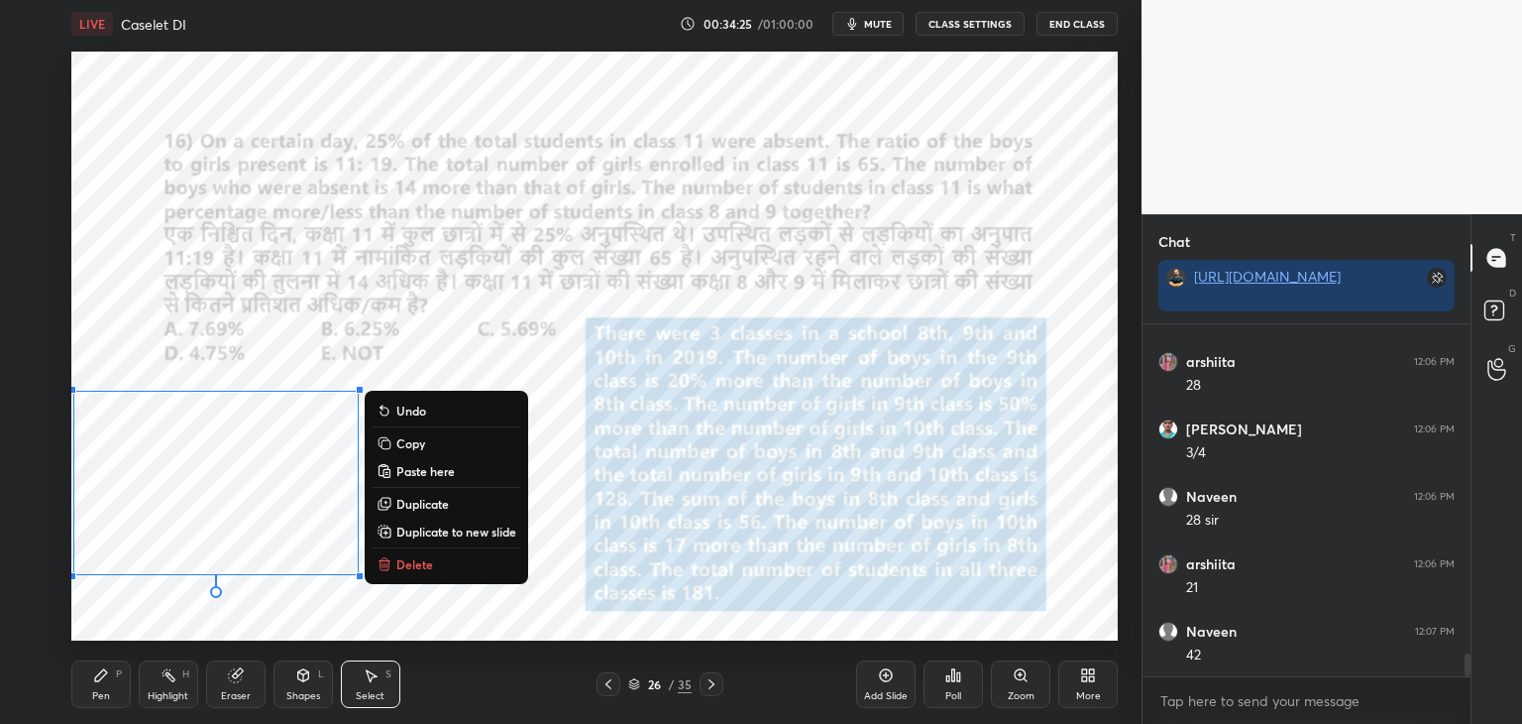
click at [98, 691] on div "Pen" at bounding box center [101, 696] width 18 height 10
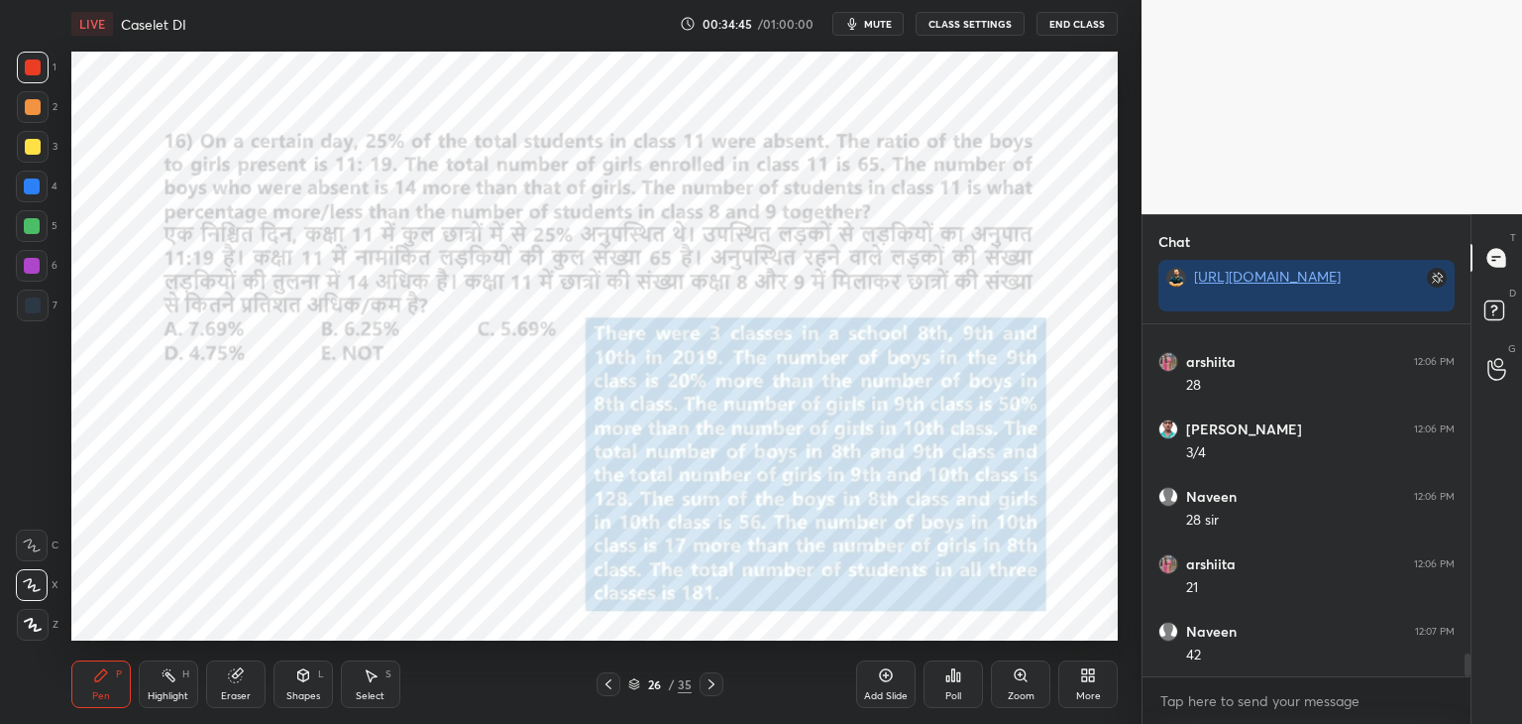
scroll to position [5162, 0]
click at [246, 687] on div "Eraser" at bounding box center [235, 684] width 59 height 48
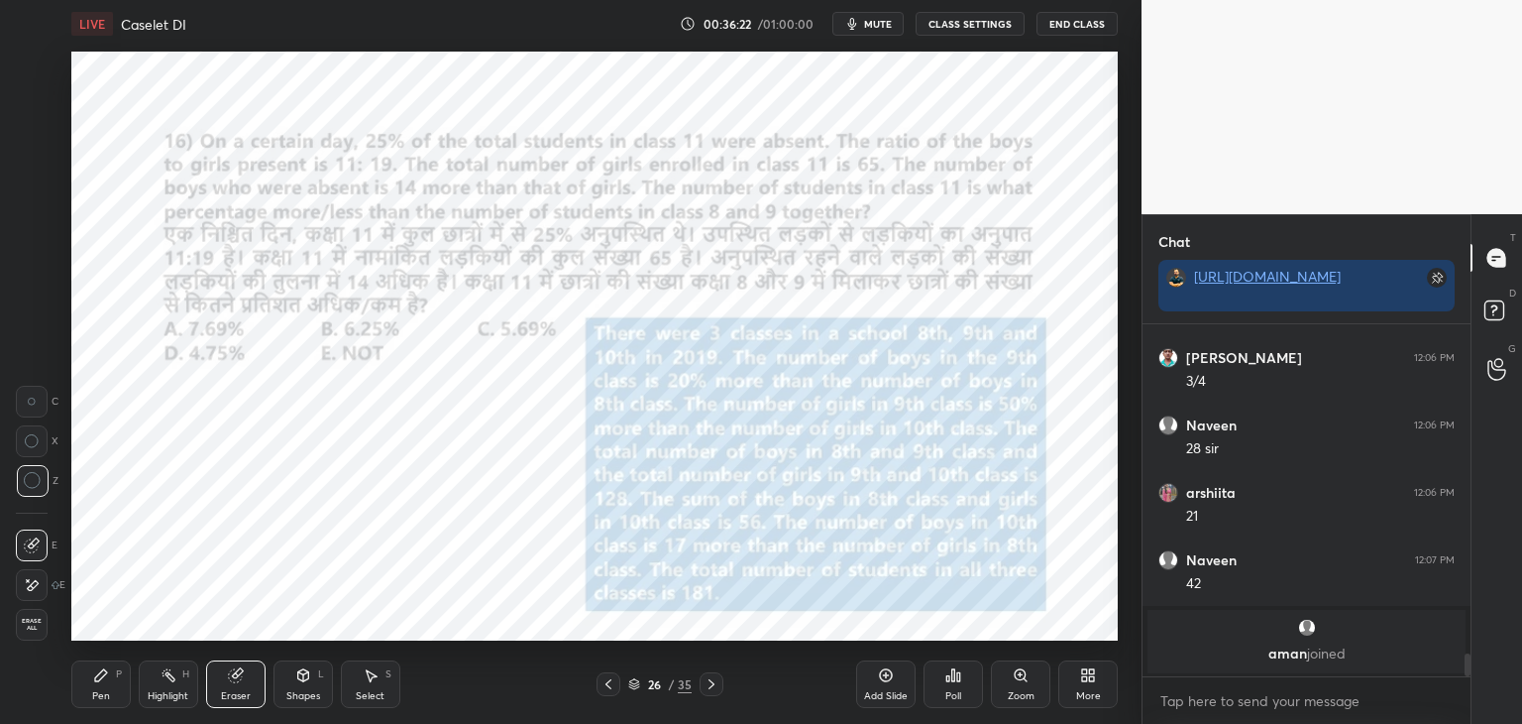
click at [106, 677] on icon at bounding box center [101, 675] width 16 height 16
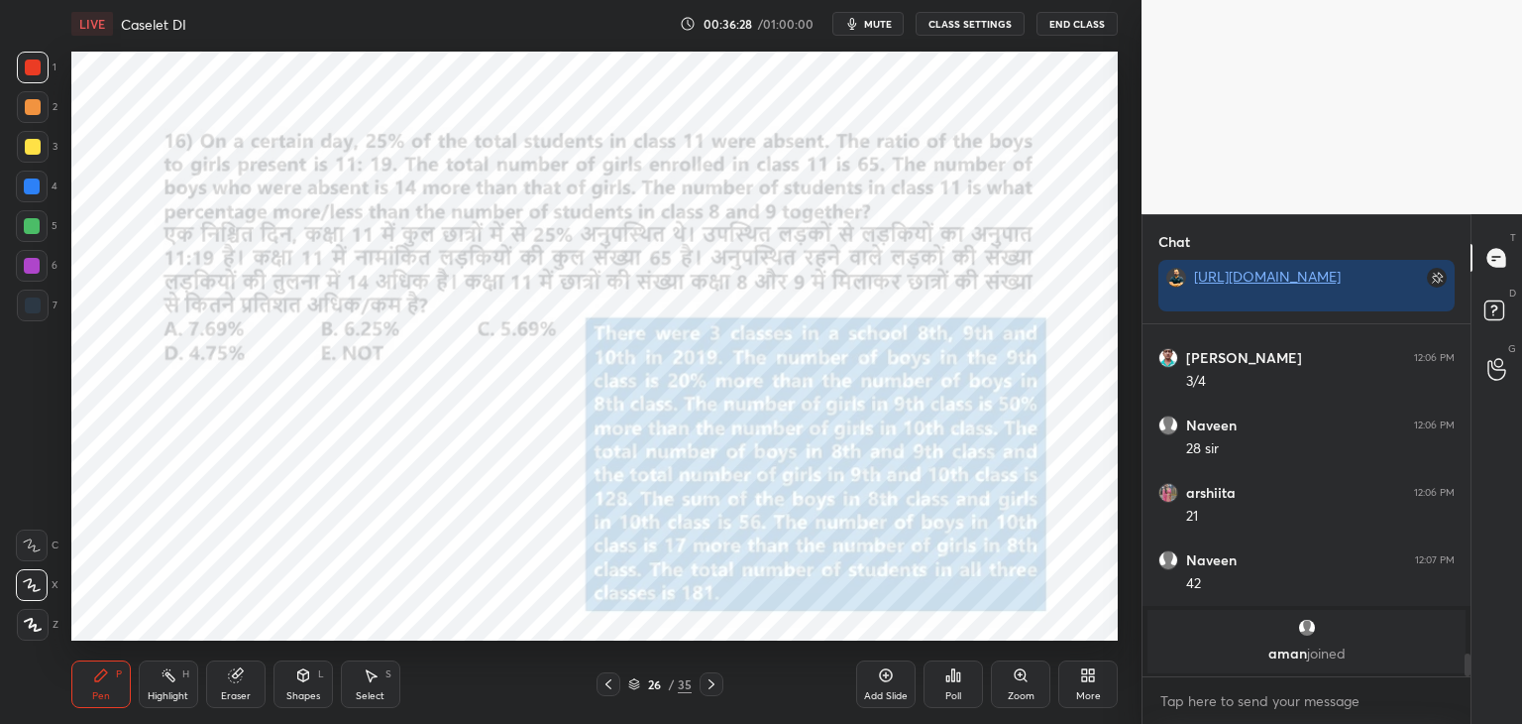
click at [289, 683] on div "Shapes L" at bounding box center [303, 684] width 59 height 48
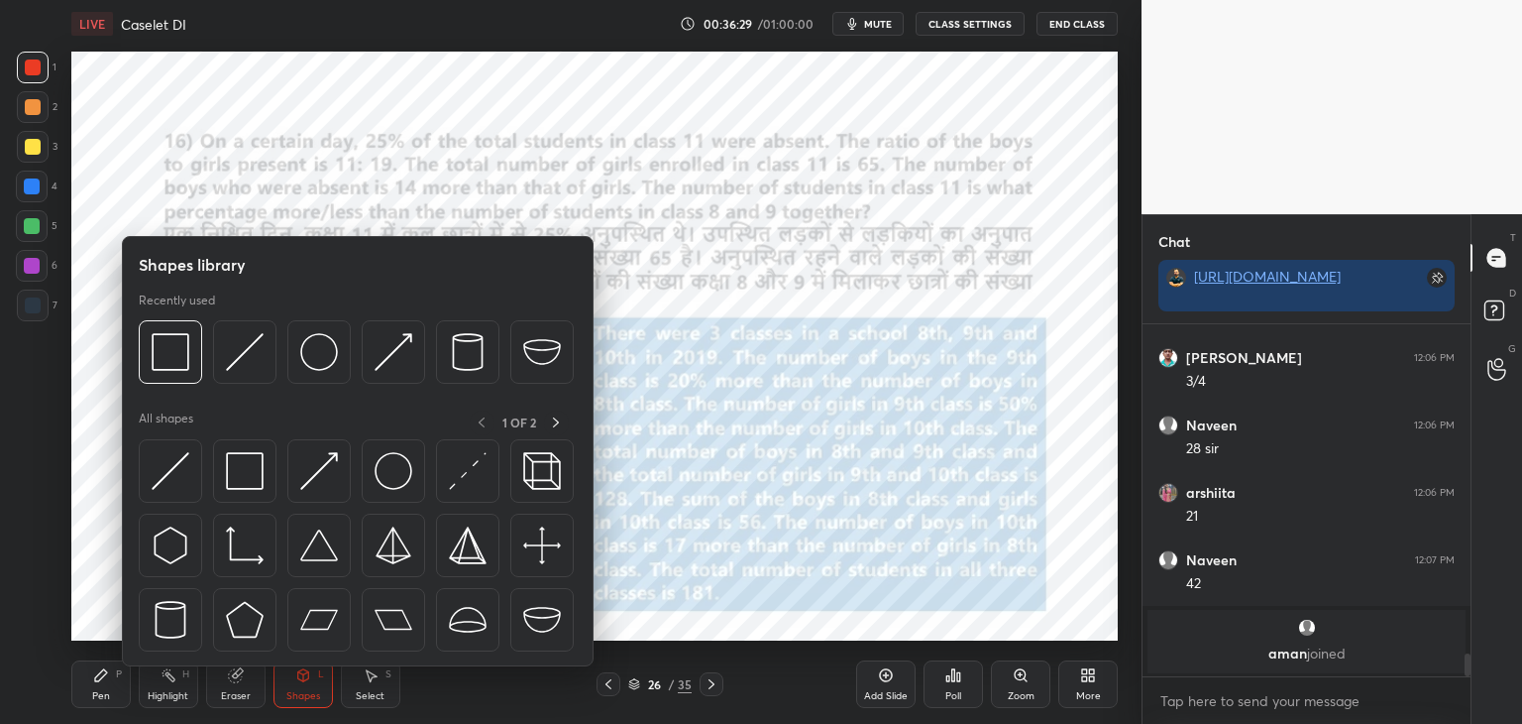
click at [246, 681] on div "Eraser" at bounding box center [235, 684] width 59 height 48
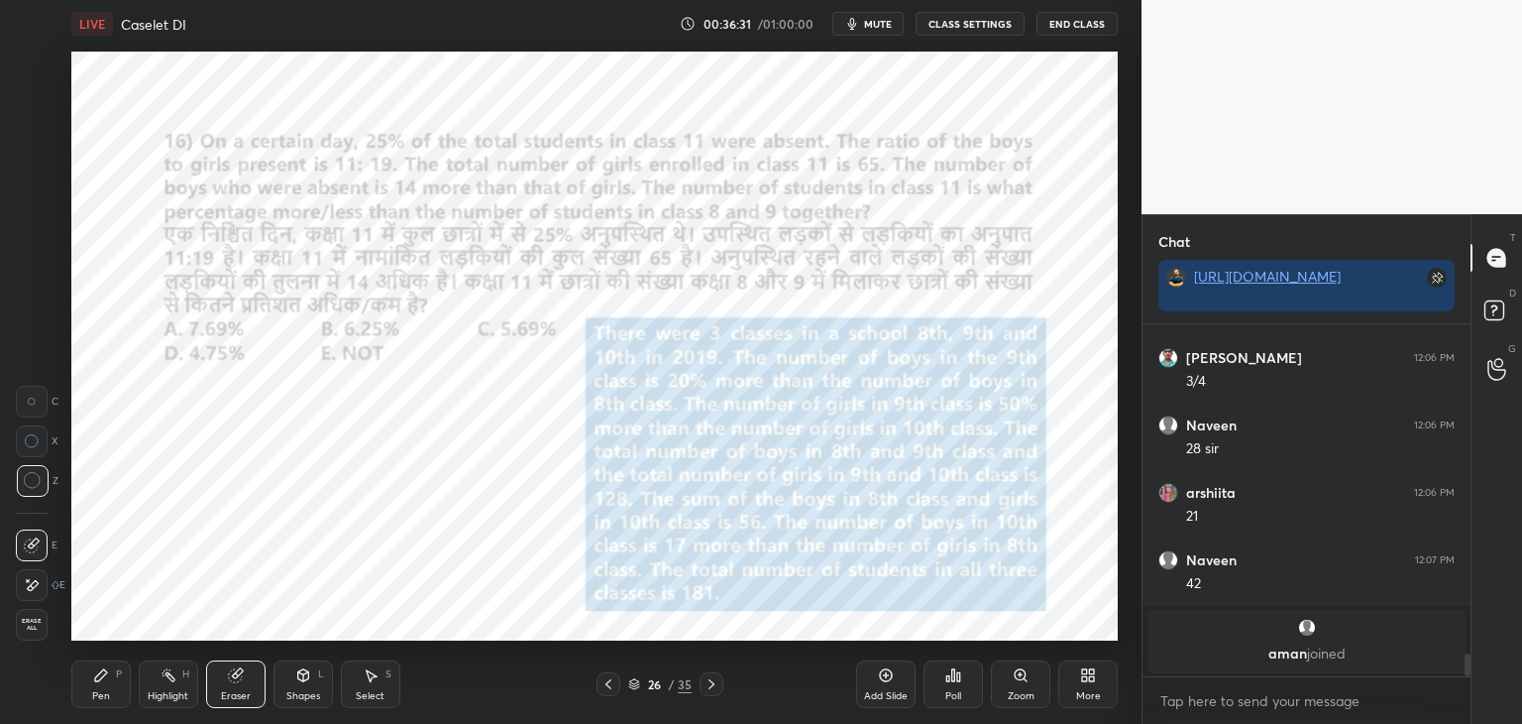
click at [102, 682] on icon at bounding box center [101, 675] width 16 height 16
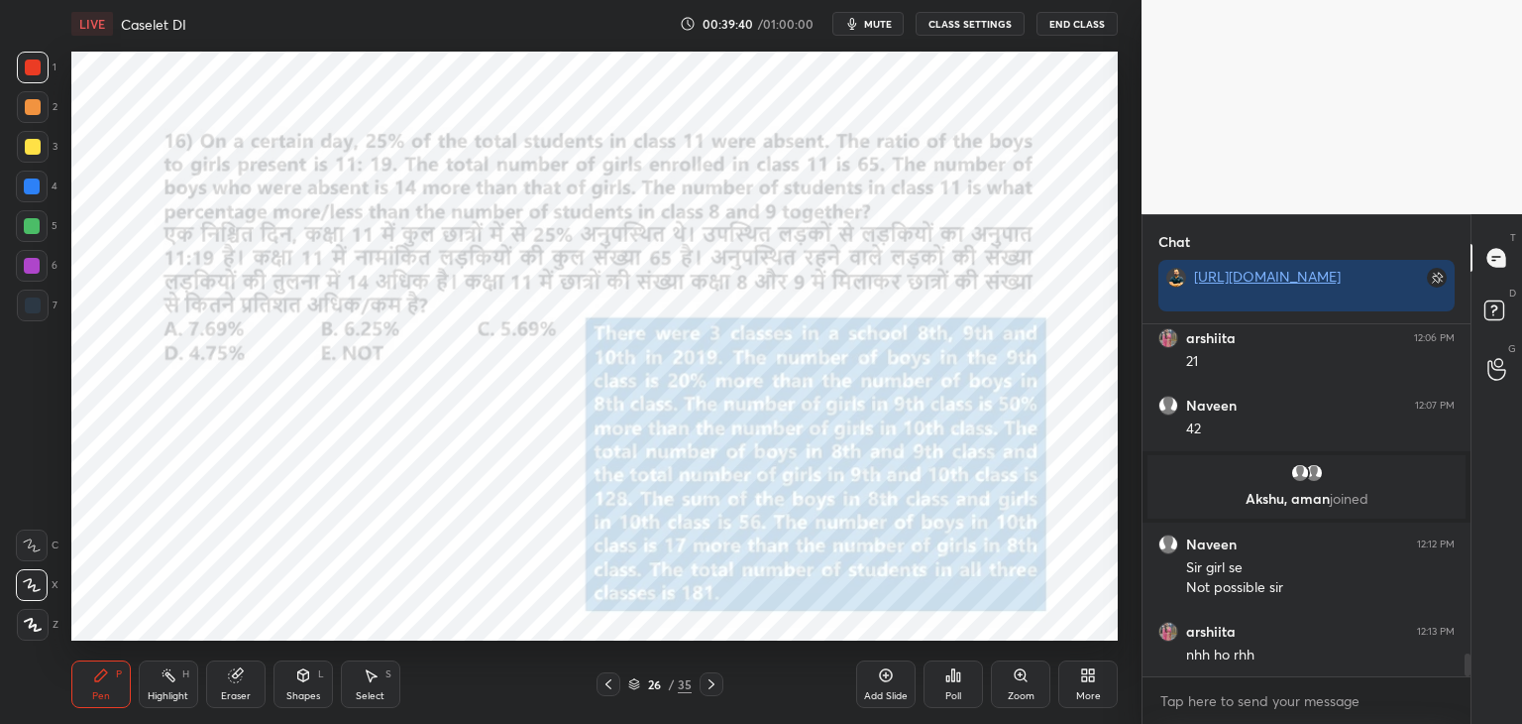
scroll to position [5112, 0]
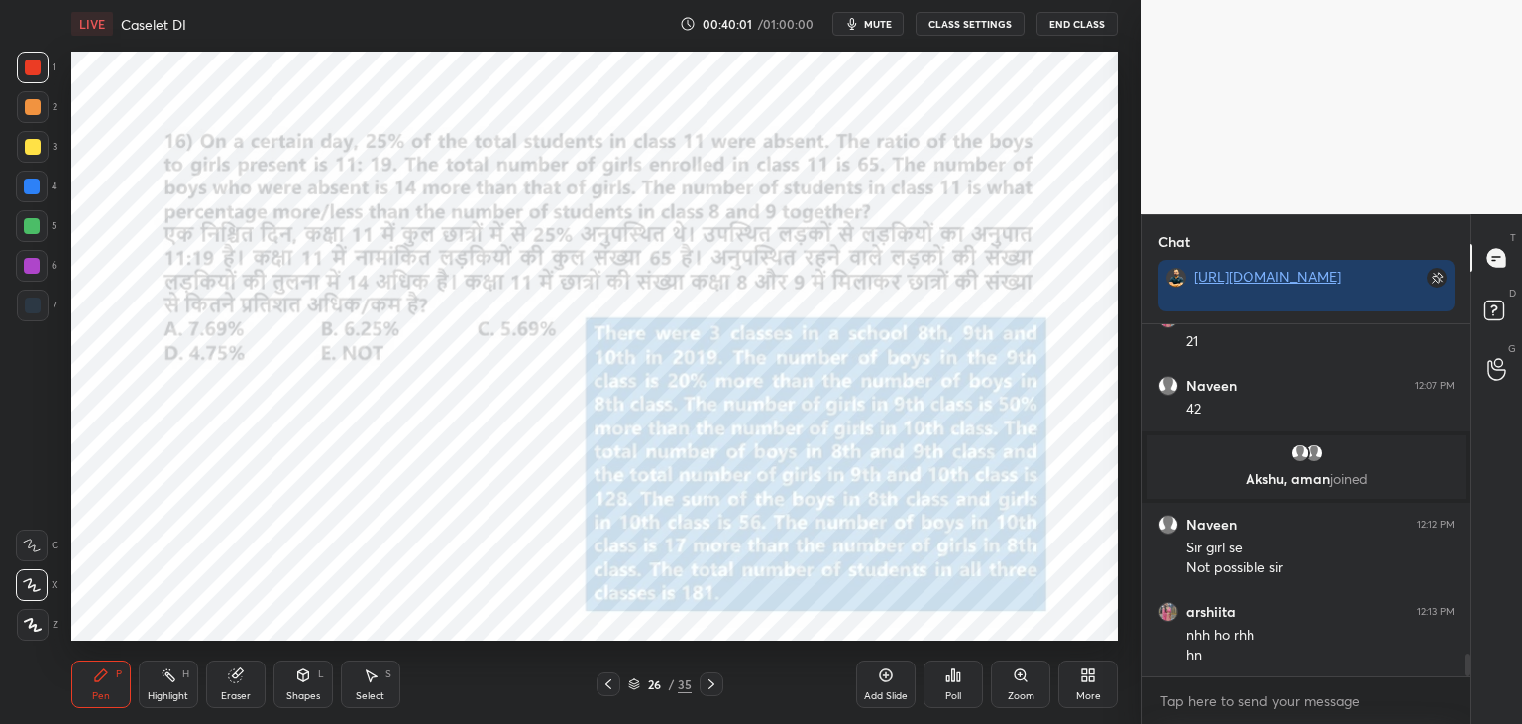
click at [298, 676] on icon at bounding box center [303, 675] width 11 height 12
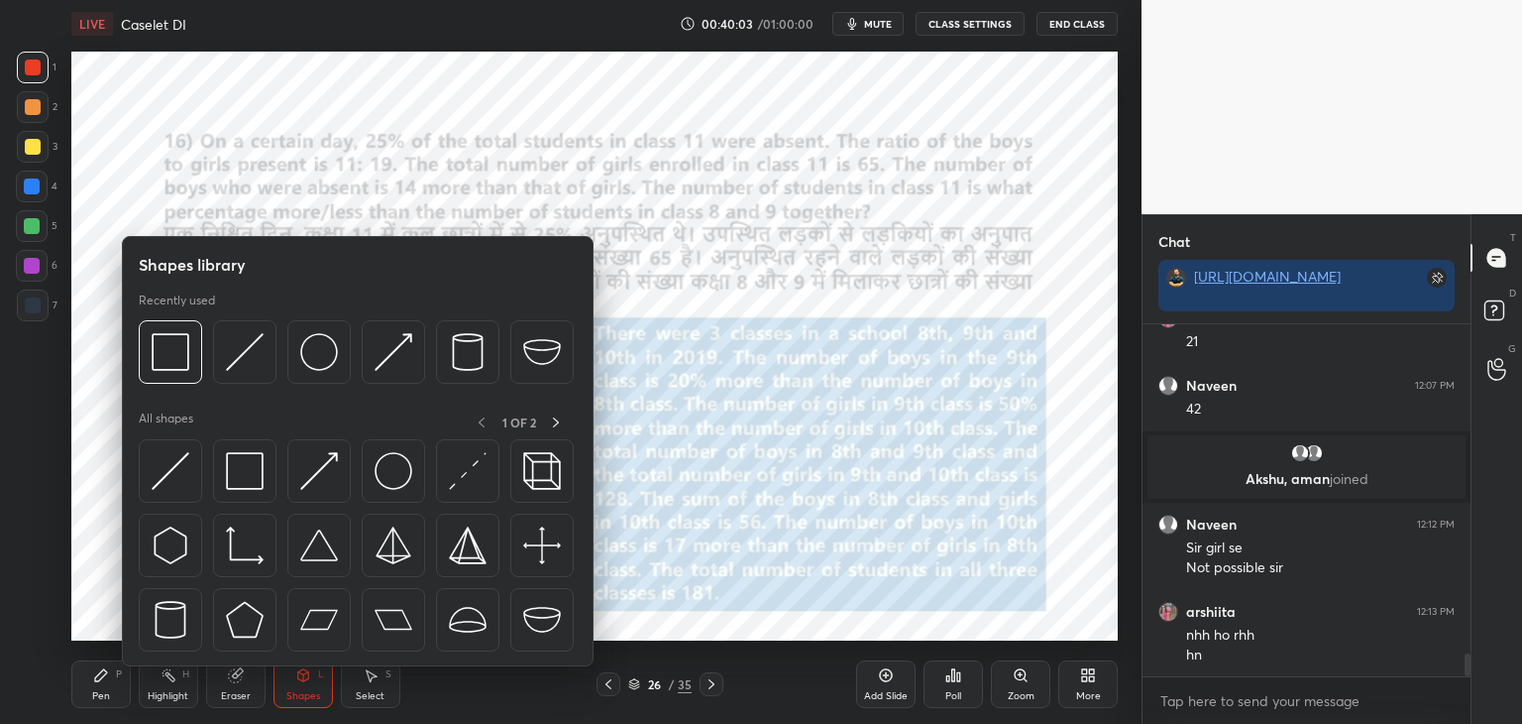
click at [369, 683] on div "Select S" at bounding box center [370, 684] width 59 height 48
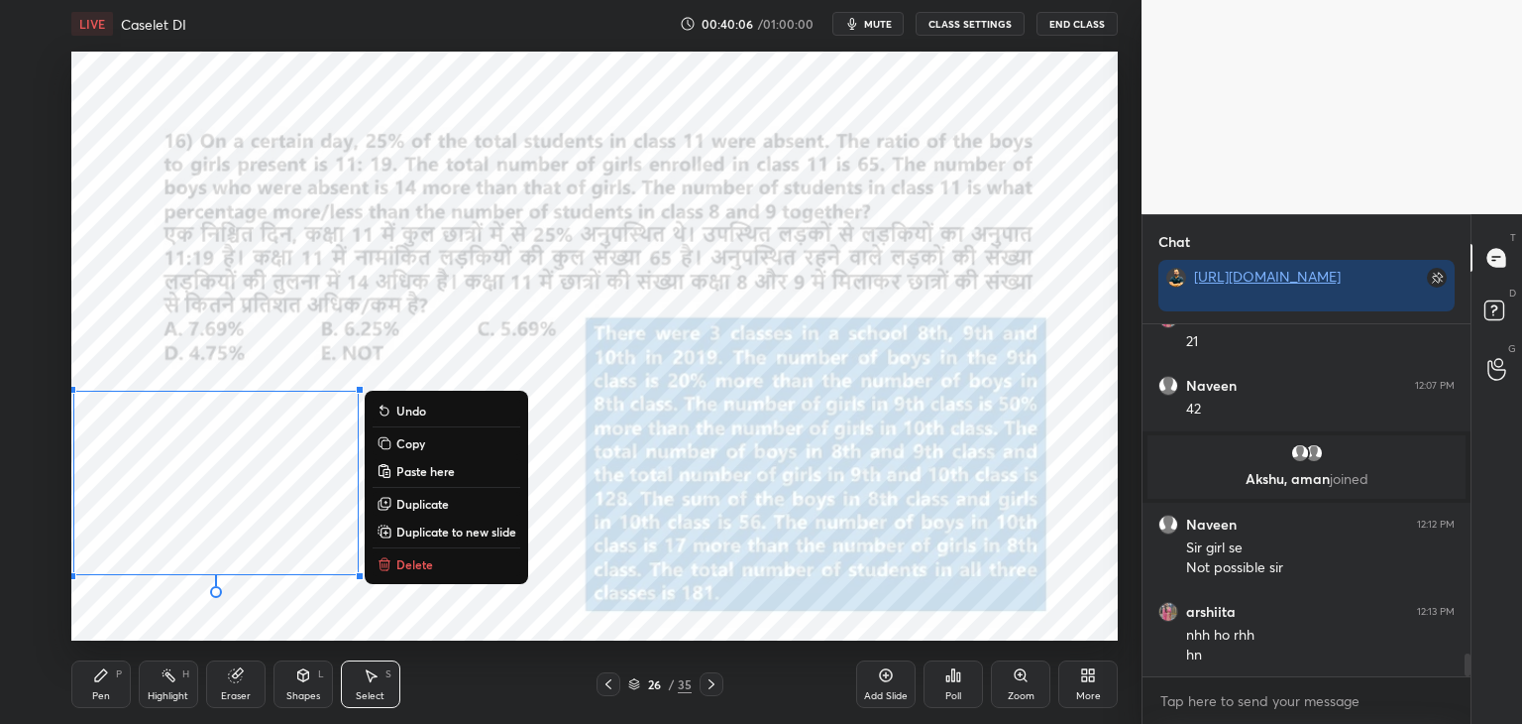
click at [430, 447] on button "Copy" at bounding box center [447, 443] width 148 height 24
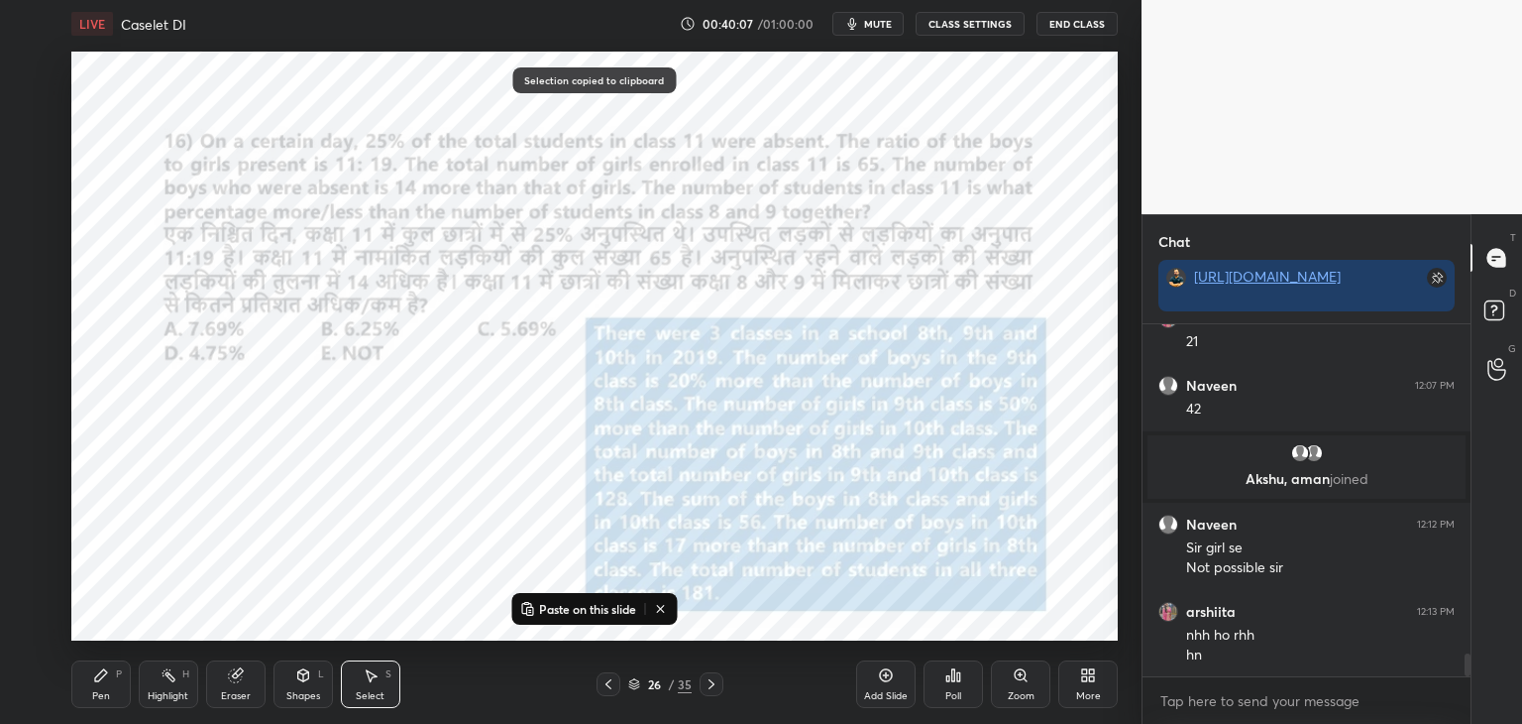
click at [716, 686] on icon at bounding box center [712, 684] width 16 height 16
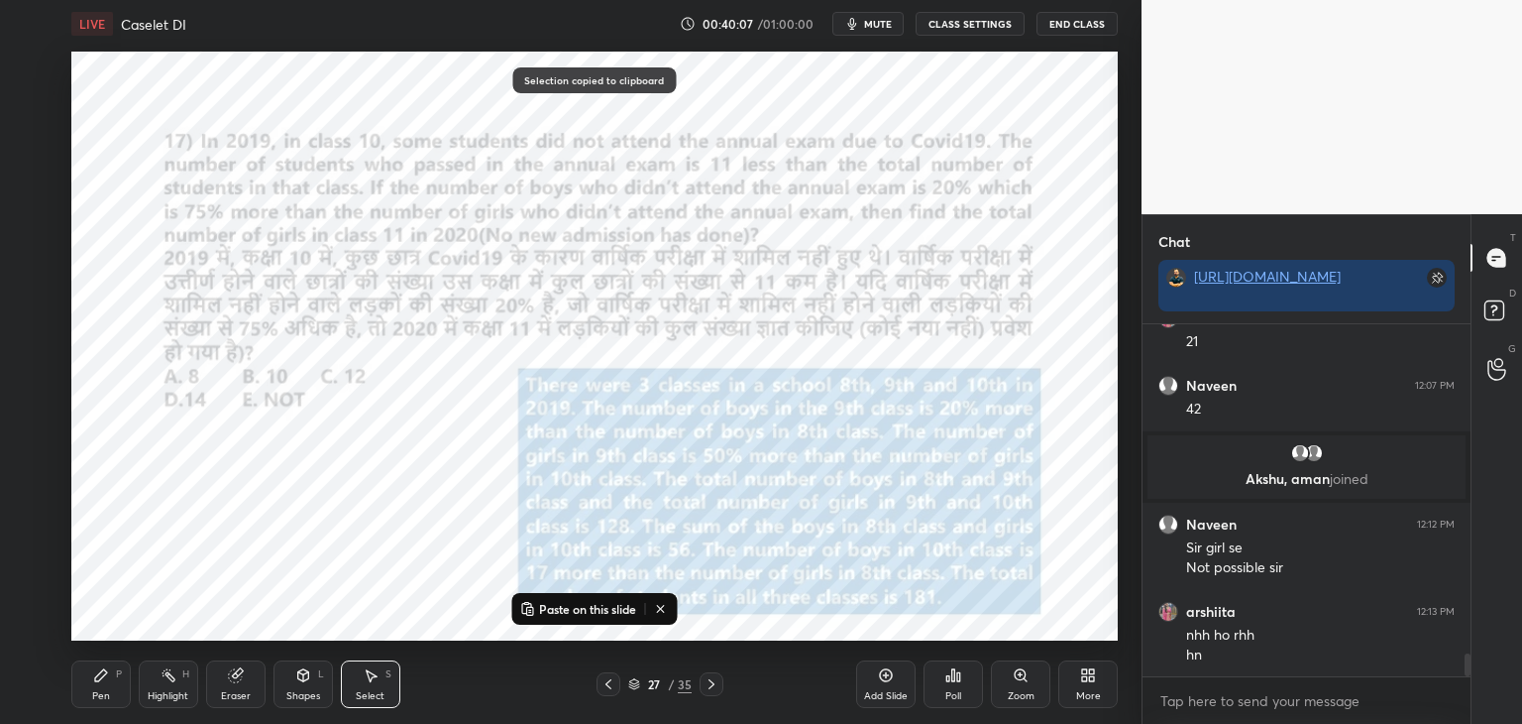
click at [602, 606] on p "Paste on this slide" at bounding box center [587, 609] width 97 height 16
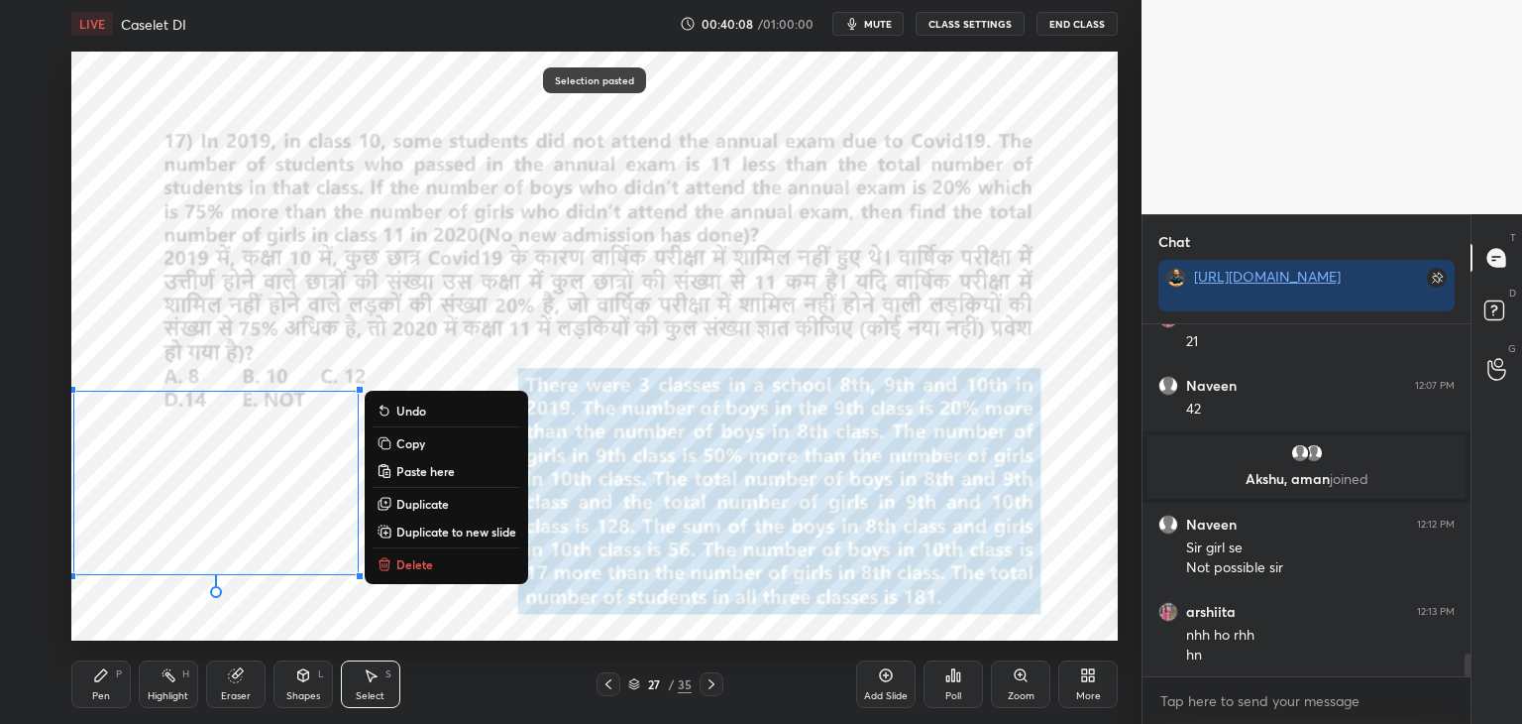
click at [713, 614] on div "0 ° Undo Copy Paste here Duplicate Duplicate to new slide Delete" at bounding box center [594, 346] width 1047 height 589
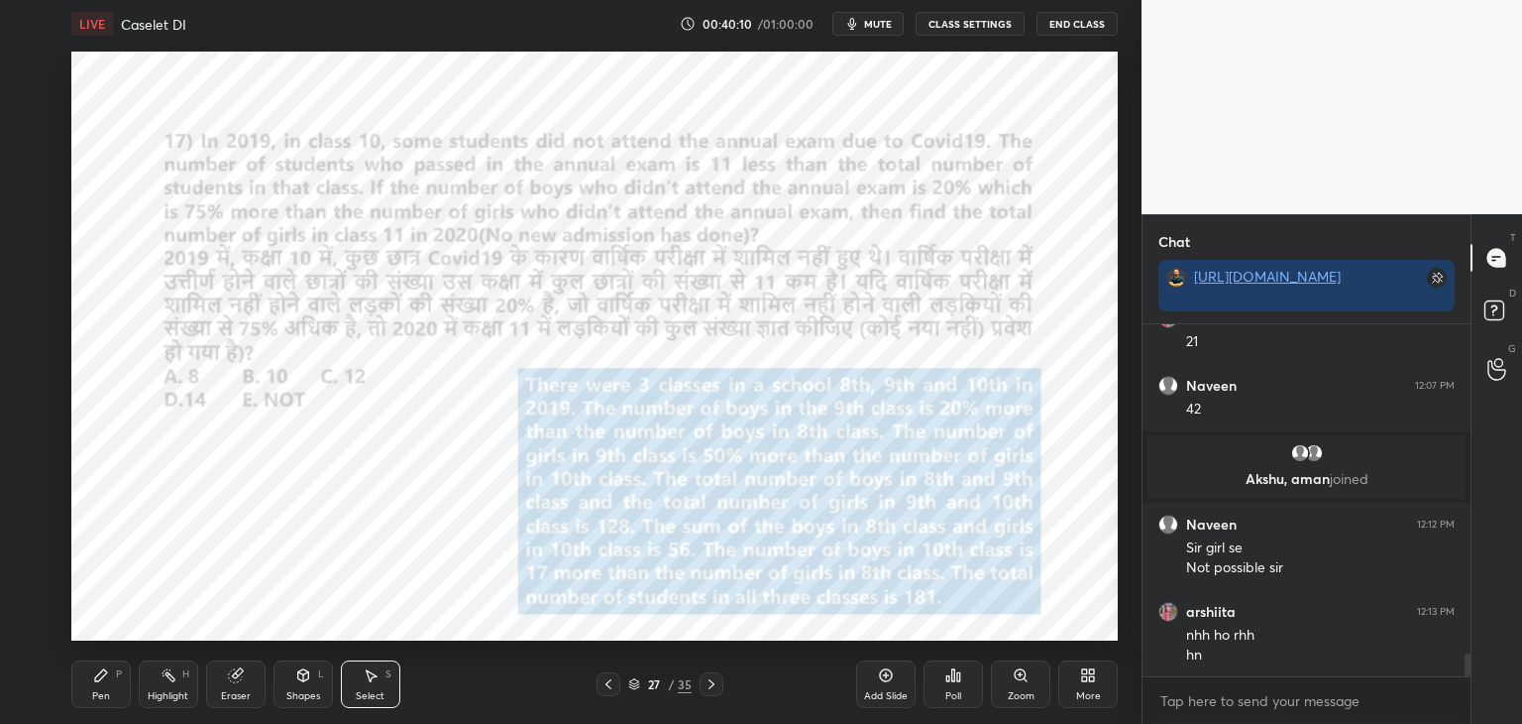
click at [370, 686] on div "Select S" at bounding box center [370, 684] width 59 height 48
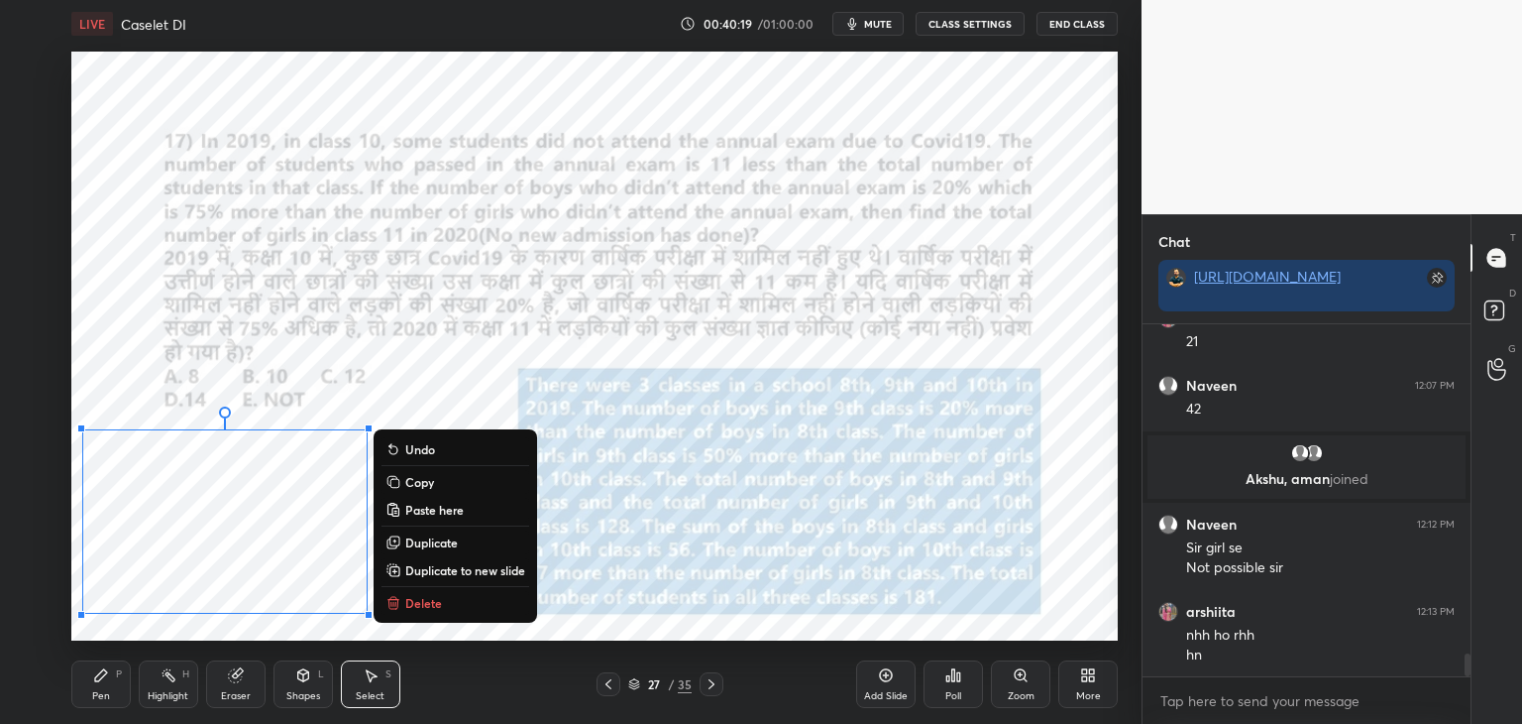
click at [234, 677] on icon at bounding box center [235, 675] width 13 height 13
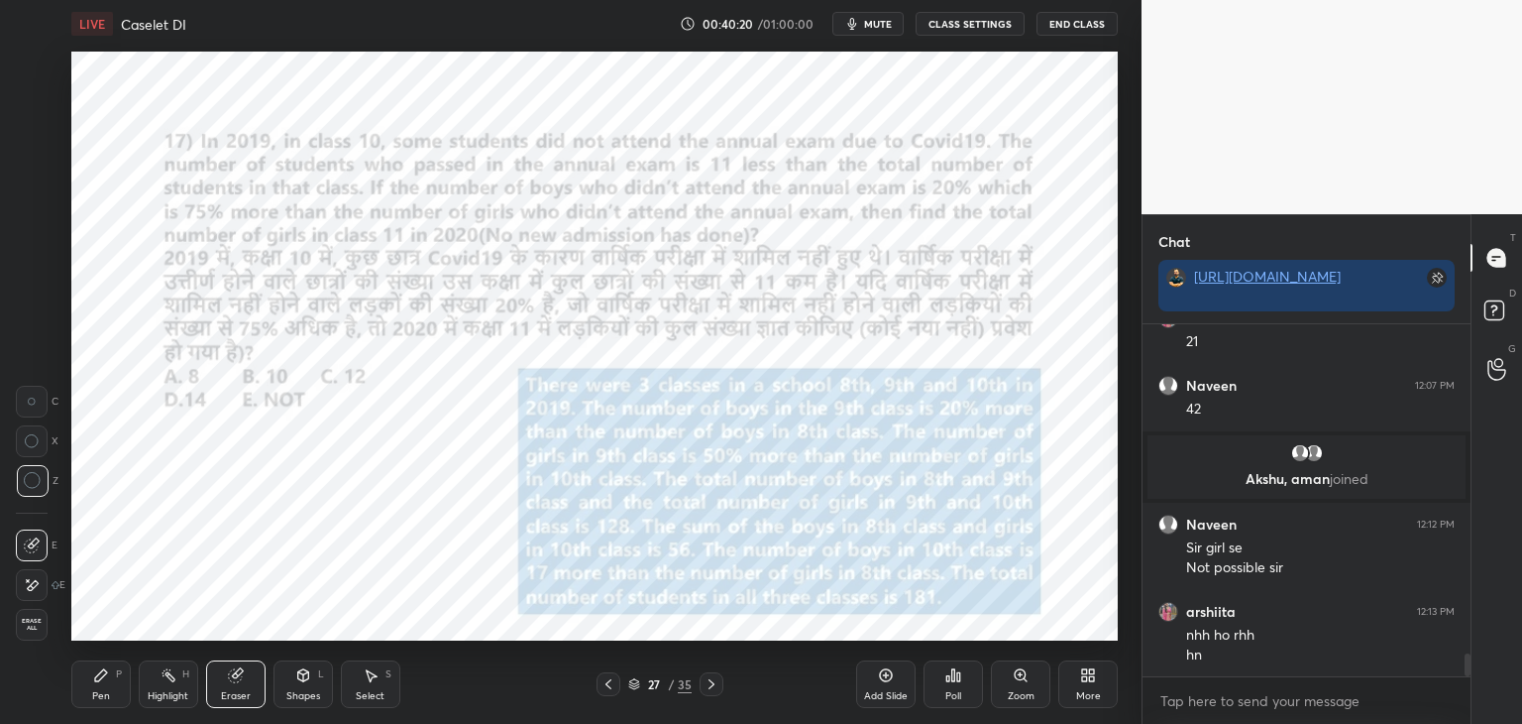
click at [116, 681] on div "Pen P" at bounding box center [100, 684] width 59 height 48
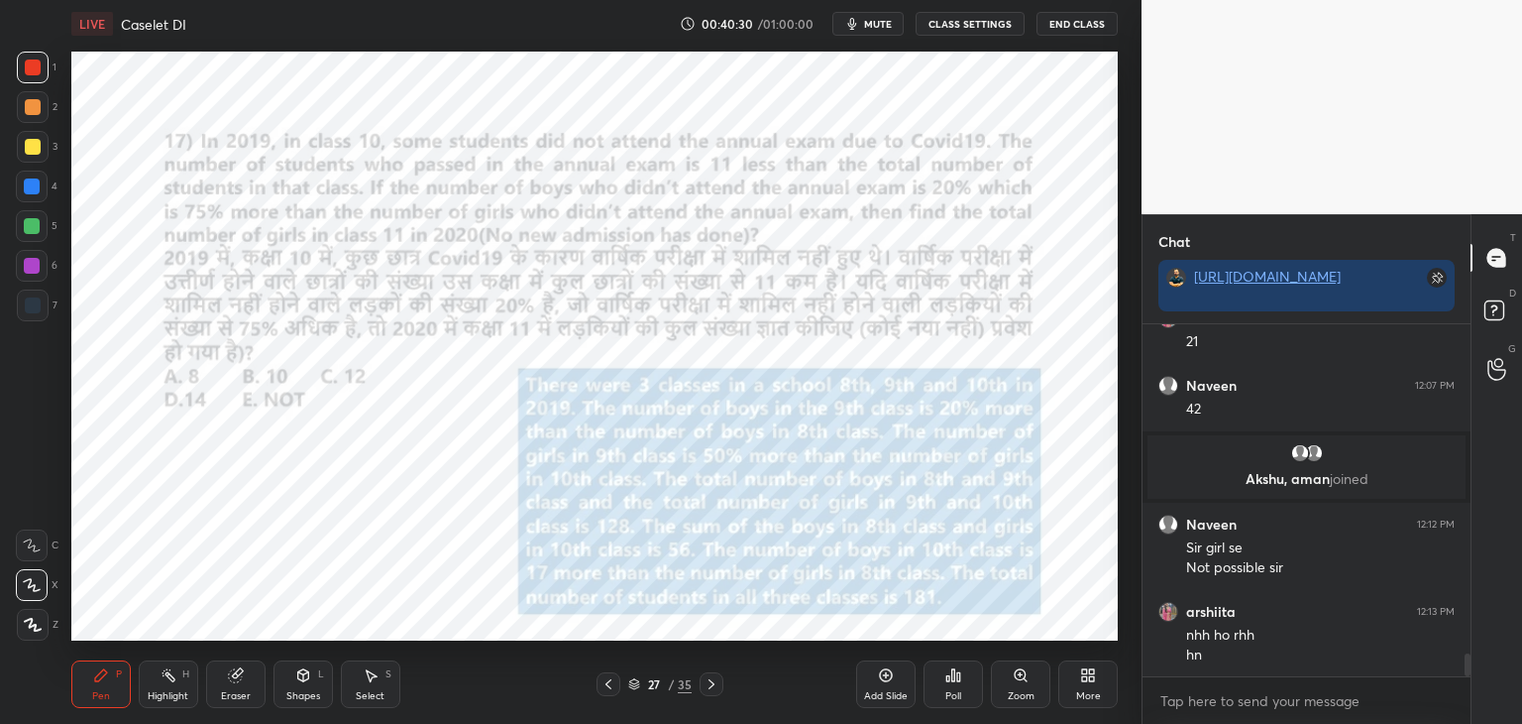
click at [857, 29] on icon "button" at bounding box center [852, 24] width 9 height 12
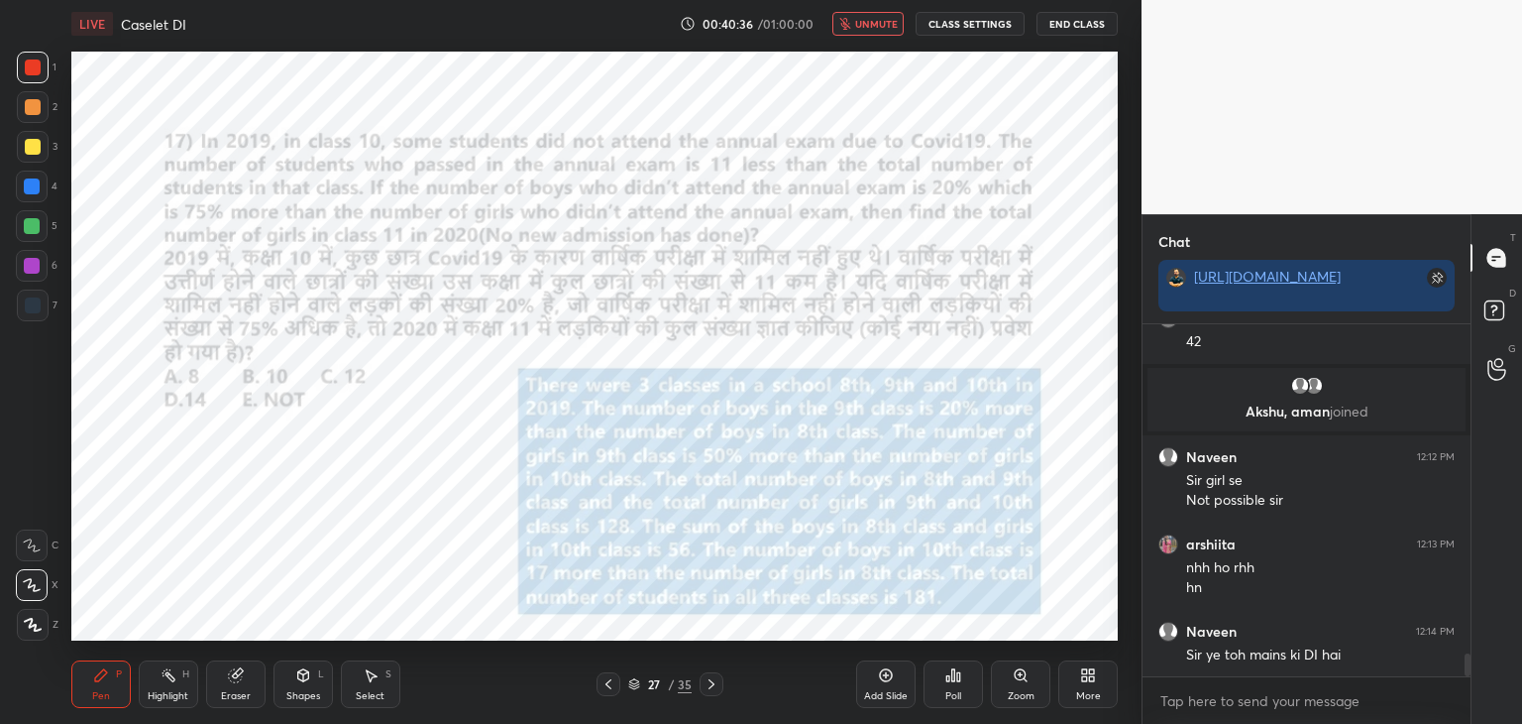
click at [875, 16] on button "unmute" at bounding box center [868, 24] width 71 height 24
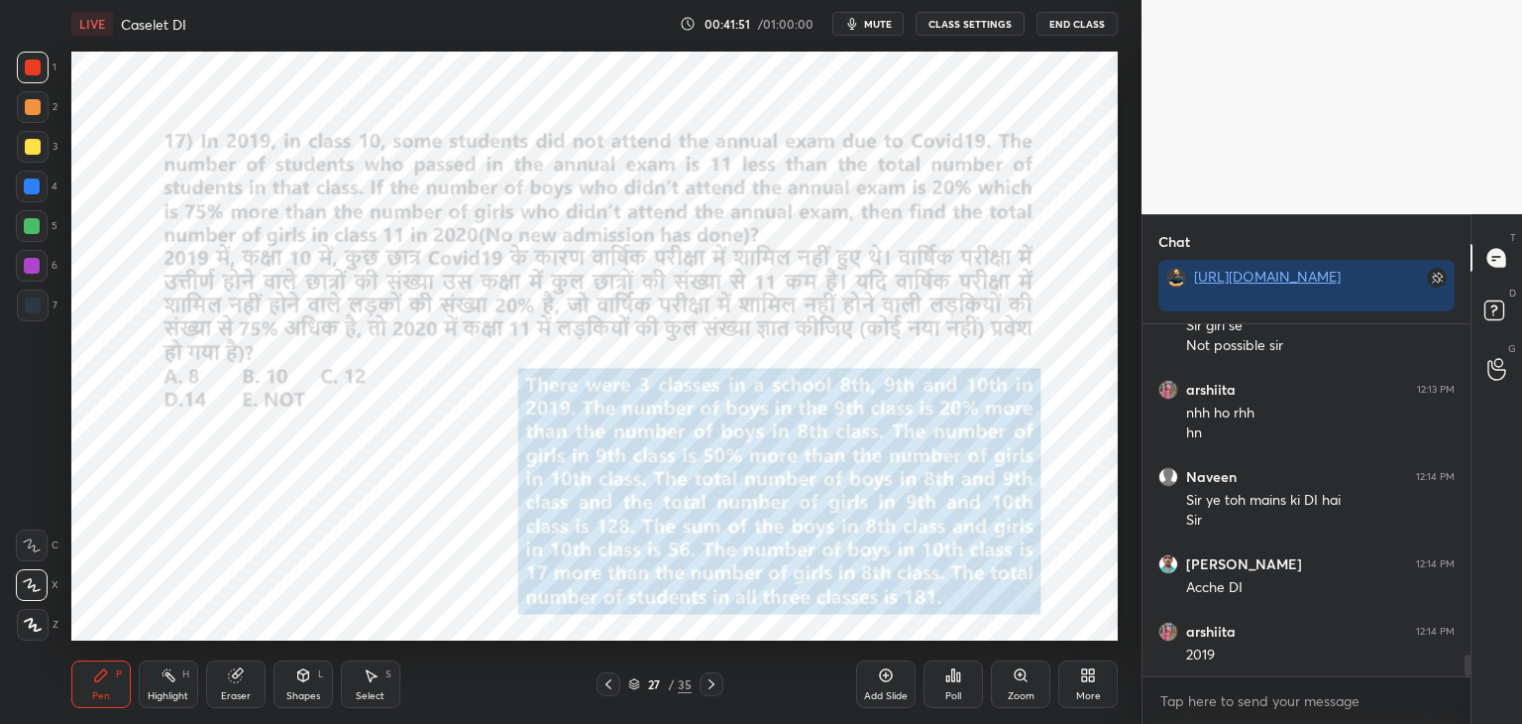
scroll to position [5402, 0]
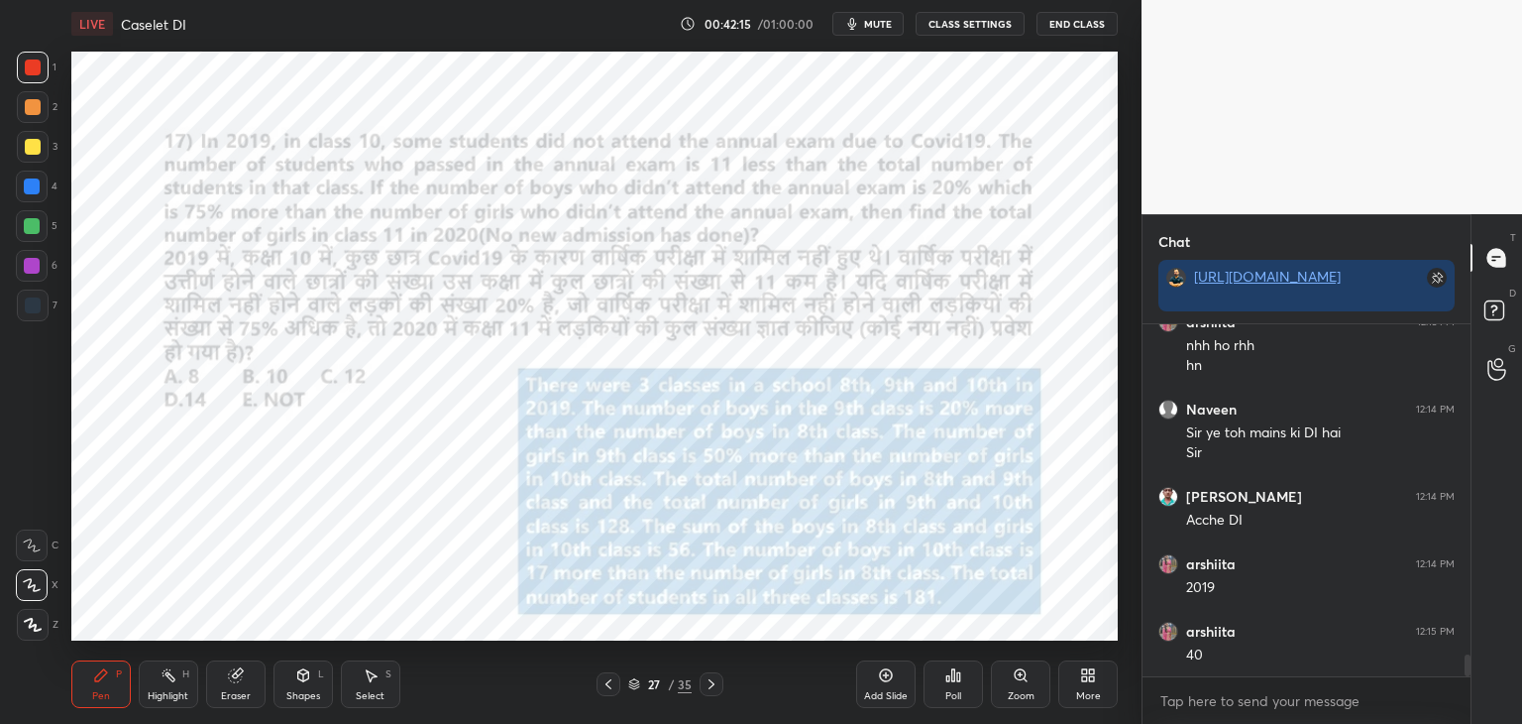
click at [244, 677] on div "Eraser" at bounding box center [235, 684] width 59 height 48
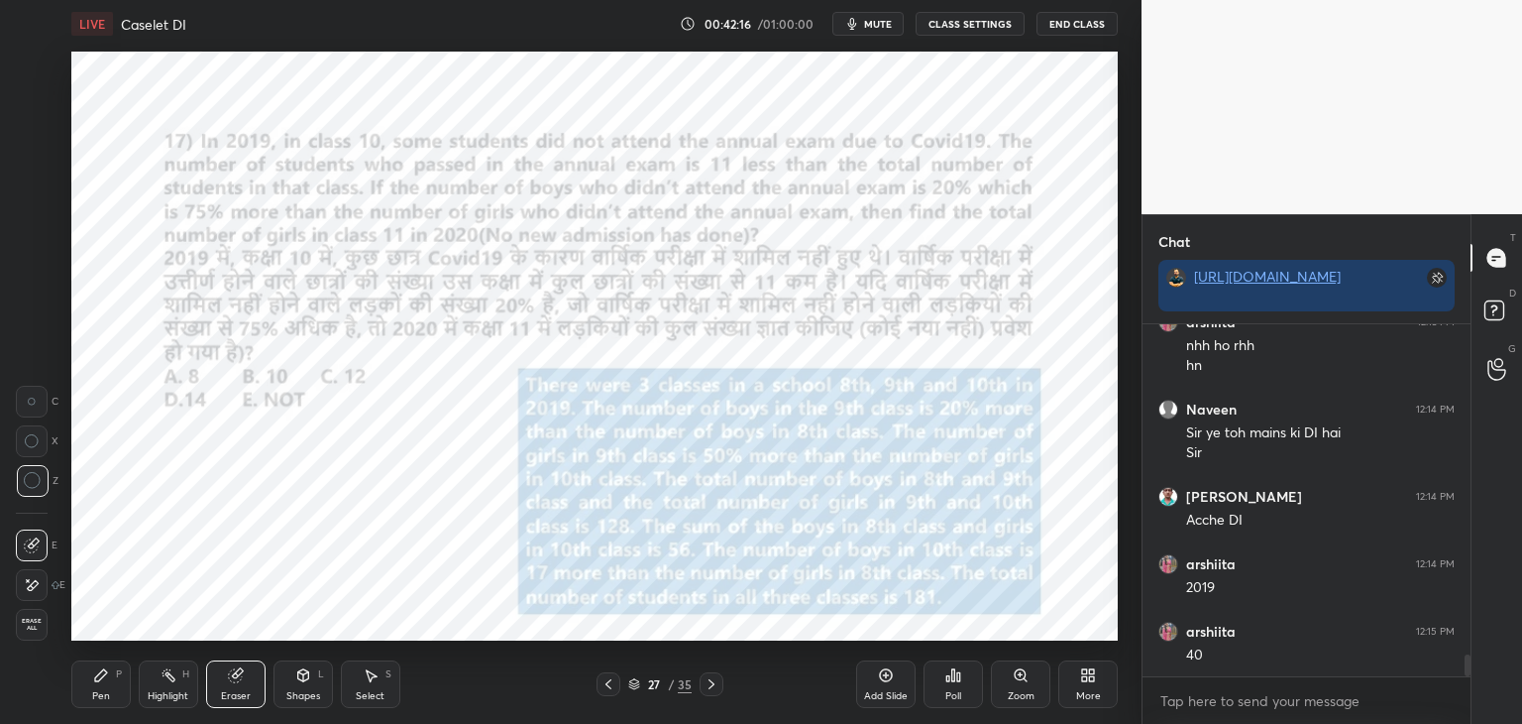
click at [111, 679] on div "Pen P" at bounding box center [100, 684] width 59 height 48
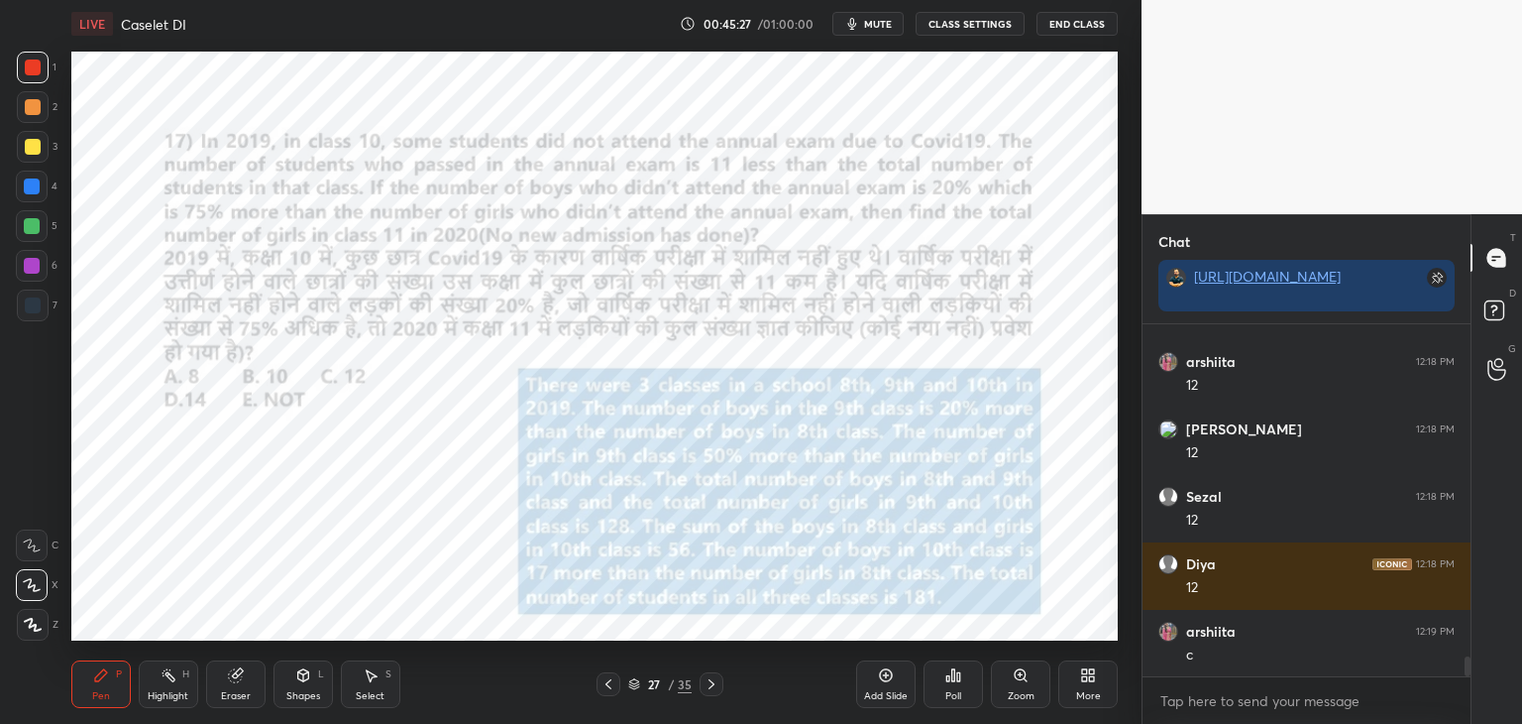
scroll to position [5873, 0]
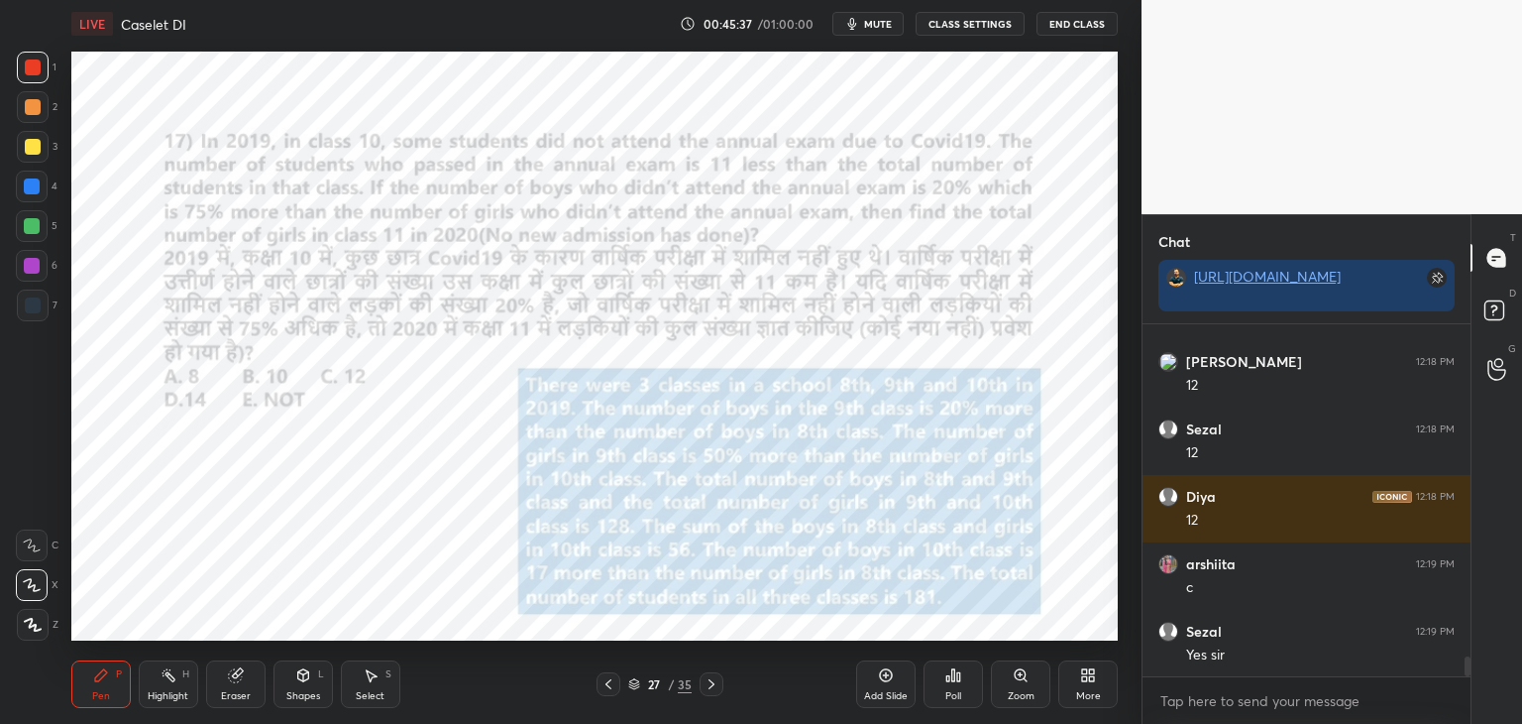
click at [246, 686] on div "Eraser" at bounding box center [235, 684] width 59 height 48
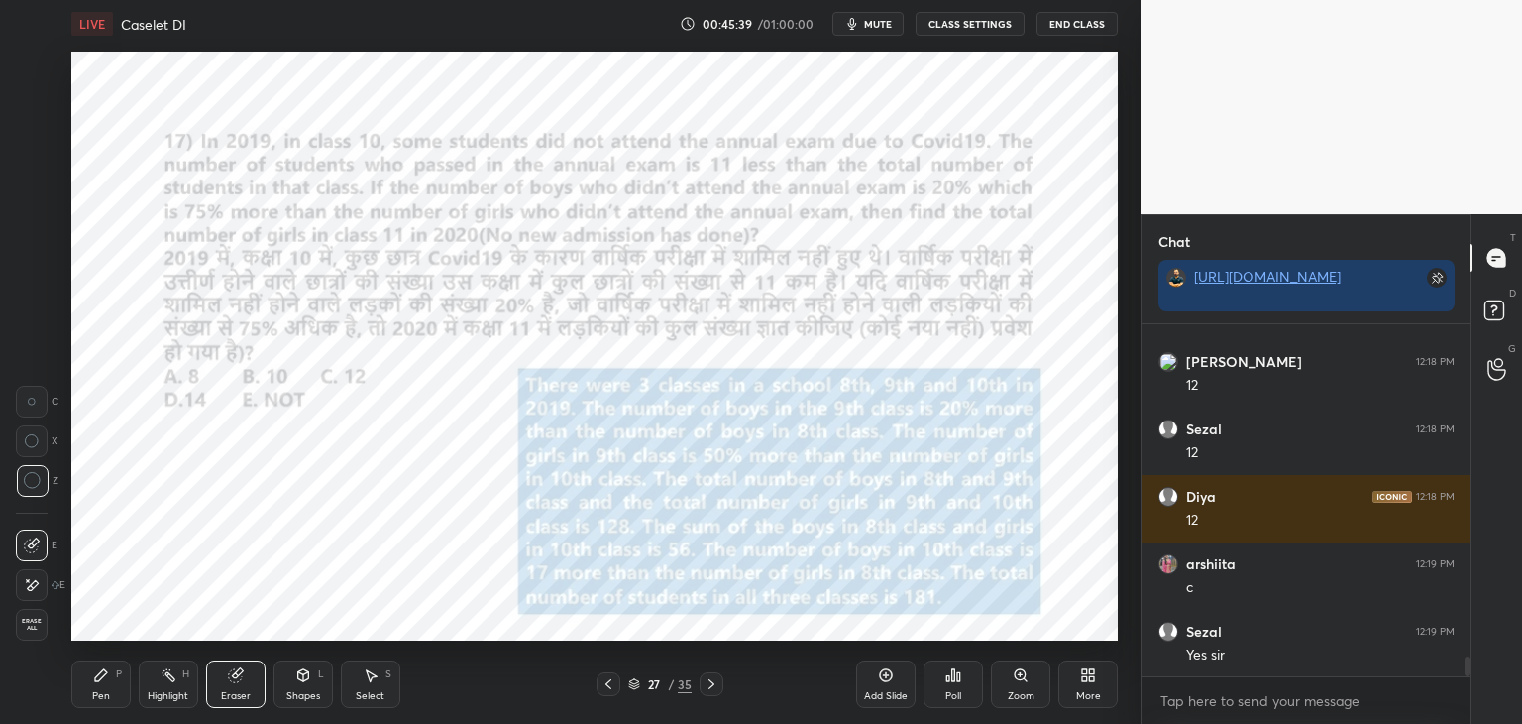
click at [99, 689] on div "Pen P" at bounding box center [100, 684] width 59 height 48
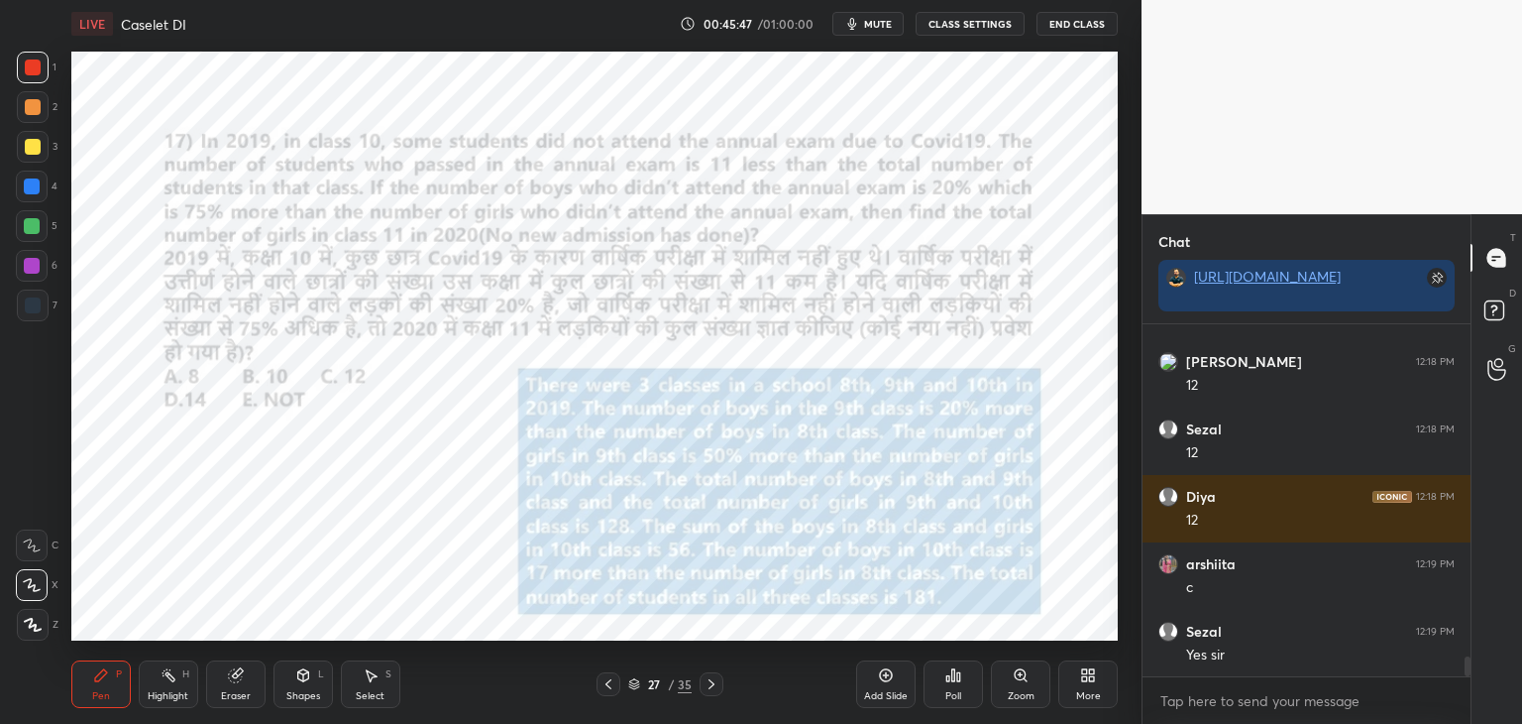
scroll to position [5941, 0]
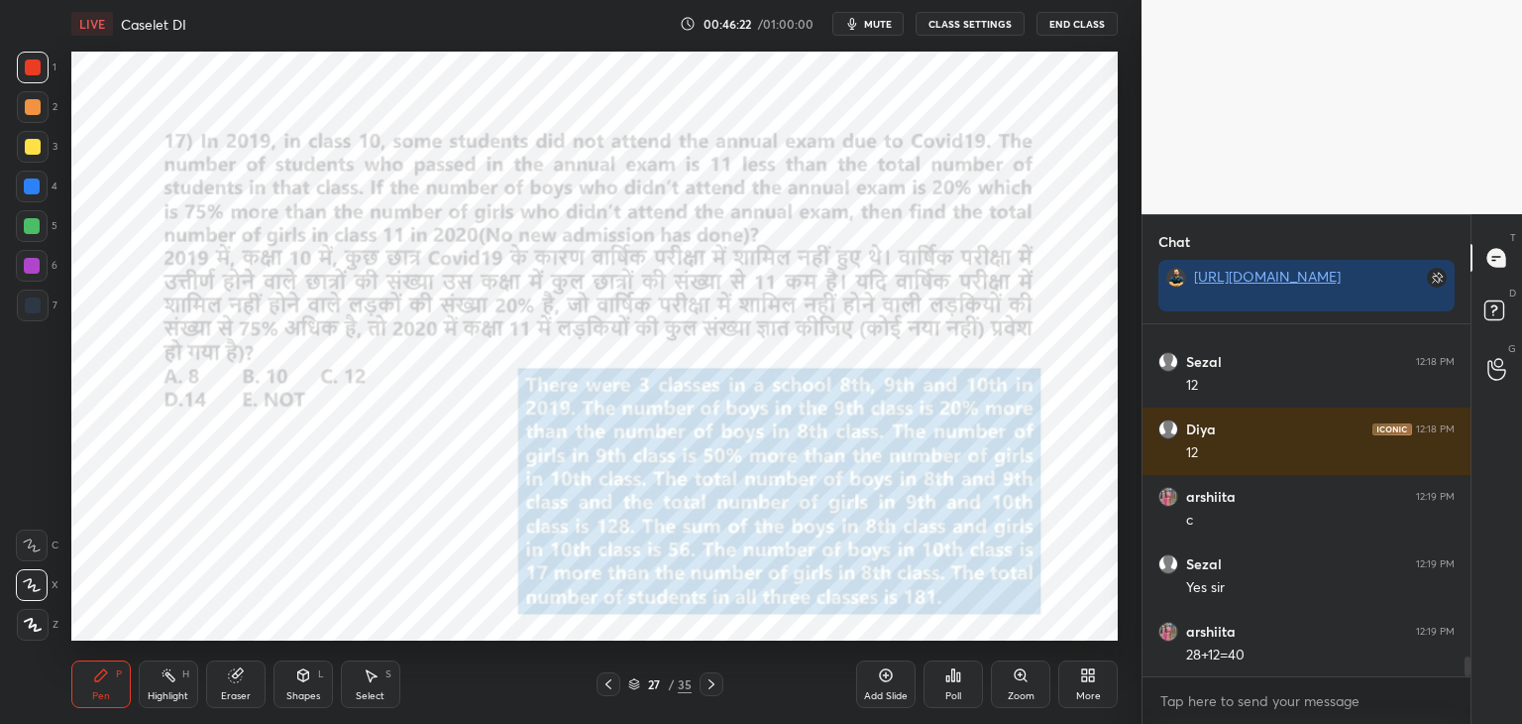
click at [382, 680] on div "Select S" at bounding box center [370, 684] width 59 height 48
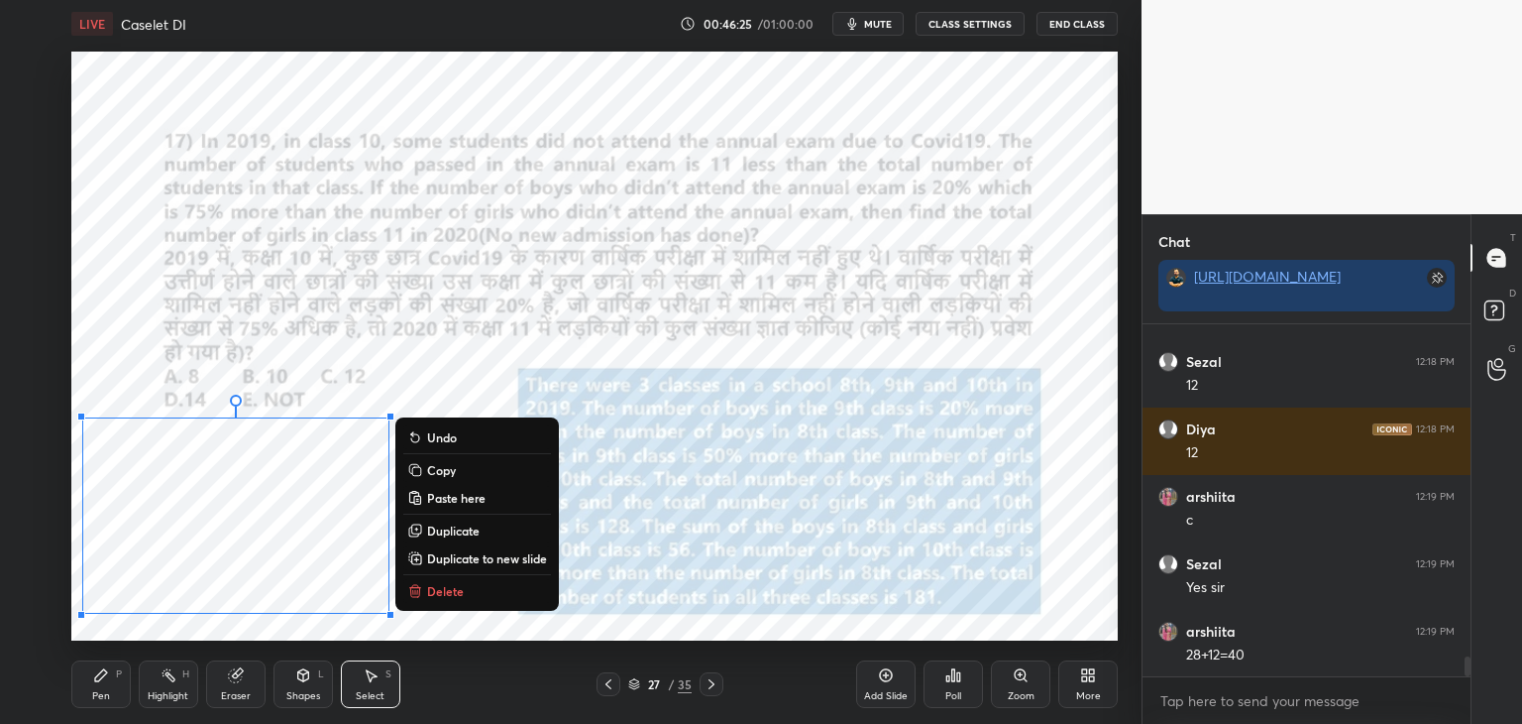
click at [457, 477] on button "Copy" at bounding box center [477, 470] width 148 height 24
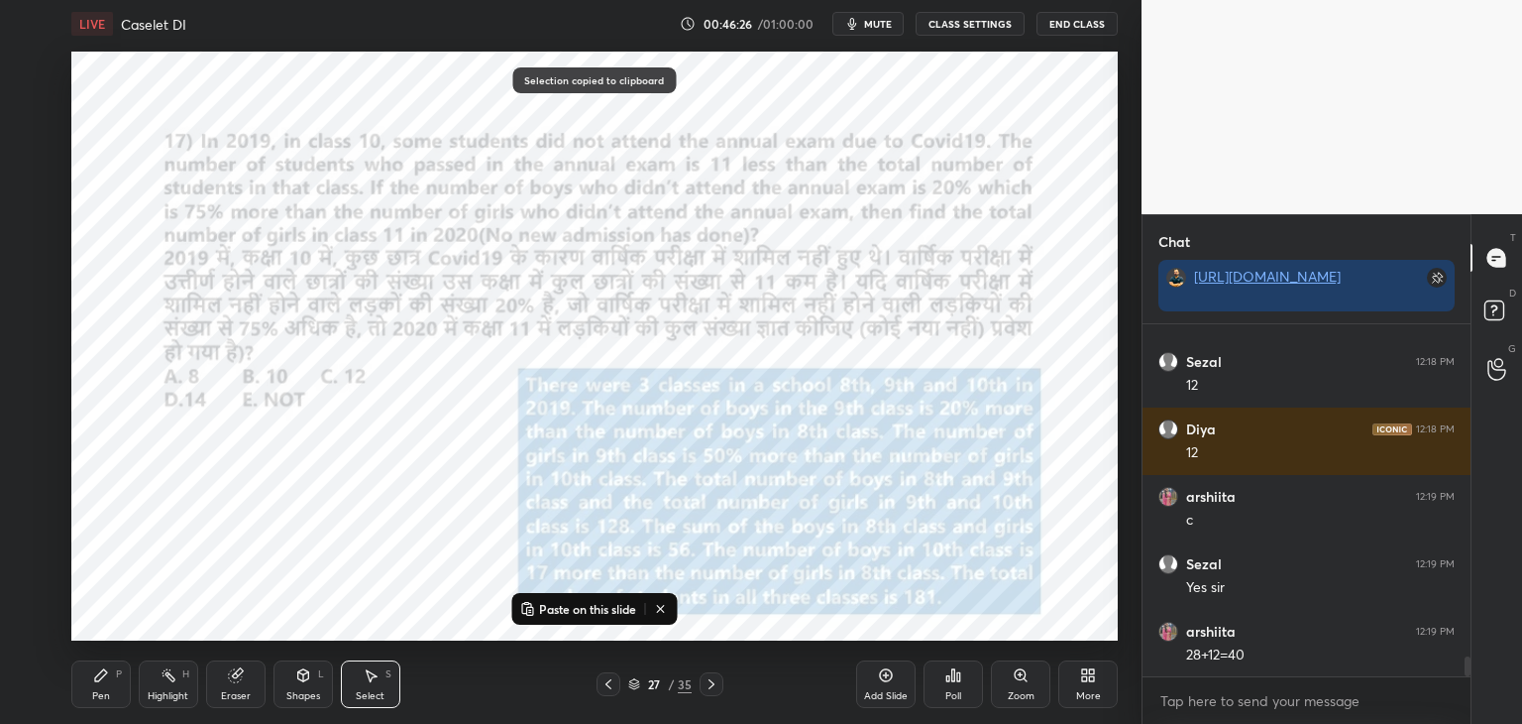
click at [710, 689] on icon at bounding box center [712, 684] width 16 height 16
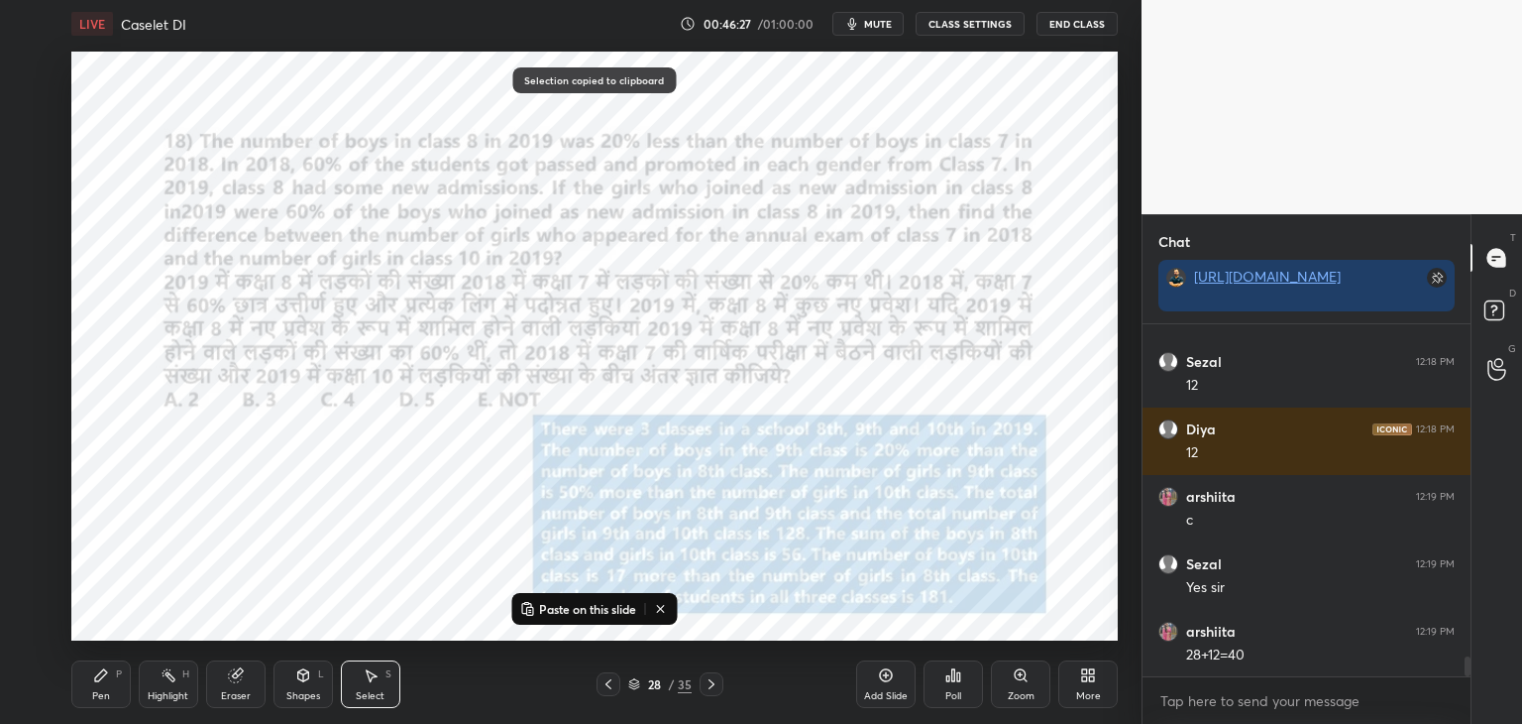
click at [585, 612] on p "Paste on this slide" at bounding box center [587, 609] width 97 height 16
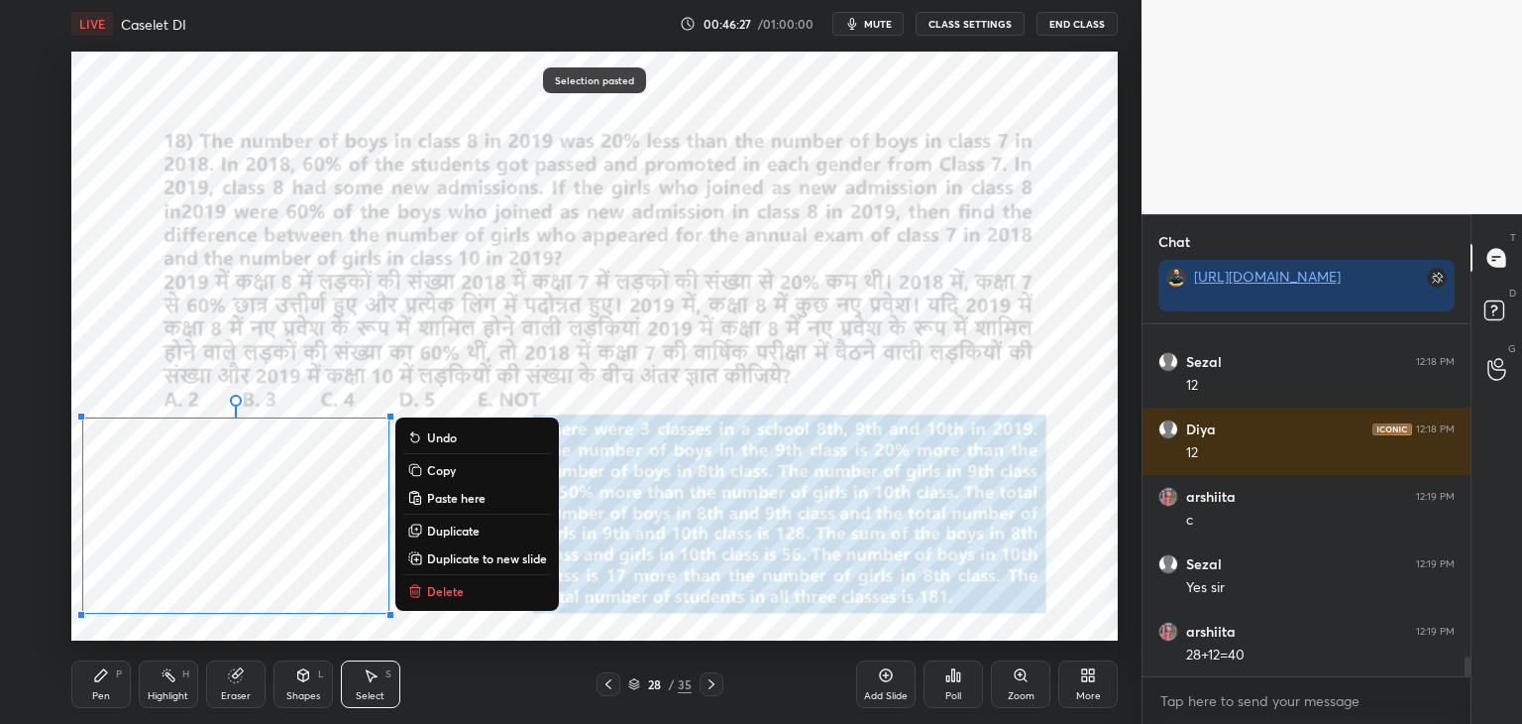
click at [675, 604] on div "0 ° Undo Copy Paste here Duplicate Duplicate to new slide Delete" at bounding box center [594, 346] width 1047 height 589
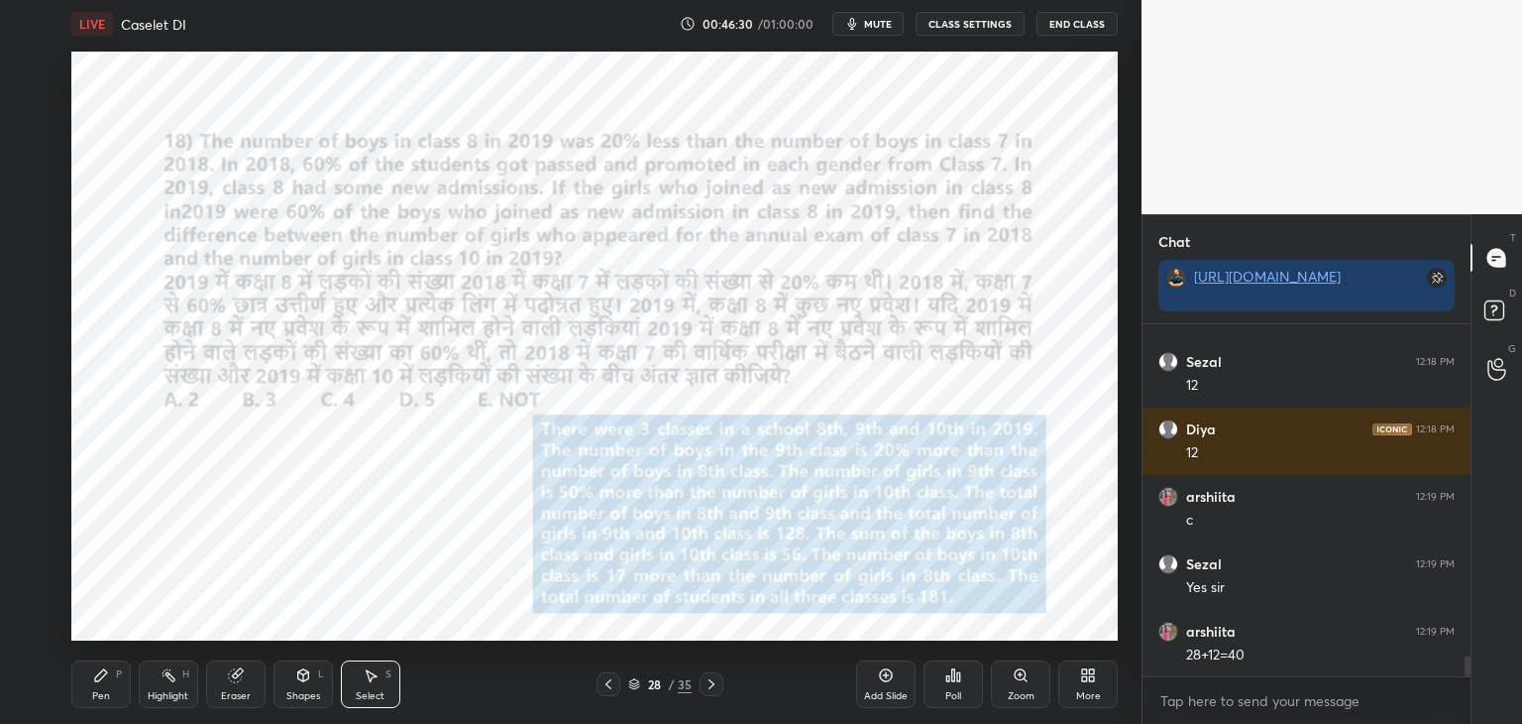
click at [859, 33] on button "mute" at bounding box center [868, 24] width 71 height 24
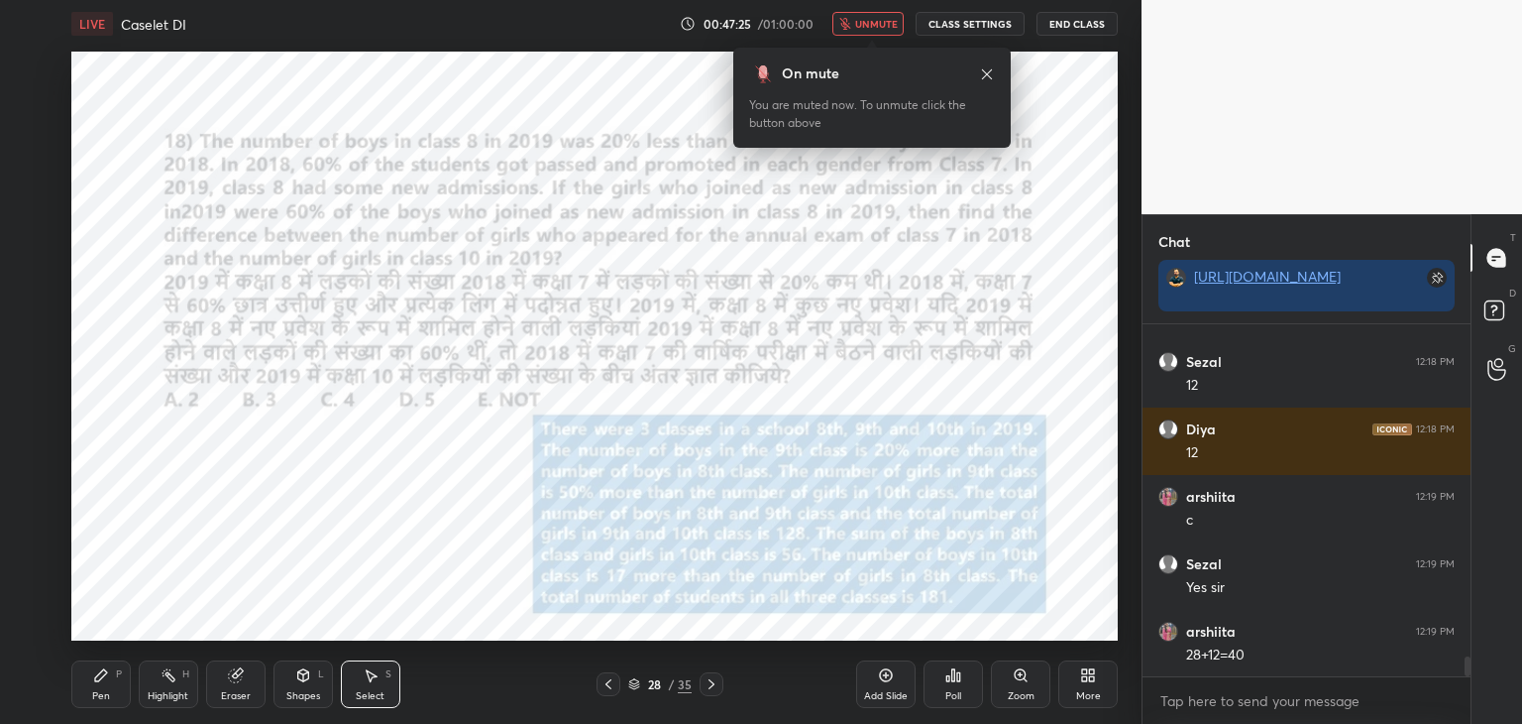
click at [884, 21] on span "unmute" at bounding box center [876, 24] width 43 height 14
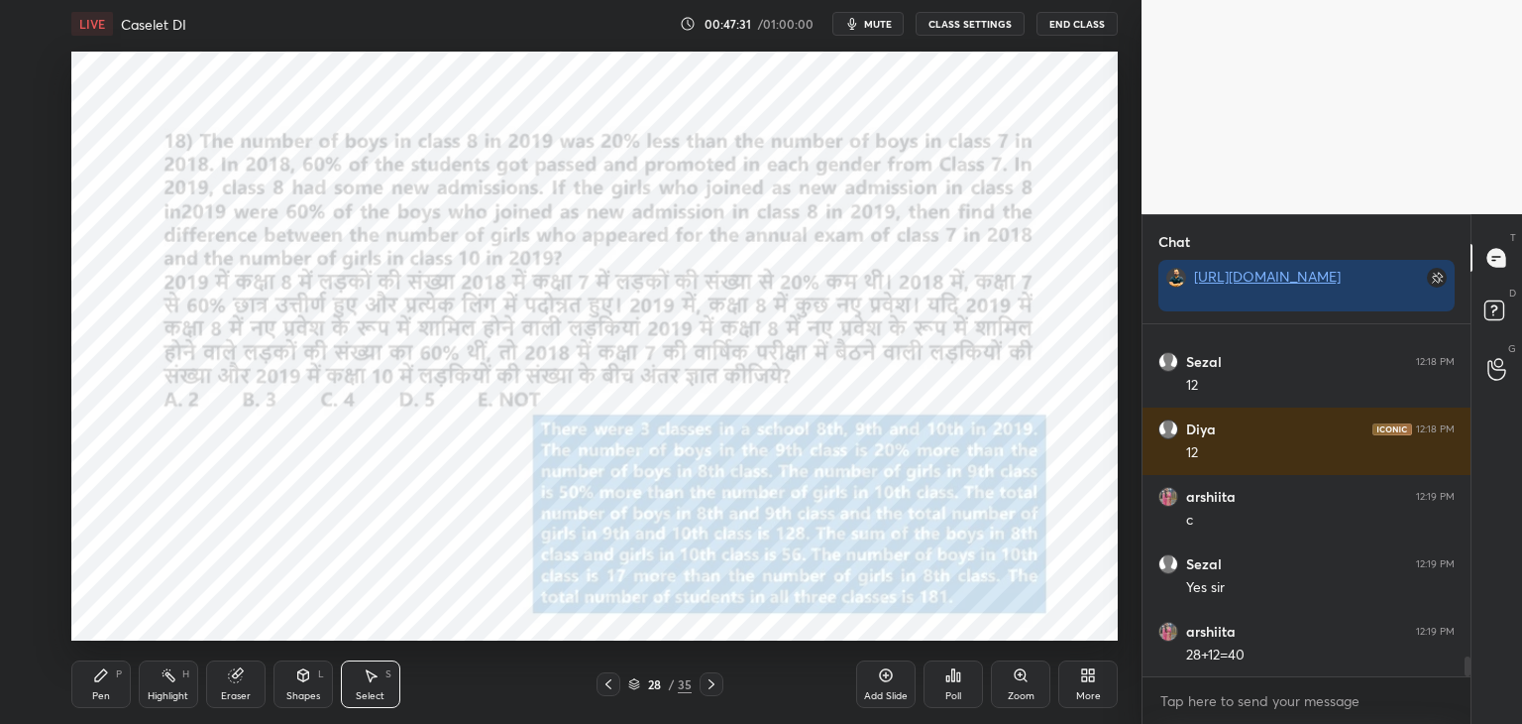
click at [612, 695] on div at bounding box center [609, 684] width 24 height 24
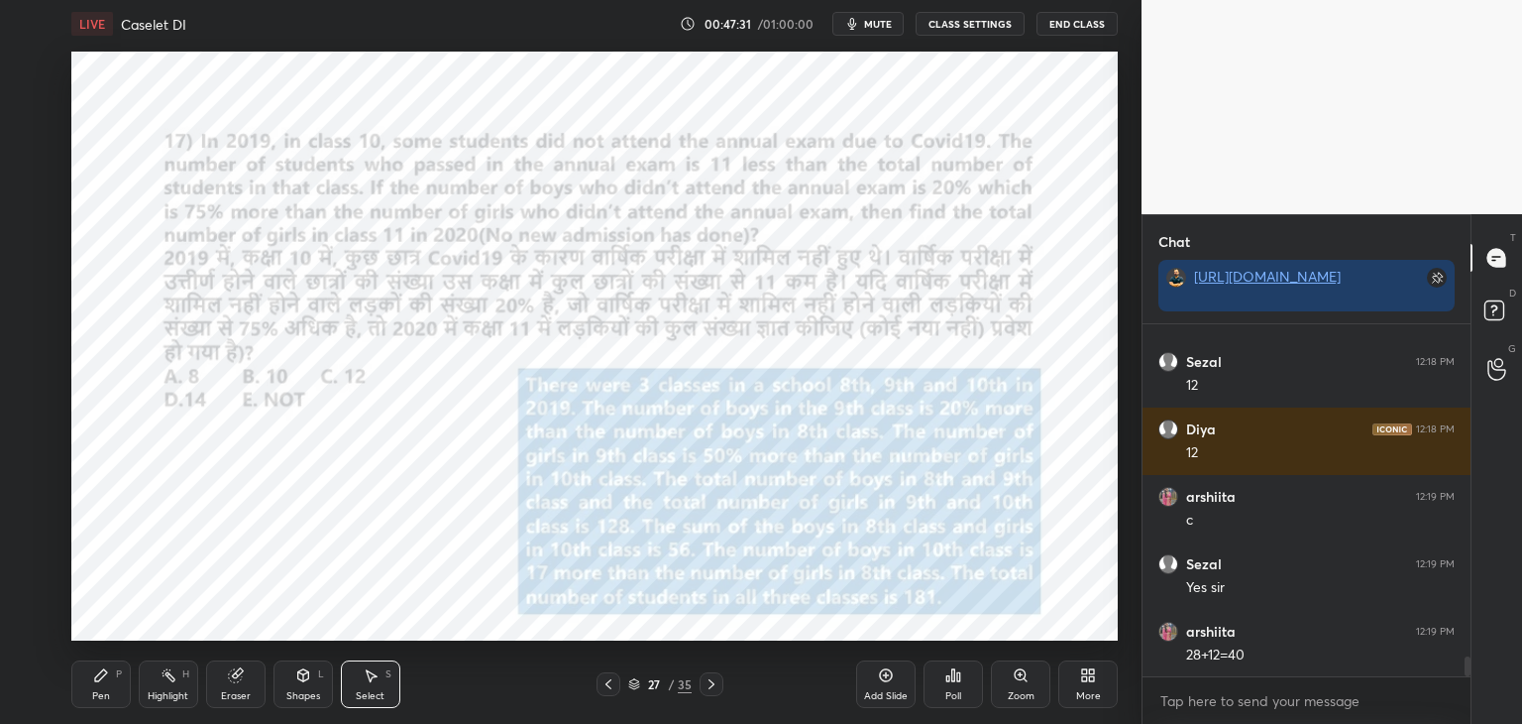
click at [613, 685] on icon at bounding box center [609, 684] width 16 height 16
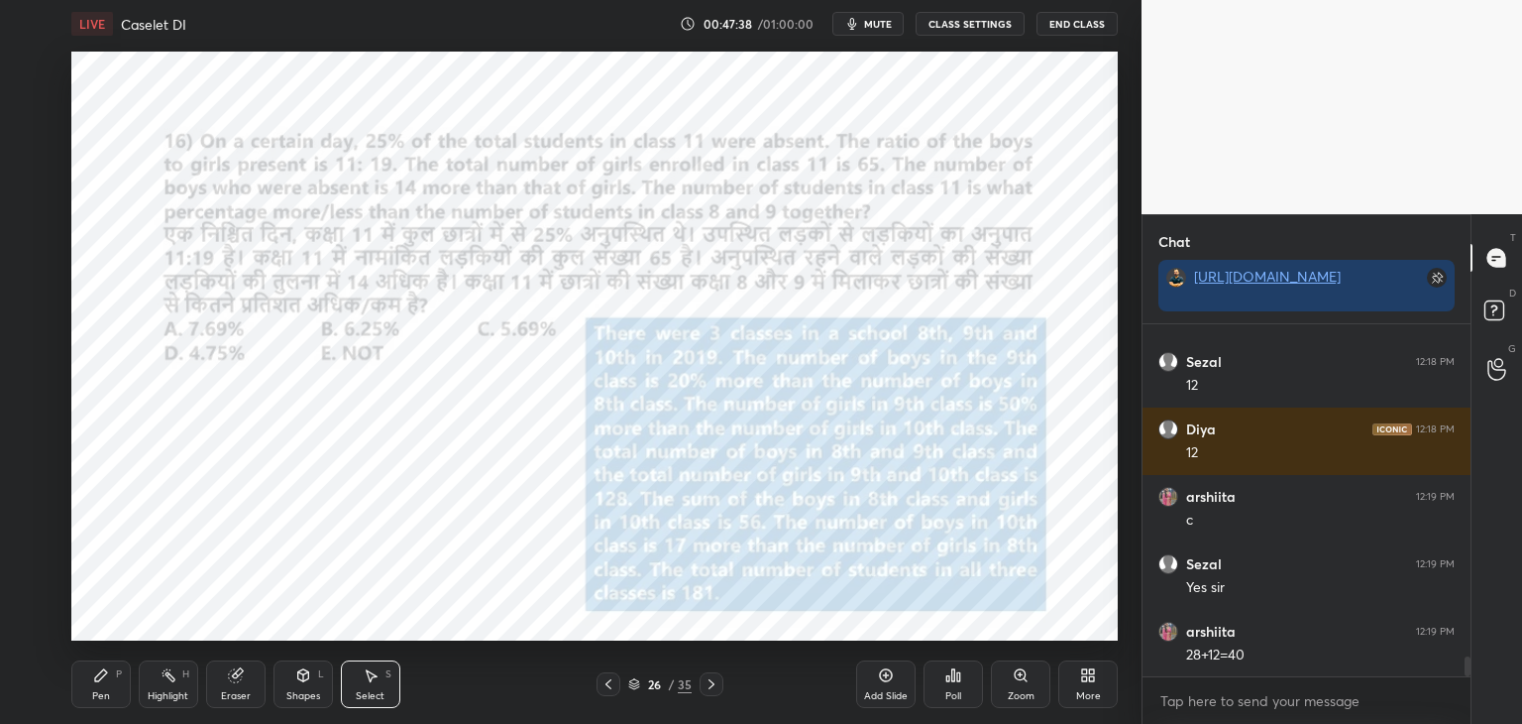
click at [705, 686] on icon at bounding box center [712, 684] width 16 height 16
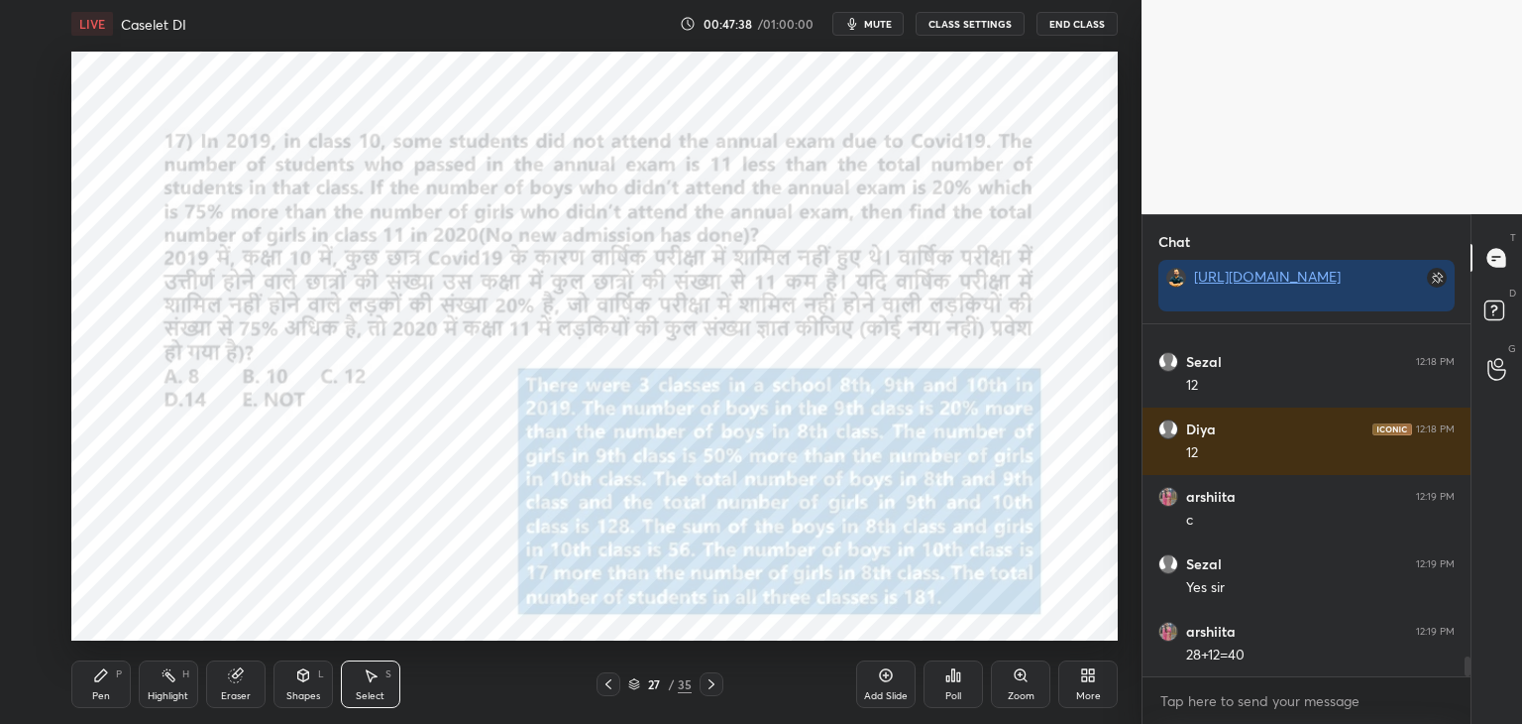
click at [710, 687] on icon at bounding box center [712, 684] width 16 height 16
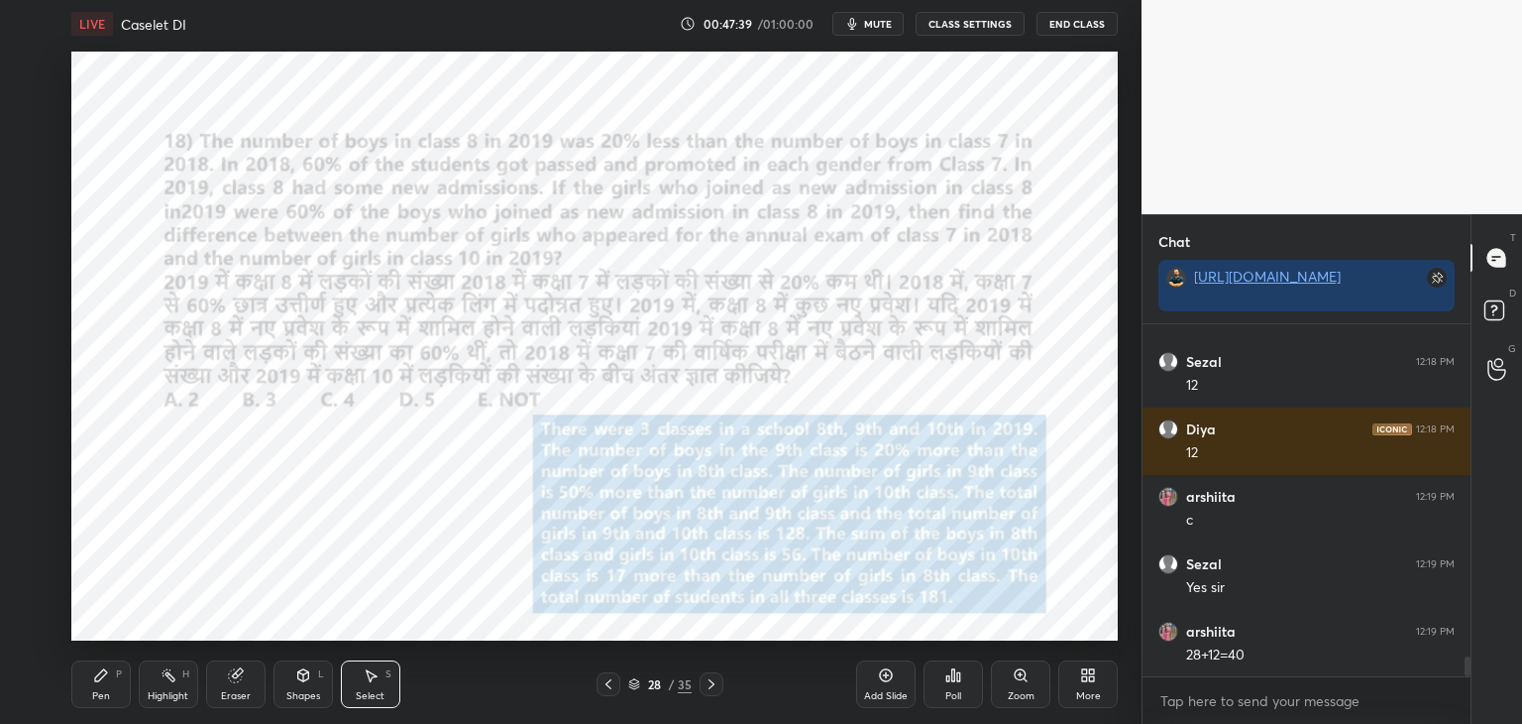
click at [704, 691] on icon at bounding box center [712, 684] width 16 height 16
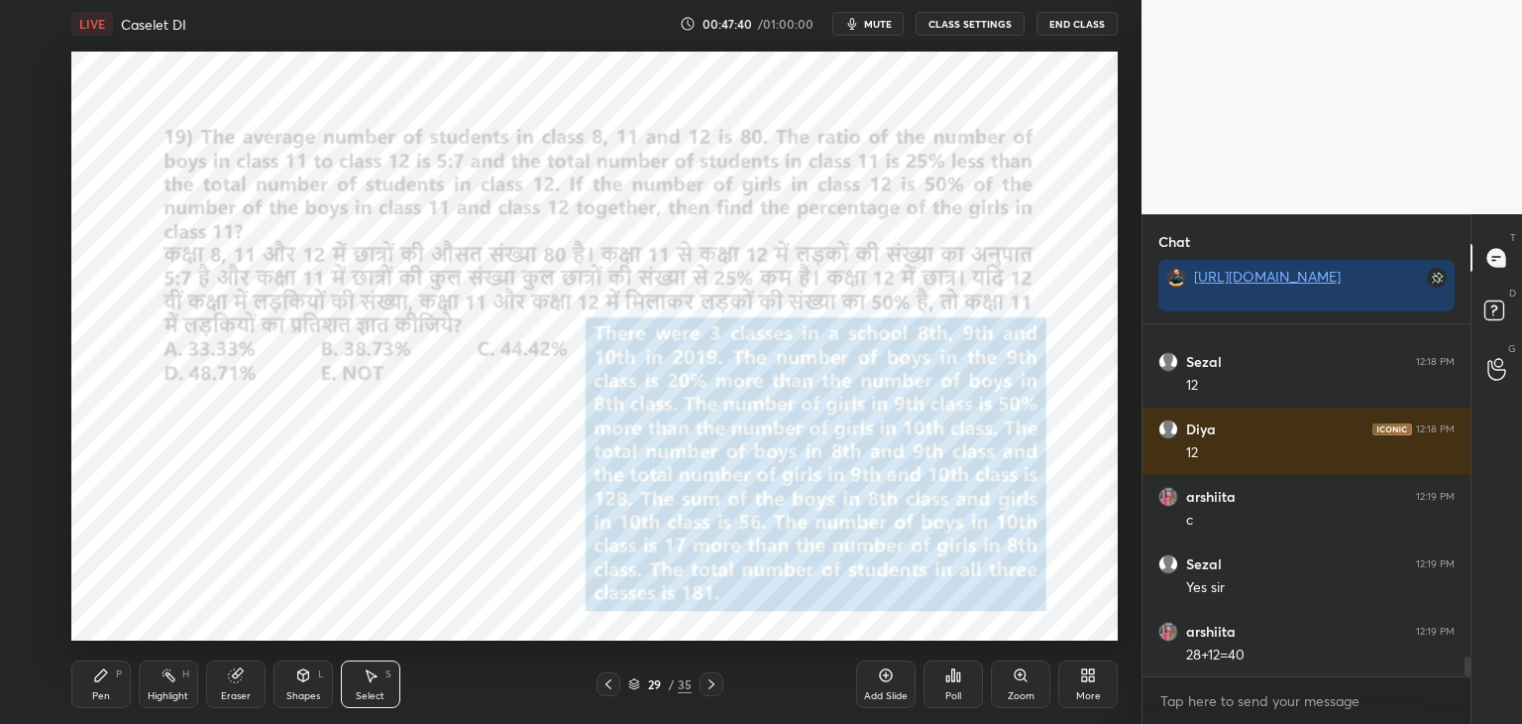
click at [608, 683] on icon at bounding box center [609, 684] width 6 height 10
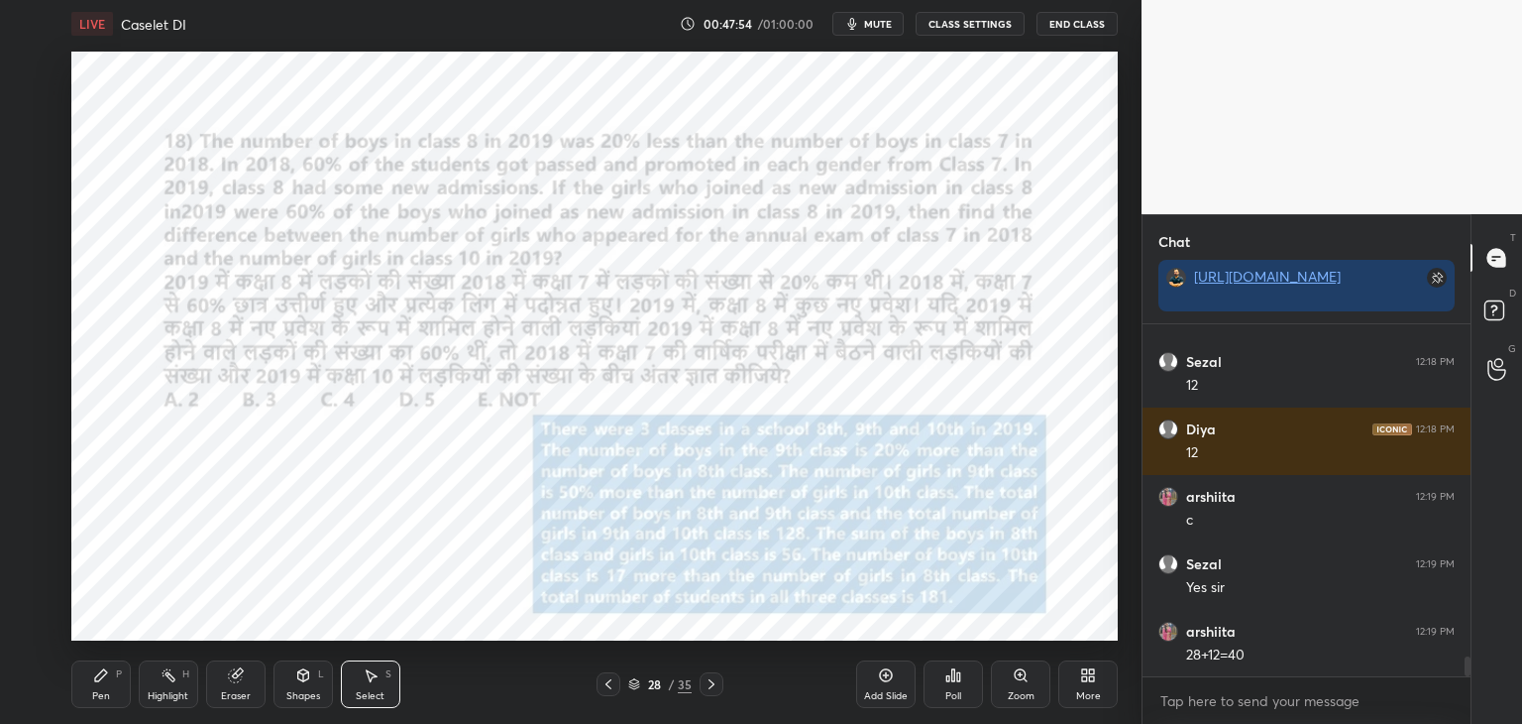
click at [116, 687] on div "Pen P" at bounding box center [100, 684] width 59 height 48
click at [243, 688] on div "Eraser" at bounding box center [235, 684] width 59 height 48
click at [107, 683] on icon at bounding box center [101, 675] width 16 height 16
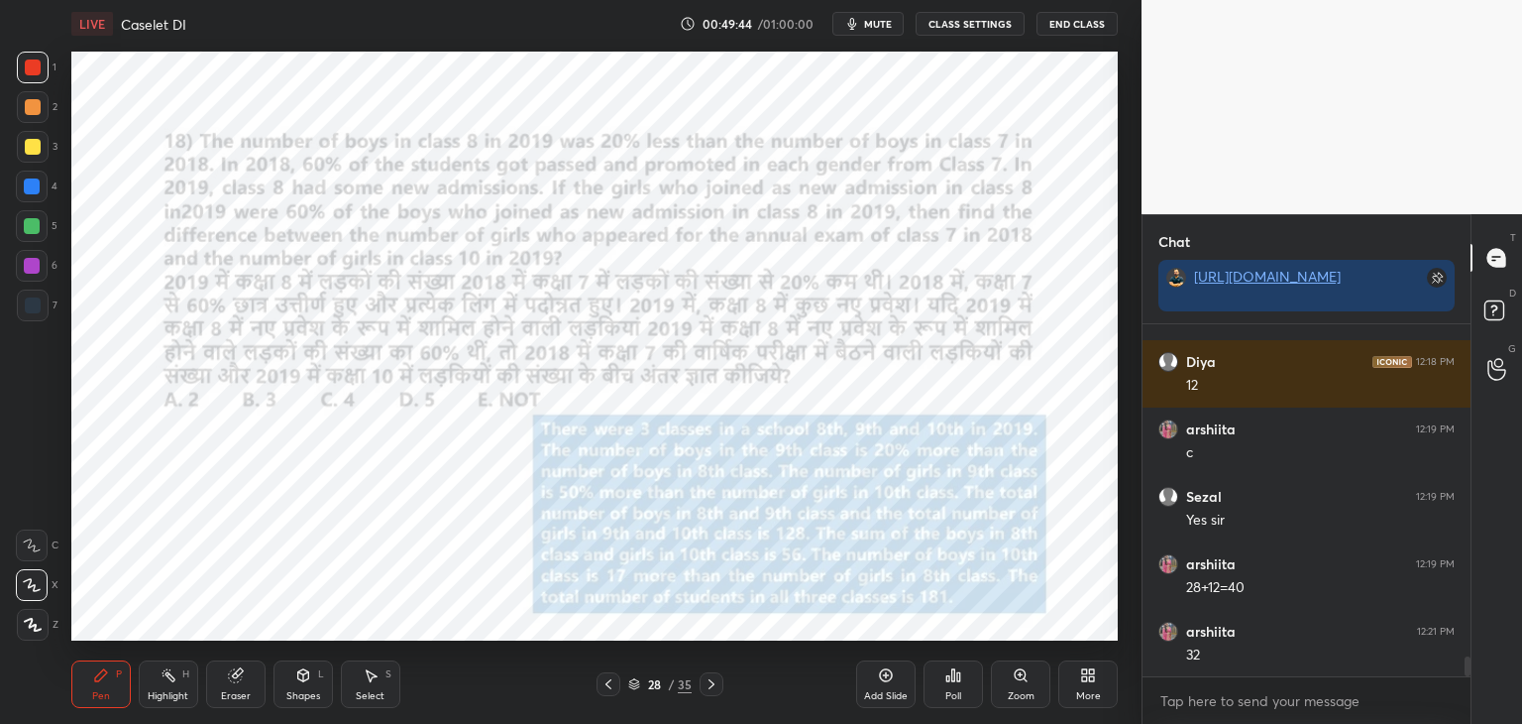
click at [38, 236] on div at bounding box center [32, 226] width 32 height 32
click at [232, 684] on div "Eraser" at bounding box center [235, 684] width 59 height 48
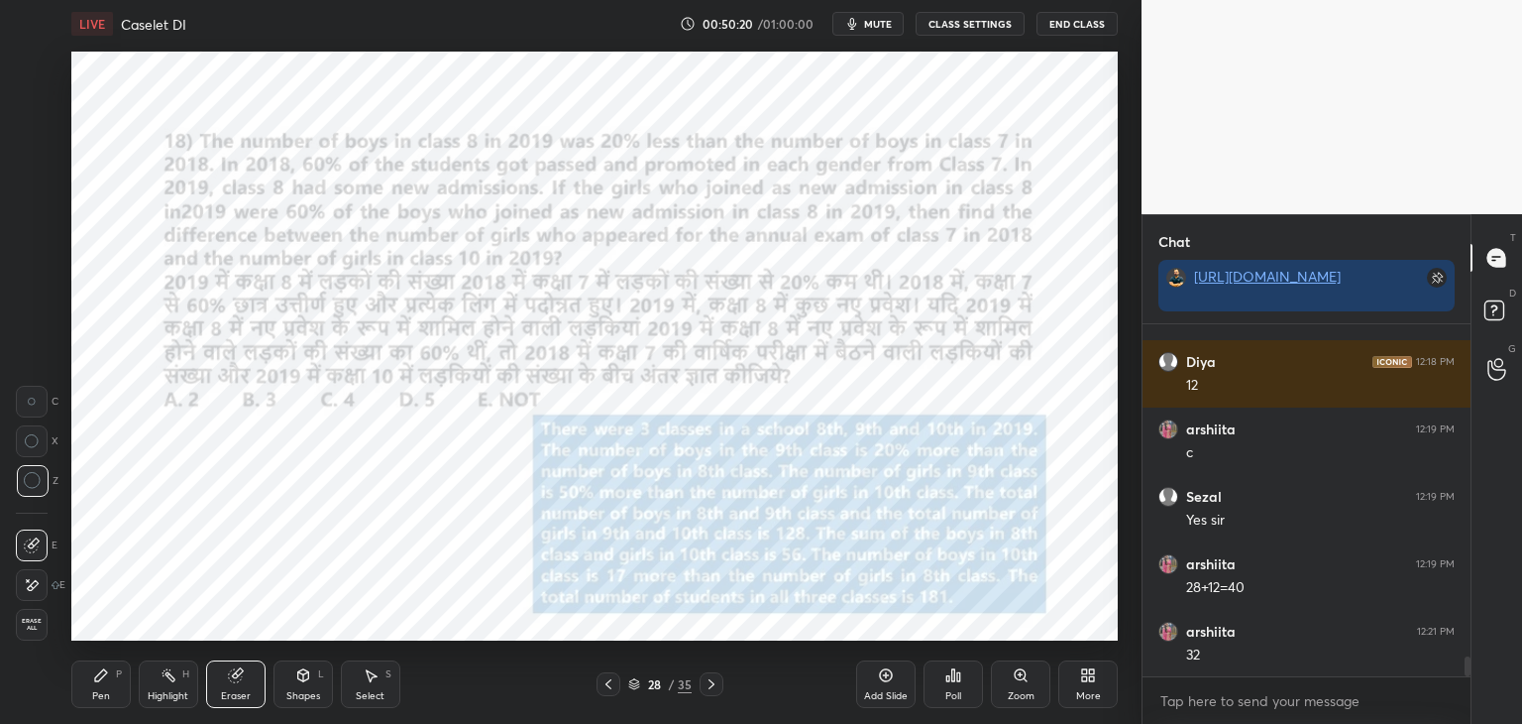
click at [28, 398] on circle at bounding box center [31, 400] width 7 height 7
click at [93, 686] on div "Pen P" at bounding box center [100, 684] width 59 height 48
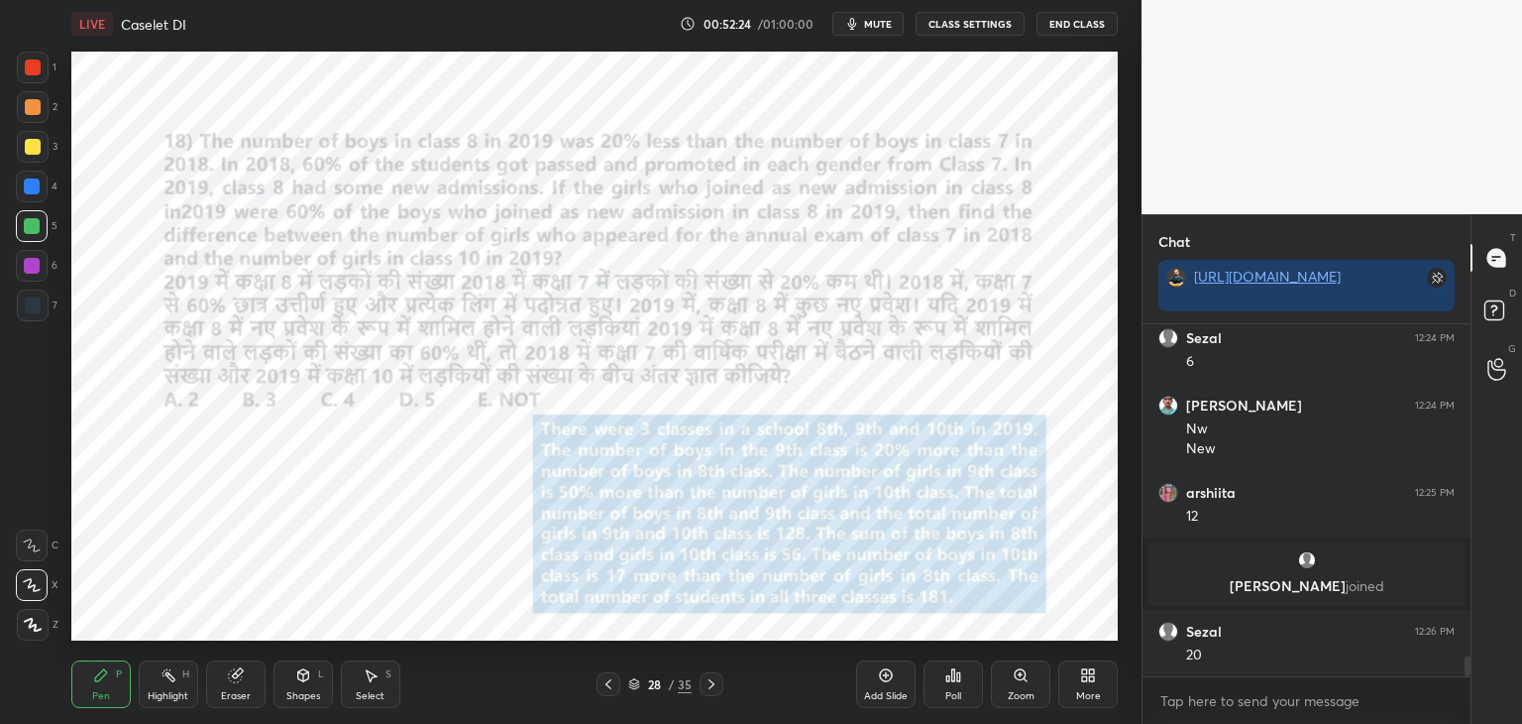
scroll to position [5996, 0]
click at [36, 268] on div at bounding box center [32, 266] width 16 height 16
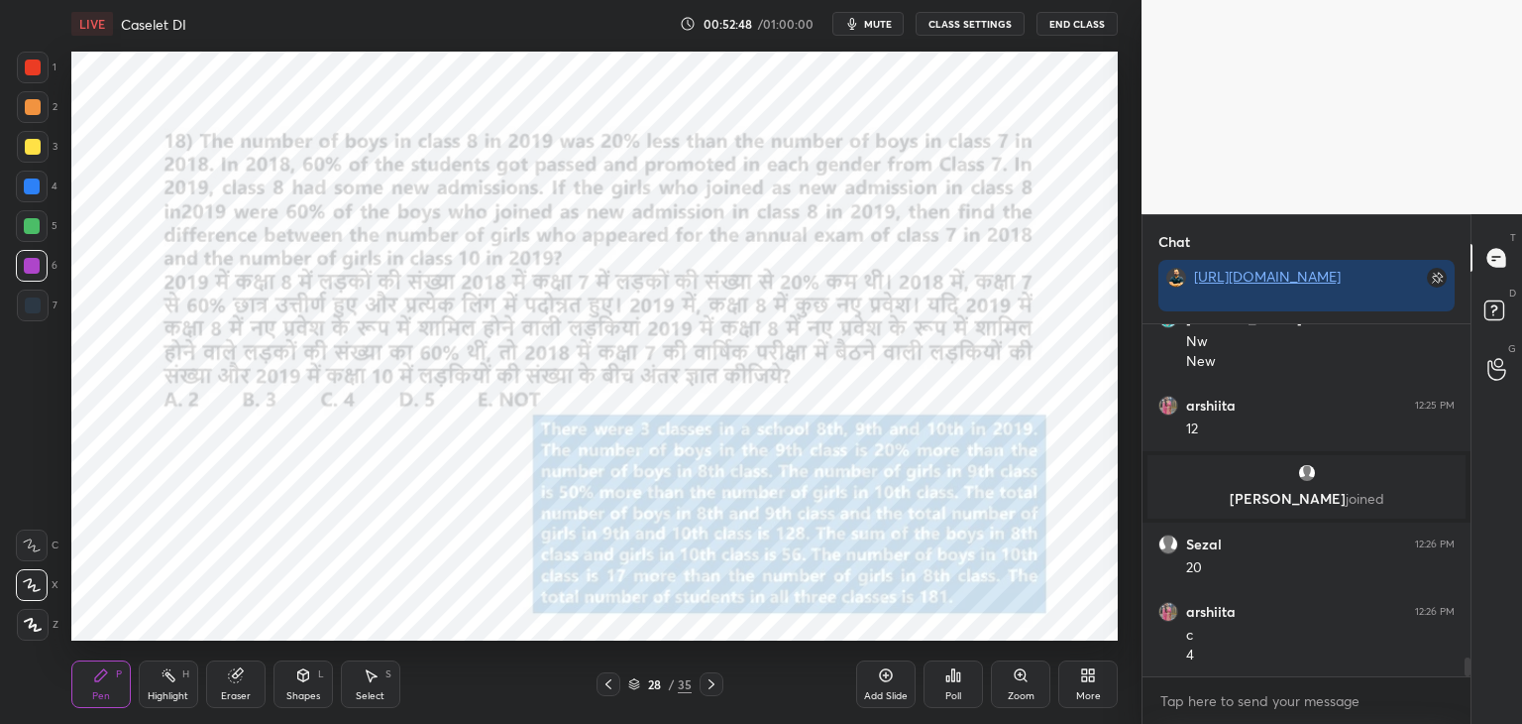
scroll to position [6151, 0]
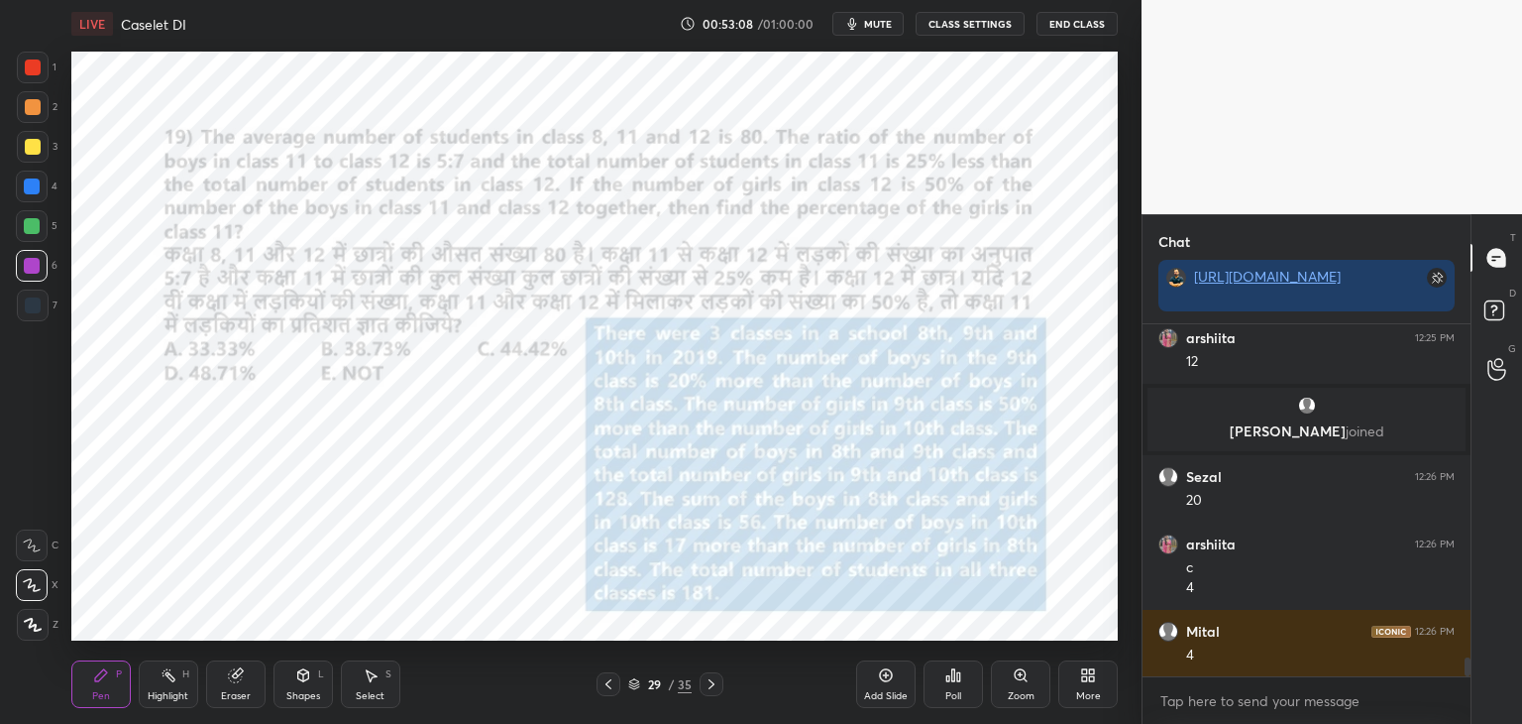
click at [719, 684] on icon at bounding box center [712, 684] width 16 height 16
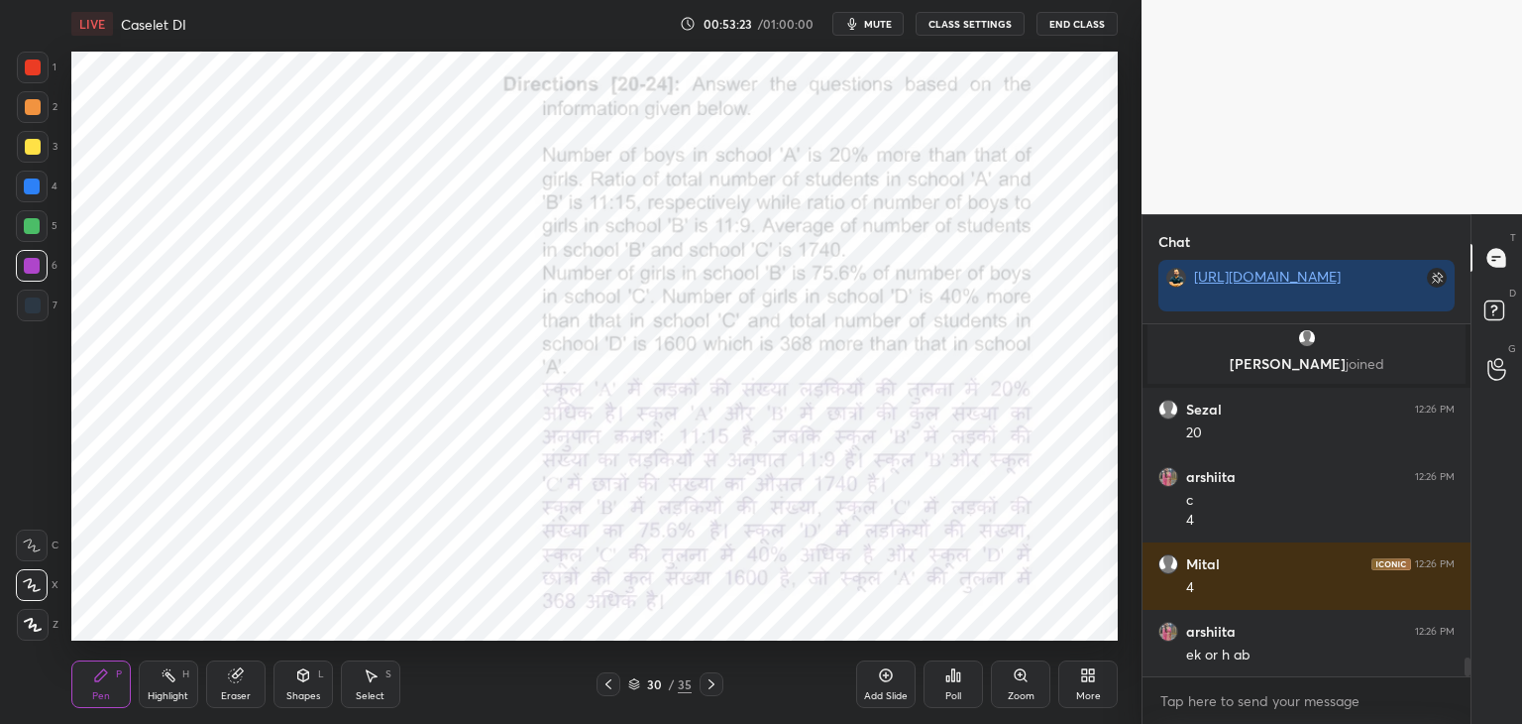
scroll to position [6286, 0]
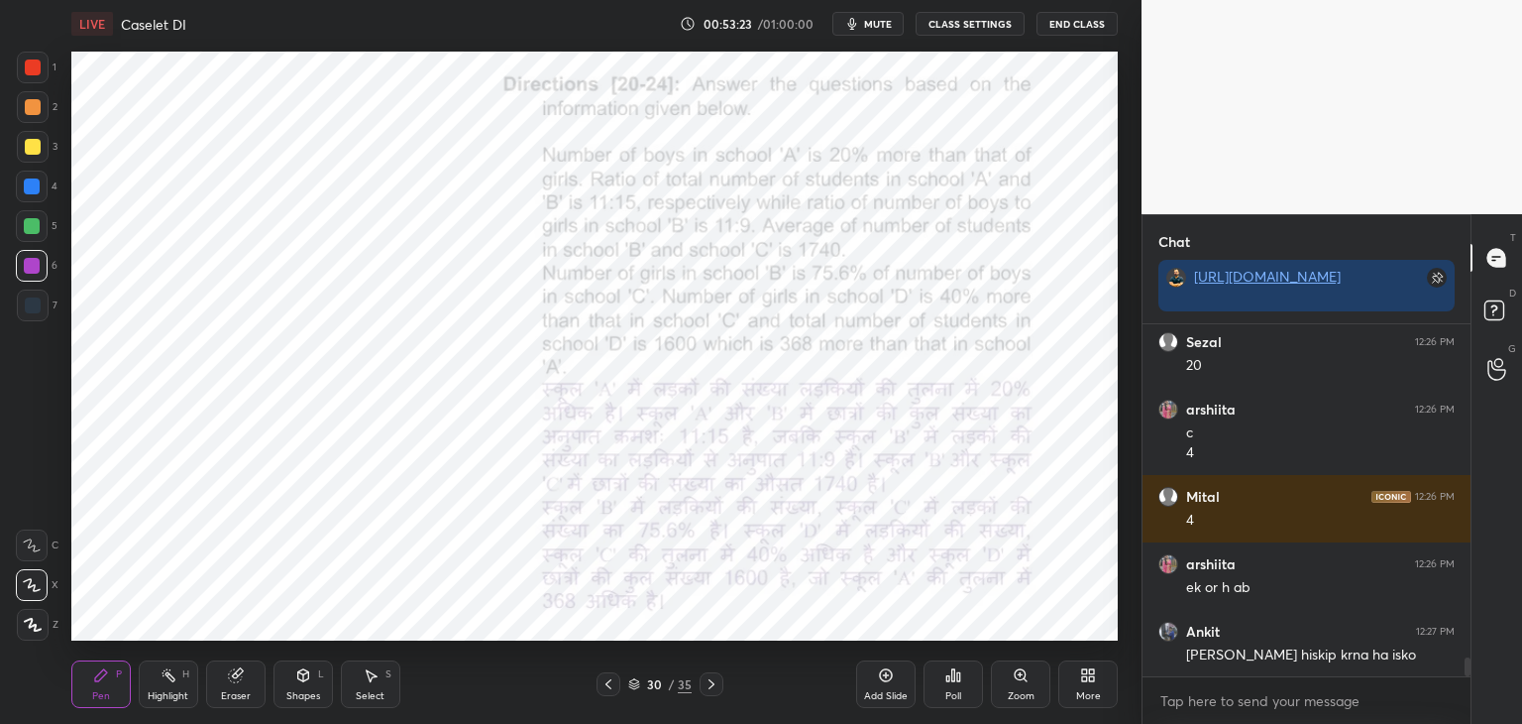
click at [868, 19] on span "mute" at bounding box center [878, 24] width 28 height 14
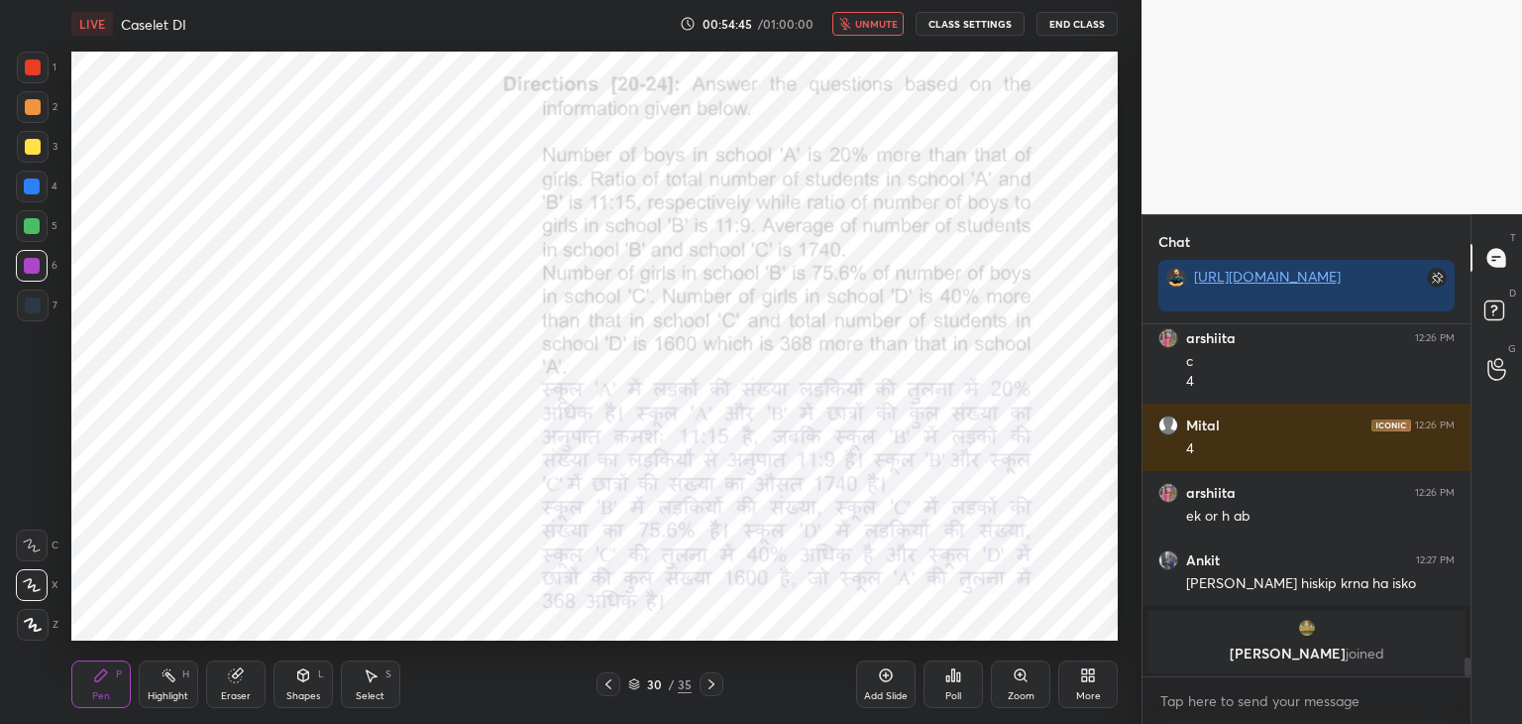
click at [29, 65] on div at bounding box center [33, 67] width 16 height 16
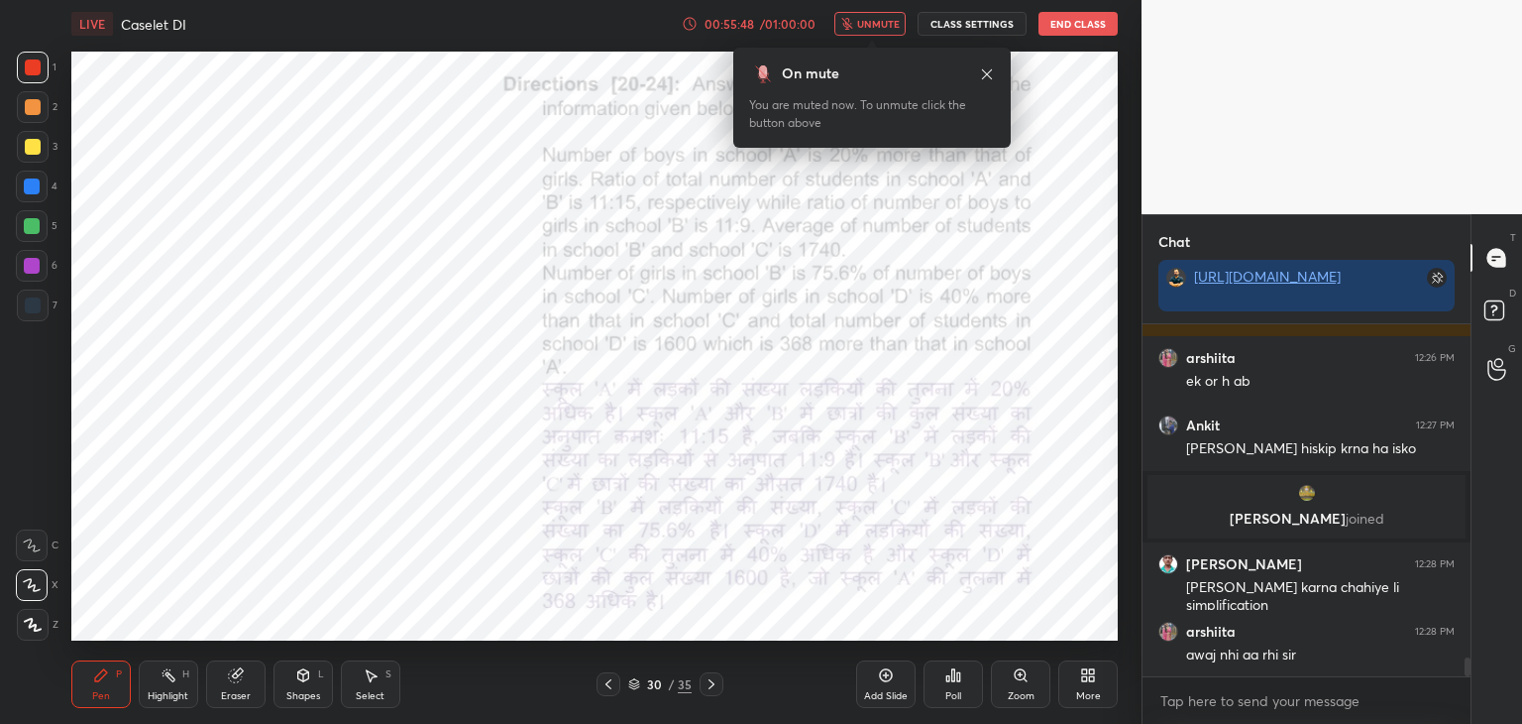
scroll to position [6395, 0]
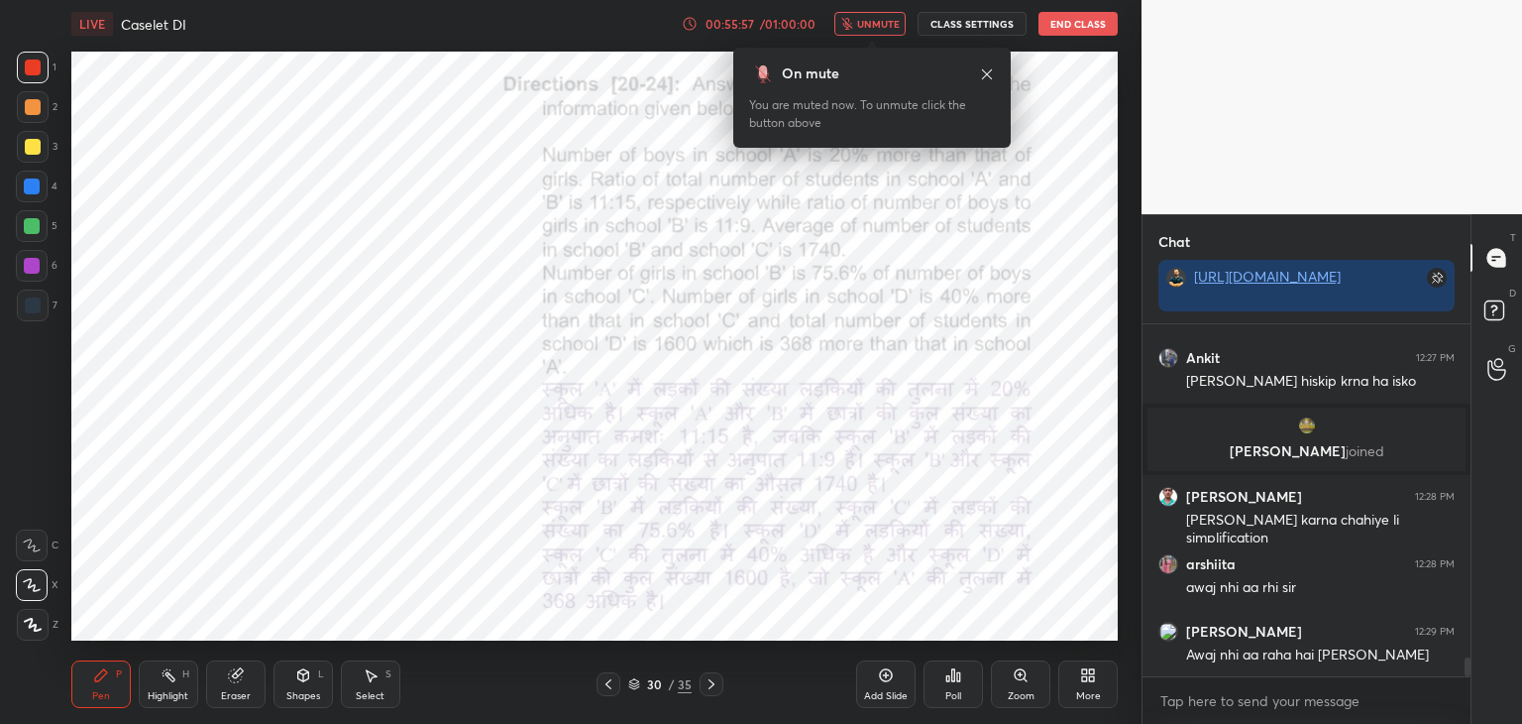
click at [872, 15] on button "unmute" at bounding box center [870, 24] width 71 height 24
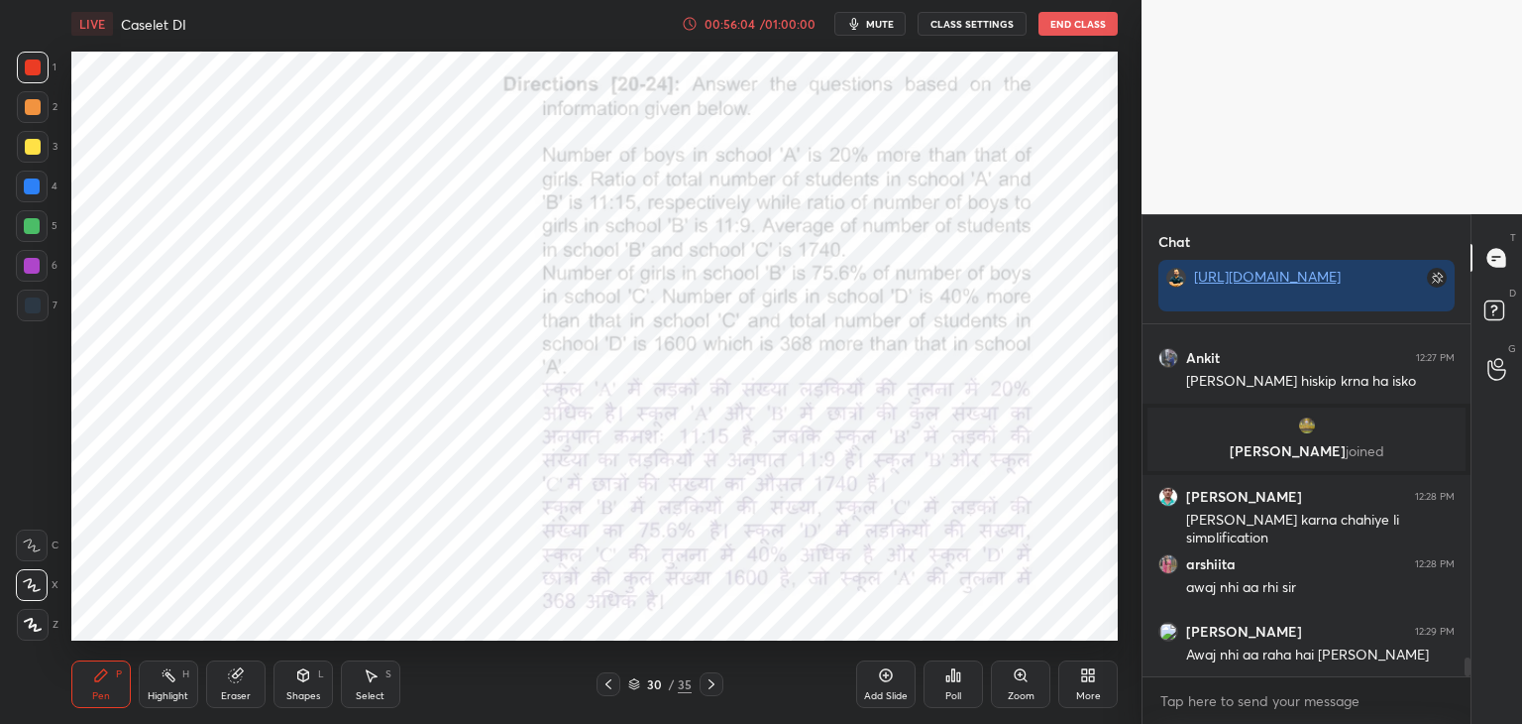
click at [245, 683] on div "Eraser" at bounding box center [235, 684] width 59 height 48
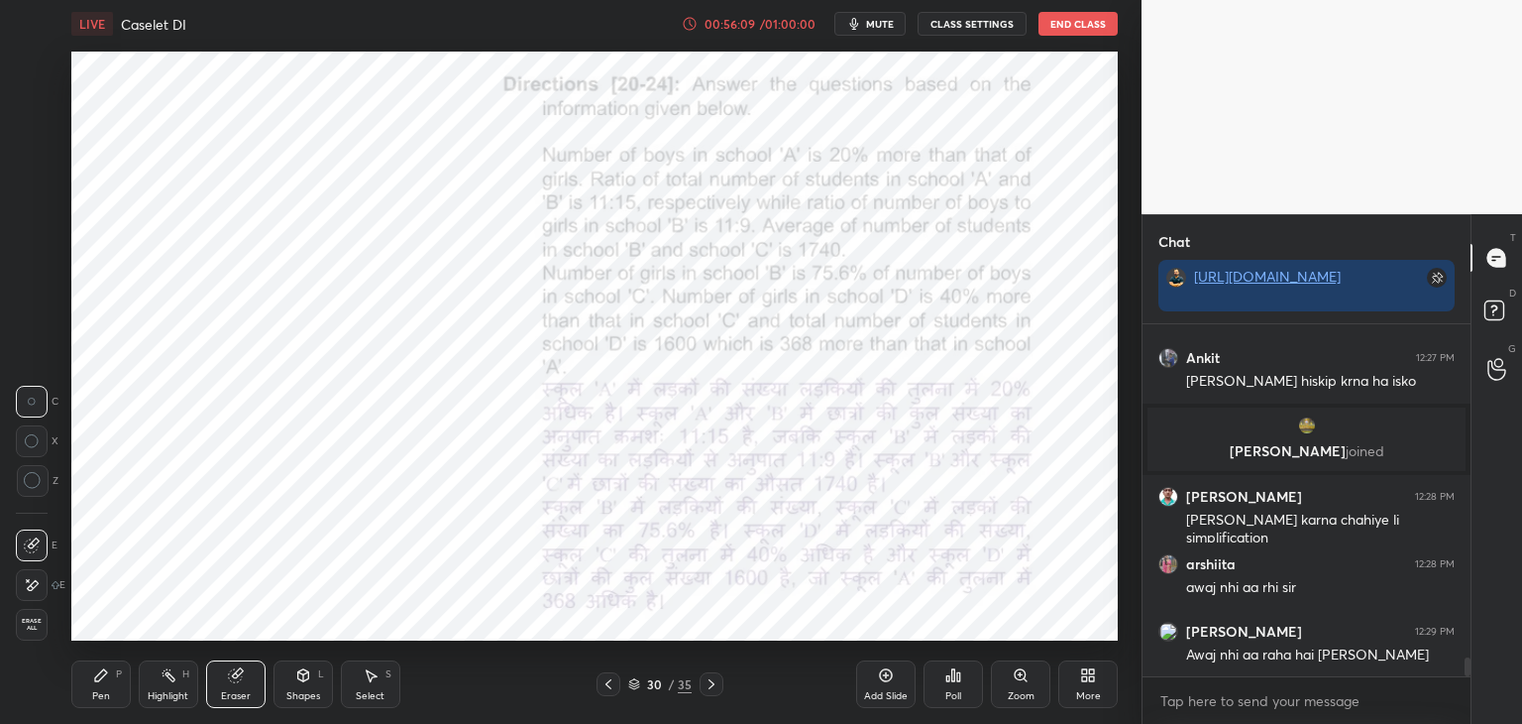
click at [40, 483] on icon at bounding box center [33, 481] width 18 height 18
click at [113, 694] on div "Pen P" at bounding box center [100, 684] width 59 height 48
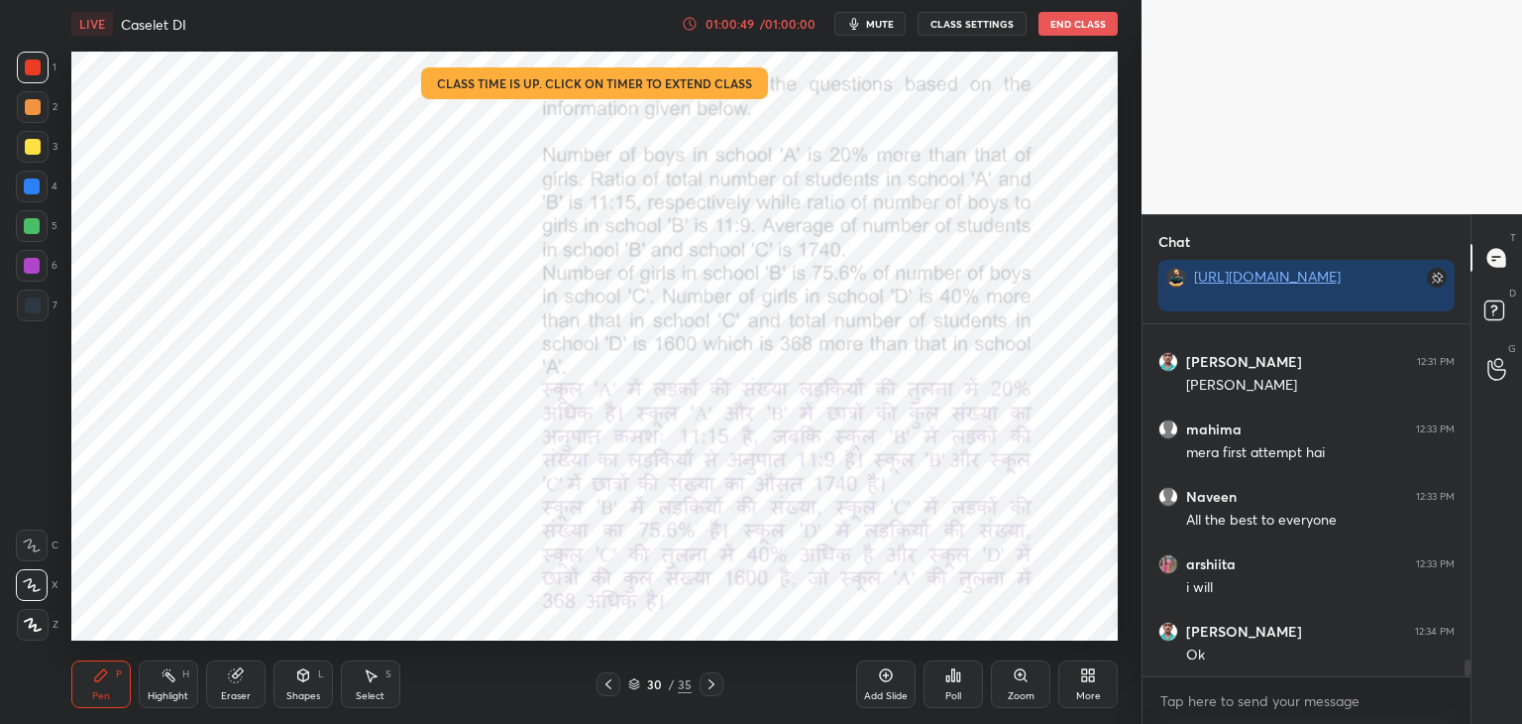
scroll to position [7, 6]
click at [1078, 28] on button "End Class" at bounding box center [1078, 24] width 79 height 24
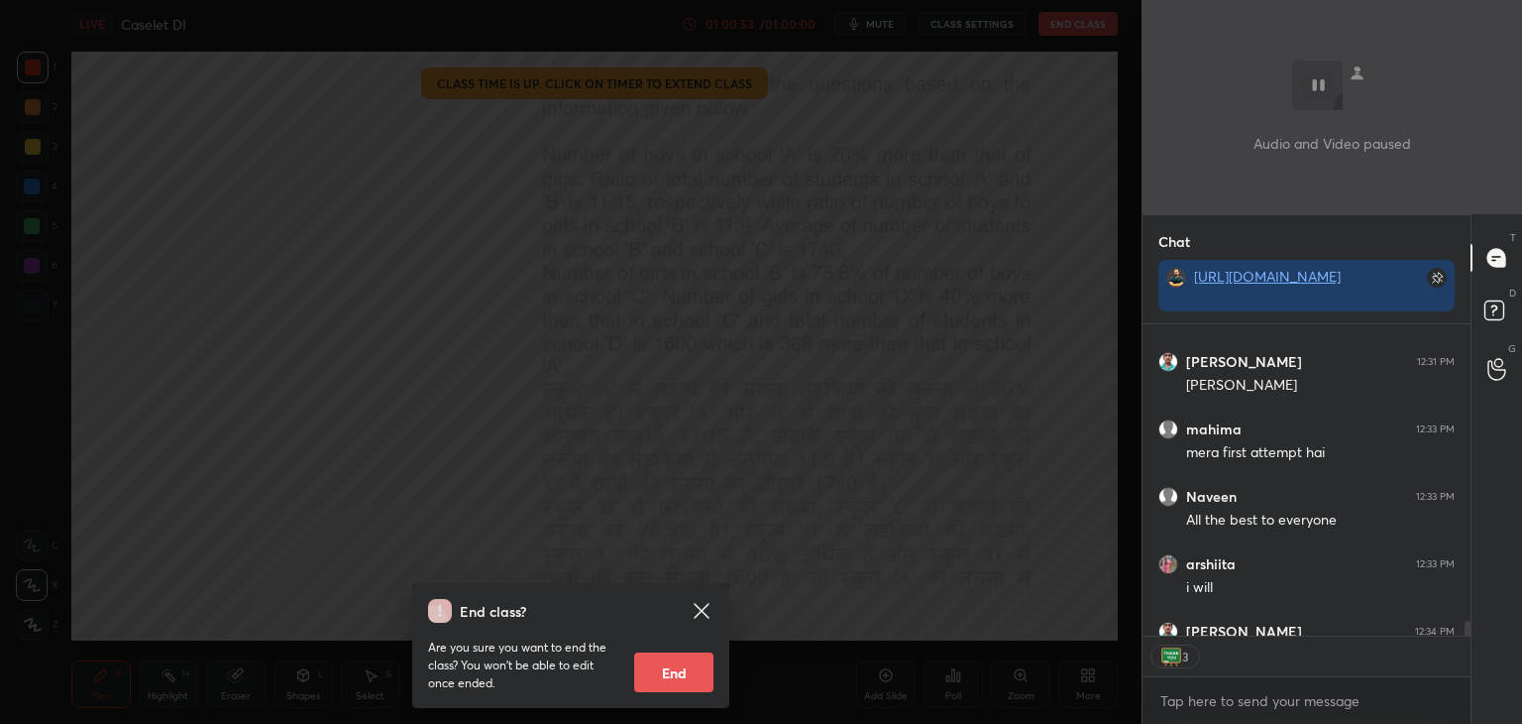
click at [687, 676] on button "End" at bounding box center [673, 672] width 79 height 40
type textarea "x"
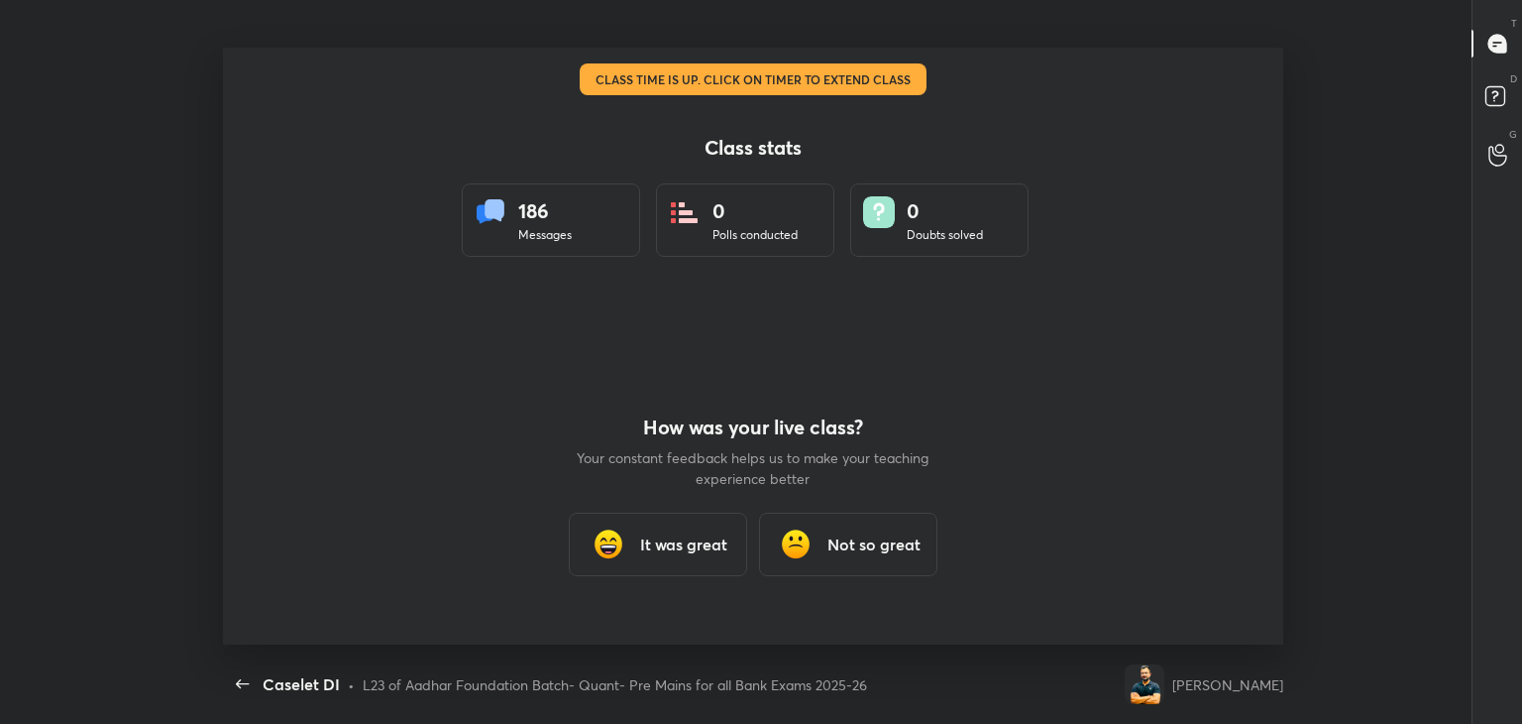
scroll to position [0, 0]
